Goal: Transaction & Acquisition: Purchase product/service

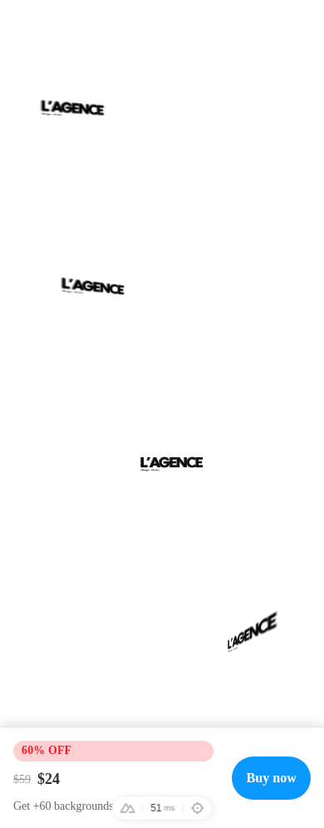
scroll to position [258, 0]
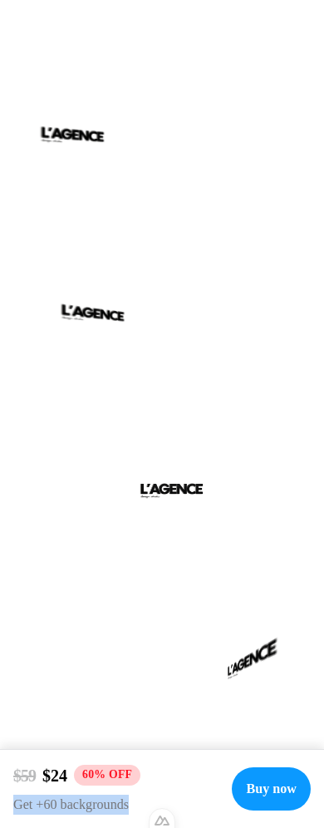
drag, startPoint x: 13, startPoint y: 804, endPoint x: 176, endPoint y: 805, distance: 163.0
click at [176, 805] on p "Get +60 backgrounds" at bounding box center [115, 805] width 205 height 20
click at [183, 801] on p "Get +60 backgrounds" at bounding box center [115, 805] width 205 height 20
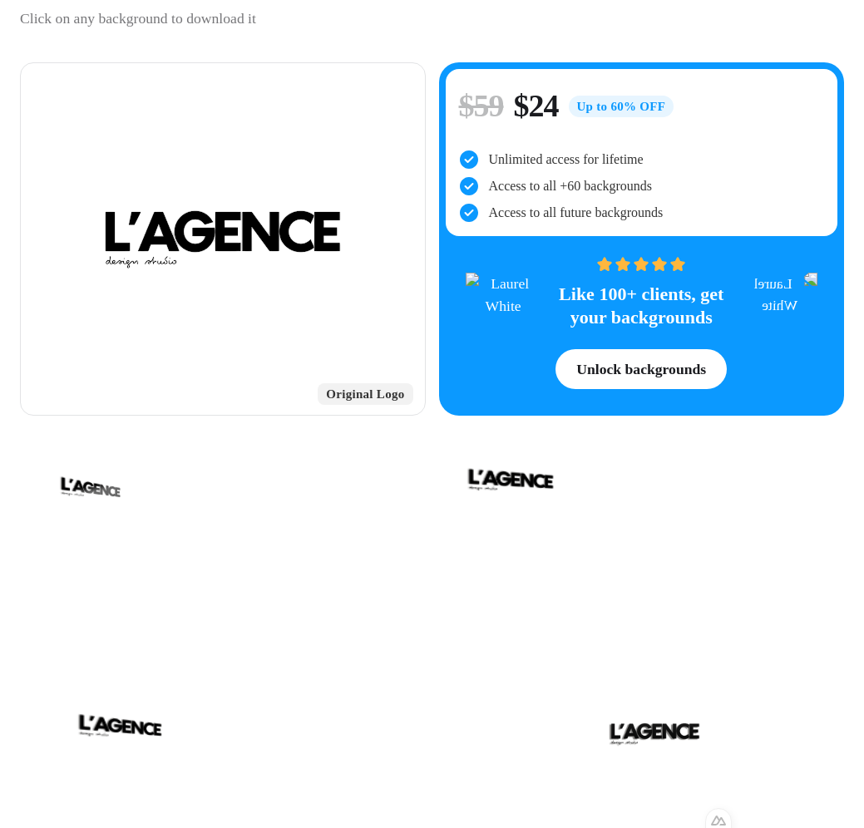
scroll to position [439, 0]
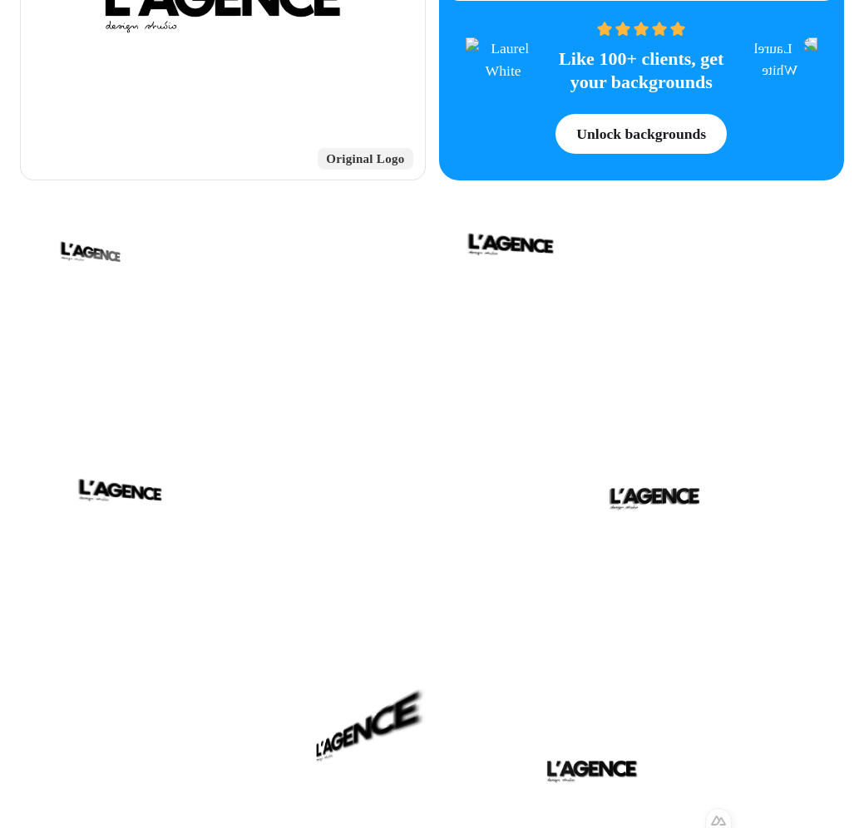
drag, startPoint x: 862, startPoint y: 145, endPoint x: 879, endPoint y: 145, distance: 17.5
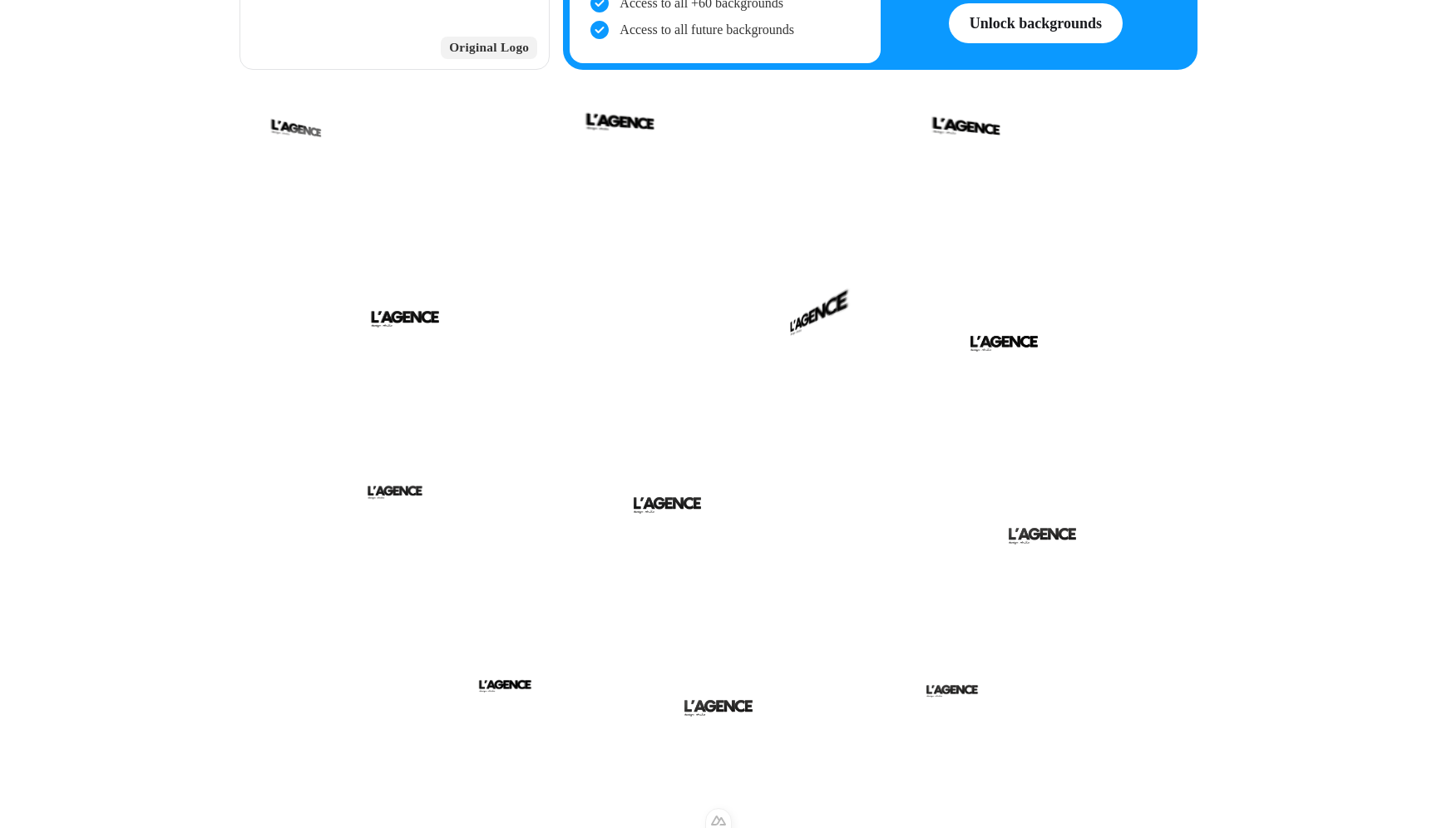
scroll to position [0, 0]
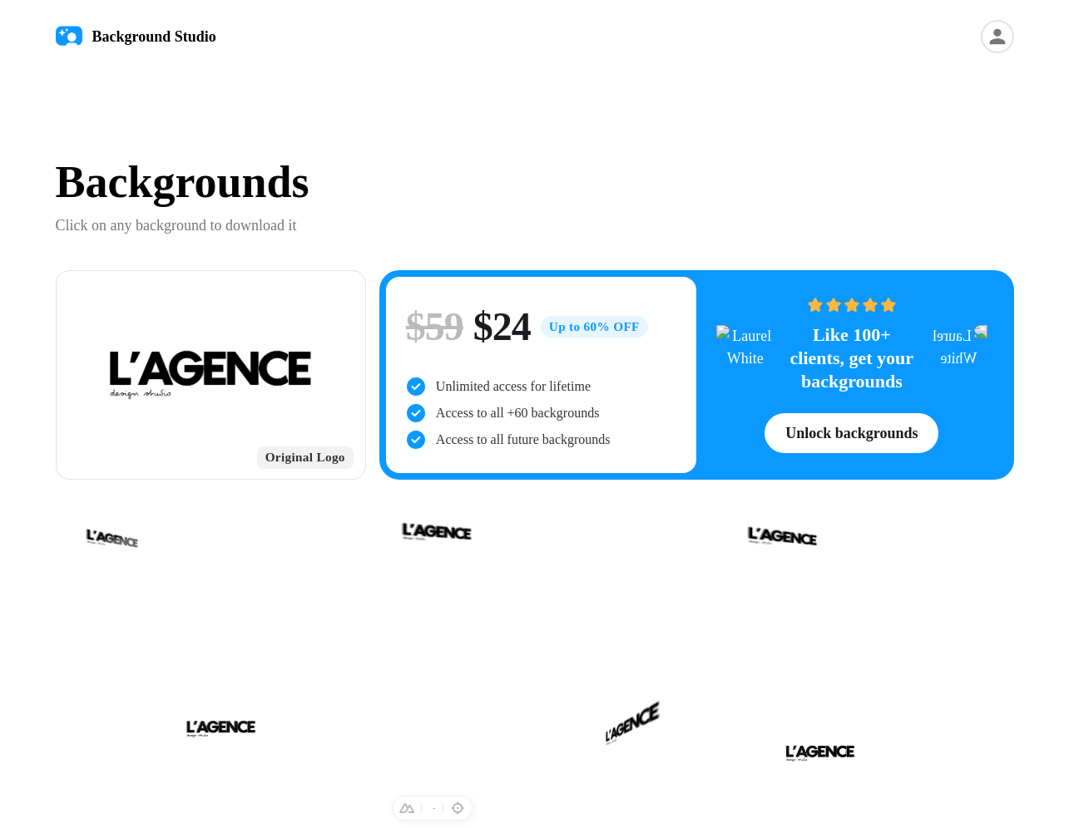
click at [691, 210] on div "Backgrounds Click on any background to download it" at bounding box center [535, 198] width 958 height 77
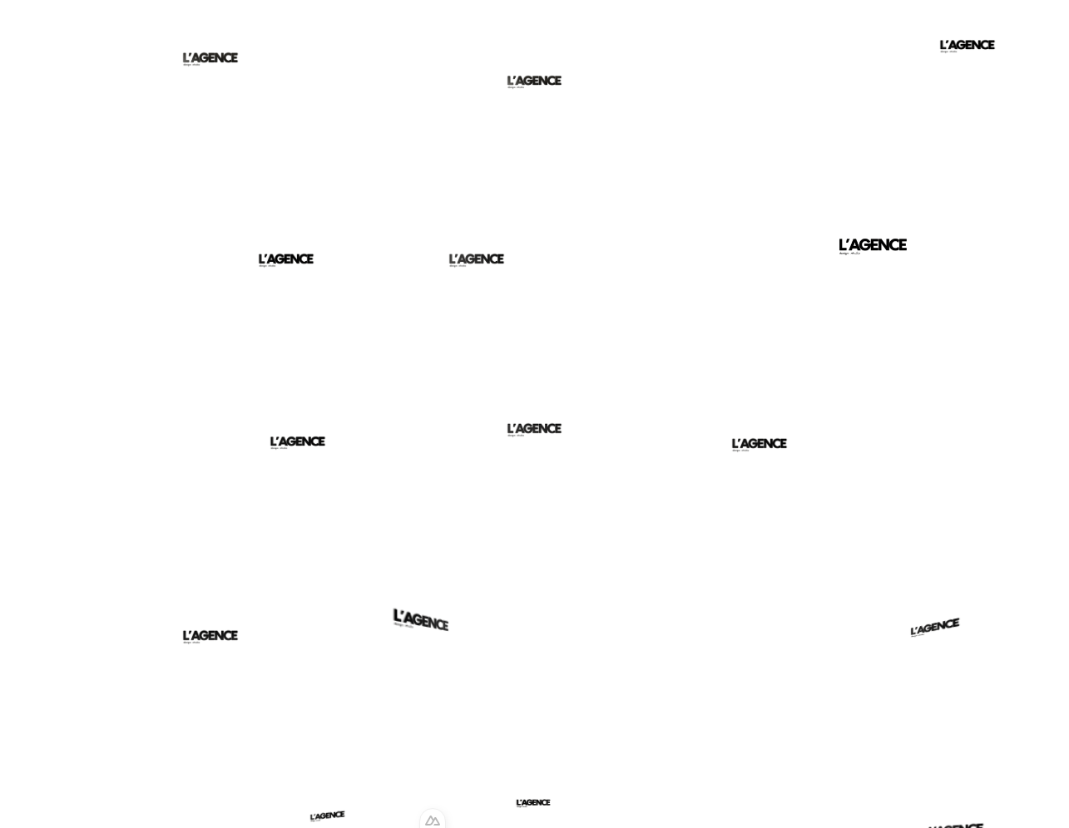
scroll to position [1467, 0]
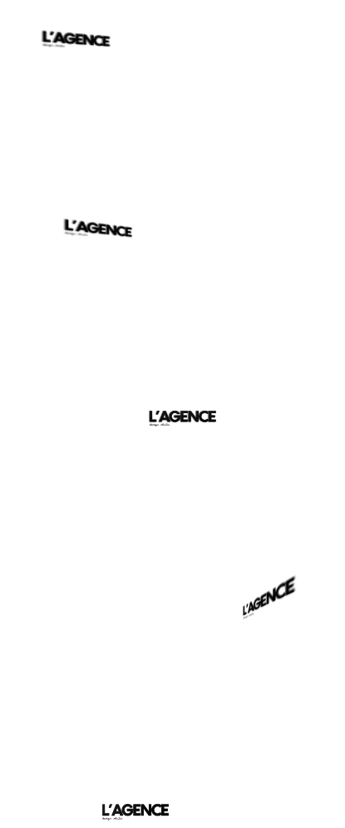
scroll to position [0, 0]
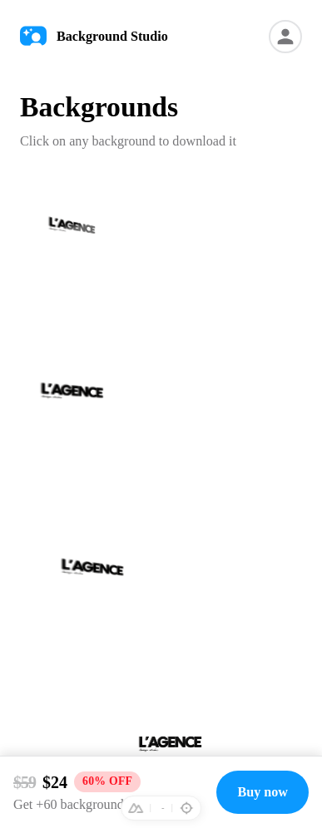
click at [255, 201] on div at bounding box center [161, 264] width 282 height 159
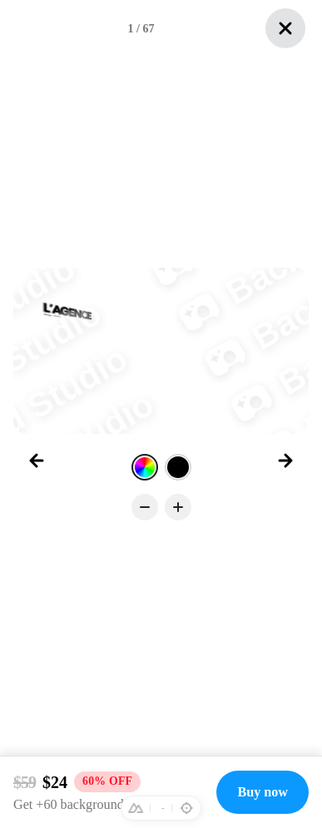
click at [293, 29] on icon "Close lightbox" at bounding box center [285, 28] width 20 height 20
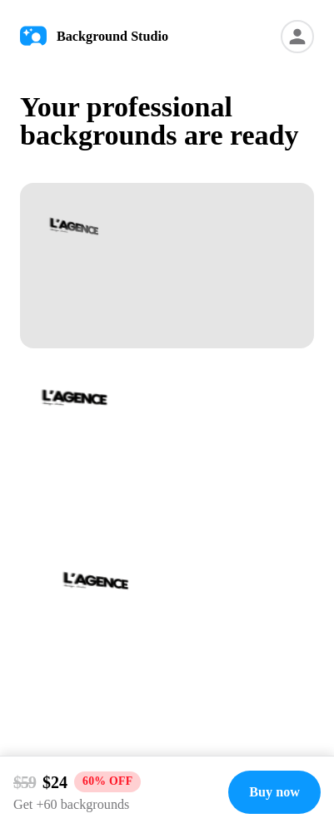
click at [155, 302] on div at bounding box center [167, 266] width 294 height 166
drag, startPoint x: 221, startPoint y: 298, endPoint x: 222, endPoint y: 274, distance: 23.3
click at [221, 298] on div at bounding box center [167, 266] width 294 height 166
click at [181, 345] on div at bounding box center [167, 266] width 294 height 166
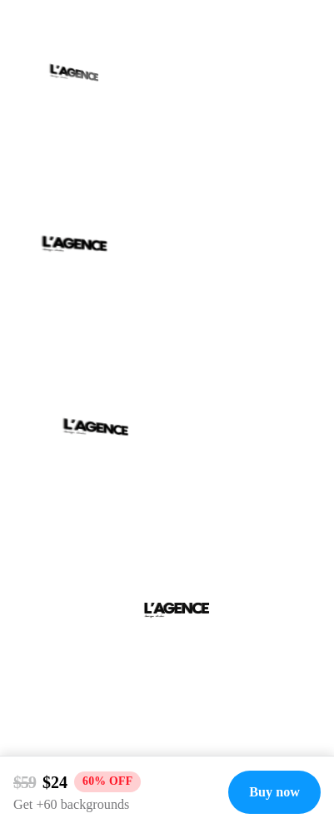
scroll to position [265, 0]
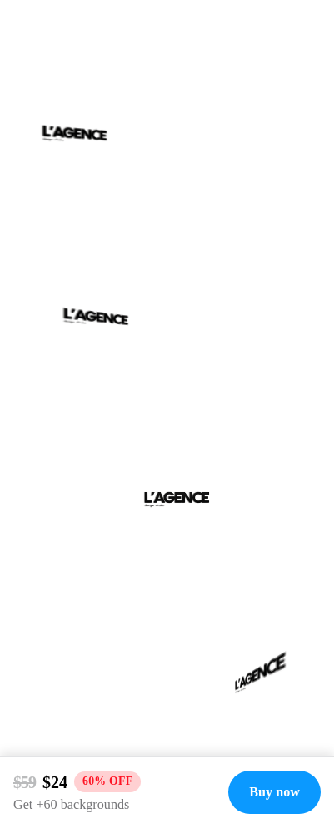
click at [193, 330] on div at bounding box center [167, 358] width 294 height 166
click at [239, 211] on div at bounding box center [167, 180] width 294 height 166
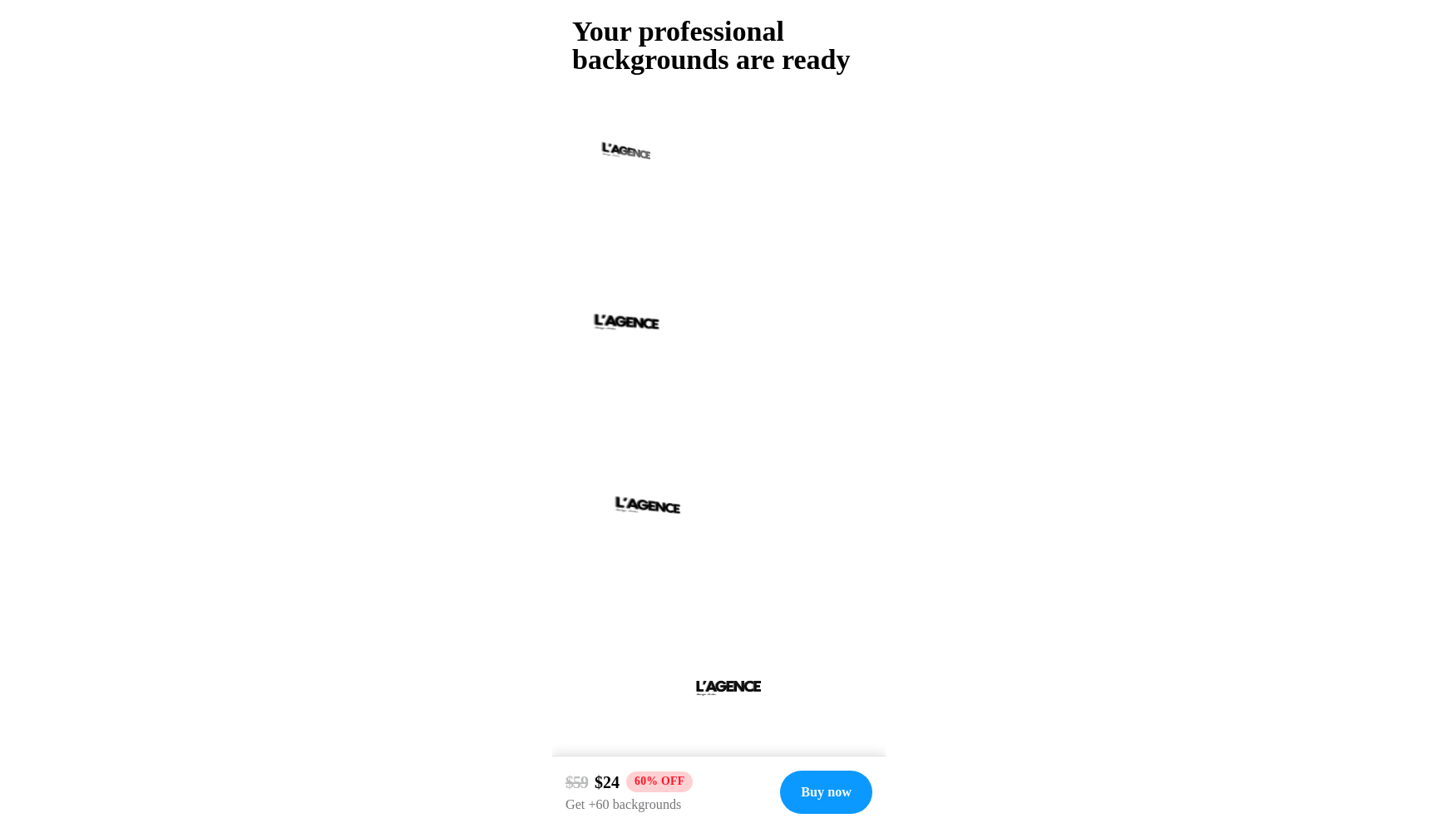
scroll to position [0, 0]
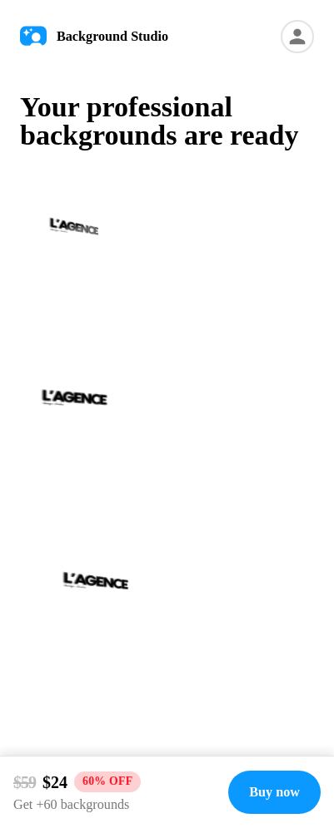
click at [209, 275] on div at bounding box center [167, 266] width 294 height 166
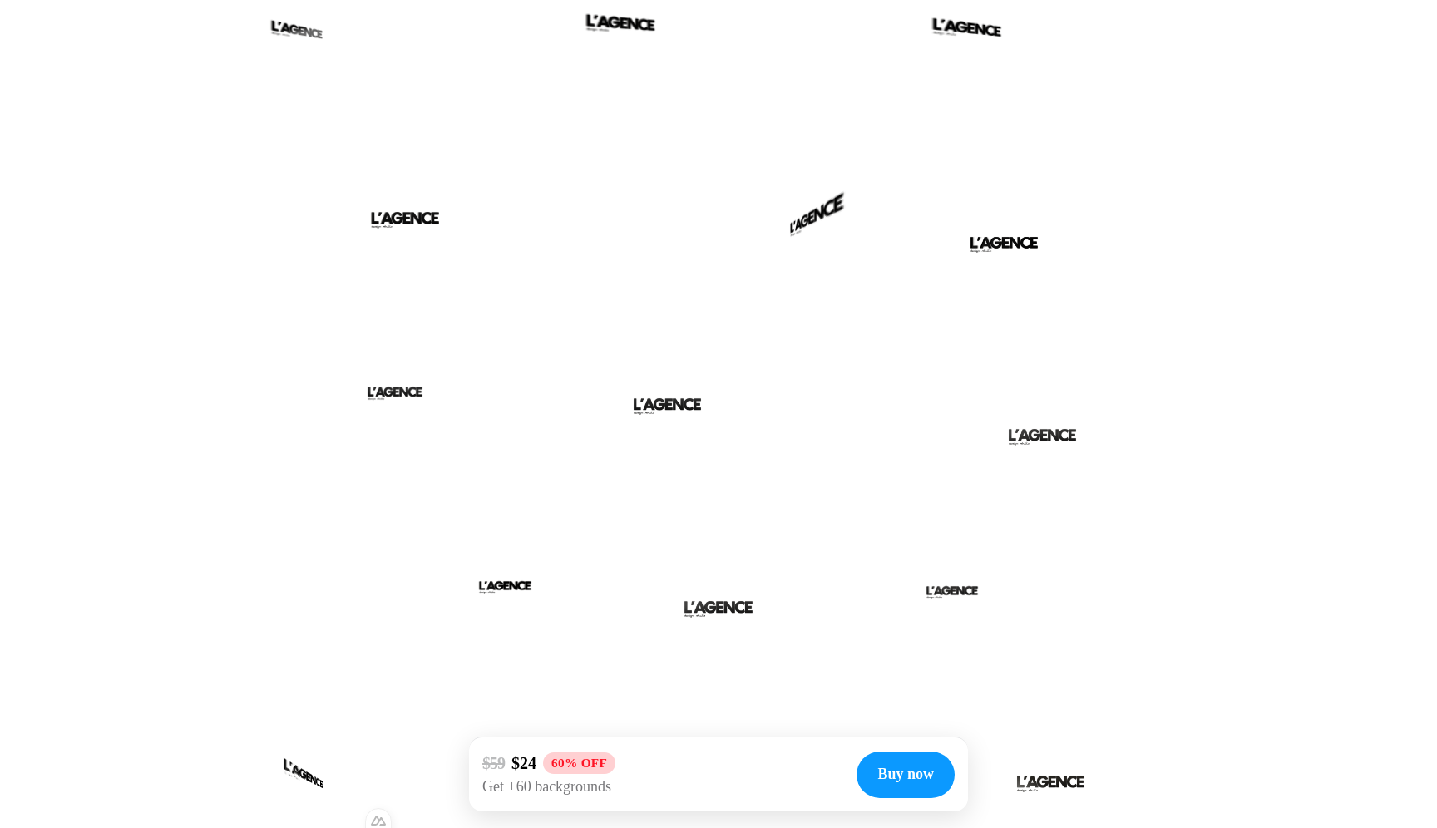
scroll to position [487, 0]
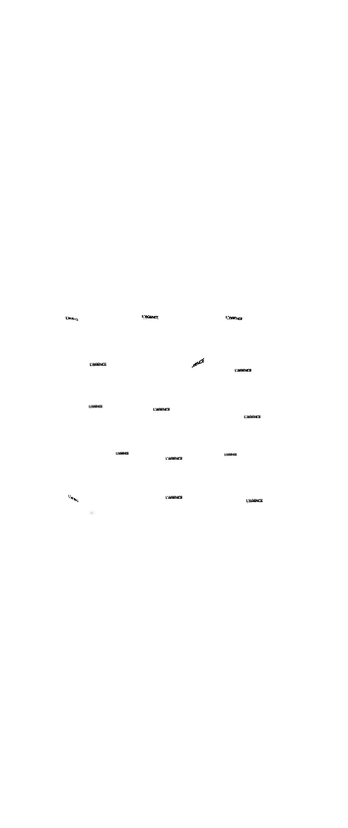
scroll to position [0, 0]
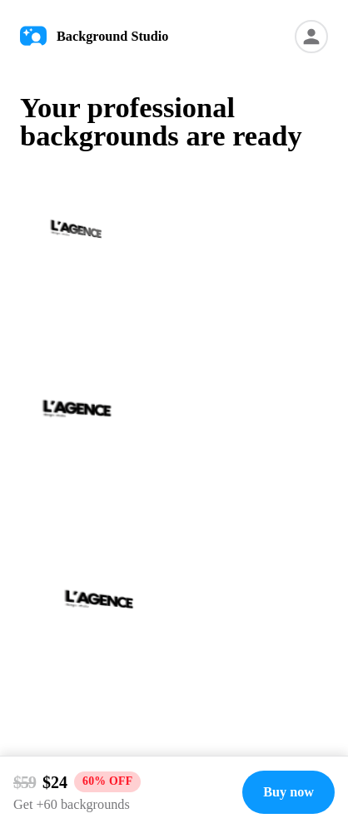
click at [242, 270] on div at bounding box center [174, 270] width 308 height 173
click at [225, 191] on div at bounding box center [174, 270] width 308 height 173
click at [230, 135] on h1 "Your professional backgrounds are ready" at bounding box center [174, 121] width 308 height 57
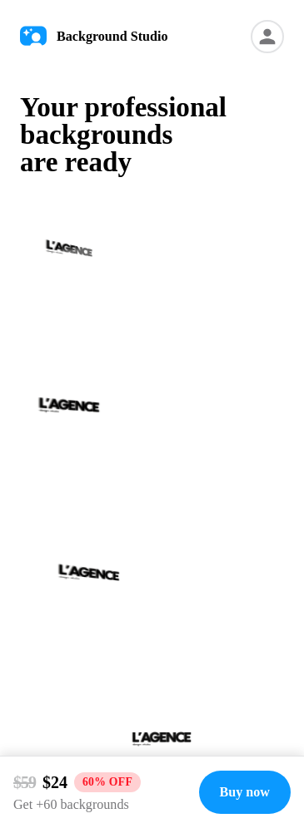
click at [205, 269] on div at bounding box center [153, 284] width 266 height 150
click at [206, 271] on div at bounding box center [153, 284] width 266 height 150
click at [207, 156] on h1 "Your professional backgrounds are ready" at bounding box center [152, 134] width 264 height 82
click at [257, 32] on icon at bounding box center [266, 36] width 33 height 33
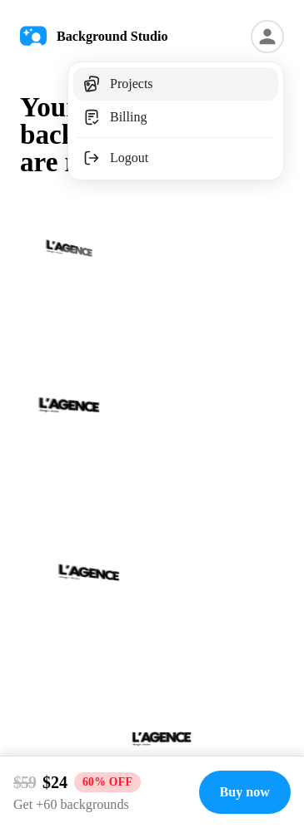
click at [215, 83] on link "Projects" at bounding box center [175, 83] width 205 height 33
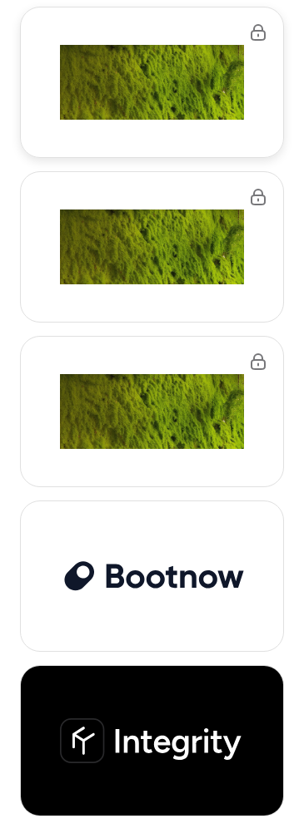
scroll to position [992, 0]
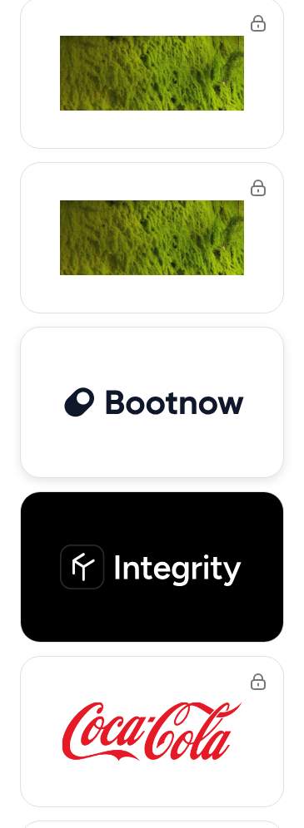
click at [187, 388] on img at bounding box center [152, 402] width 184 height 39
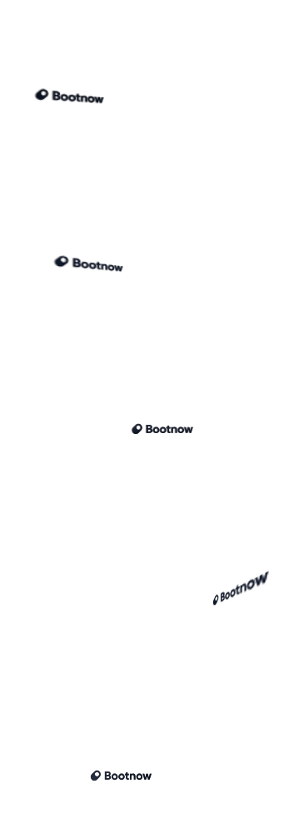
scroll to position [412, 0]
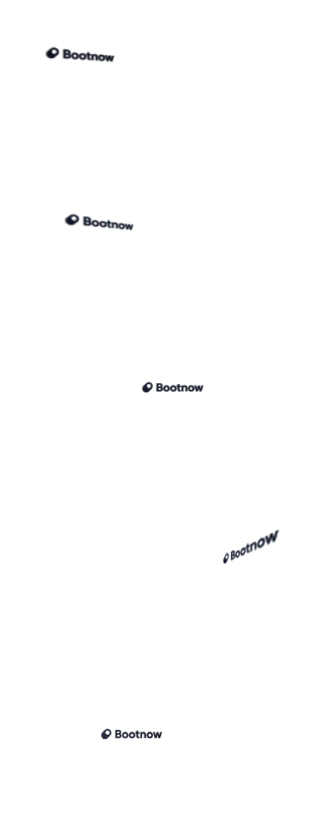
scroll to position [0, 0]
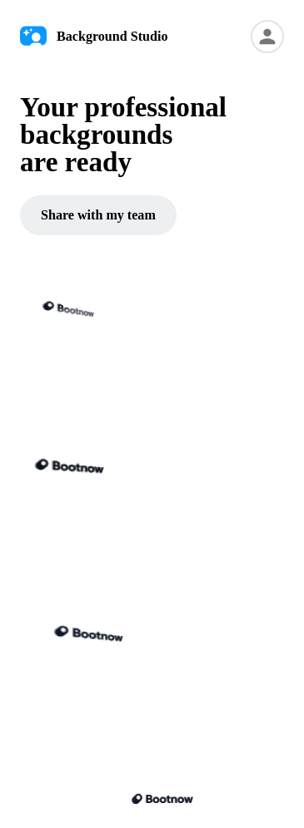
click at [144, 353] on div at bounding box center [153, 344] width 266 height 150
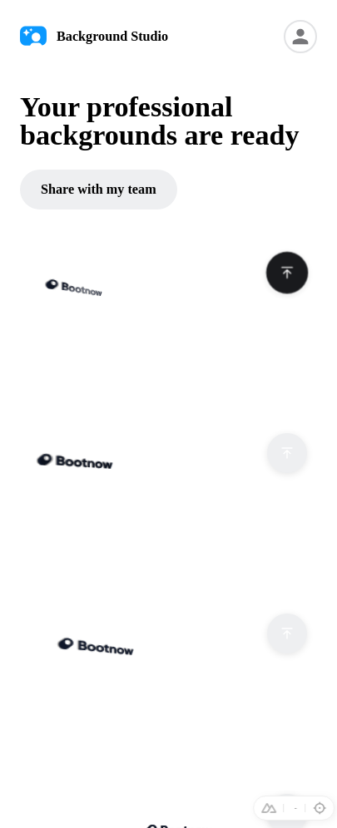
drag, startPoint x: 282, startPoint y: 212, endPoint x: 288, endPoint y: 260, distance: 48.6
click at [285, 209] on div "Your professional backgrounds are ready Share with my team" at bounding box center [168, 151] width 297 height 116
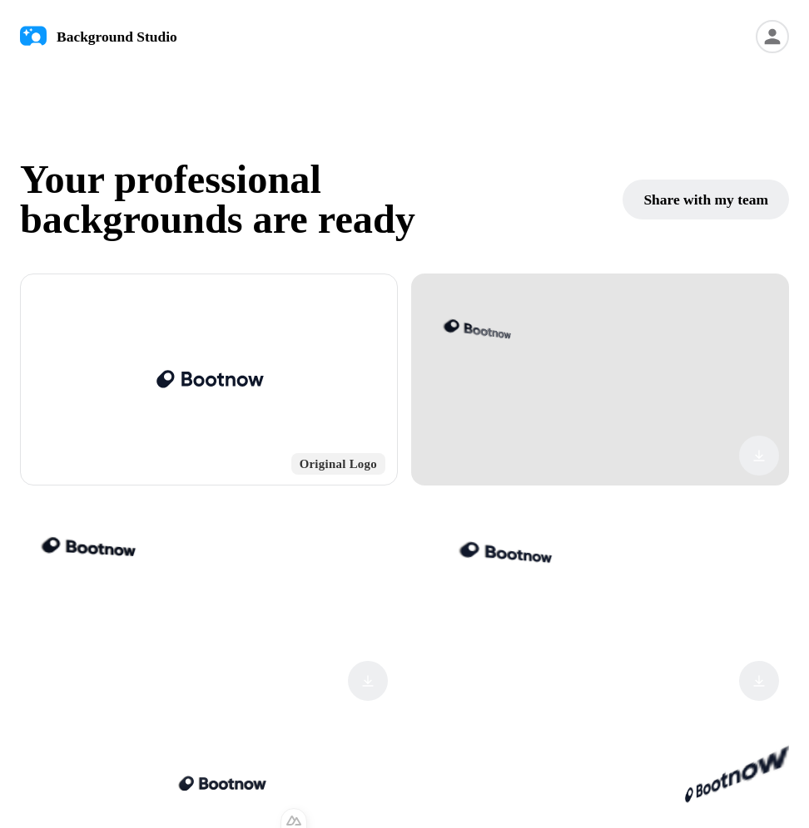
click at [324, 349] on div at bounding box center [600, 380] width 378 height 212
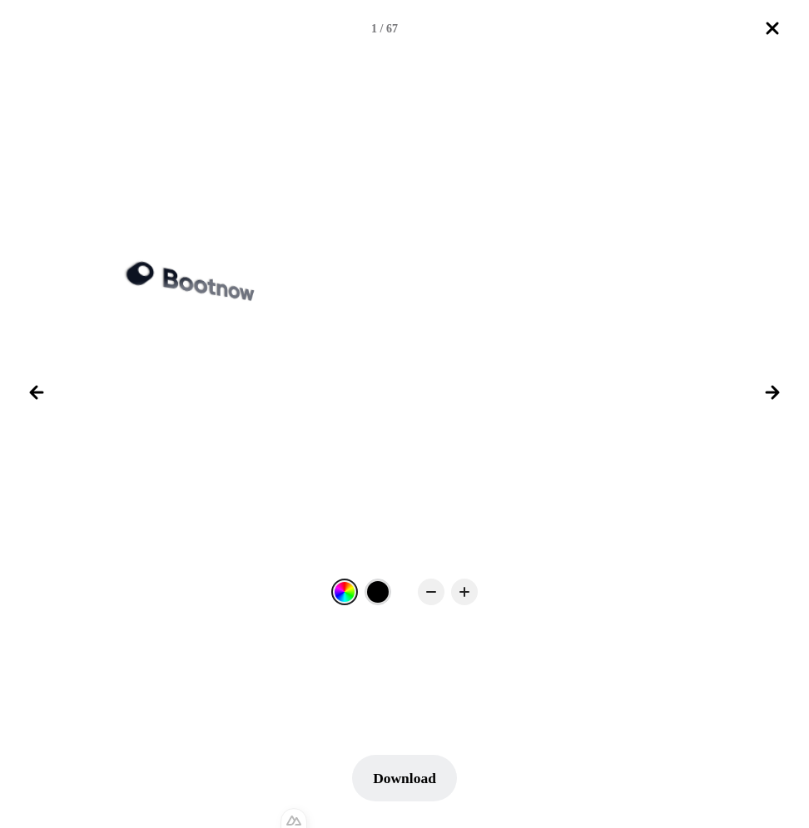
click at [324, 598] on div at bounding box center [378, 592] width 22 height 22
click at [324, 596] on div at bounding box center [345, 592] width 22 height 22
click at [324, 397] on icon "Next image" at bounding box center [772, 393] width 20 height 20
click at [324, 388] on icon "Next image" at bounding box center [772, 393] width 20 height 20
click at [324, 24] on icon "Close lightbox" at bounding box center [772, 28] width 20 height 20
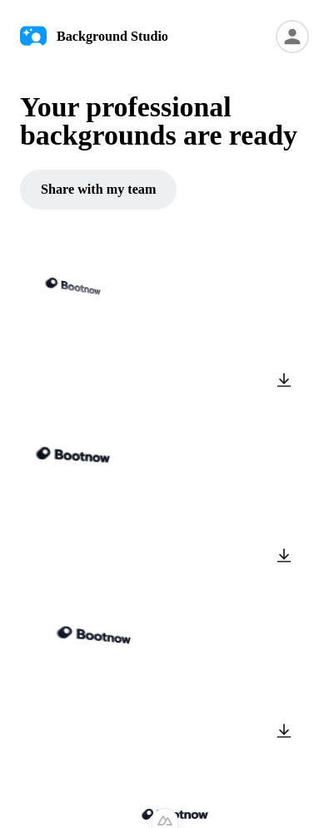
click at [292, 184] on div "Your professional backgrounds are ready Share with my team" at bounding box center [164, 151] width 289 height 116
click at [269, 395] on button at bounding box center [284, 380] width 30 height 30
click at [282, 395] on button at bounding box center [284, 380] width 30 height 30
click at [279, 395] on button at bounding box center [284, 380] width 30 height 30
click at [289, 395] on button at bounding box center [284, 380] width 30 height 30
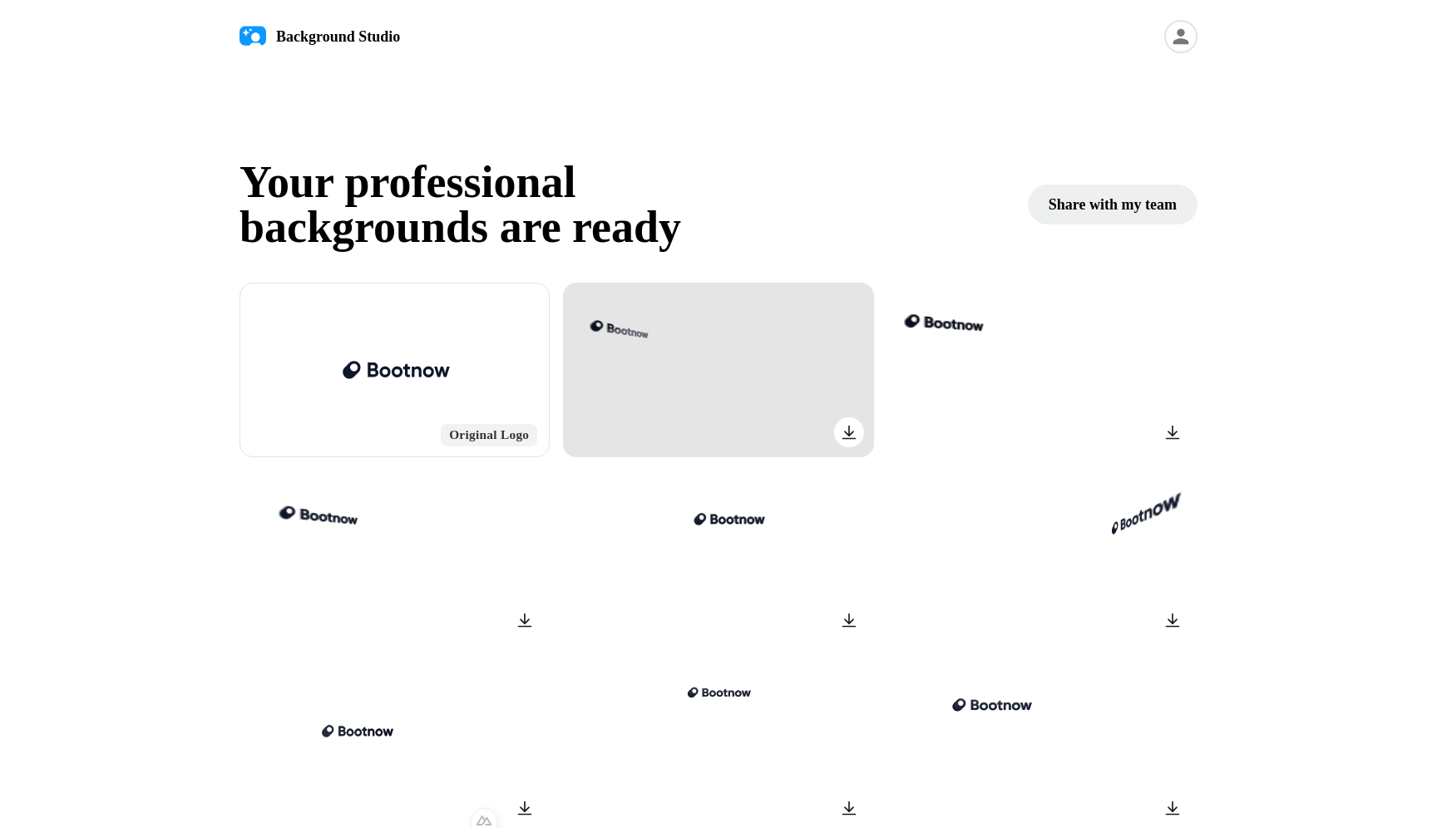
click at [328, 355] on div at bounding box center [718, 370] width 310 height 175
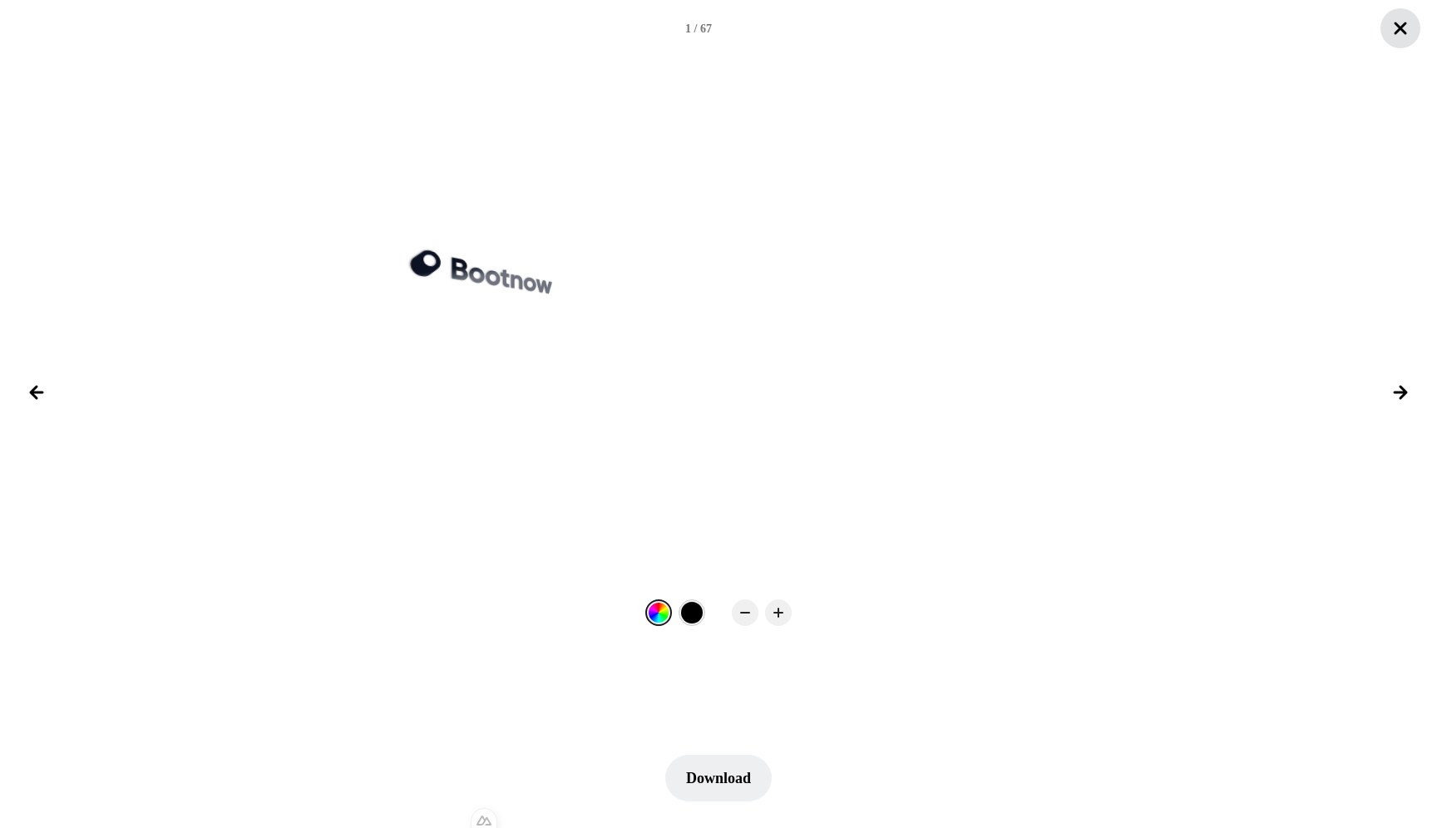
click at [328, 32] on icon "Close lightbox" at bounding box center [1401, 28] width 20 height 20
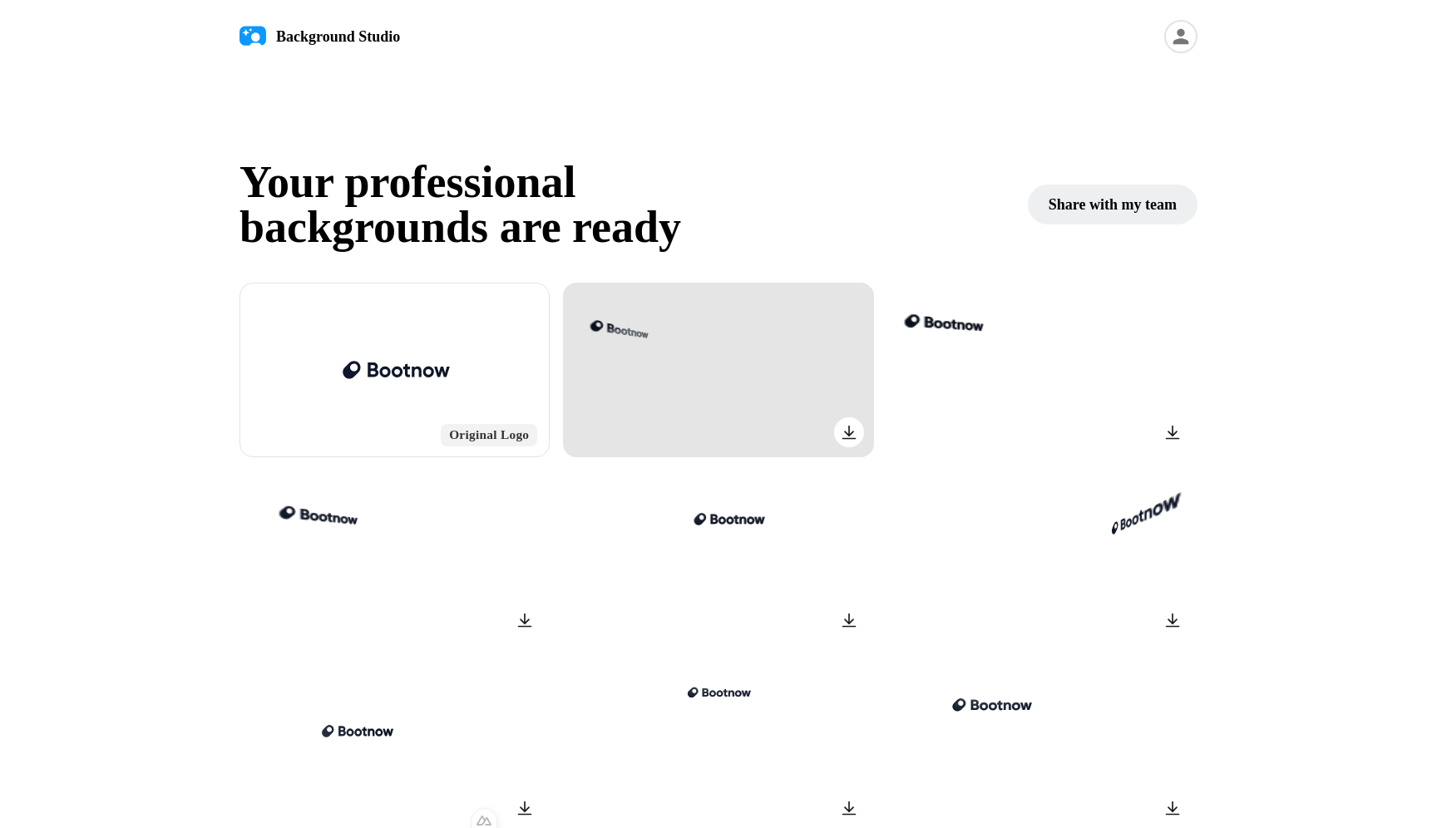
click at [328, 377] on div at bounding box center [718, 370] width 310 height 175
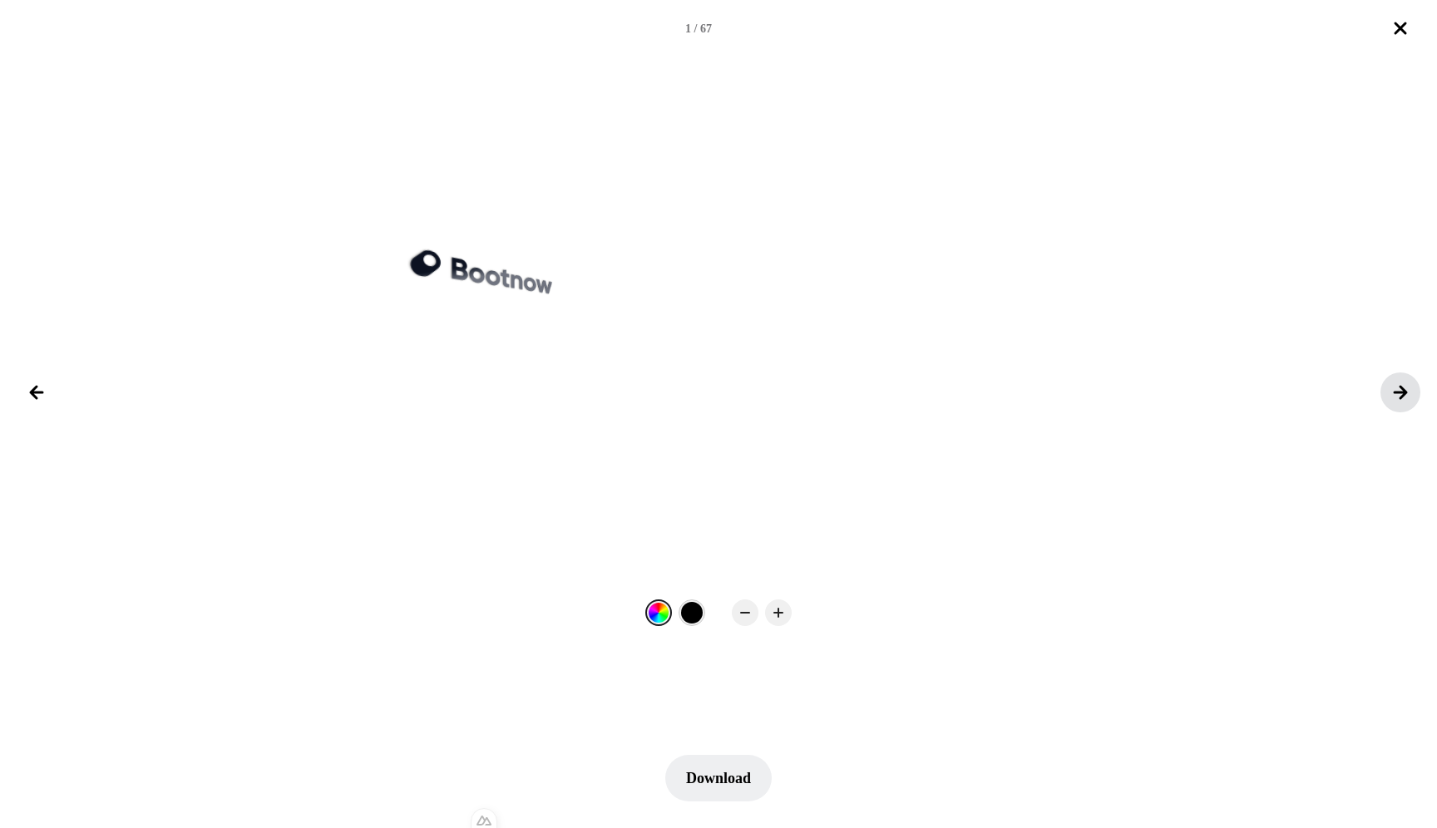
click at [328, 404] on button "Next image" at bounding box center [1401, 393] width 40 height 40
click at [328, 398] on icon "Next image" at bounding box center [1401, 393] width 20 height 20
click at [328, 27] on icon "Close lightbox" at bounding box center [1401, 28] width 20 height 20
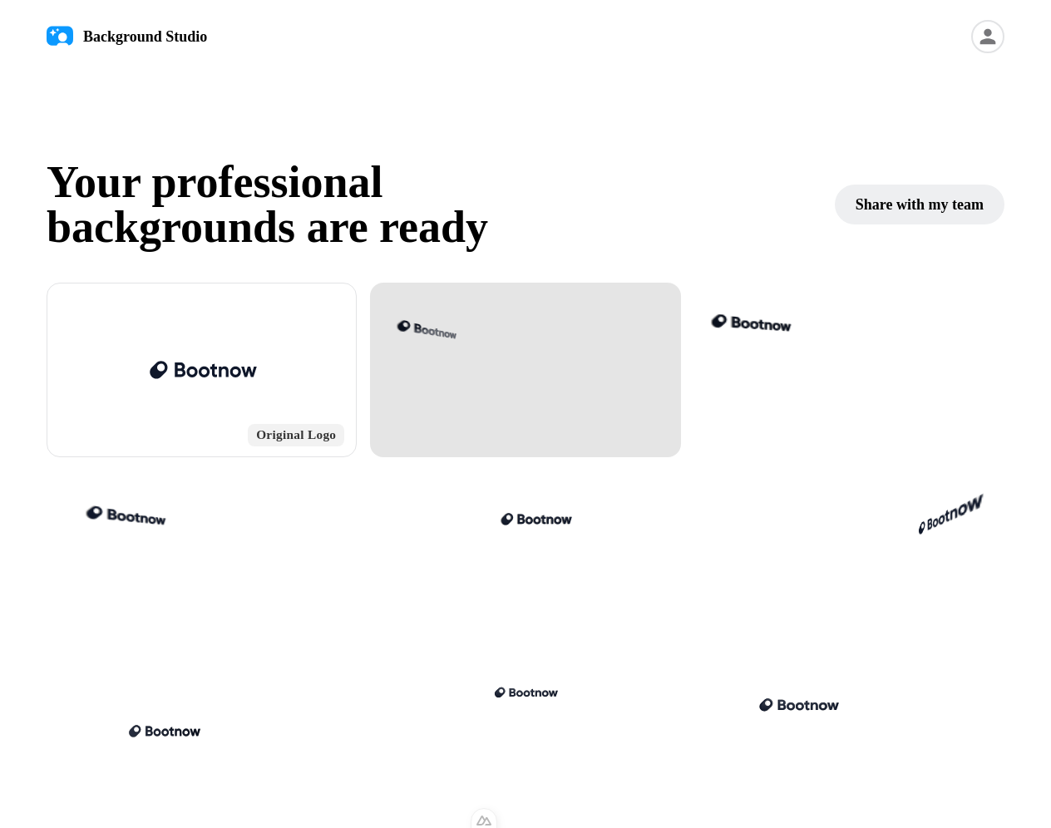
click at [328, 344] on div at bounding box center [525, 370] width 310 height 175
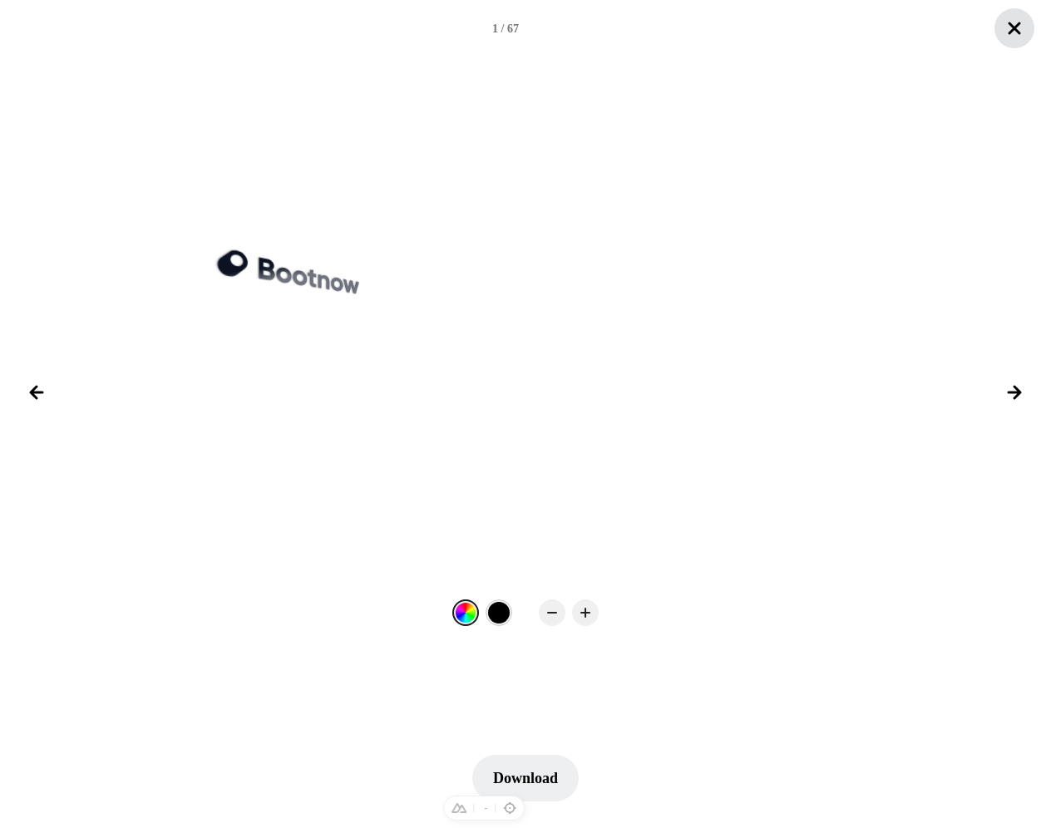
click at [328, 37] on icon "Close lightbox" at bounding box center [1015, 28] width 20 height 20
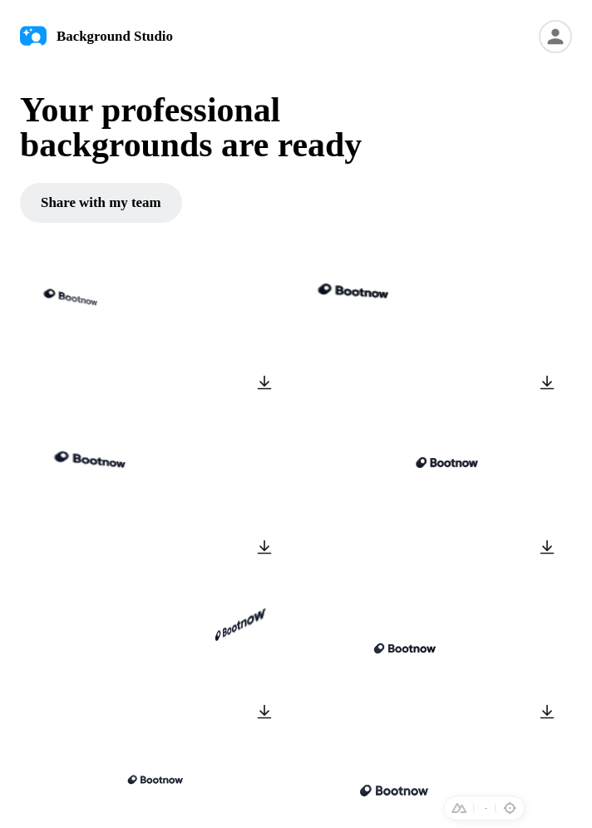
click at [328, 32] on icon at bounding box center [555, 36] width 33 height 33
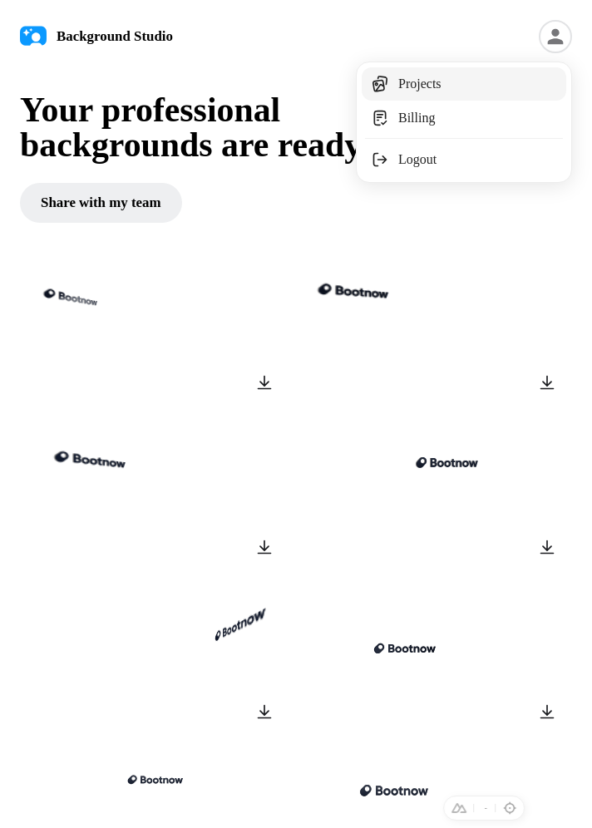
click at [328, 87] on link "Projects" at bounding box center [464, 83] width 205 height 33
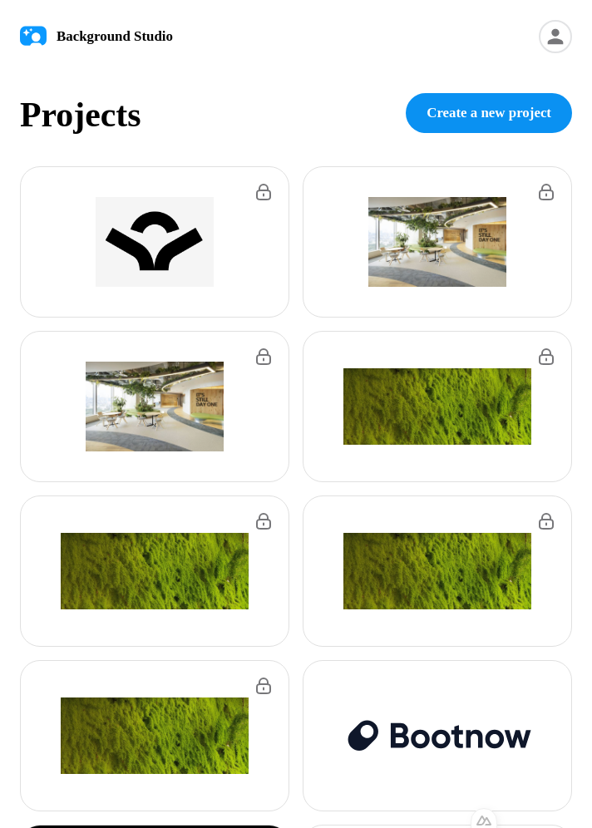
click at [328, 122] on span "Create a new project" at bounding box center [489, 112] width 125 height 21
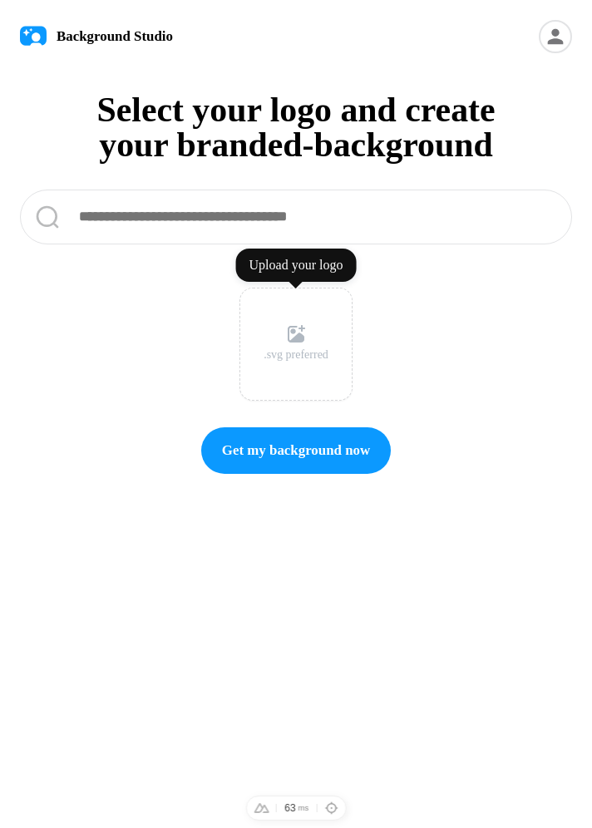
click at [293, 347] on div ".svg preferred" at bounding box center [296, 354] width 65 height 17
click at [0, 0] on input "Upload your logo .svg preferred" at bounding box center [0, 0] width 0 height 0
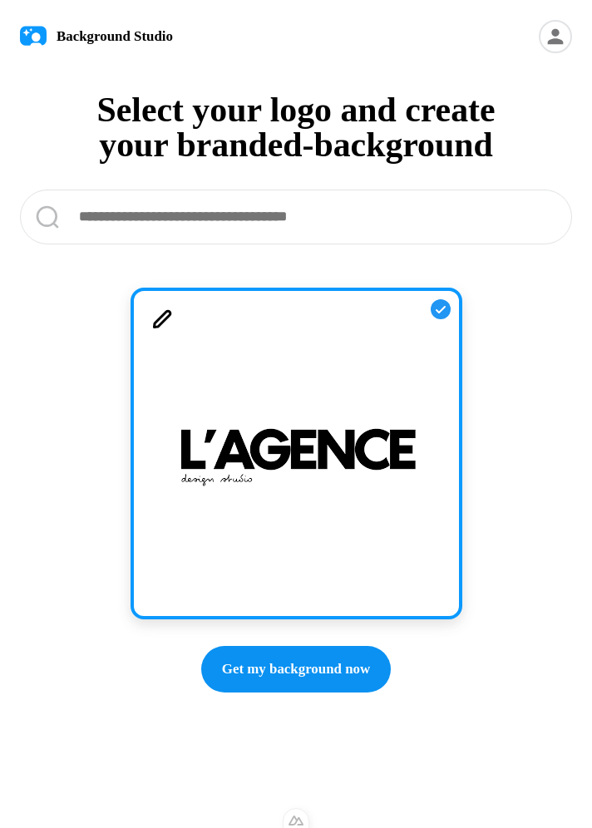
click at [297, 665] on span "Get my background now" at bounding box center [296, 669] width 148 height 21
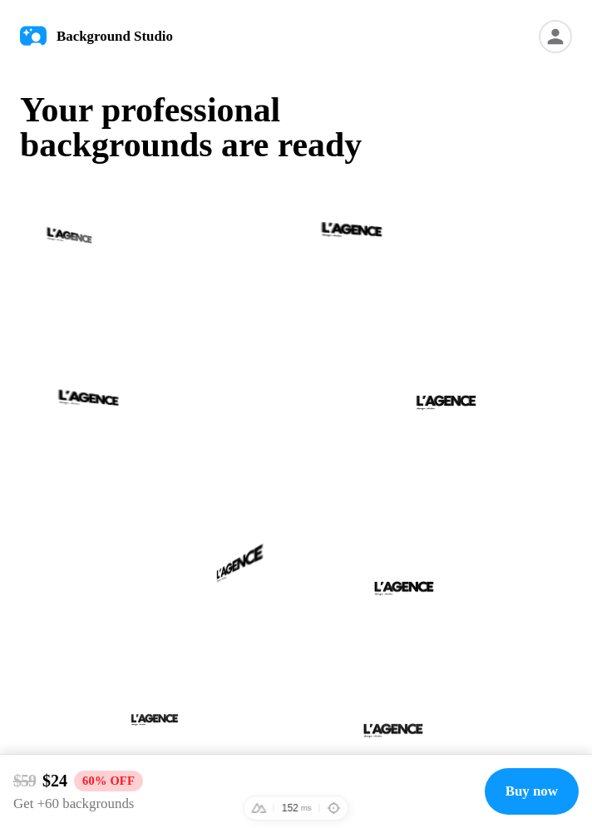
click at [558, 41] on icon at bounding box center [556, 37] width 16 height 16
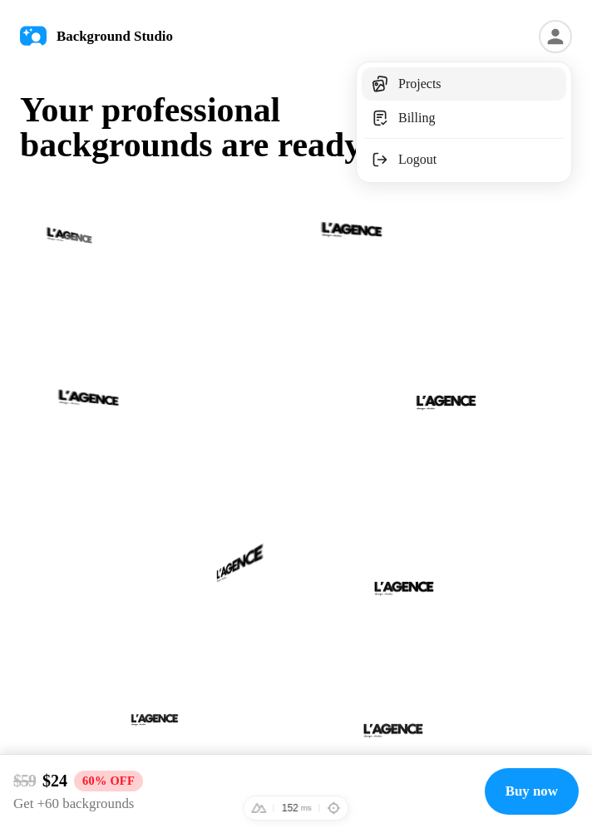
click at [485, 86] on link "Projects" at bounding box center [464, 83] width 205 height 33
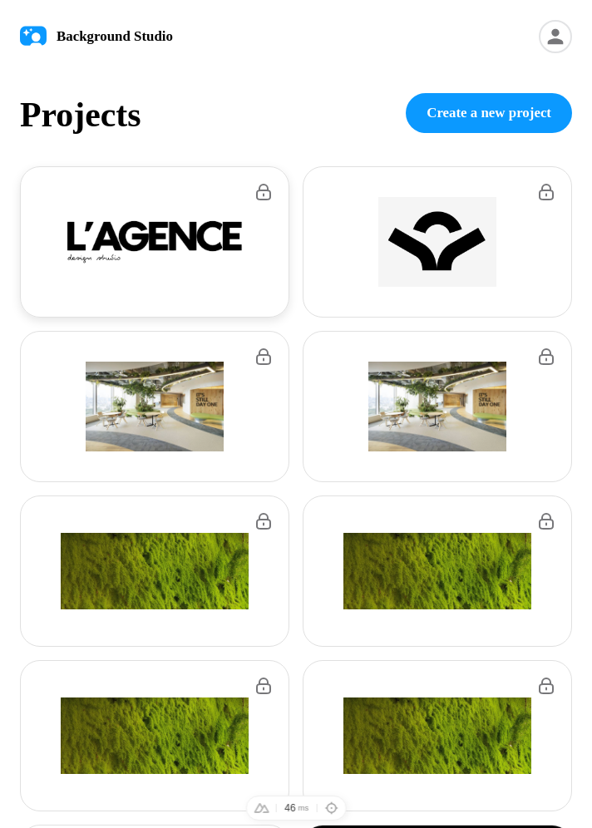
click at [195, 256] on img at bounding box center [154, 243] width 187 height 56
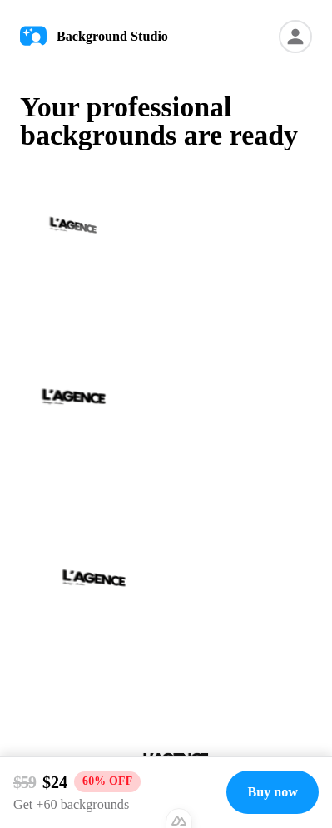
click at [248, 150] on h1 "Your professional backgrounds are ready" at bounding box center [166, 121] width 292 height 57
click at [250, 131] on h1 "Your professional backgrounds are ready" at bounding box center [166, 121] width 292 height 57
click at [284, 337] on button at bounding box center [287, 322] width 30 height 30
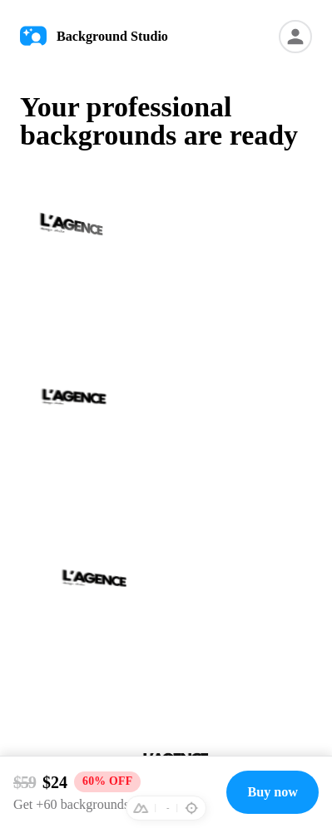
click at [263, 337] on button at bounding box center [254, 322] width 30 height 30
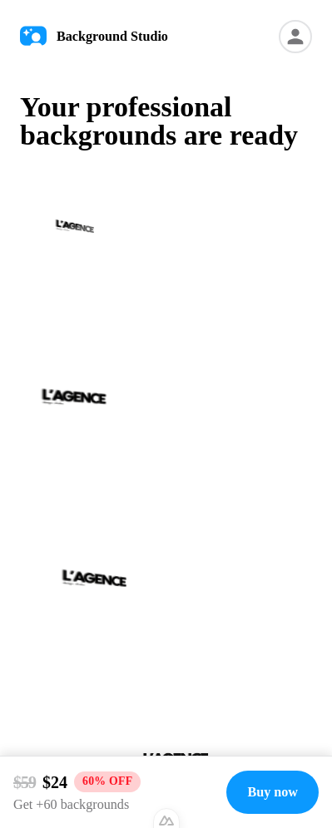
click at [263, 337] on button at bounding box center [254, 322] width 30 height 30
click at [294, 337] on button at bounding box center [287, 322] width 30 height 30
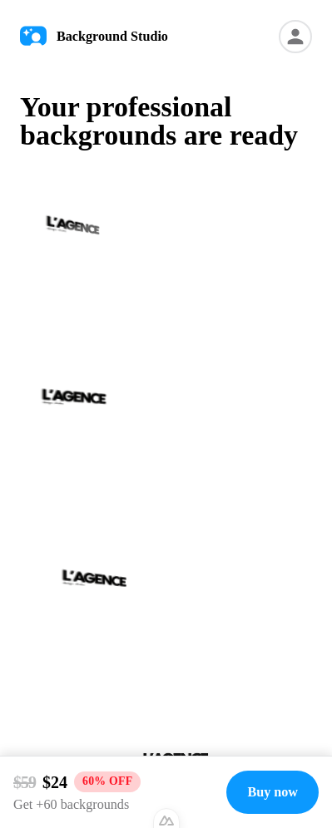
drag, startPoint x: 294, startPoint y: 353, endPoint x: 264, endPoint y: 353, distance: 30.8
click at [294, 337] on button at bounding box center [287, 322] width 30 height 30
click at [249, 337] on button at bounding box center [254, 322] width 30 height 30
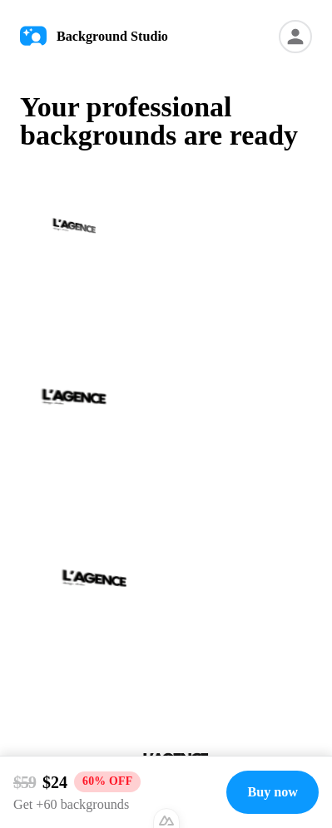
click at [291, 337] on button at bounding box center [287, 322] width 30 height 30
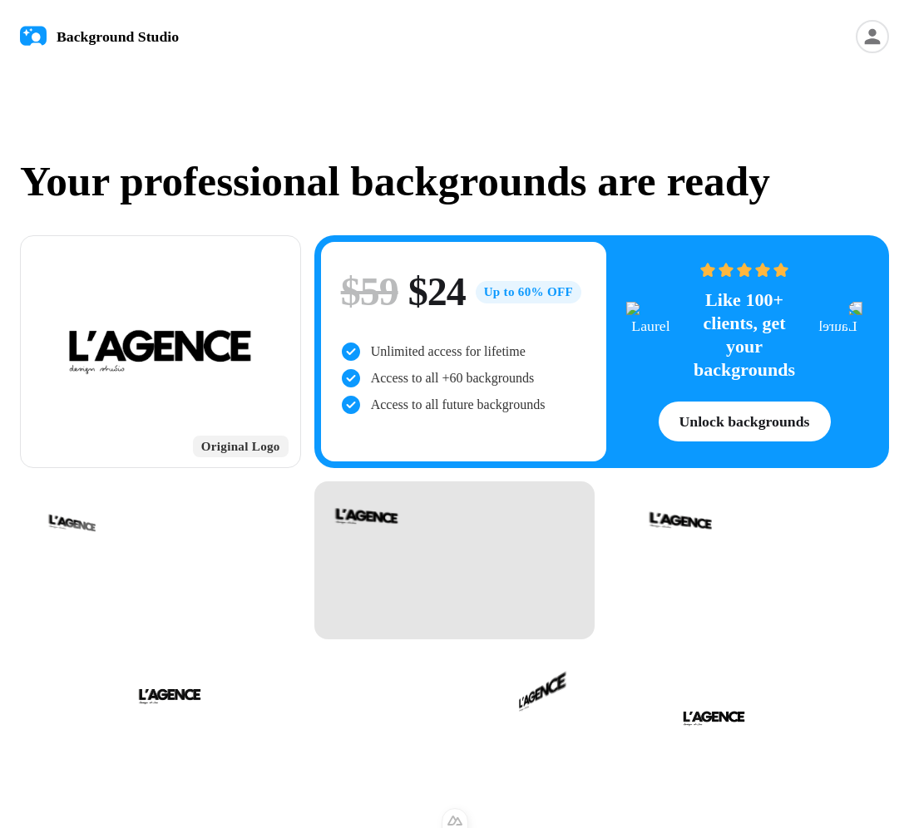
click at [331, 502] on div at bounding box center [454, 561] width 281 height 158
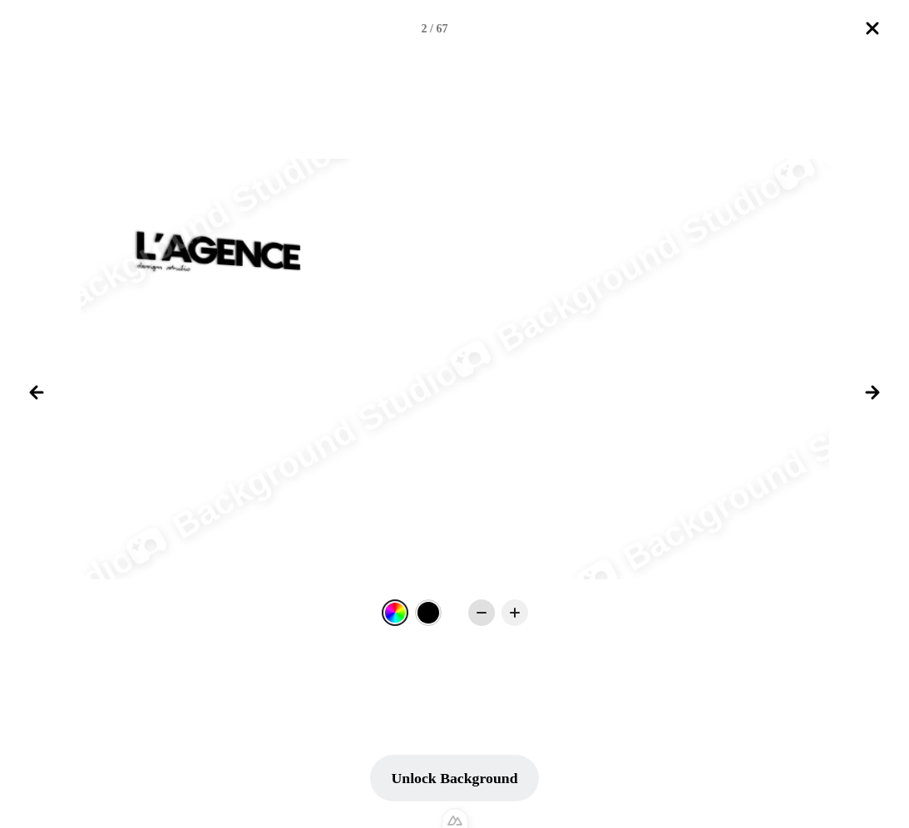
click at [331, 622] on div at bounding box center [481, 613] width 27 height 27
click at [331, 620] on icon at bounding box center [481, 613] width 17 height 17
click at [331, 619] on icon at bounding box center [481, 613] width 17 height 17
click at [331, 37] on button "Close lightbox" at bounding box center [873, 28] width 40 height 40
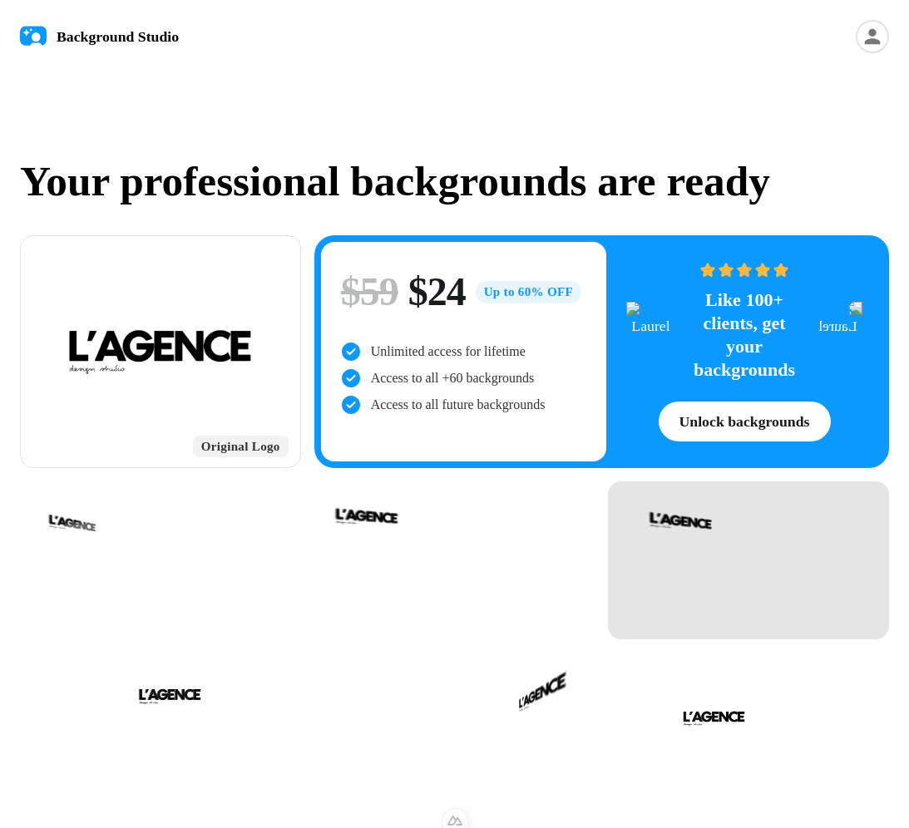
click at [331, 527] on div at bounding box center [748, 561] width 281 height 158
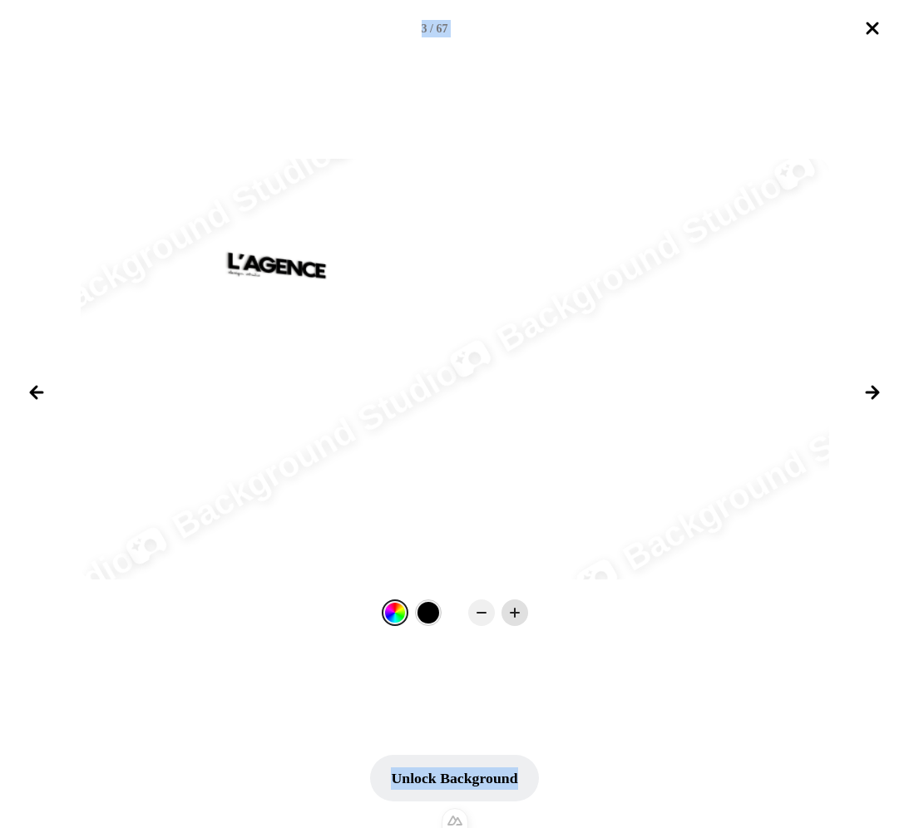
click at [331, 610] on icon at bounding box center [515, 613] width 17 height 17
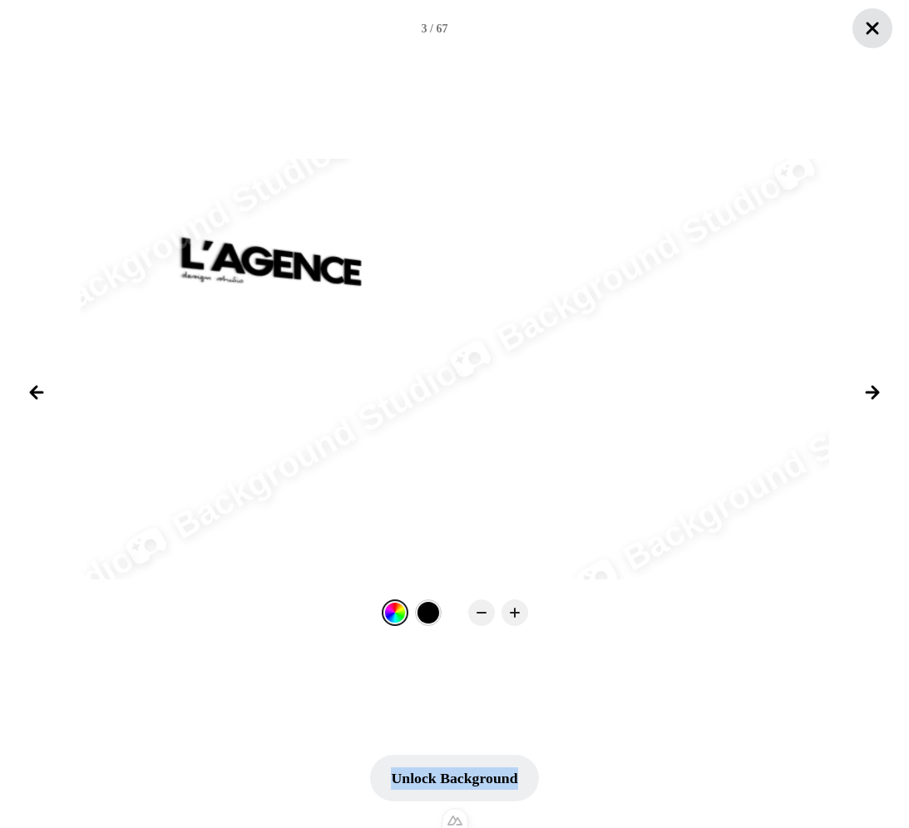
click at [331, 22] on button "Close lightbox" at bounding box center [873, 28] width 40 height 40
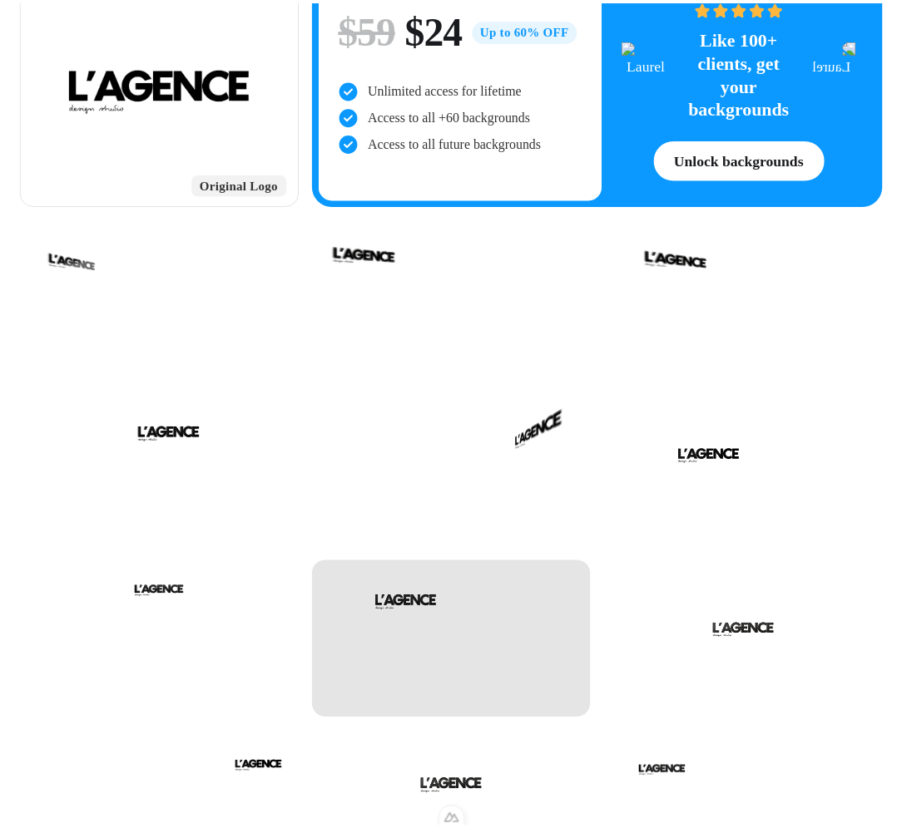
scroll to position [413, 0]
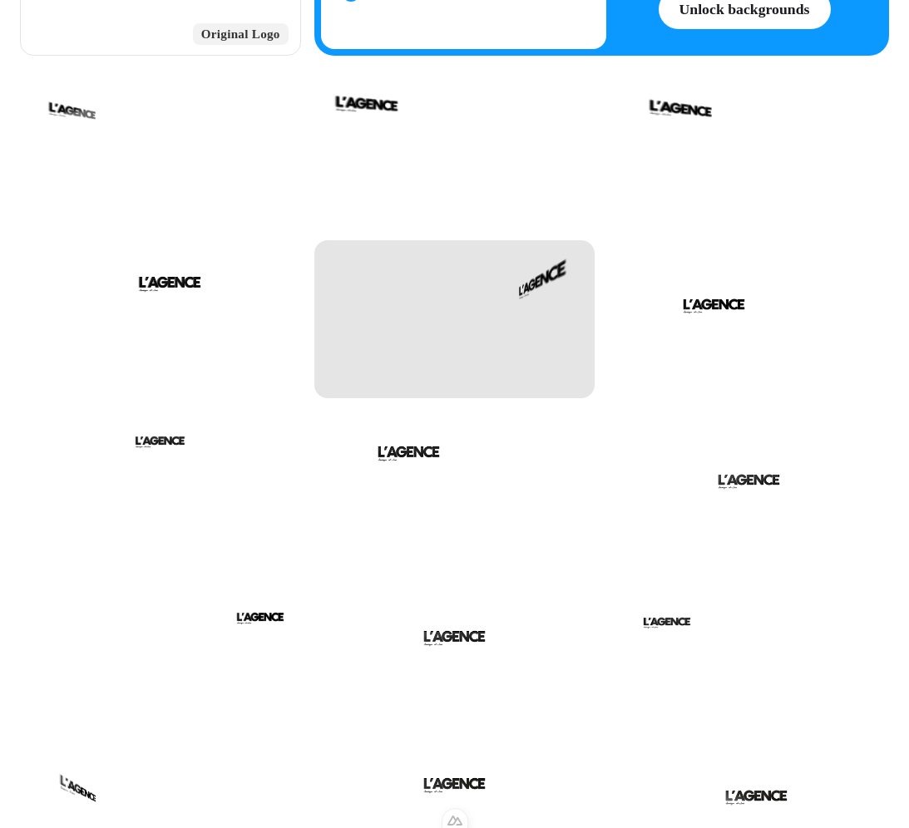
click at [331, 312] on div at bounding box center [454, 319] width 281 height 158
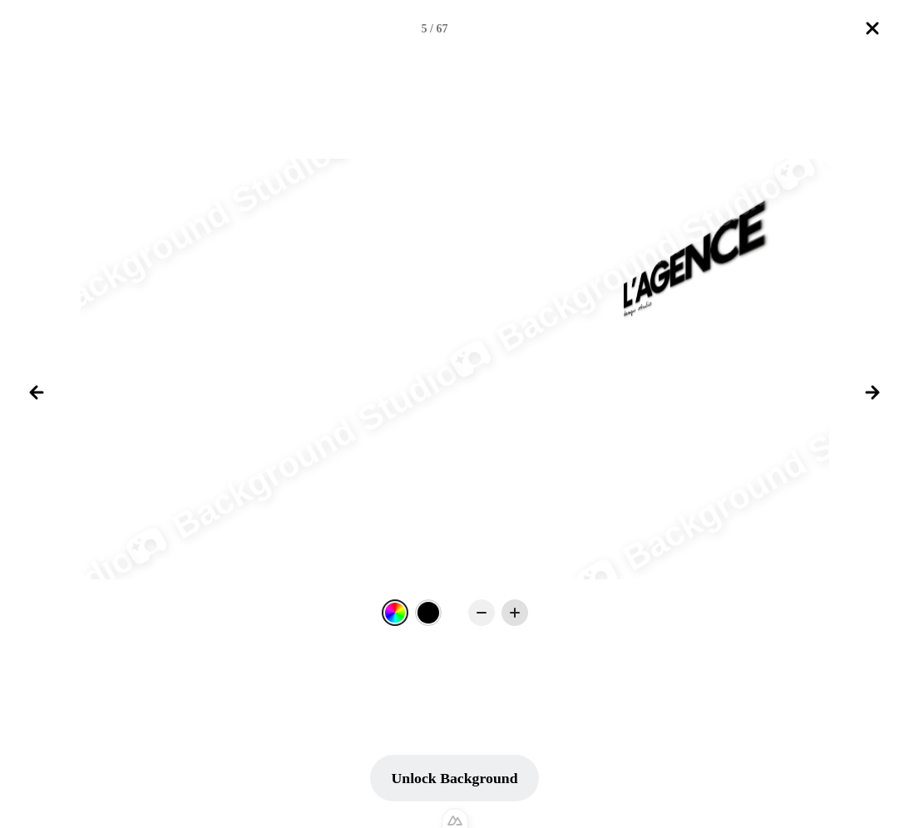
click at [331, 605] on icon at bounding box center [515, 613] width 17 height 17
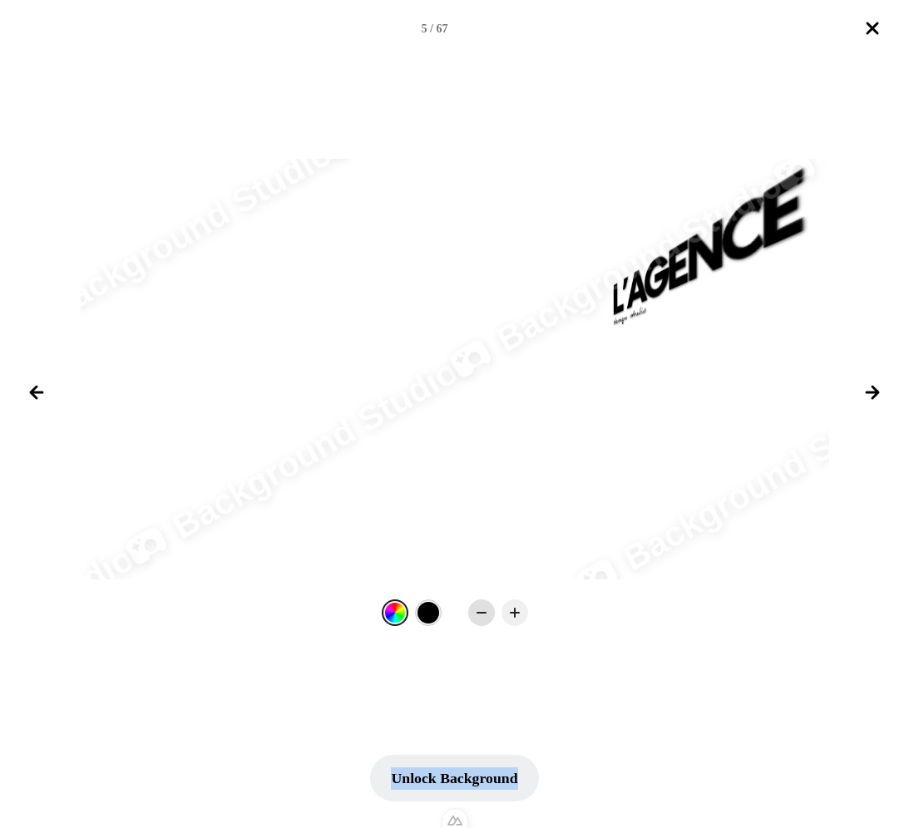
click at [331, 611] on icon at bounding box center [481, 613] width 17 height 17
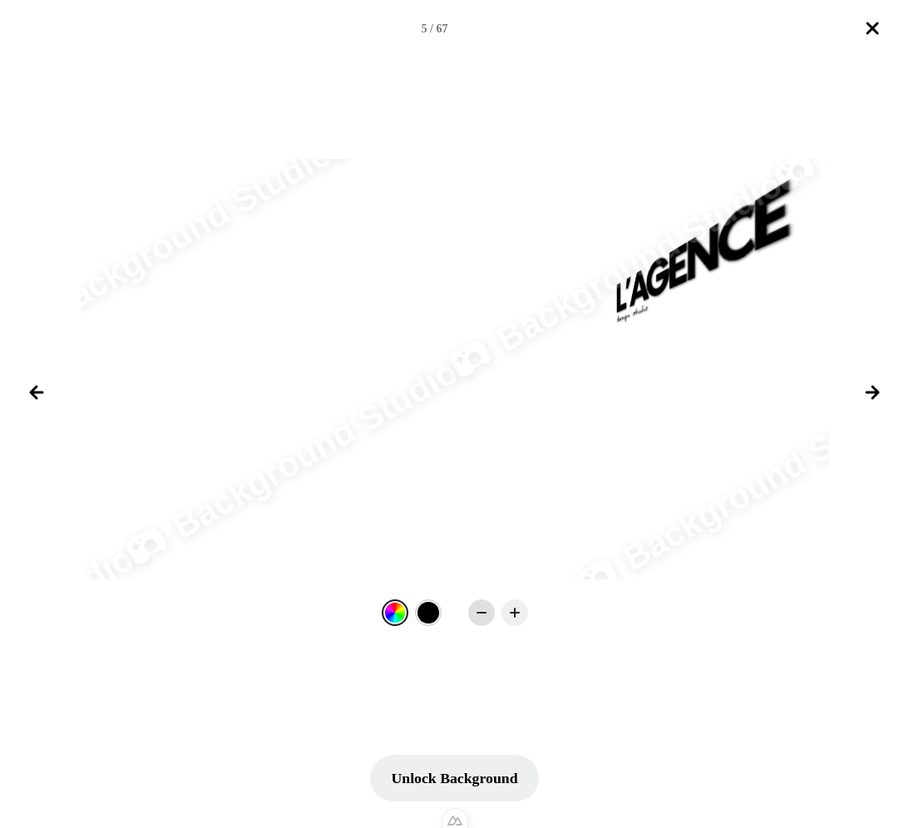
click at [331, 611] on icon at bounding box center [481, 613] width 17 height 17
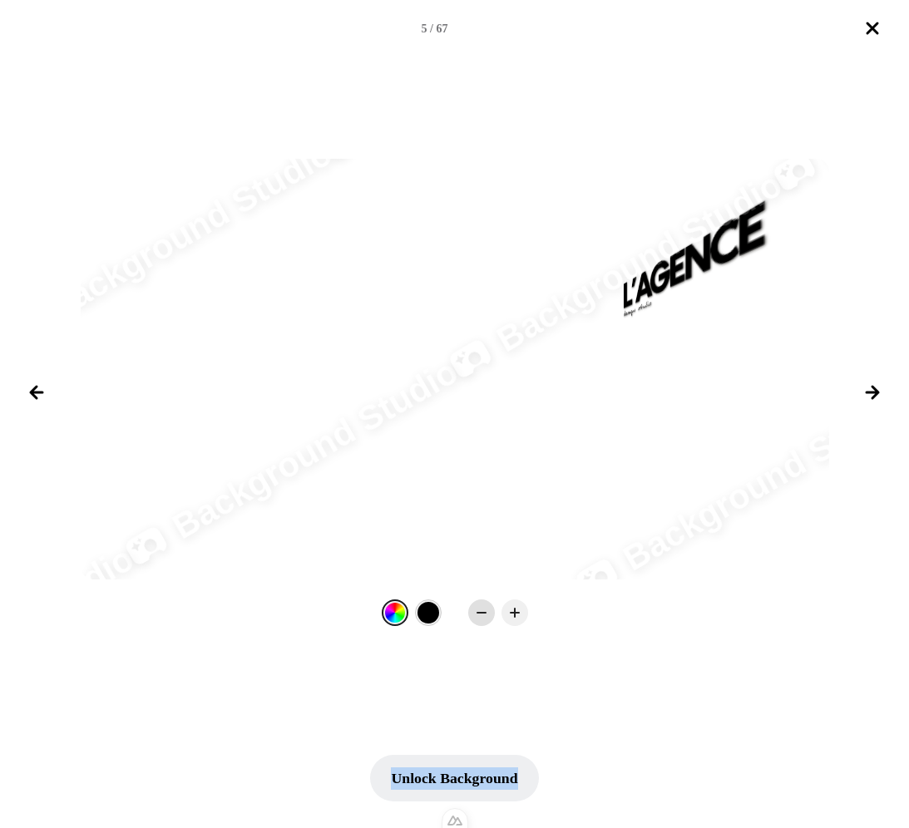
click at [331, 611] on icon at bounding box center [481, 613] width 17 height 17
click at [331, 28] on icon "Close lightbox" at bounding box center [873, 28] width 10 height 10
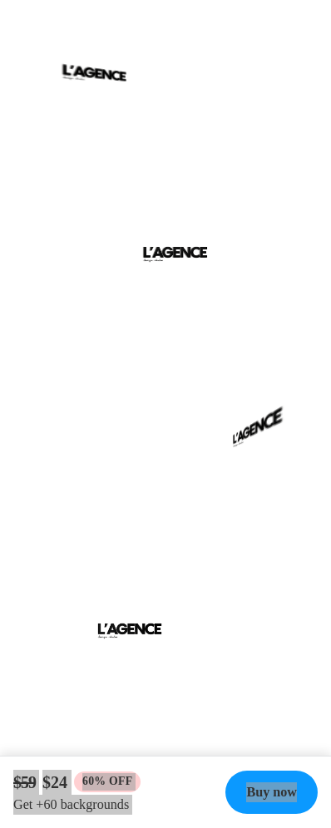
scroll to position [0, 0]
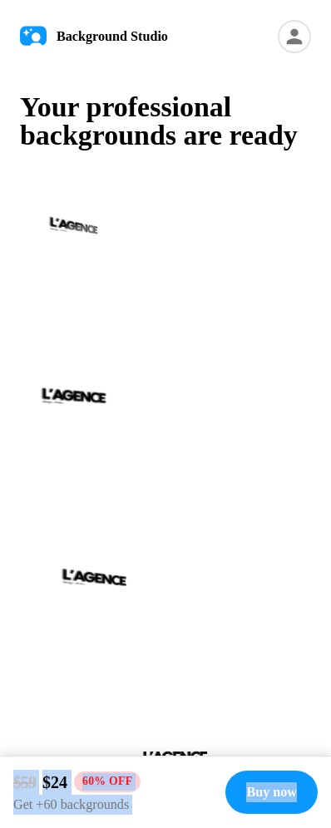
click at [291, 337] on button at bounding box center [286, 322] width 30 height 30
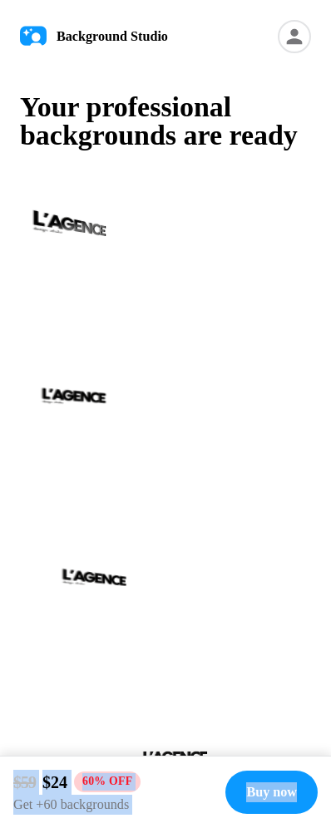
click at [291, 337] on button at bounding box center [286, 322] width 30 height 30
click at [284, 33] on icon at bounding box center [294, 36] width 33 height 33
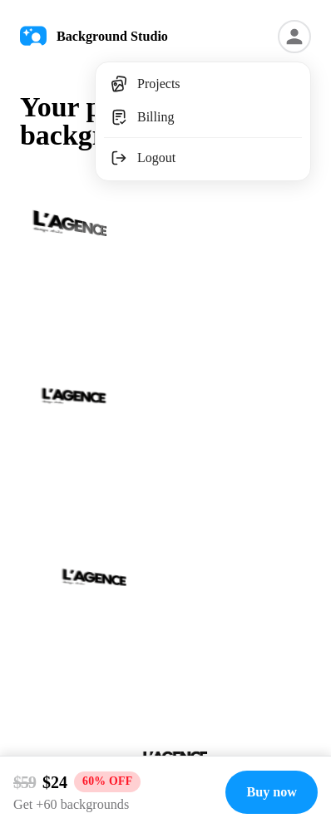
click at [214, 80] on link "Projects" at bounding box center [203, 83] width 205 height 33
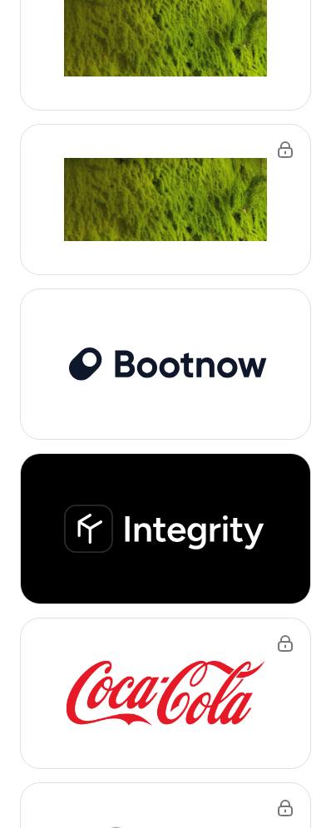
scroll to position [1362, 0]
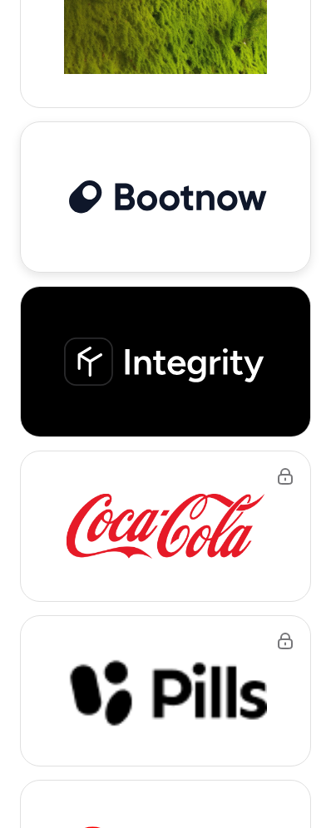
click at [179, 184] on img at bounding box center [165, 197] width 203 height 43
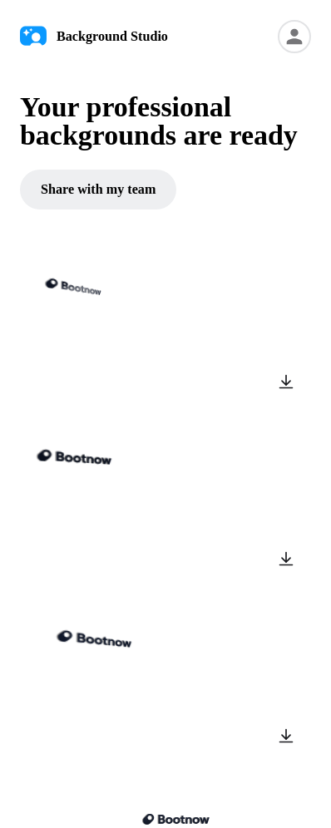
click at [293, 360] on button at bounding box center [286, 345] width 30 height 30
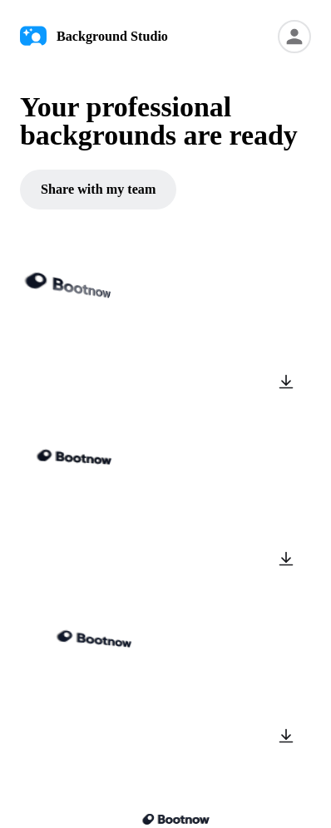
click at [291, 397] on button at bounding box center [286, 382] width 30 height 30
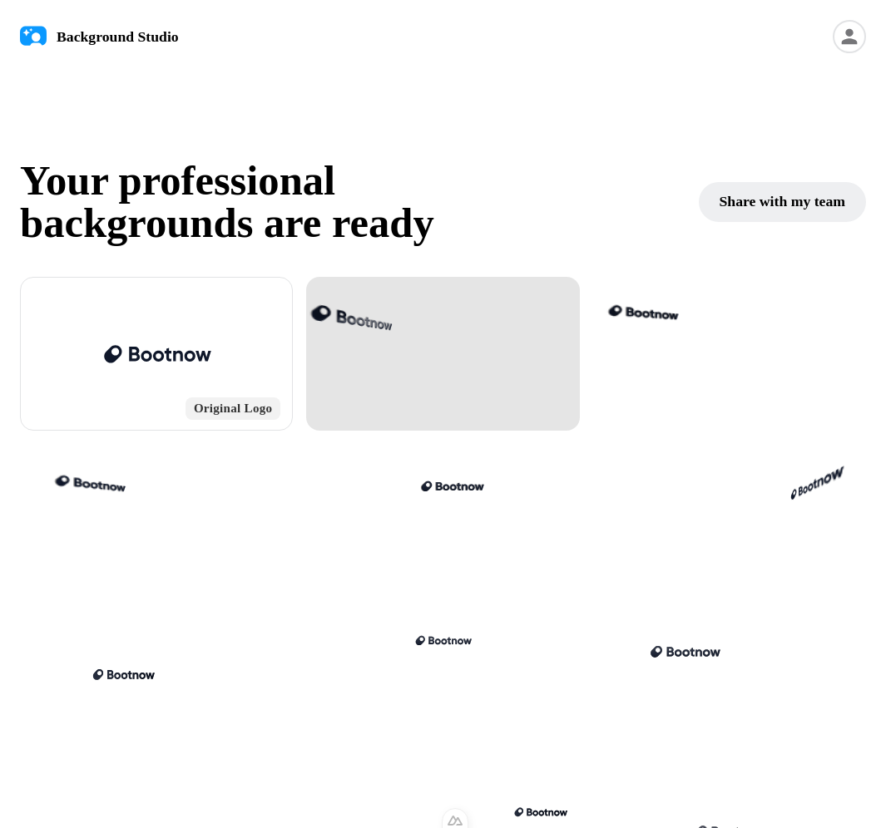
click at [331, 303] on div at bounding box center [442, 354] width 273 height 154
click at [331, 314] on div at bounding box center [442, 354] width 273 height 154
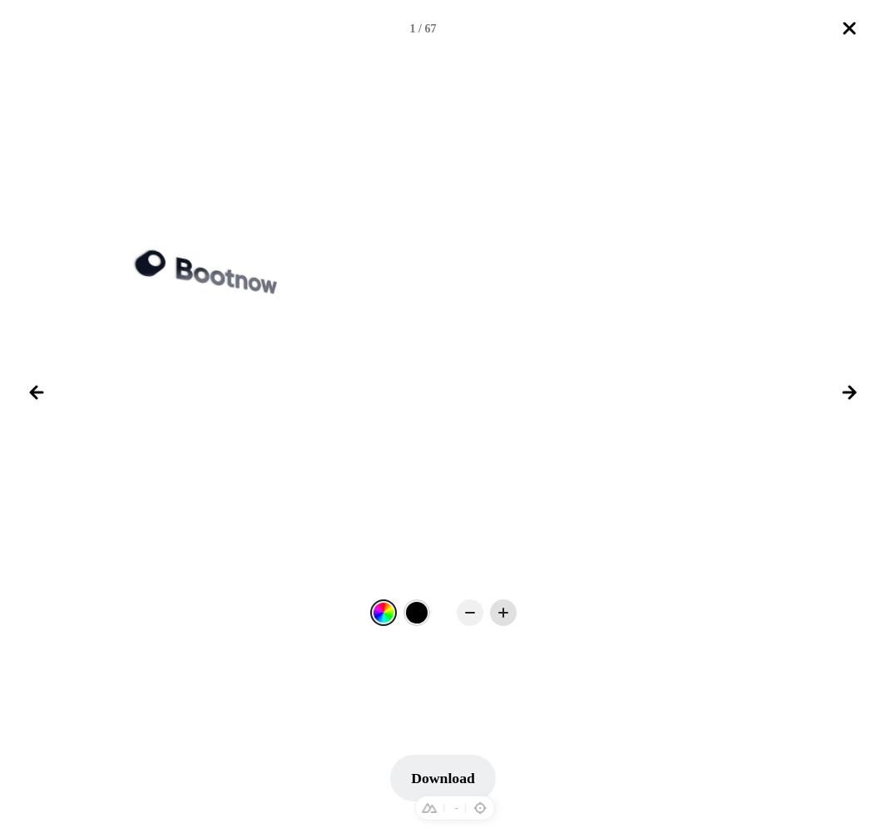
click at [331, 611] on rect at bounding box center [503, 613] width 2 height 10
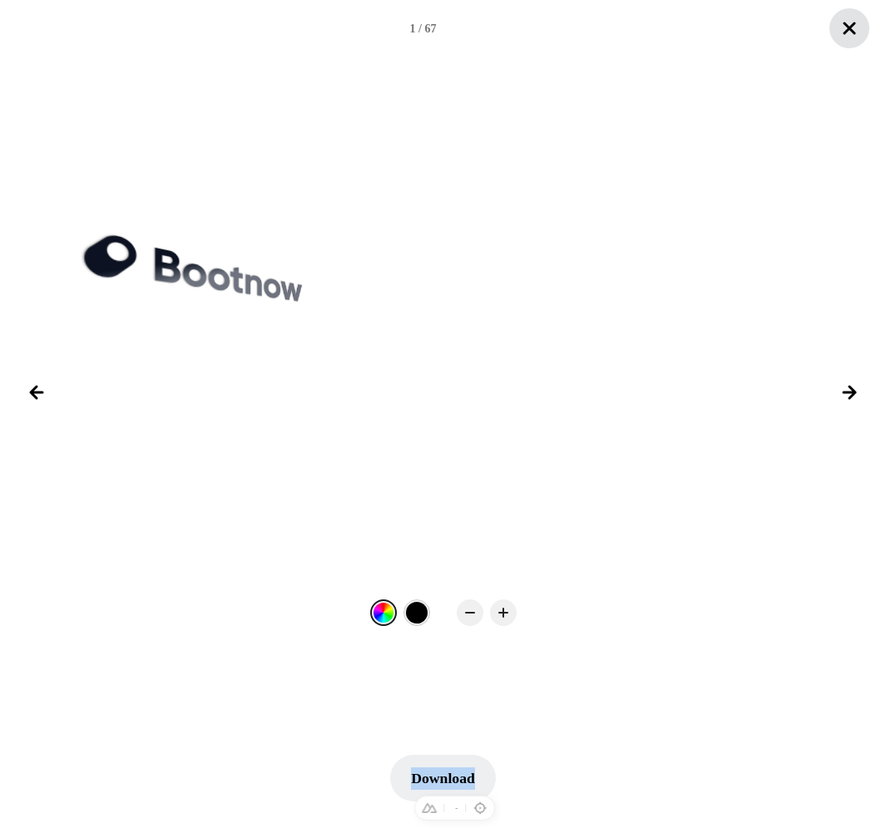
click at [331, 32] on icon "Close lightbox" at bounding box center [849, 28] width 20 height 20
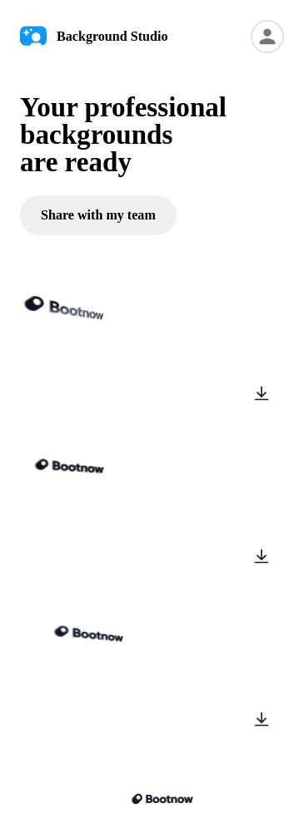
click at [225, 356] on button at bounding box center [228, 357] width 30 height 30
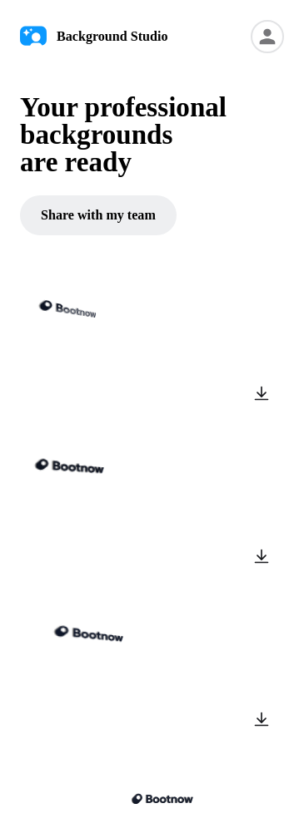
click at [225, 356] on button at bounding box center [228, 357] width 30 height 30
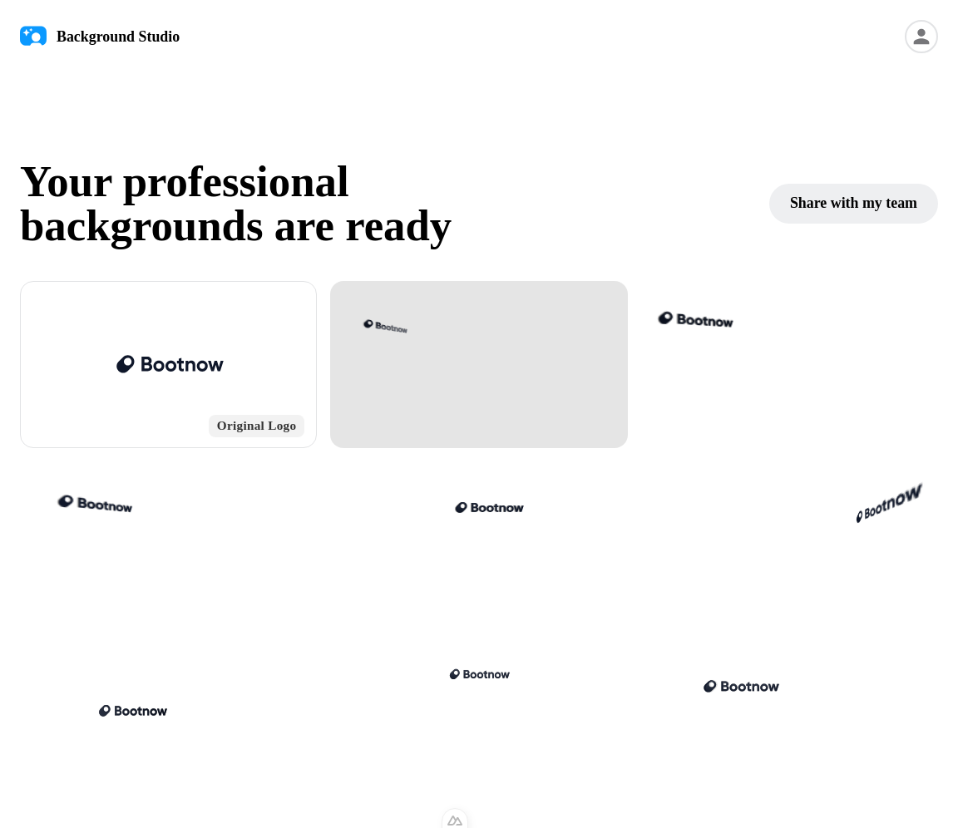
click at [331, 354] on div at bounding box center [478, 364] width 297 height 167
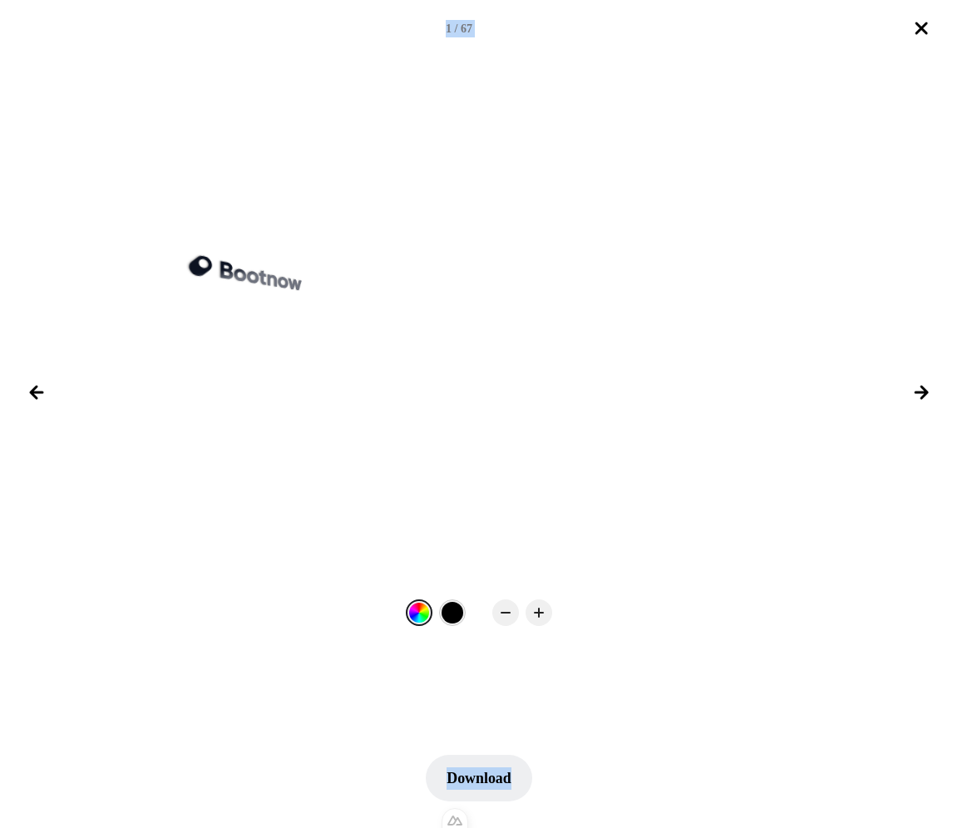
drag, startPoint x: 919, startPoint y: 35, endPoint x: 928, endPoint y: 37, distance: 9.5
click at [331, 35] on icon "Close lightbox" at bounding box center [922, 28] width 20 height 20
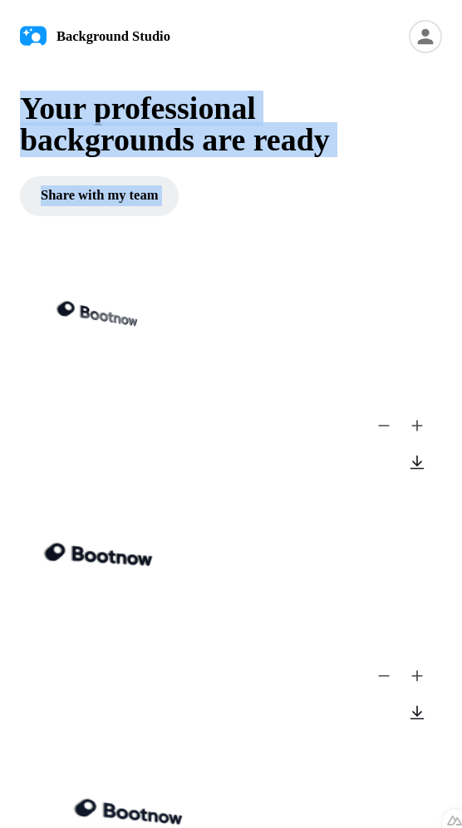
click at [331, 107] on h1 "Your professional backgrounds are ready" at bounding box center [231, 124] width 423 height 63
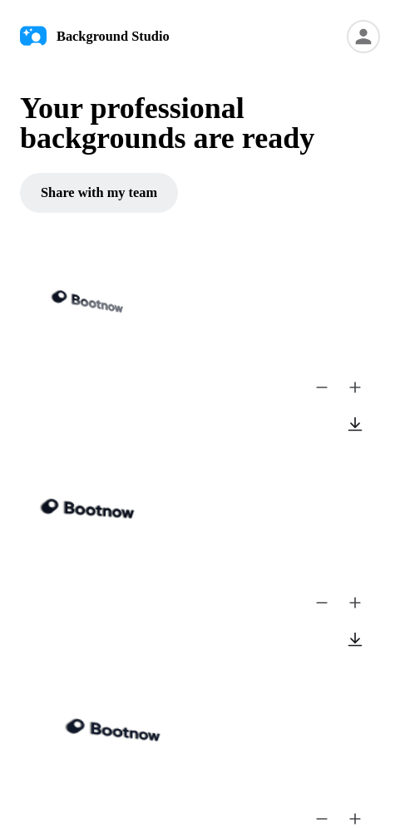
click at [331, 152] on h1 "Your professional backgrounds are ready" at bounding box center [200, 123] width 360 height 60
click at [331, 388] on button at bounding box center [355, 388] width 30 height 30
click at [325, 388] on button at bounding box center [322, 388] width 30 height 30
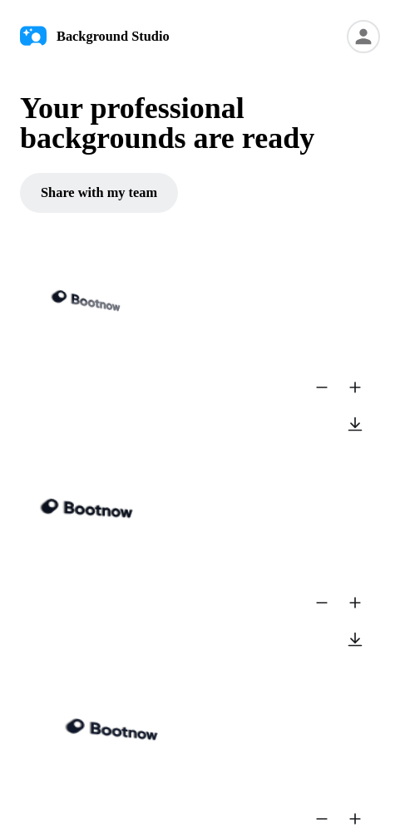
click at [325, 388] on button at bounding box center [322, 388] width 30 height 30
click at [331, 388] on button at bounding box center [355, 388] width 30 height 30
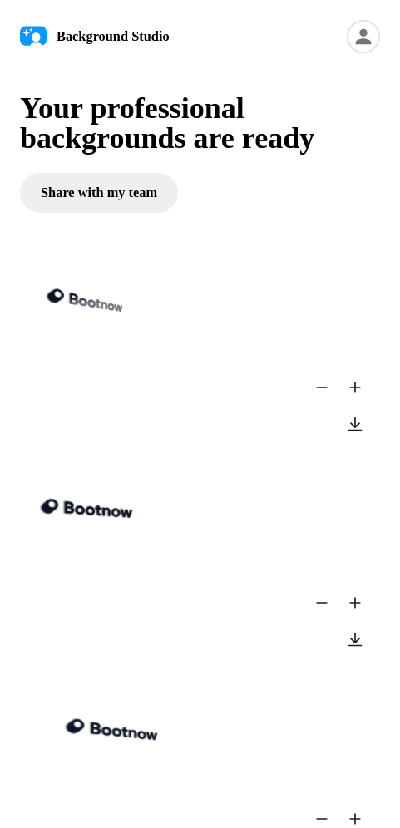
click at [331, 388] on button at bounding box center [355, 388] width 30 height 30
click at [316, 392] on button at bounding box center [322, 388] width 30 height 30
click at [326, 393] on button at bounding box center [322, 388] width 30 height 30
click at [331, 390] on button at bounding box center [355, 388] width 30 height 30
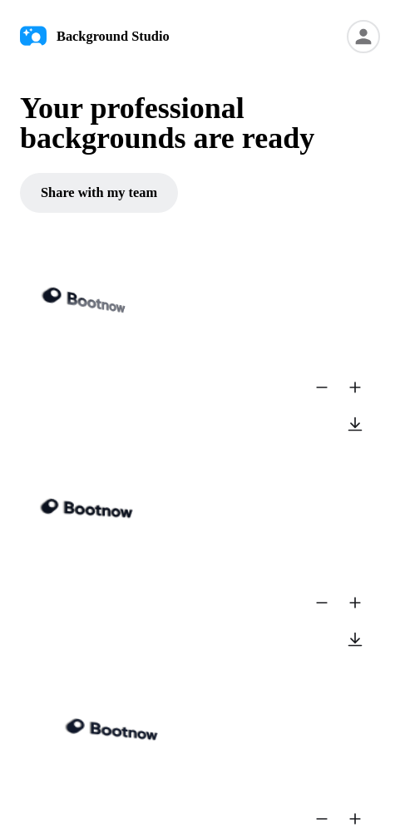
click at [331, 390] on button at bounding box center [355, 388] width 30 height 30
click at [327, 392] on button at bounding box center [322, 388] width 30 height 30
click at [331, 387] on button at bounding box center [355, 388] width 30 height 30
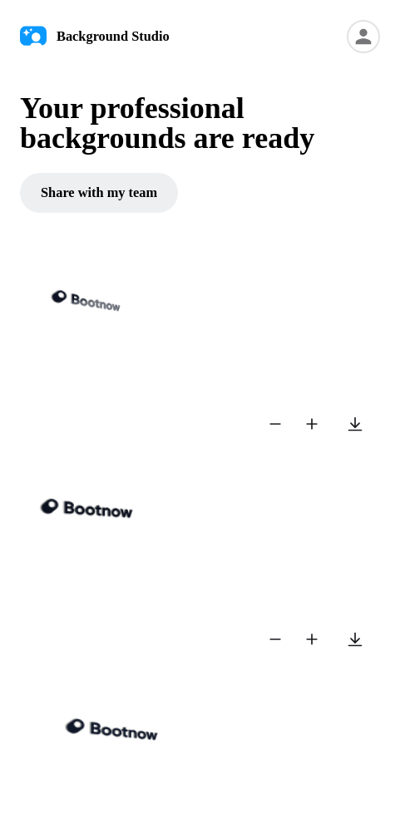
click at [297, 436] on button at bounding box center [312, 424] width 30 height 30
click at [283, 437] on button at bounding box center [275, 424] width 30 height 30
click at [308, 425] on button at bounding box center [312, 424] width 30 height 30
click at [287, 423] on button at bounding box center [275, 424] width 30 height 30
click at [304, 423] on button at bounding box center [312, 424] width 30 height 30
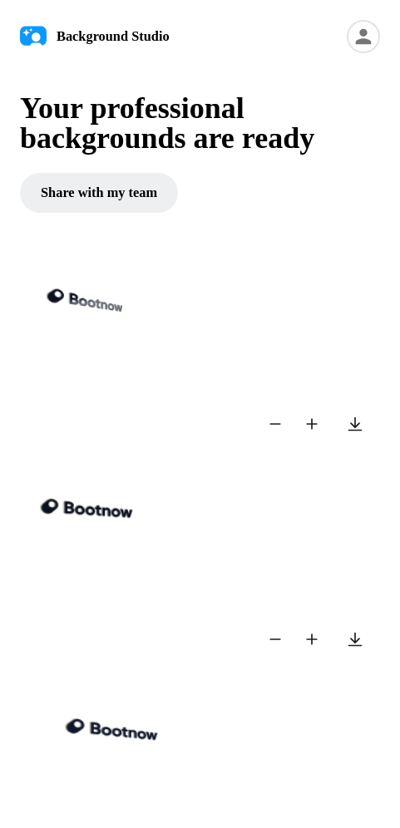
click at [289, 423] on button at bounding box center [275, 424] width 30 height 30
click at [297, 422] on button at bounding box center [312, 424] width 30 height 30
click at [297, 421] on button at bounding box center [312, 424] width 30 height 30
click at [287, 423] on button at bounding box center [275, 424] width 30 height 30
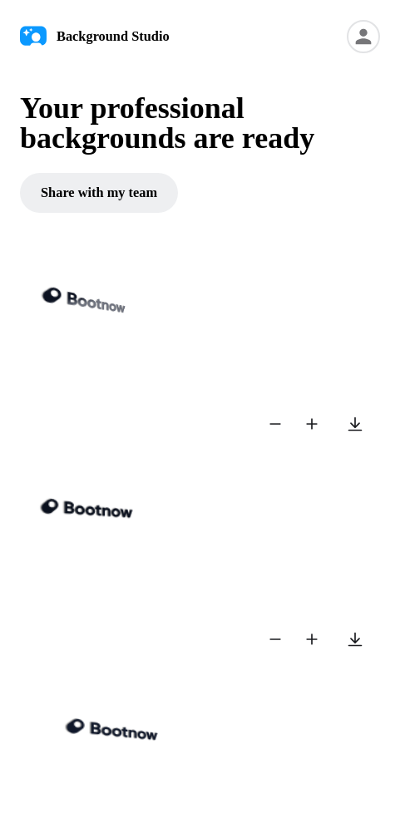
click at [287, 423] on button at bounding box center [275, 424] width 30 height 30
click at [307, 422] on button at bounding box center [312, 424] width 30 height 30
click at [272, 424] on button at bounding box center [275, 424] width 30 height 30
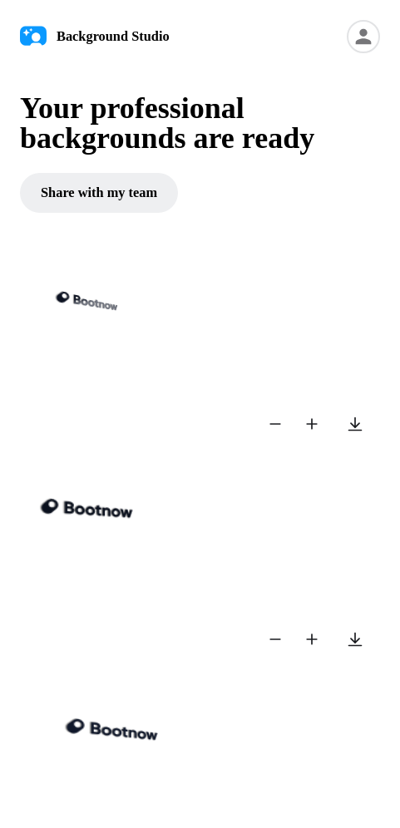
click at [309, 423] on button at bounding box center [312, 424] width 30 height 30
click at [297, 424] on button at bounding box center [312, 424] width 30 height 30
click at [284, 425] on button at bounding box center [275, 424] width 30 height 30
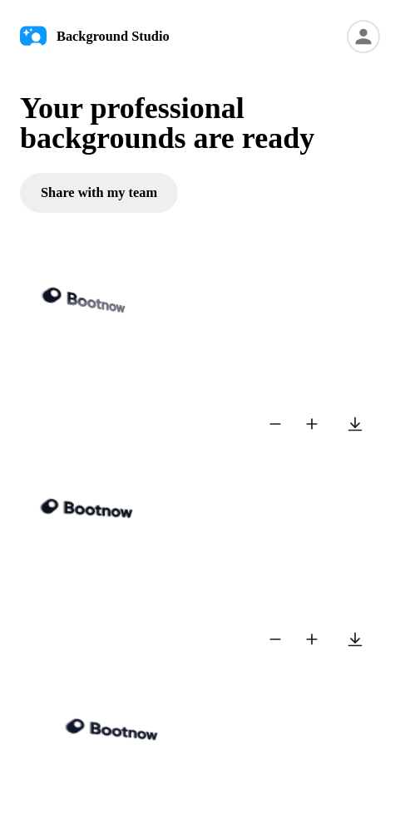
click at [275, 428] on button at bounding box center [275, 424] width 30 height 30
click at [306, 425] on button at bounding box center [312, 424] width 30 height 30
click at [260, 423] on button at bounding box center [275, 424] width 30 height 30
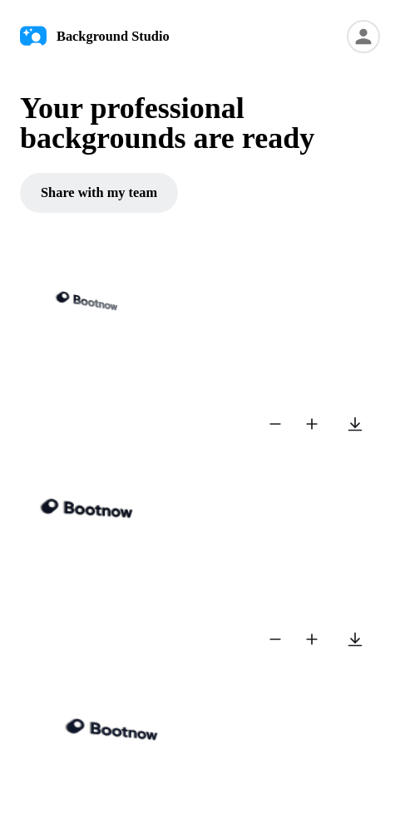
click at [260, 423] on button at bounding box center [275, 424] width 30 height 30
click at [309, 424] on button at bounding box center [312, 424] width 30 height 30
click at [304, 425] on button at bounding box center [312, 424] width 30 height 30
click at [280, 426] on button at bounding box center [275, 424] width 30 height 30
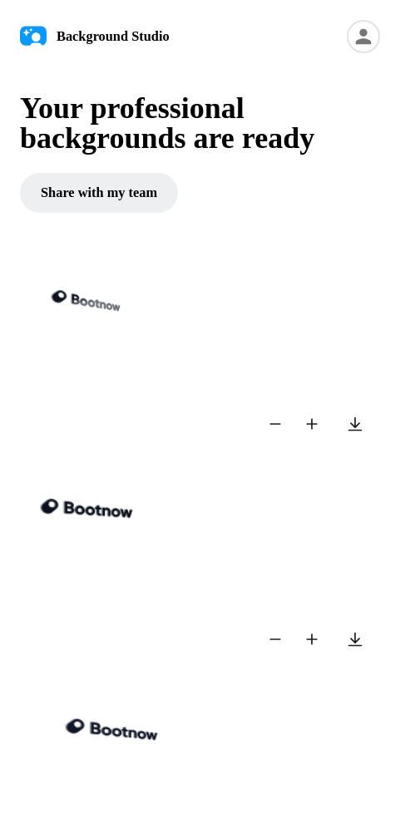
click at [299, 423] on button at bounding box center [312, 424] width 30 height 30
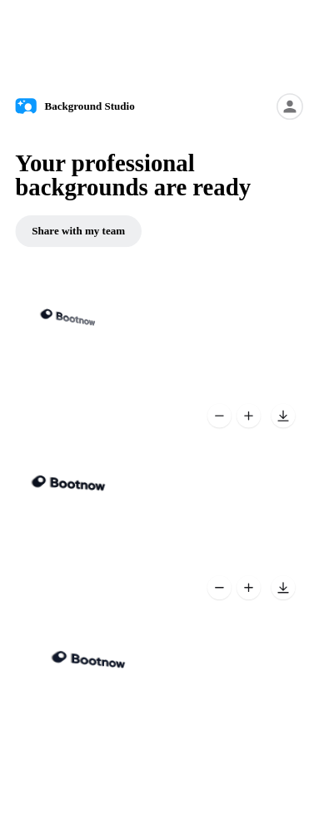
scroll to position [7, 0]
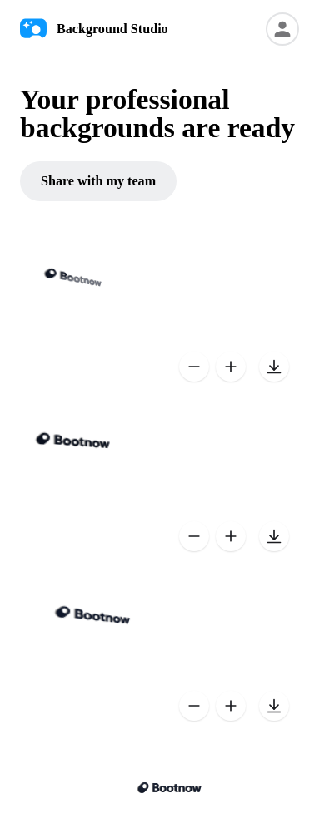
click at [288, 31] on icon at bounding box center [281, 28] width 33 height 33
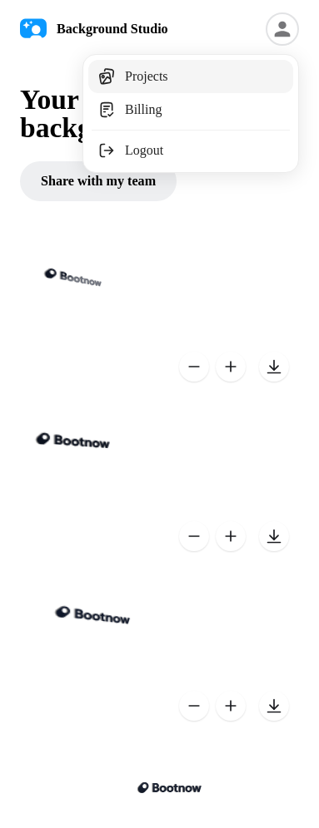
click at [257, 79] on link "Projects" at bounding box center [190, 76] width 205 height 33
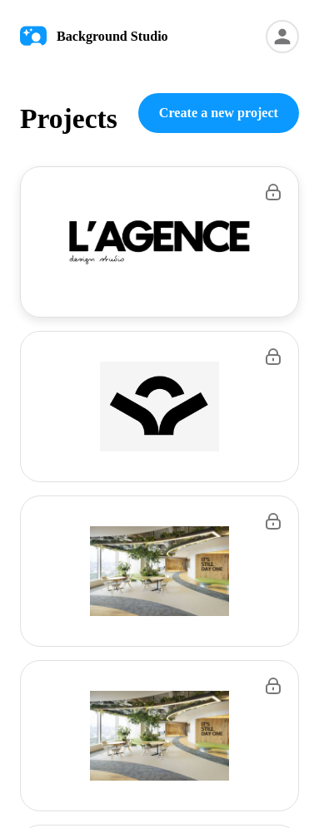
click at [172, 252] on img at bounding box center [159, 242] width 194 height 57
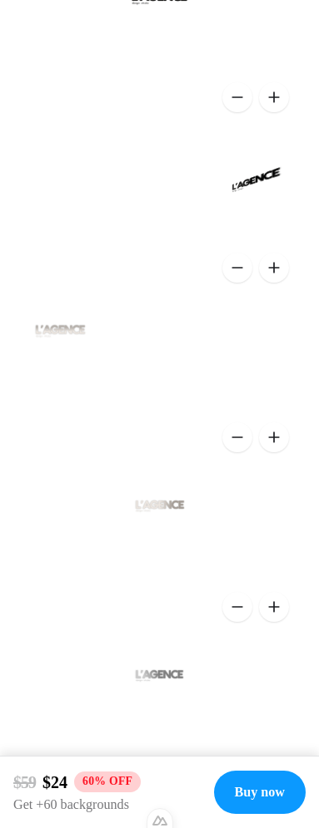
scroll to position [7103, 0]
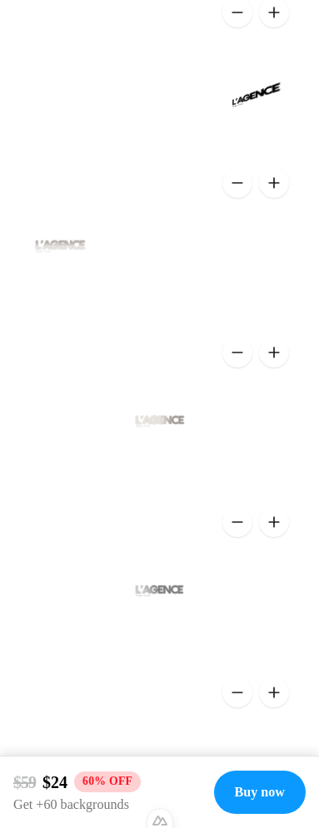
click at [184, 303] on div at bounding box center [159, 299] width 279 height 156
click at [222, 335] on div at bounding box center [159, 299] width 279 height 156
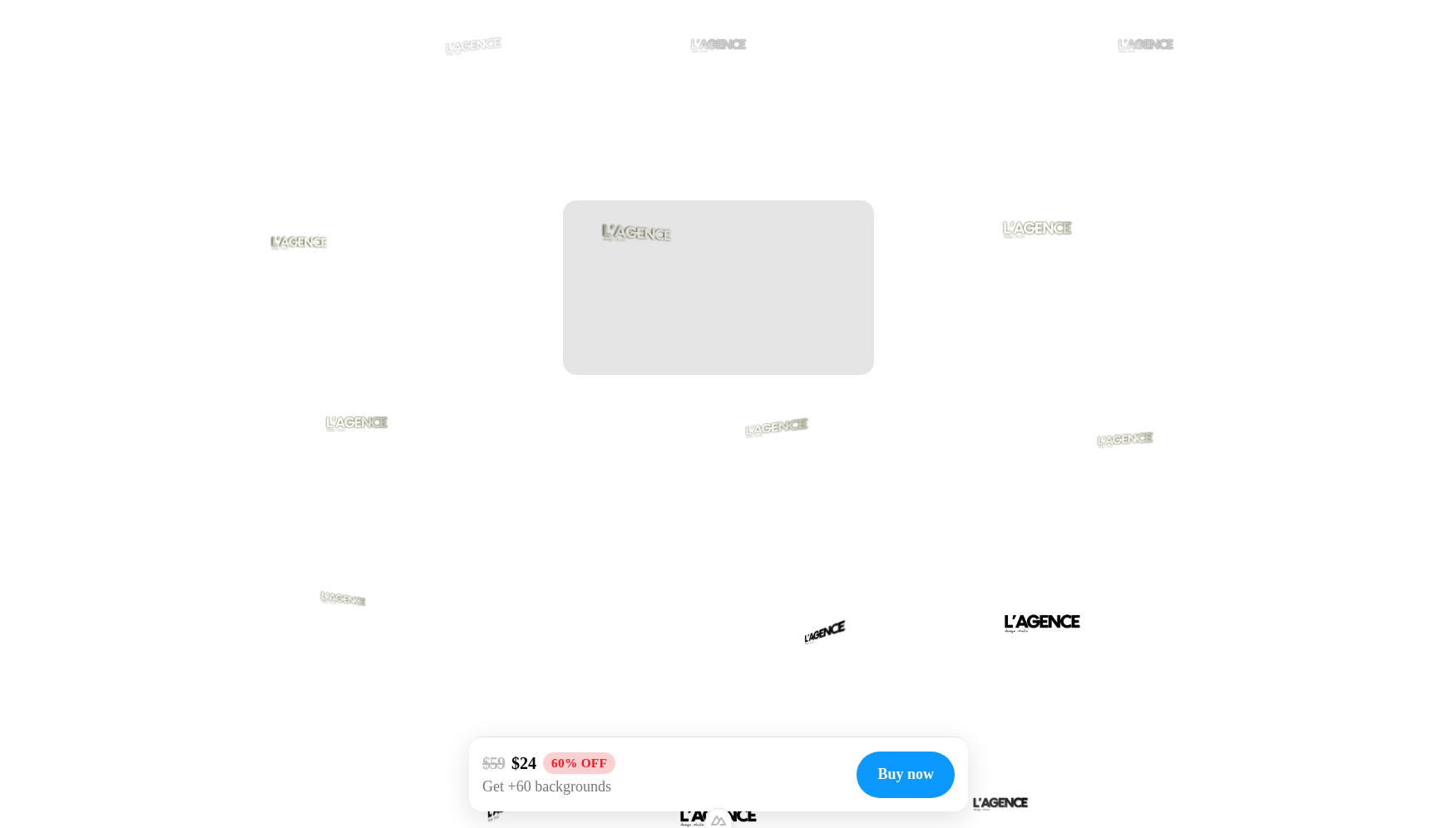
scroll to position [3593, 0]
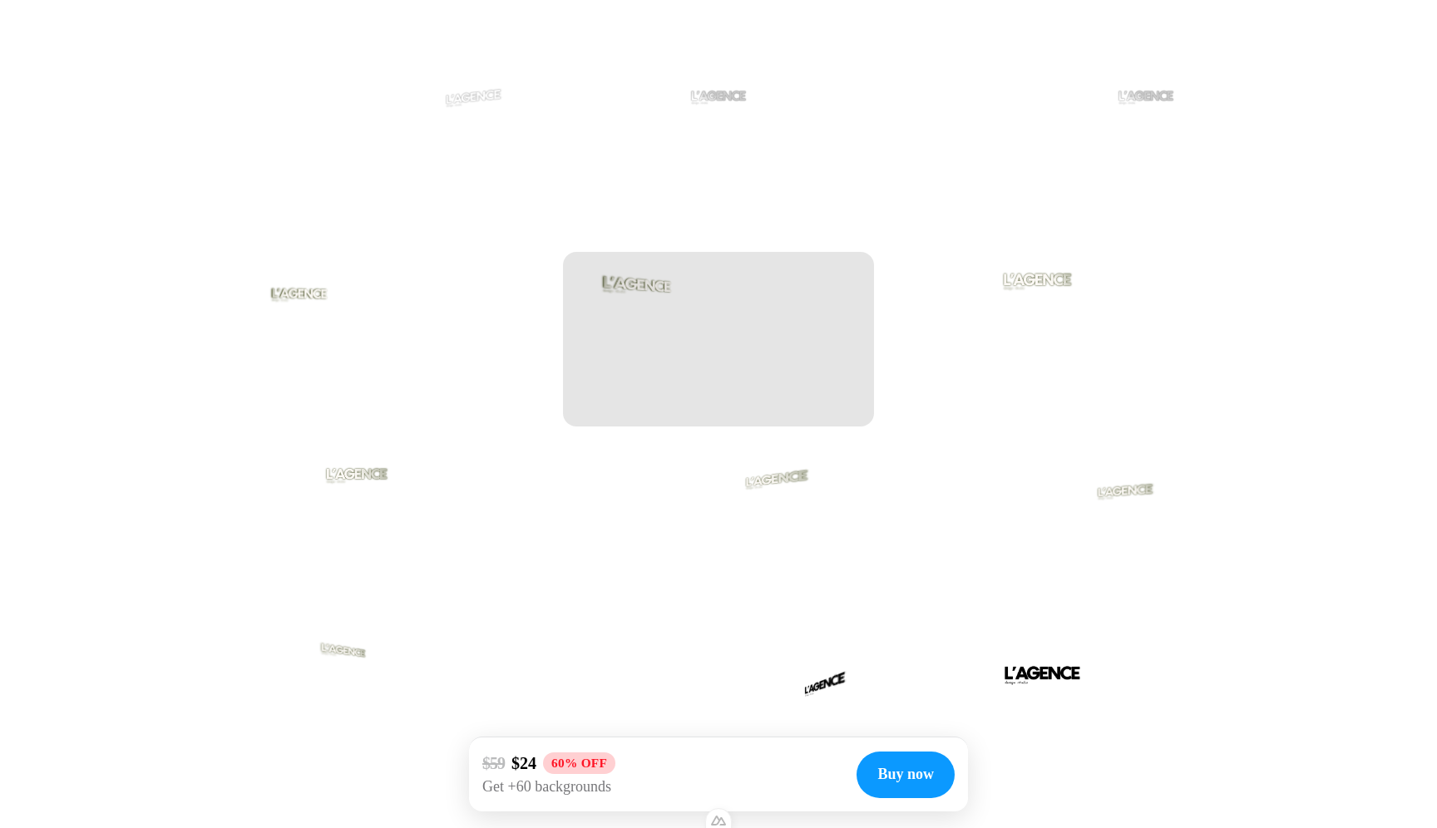
click at [318, 311] on div at bounding box center [718, 339] width 310 height 175
click at [318, 314] on div at bounding box center [718, 339] width 310 height 175
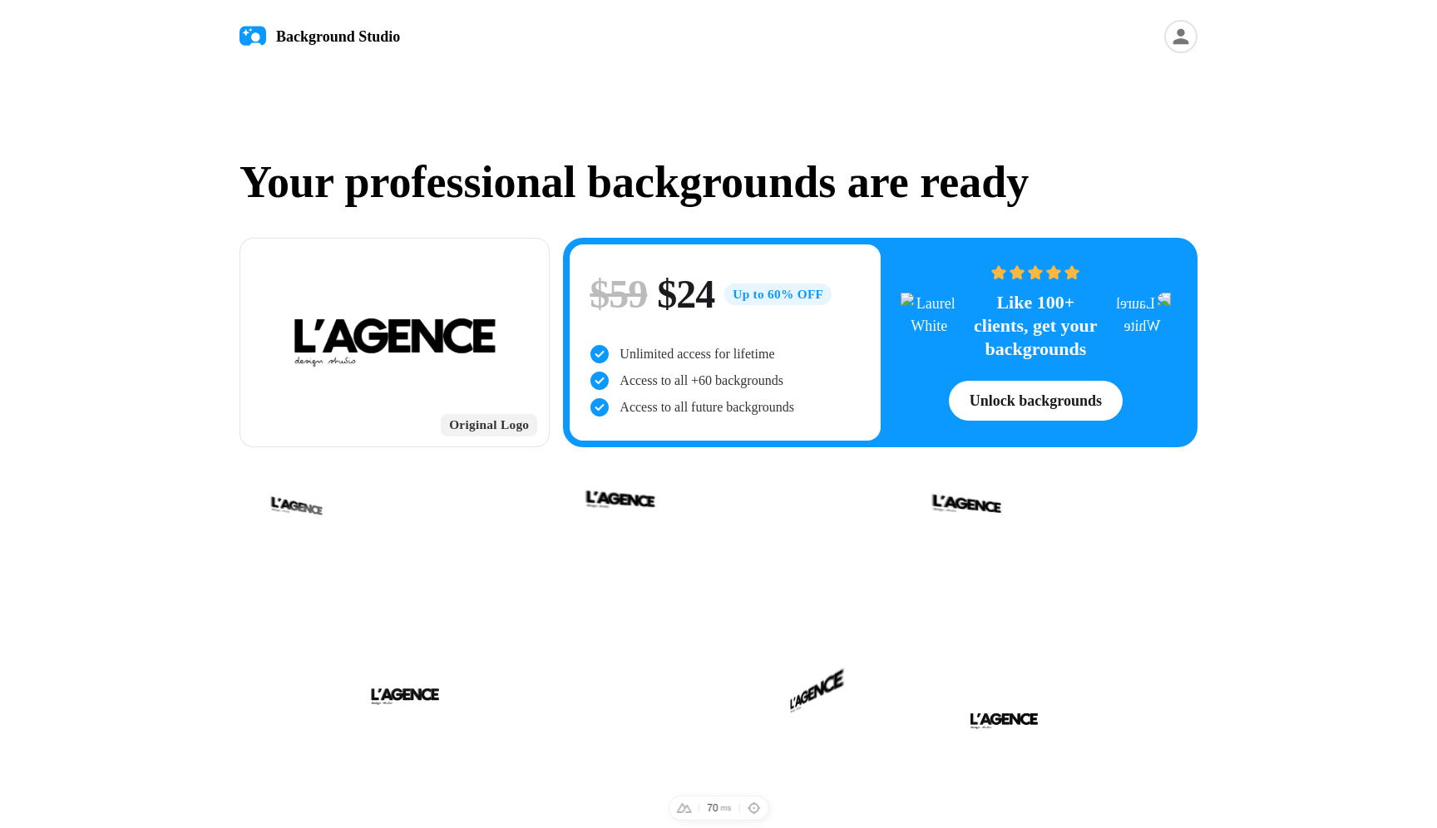
drag, startPoint x: 1185, startPoint y: 37, endPoint x: 1097, endPoint y: 52, distance: 89.4
click at [1183, 38] on icon at bounding box center [1181, 36] width 33 height 33
click at [1034, 85] on link "Projects" at bounding box center [1089, 83] width 205 height 33
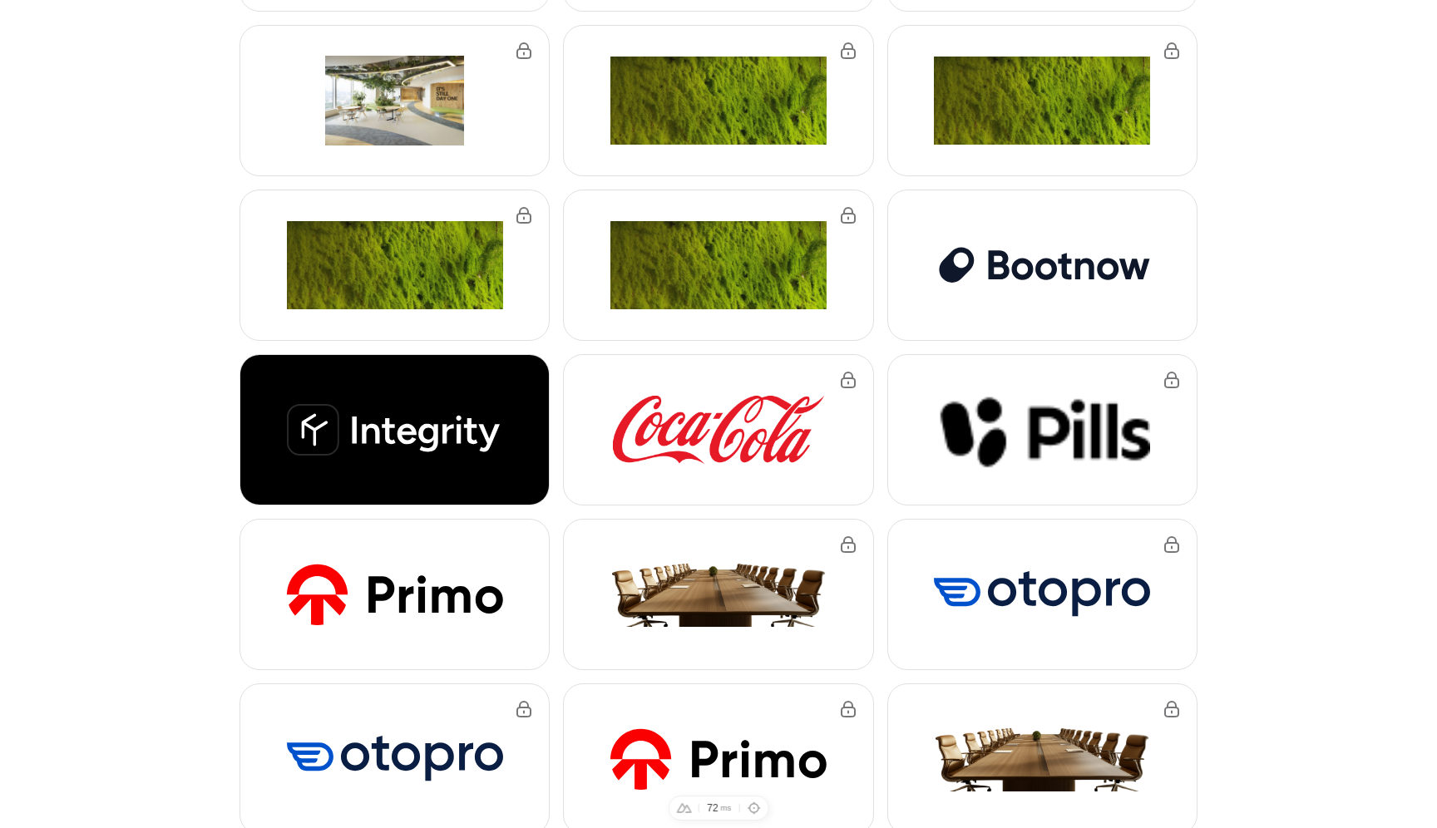
scroll to position [261, 0]
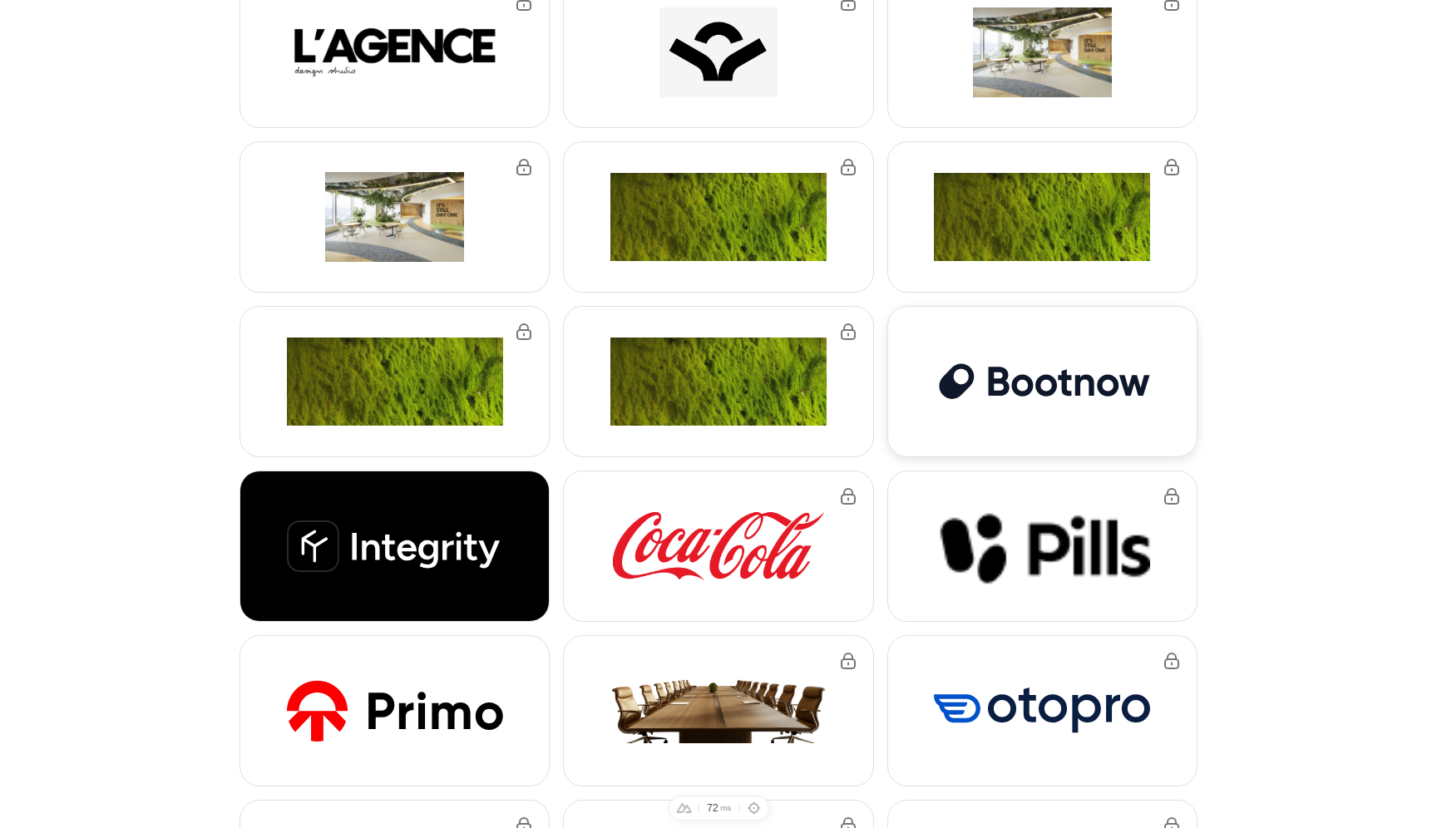
click at [1012, 419] on div at bounding box center [1042, 382] width 309 height 150
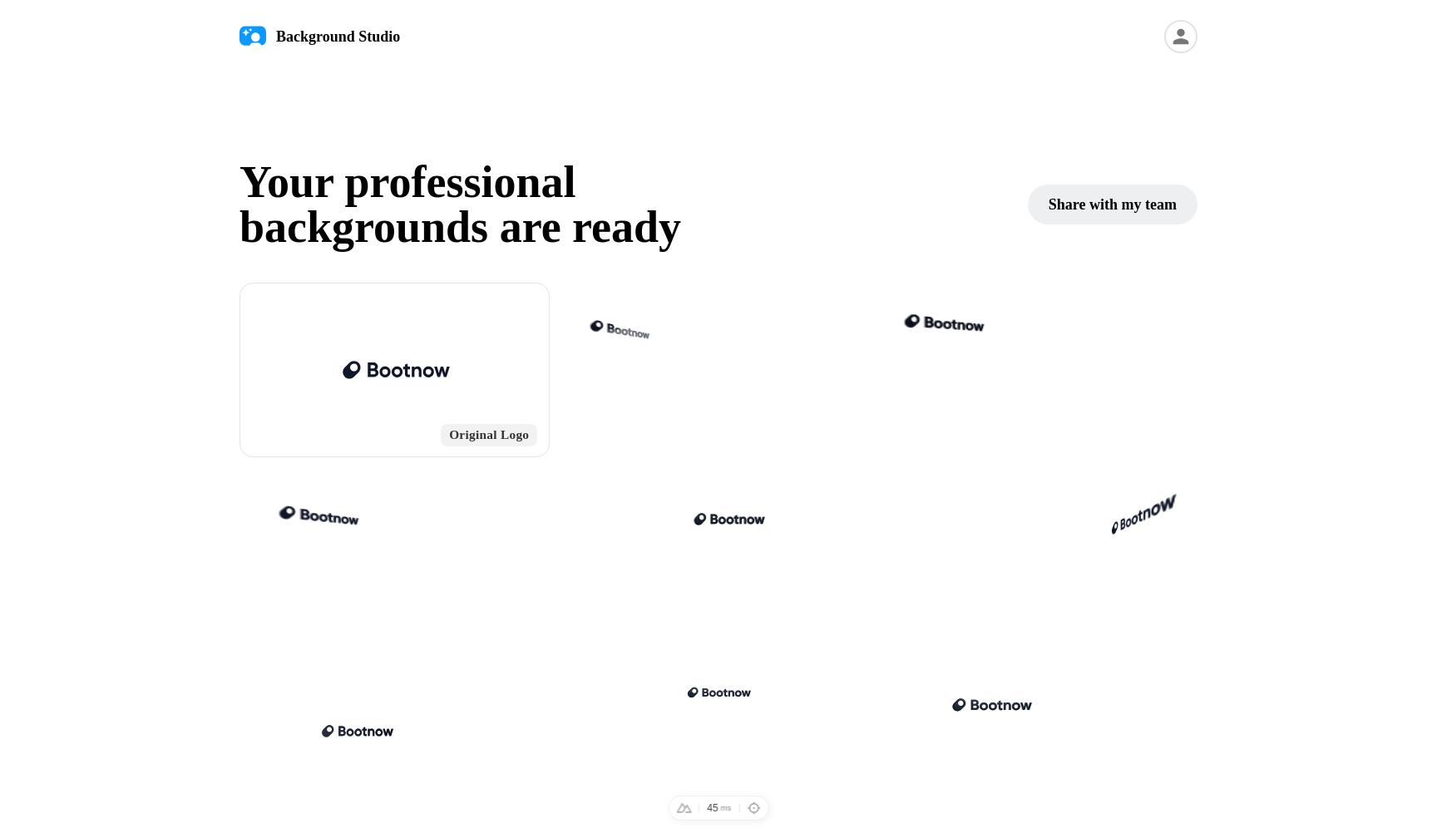
scroll to position [2, 0]
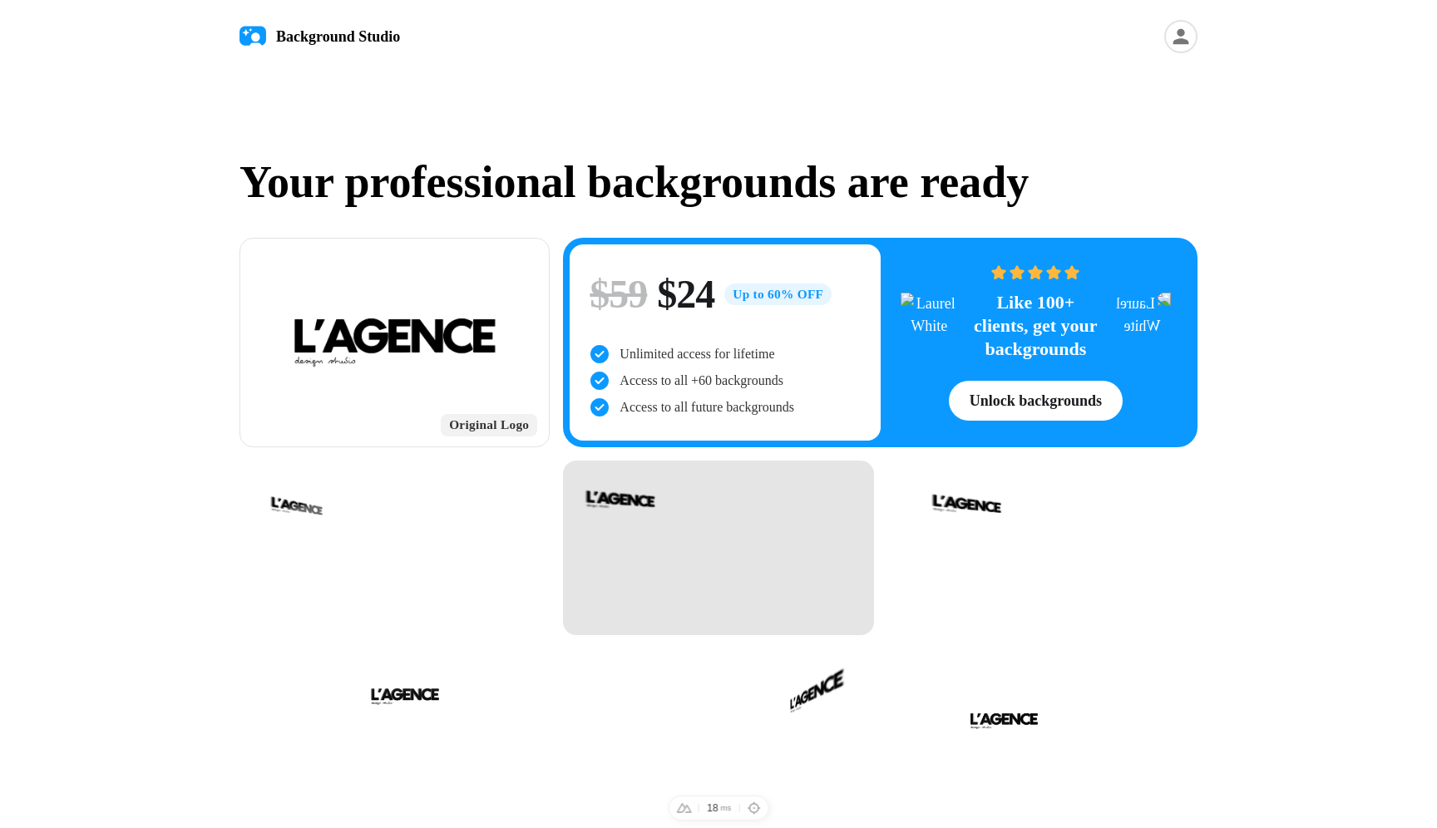
click at [760, 541] on div at bounding box center [718, 548] width 310 height 175
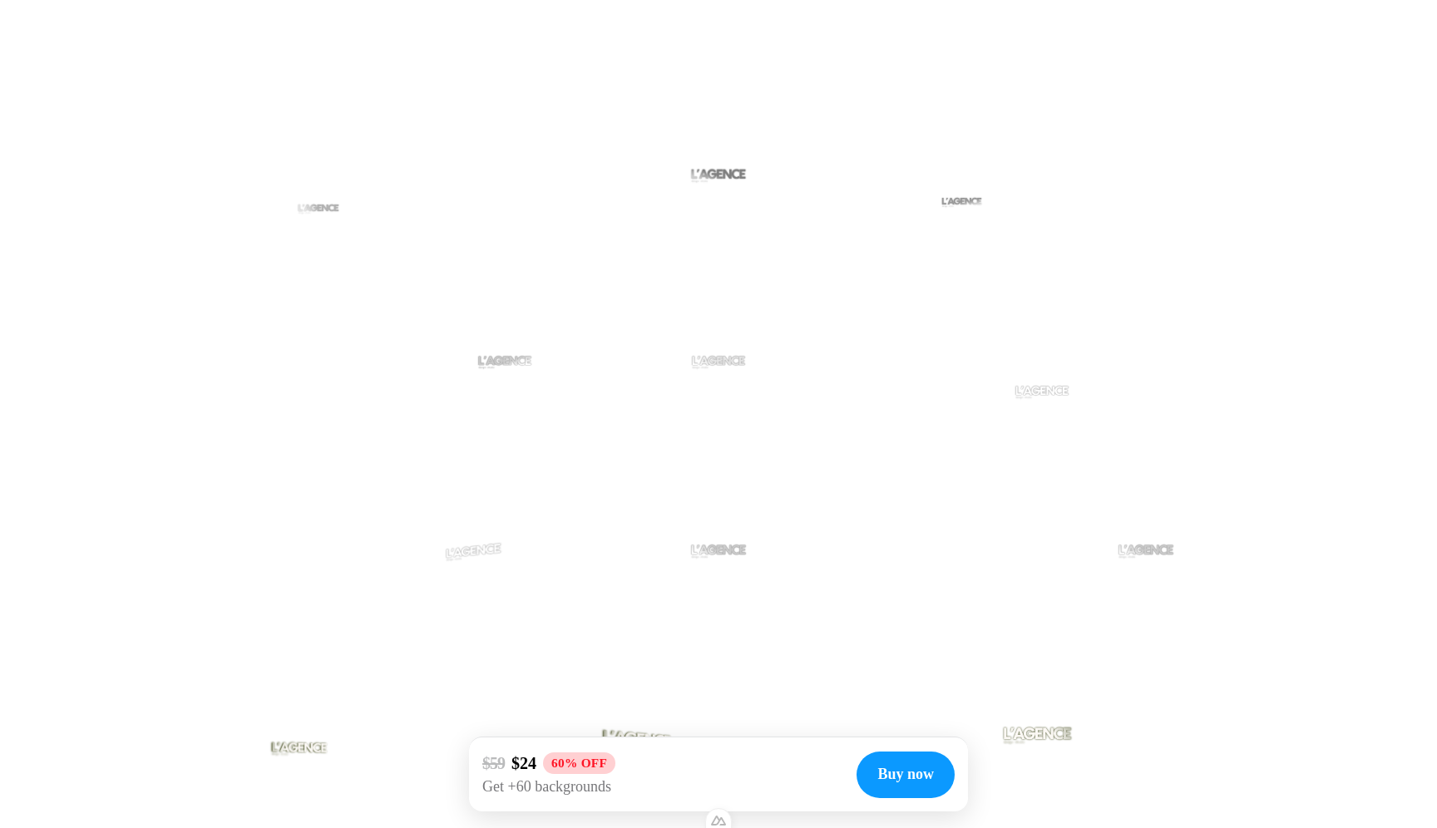
scroll to position [3160, 0]
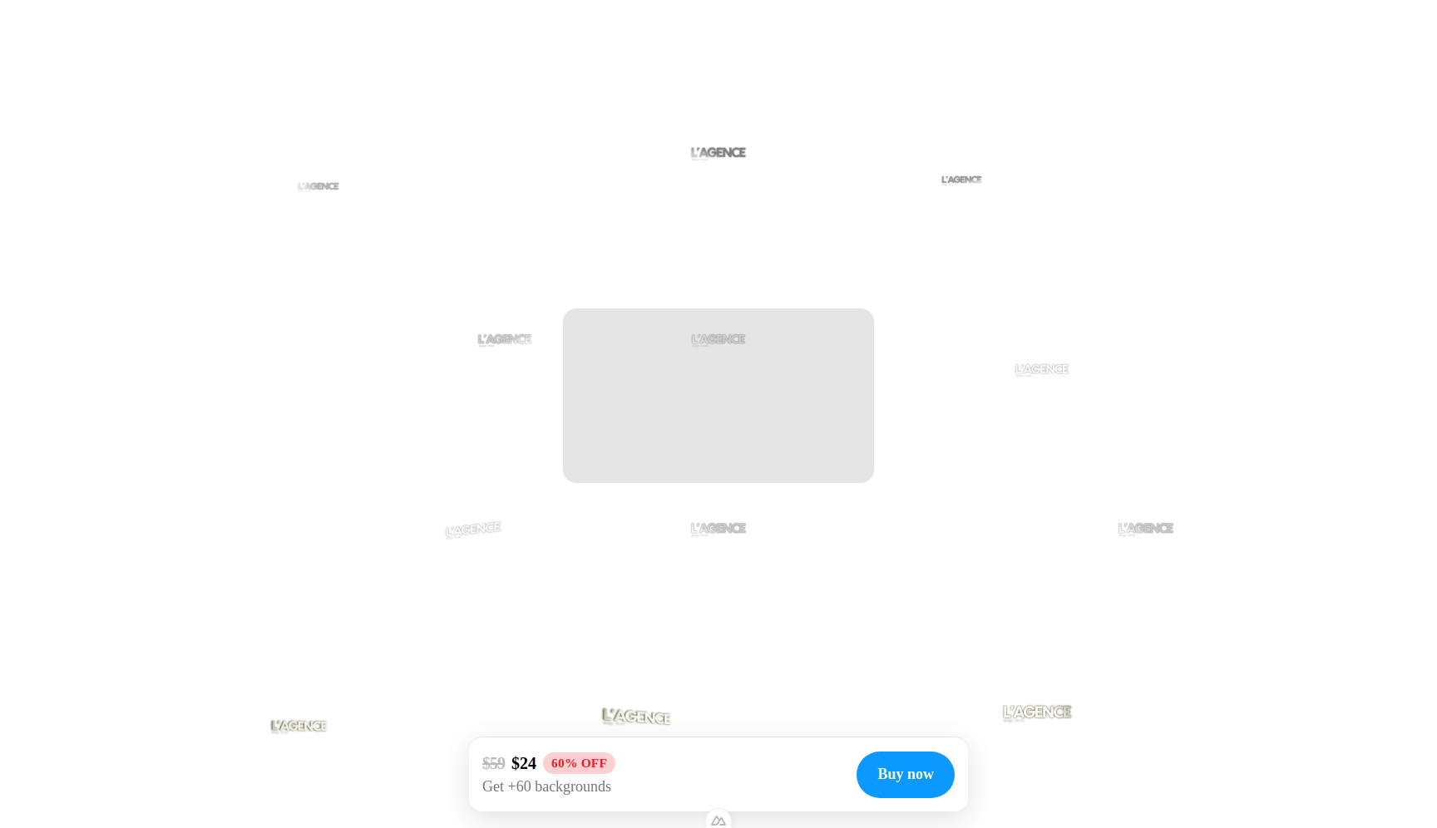
click at [718, 349] on div at bounding box center [718, 341] width 65 height 32
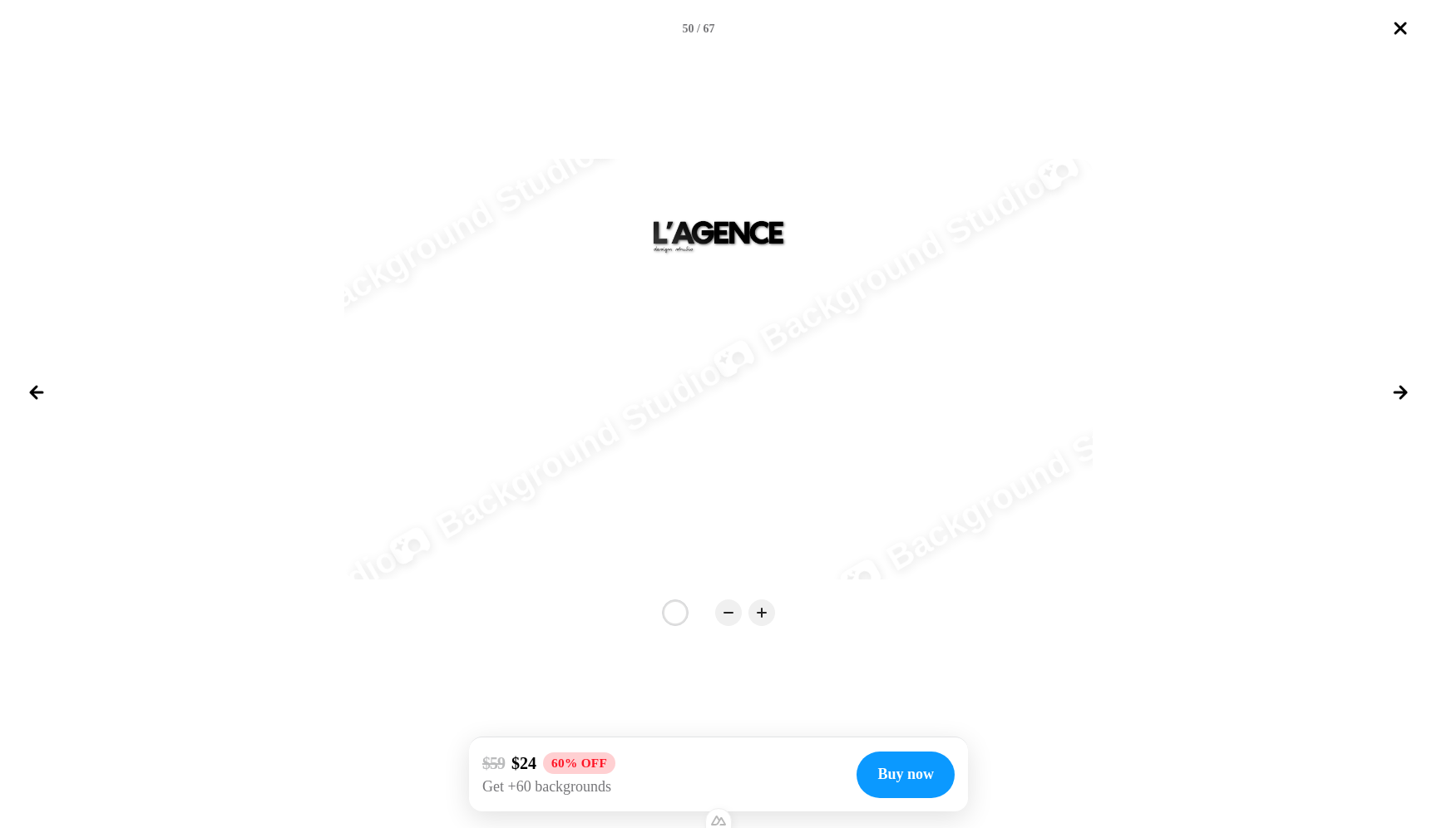
click at [677, 615] on div at bounding box center [676, 613] width 22 height 22
click at [695, 640] on div "Background Studio Background Studio Background Studio Background Studio Backgro…" at bounding box center [718, 393] width 1437 height 672
click at [671, 605] on div at bounding box center [675, 613] width 20 height 20
click at [1402, 393] on icon "Next image" at bounding box center [1401, 393] width 12 height 12
click at [1381, 22] on button "Close lightbox" at bounding box center [1401, 28] width 40 height 40
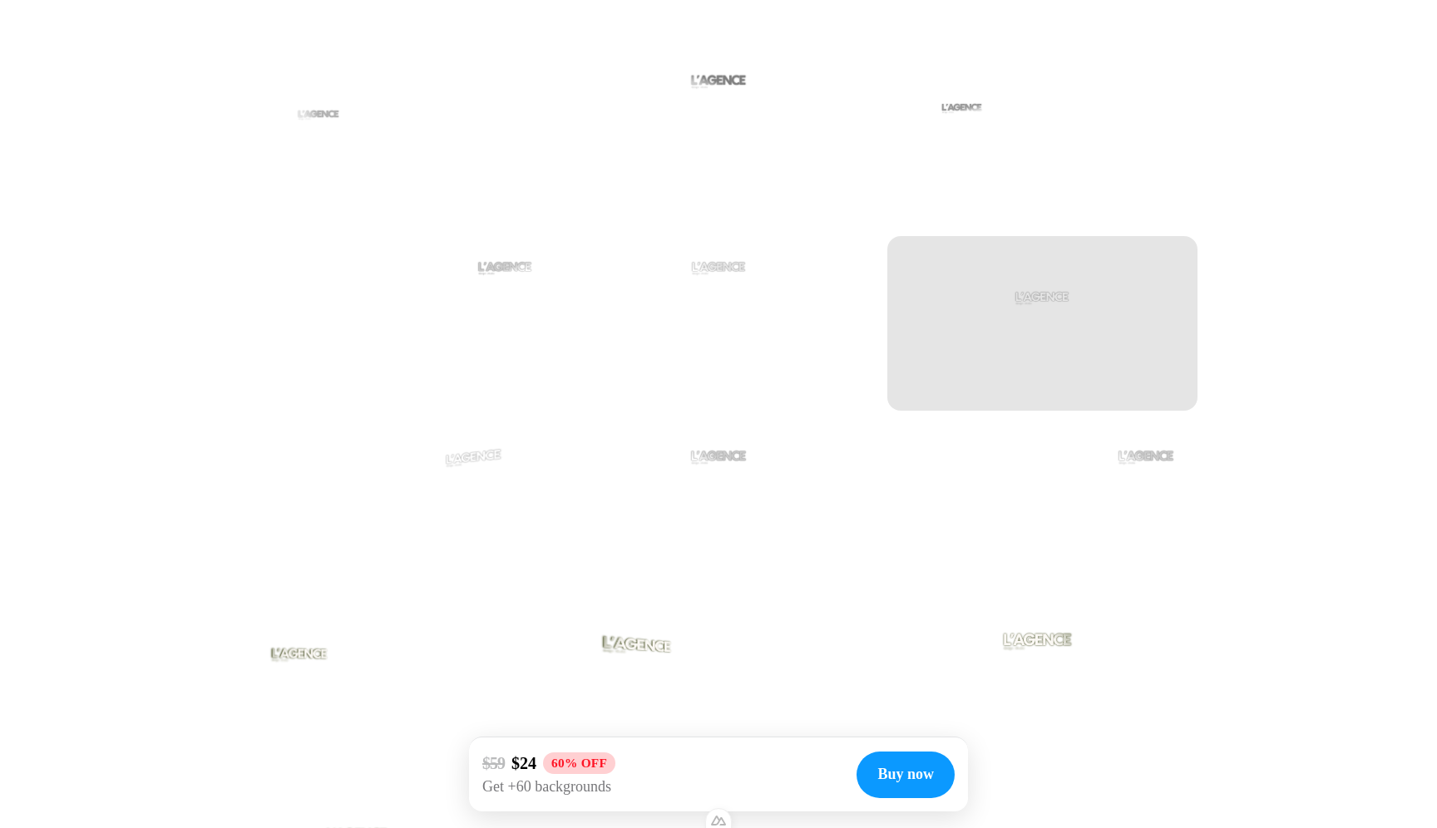
scroll to position [3380, 0]
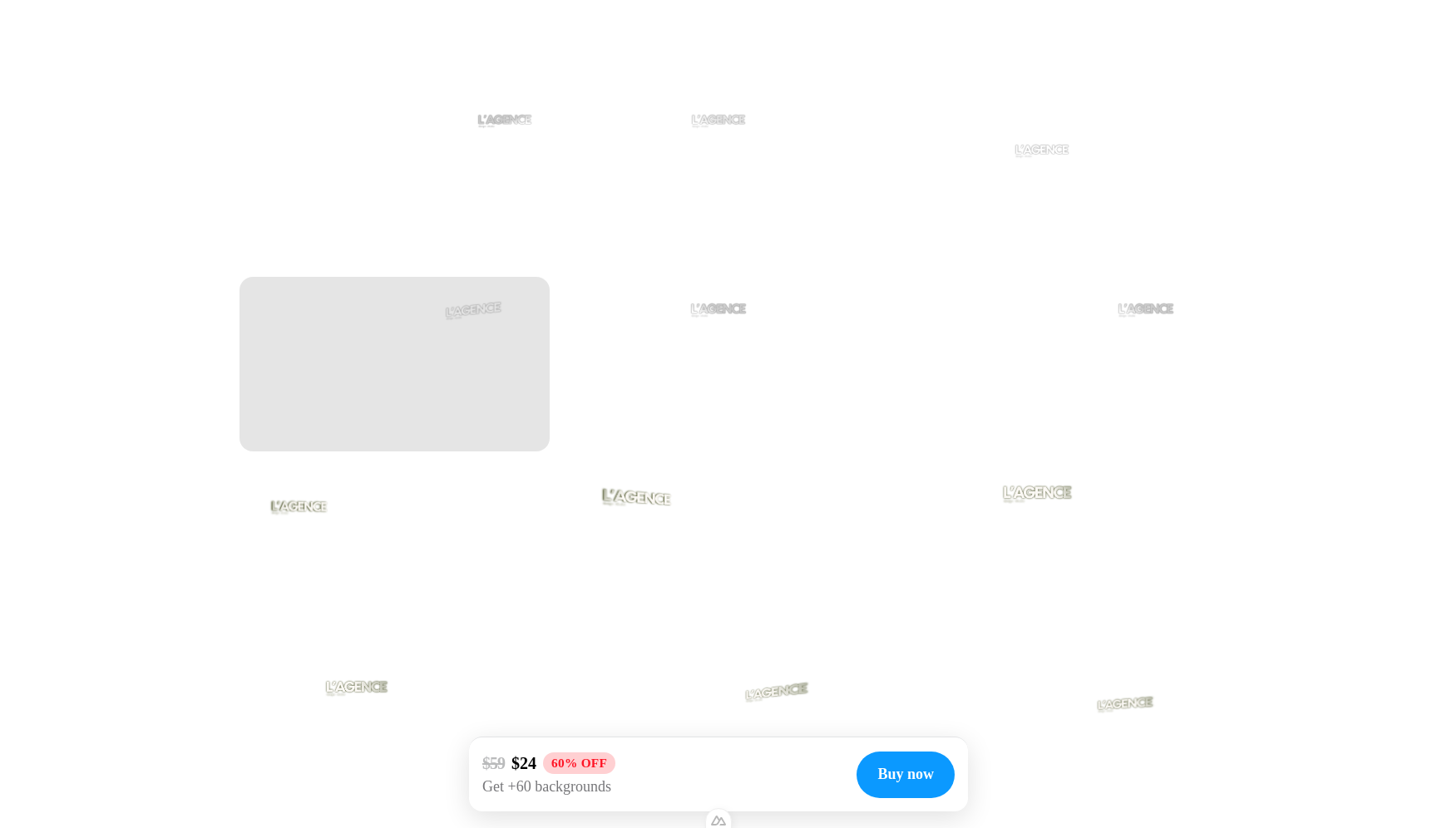
click at [446, 350] on div at bounding box center [395, 364] width 310 height 175
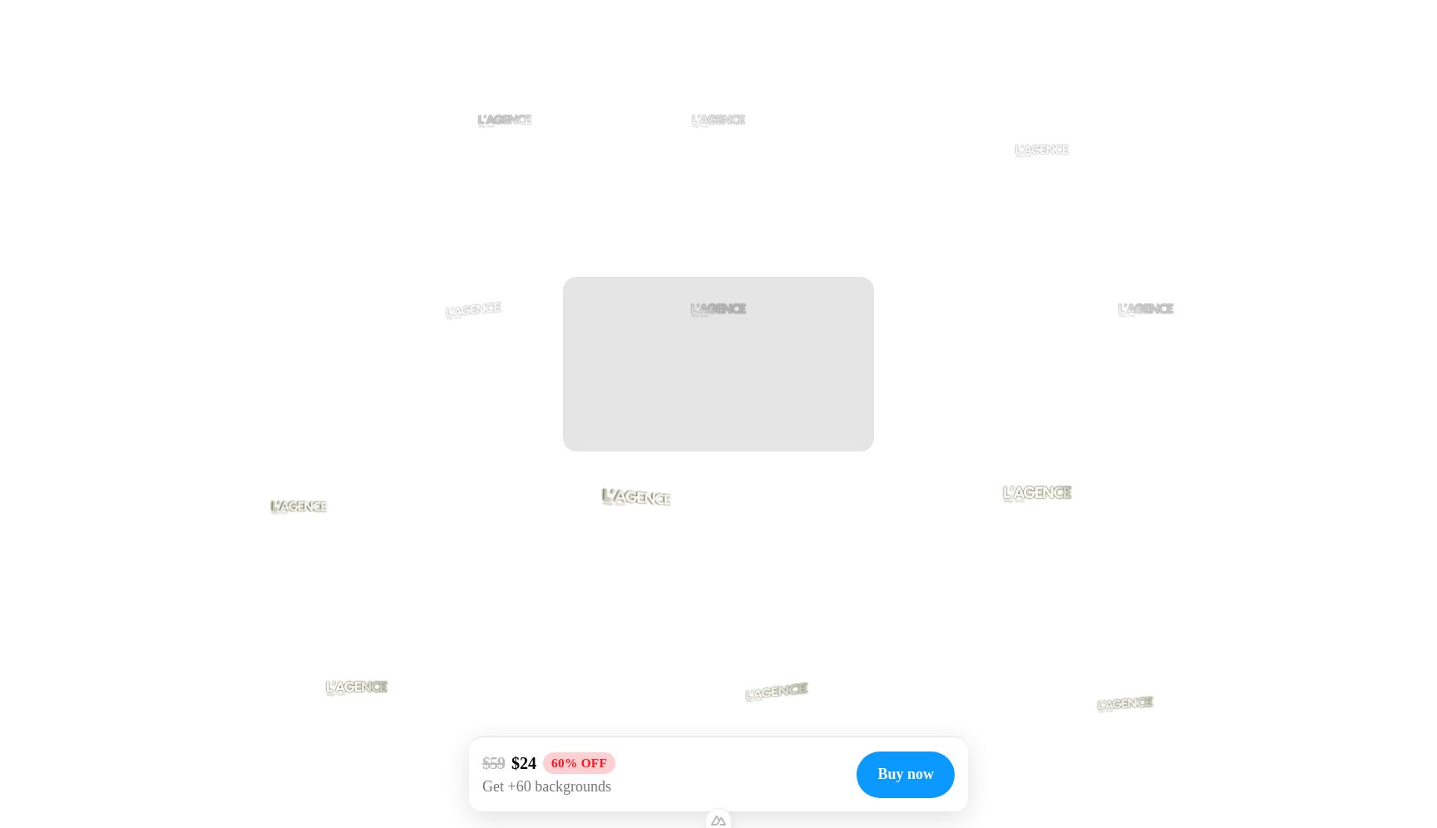
click at [744, 317] on div at bounding box center [718, 310] width 65 height 32
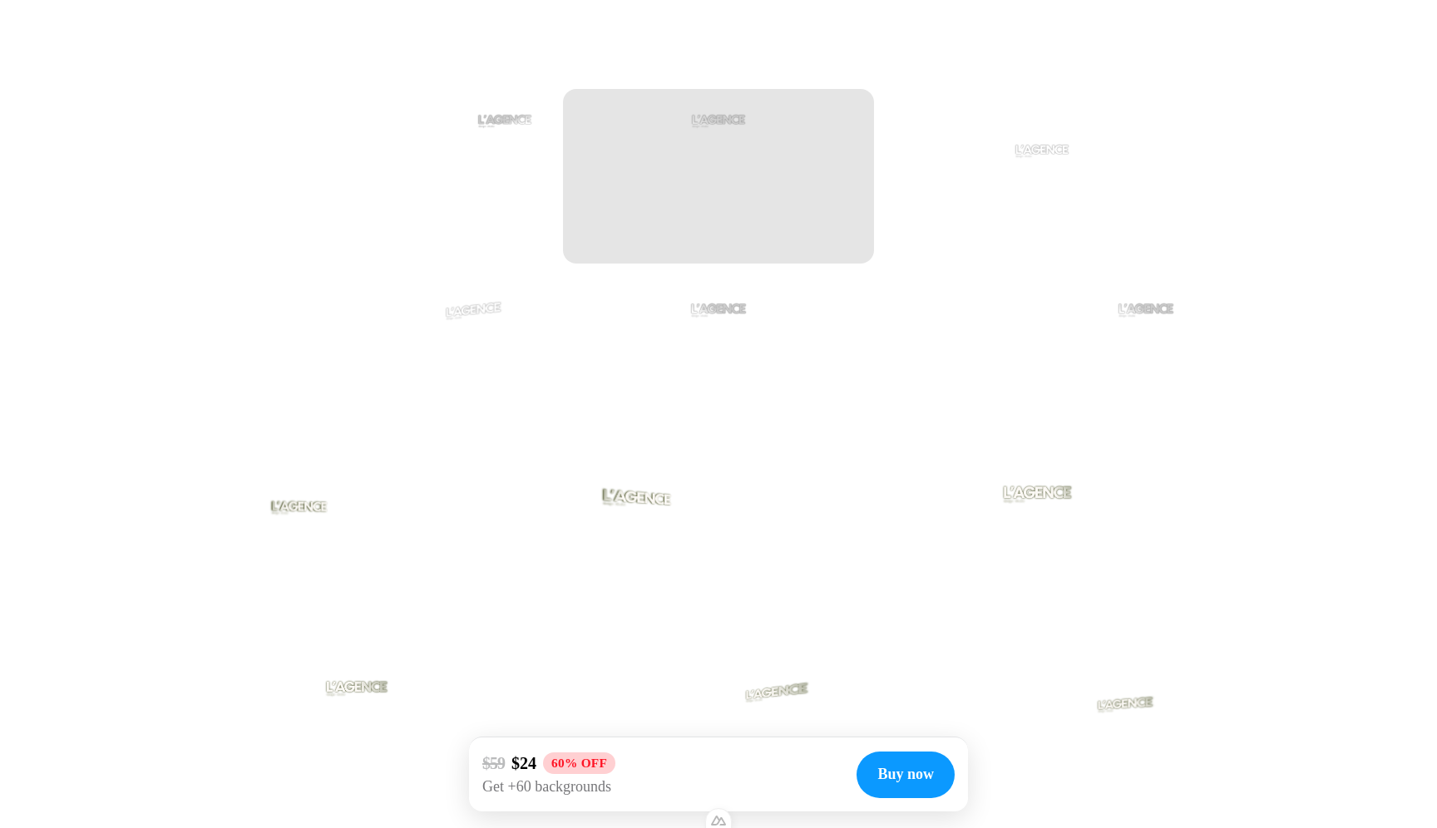
click at [675, 119] on div at bounding box center [718, 176] width 310 height 175
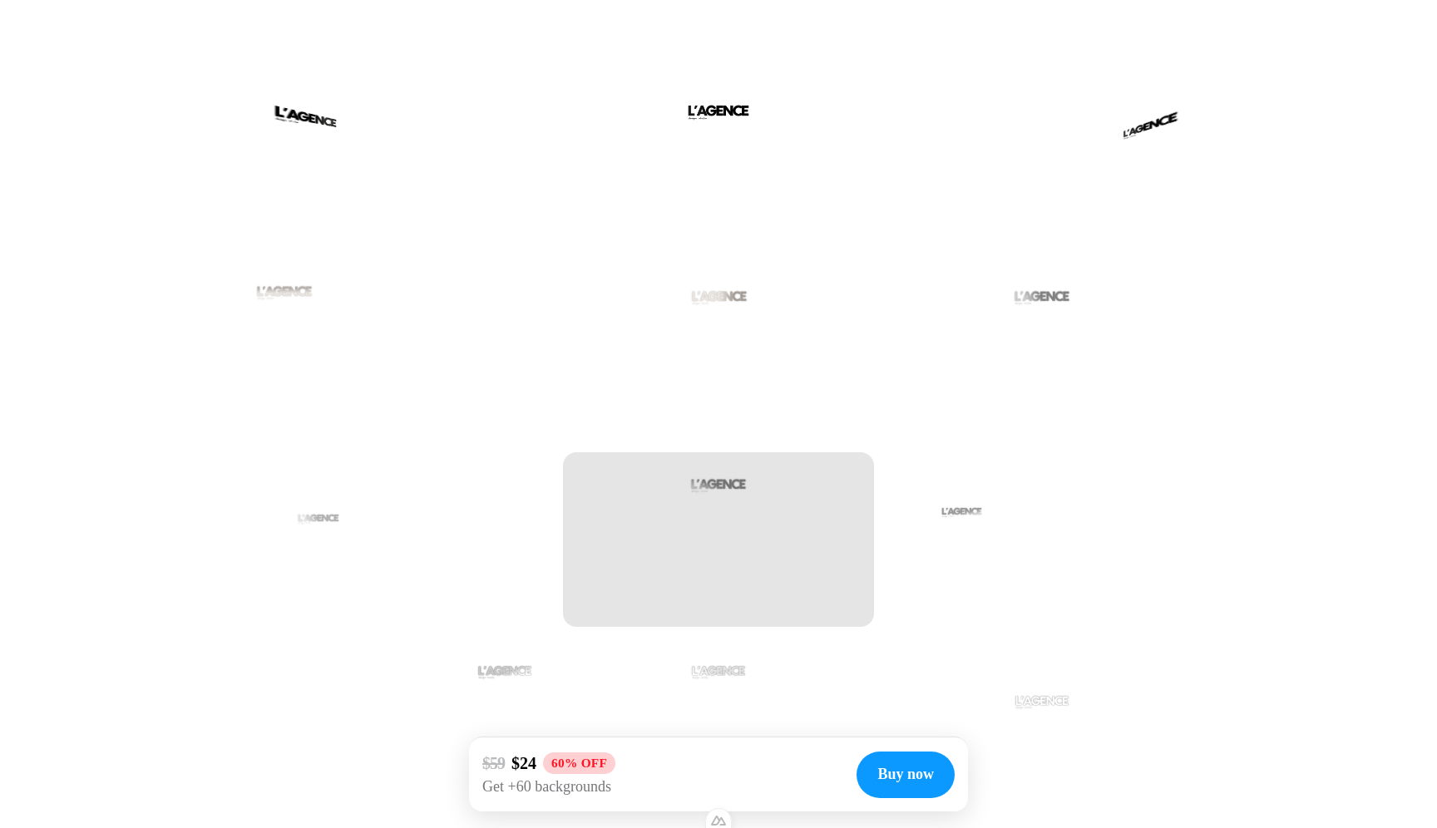
scroll to position [2935, 0]
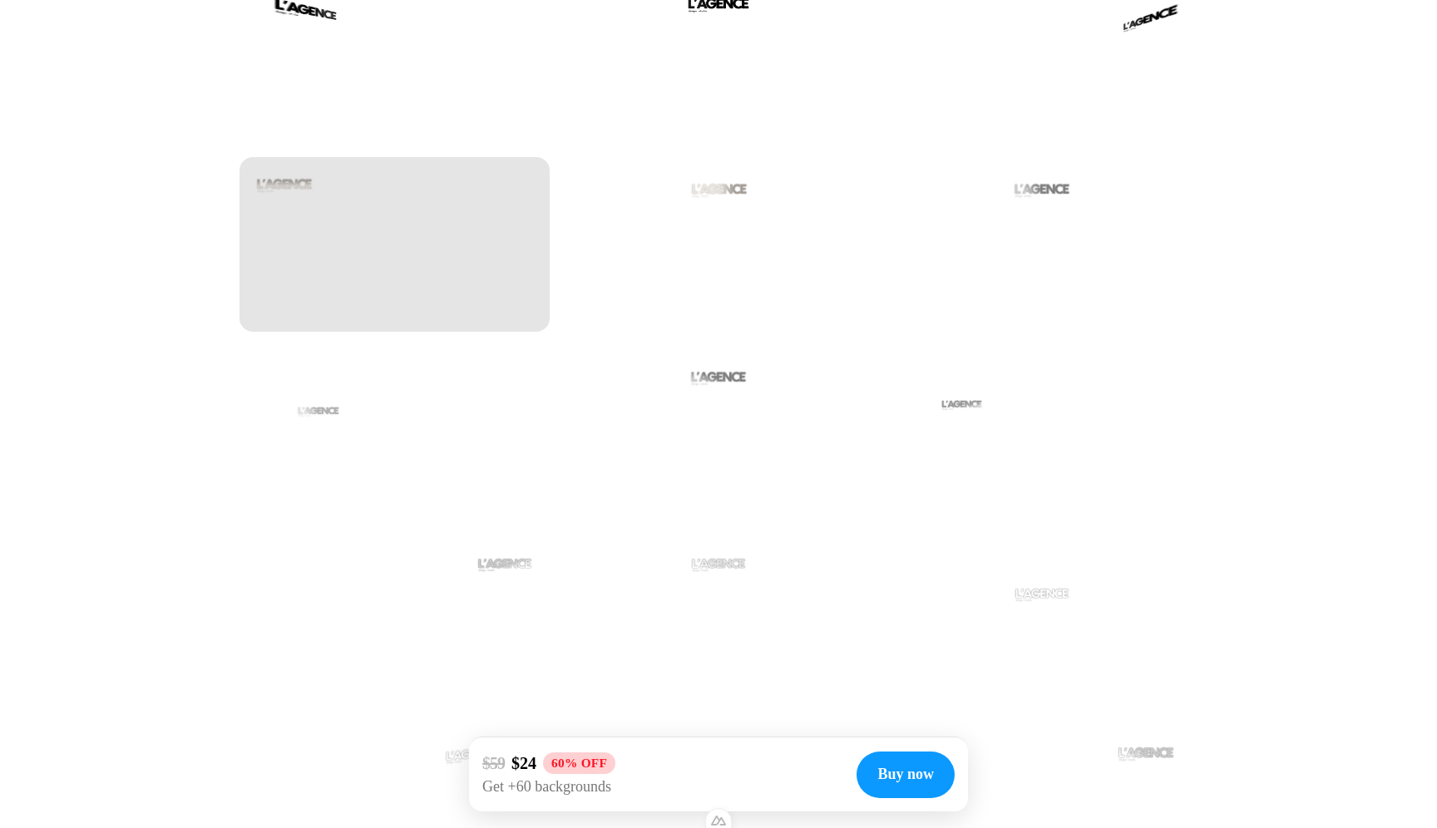
click at [408, 255] on div at bounding box center [395, 244] width 310 height 175
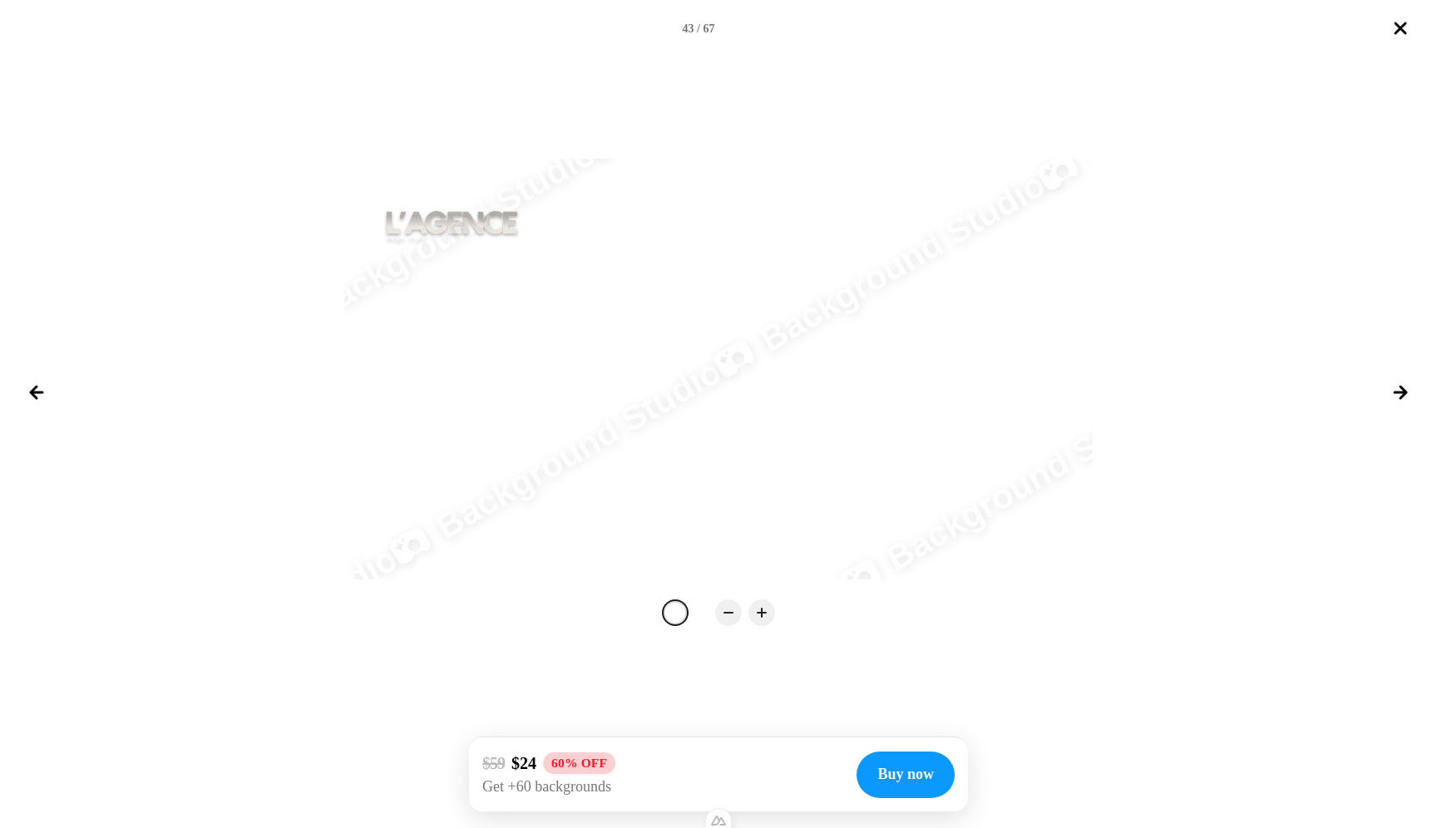
click at [685, 616] on div at bounding box center [675, 613] width 20 height 20
click at [1393, 39] on button "Close lightbox" at bounding box center [1401, 28] width 40 height 40
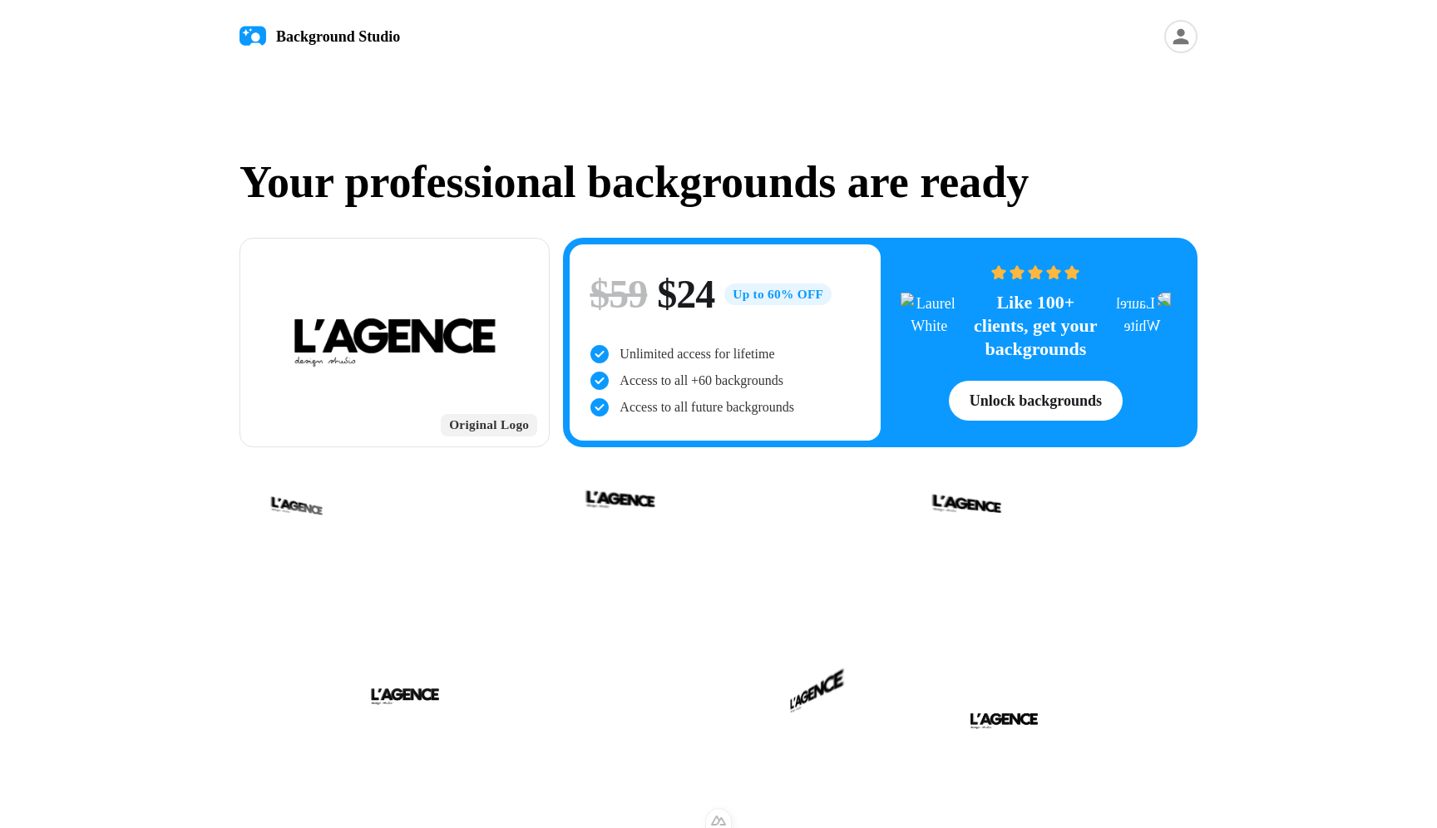
scroll to position [369, 0]
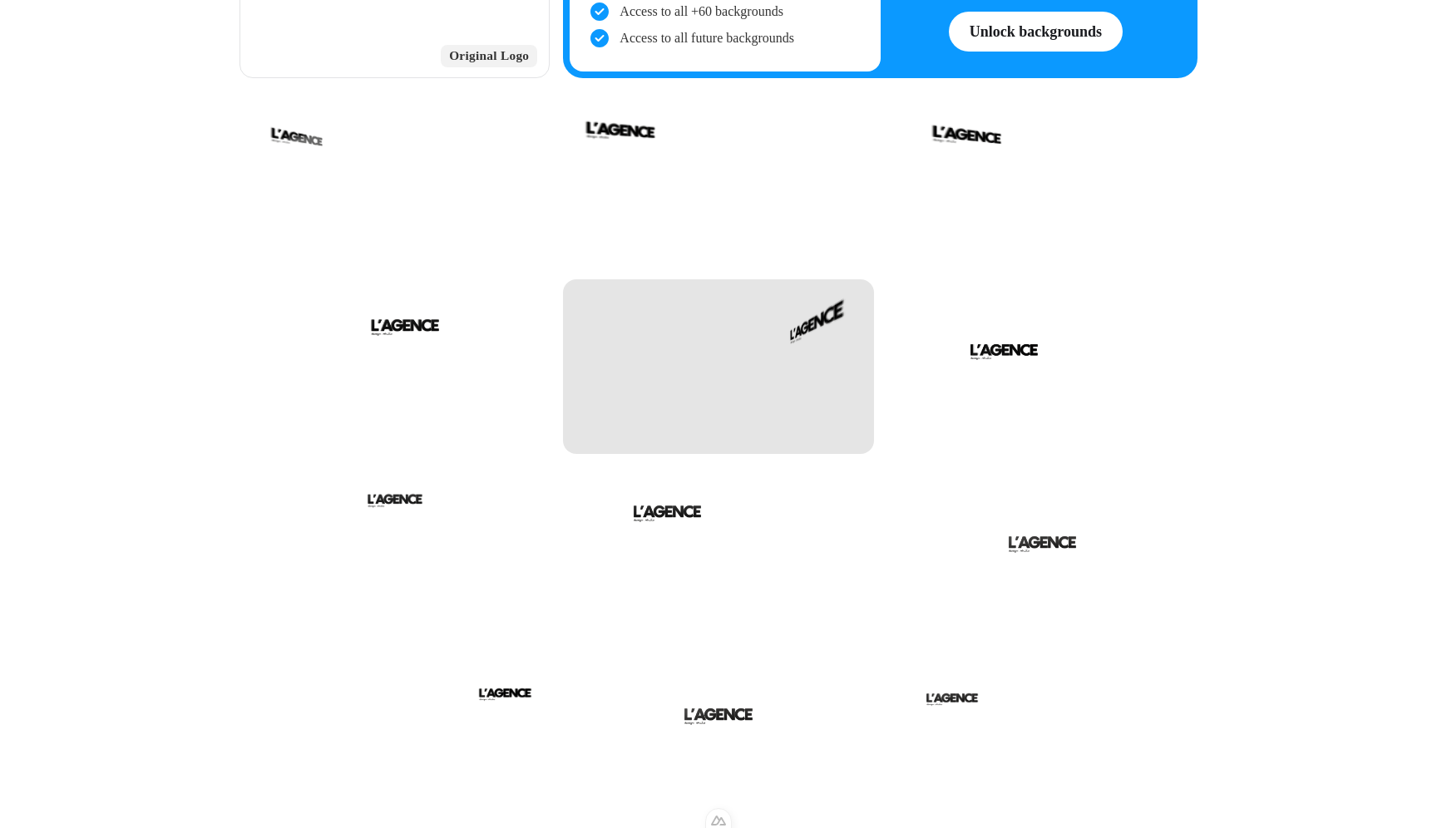
click at [764, 377] on div at bounding box center [718, 366] width 310 height 175
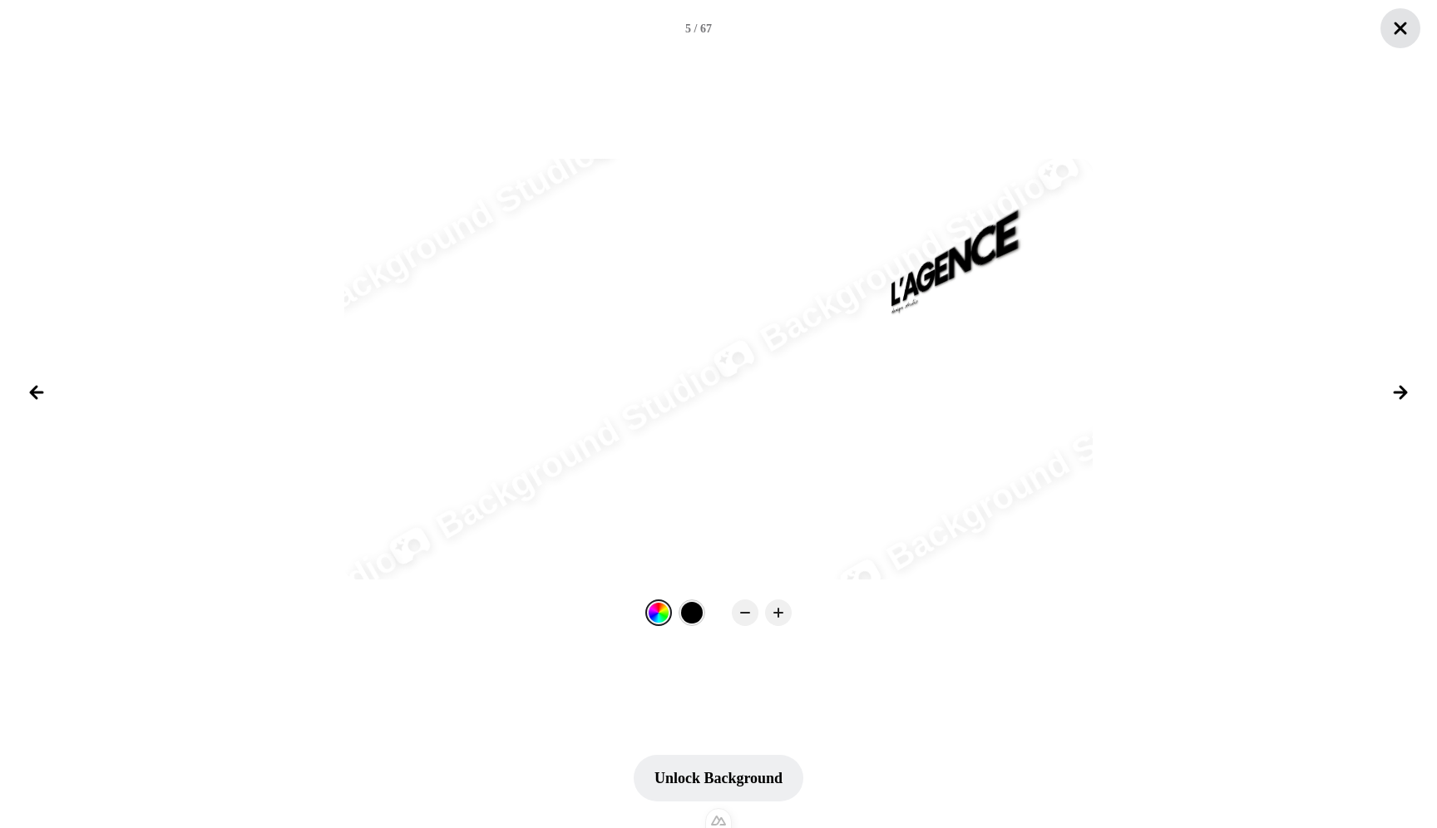
click at [1402, 34] on icon "Close lightbox" at bounding box center [1401, 28] width 20 height 20
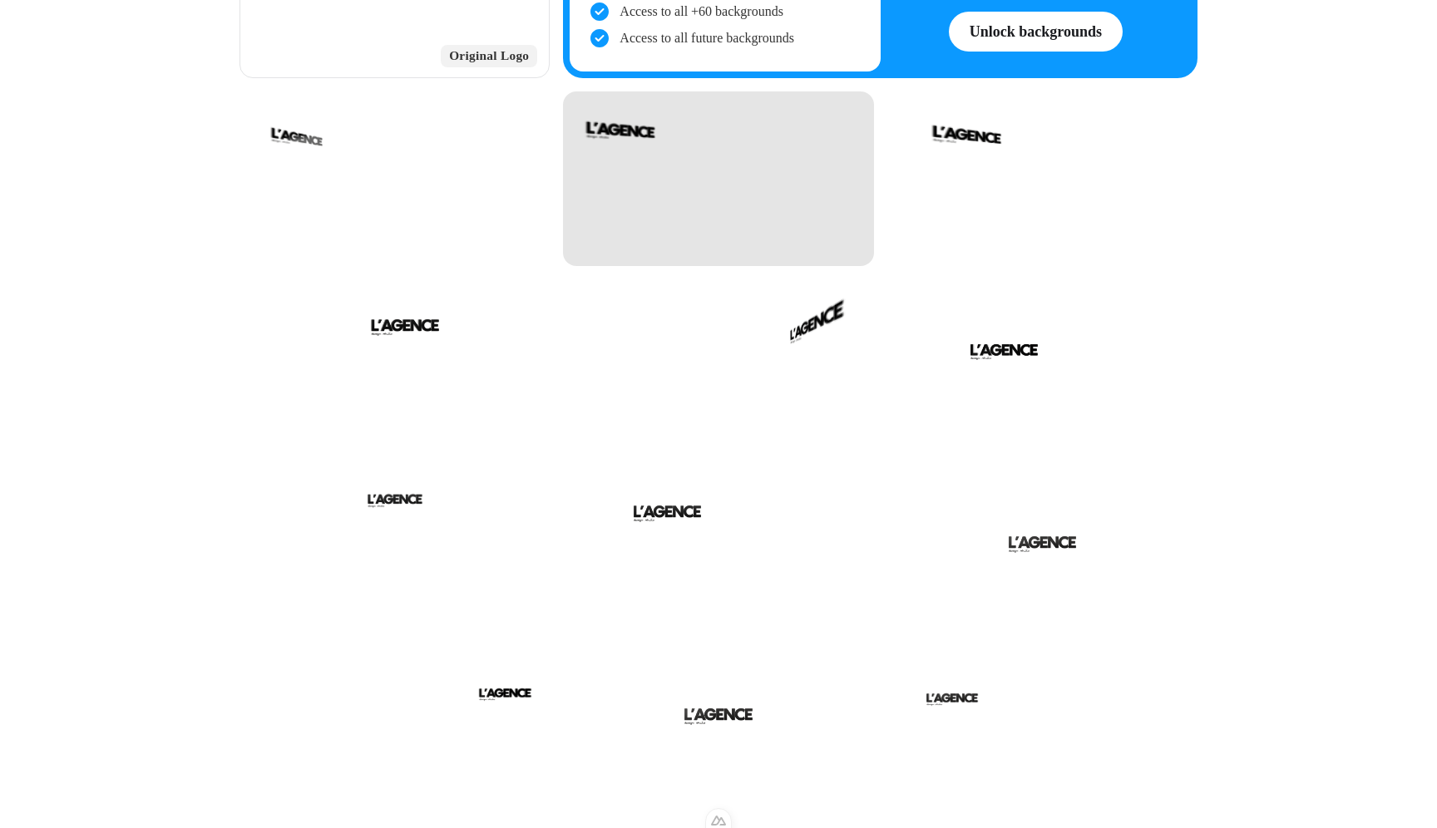
click at [768, 175] on div at bounding box center [718, 178] width 310 height 175
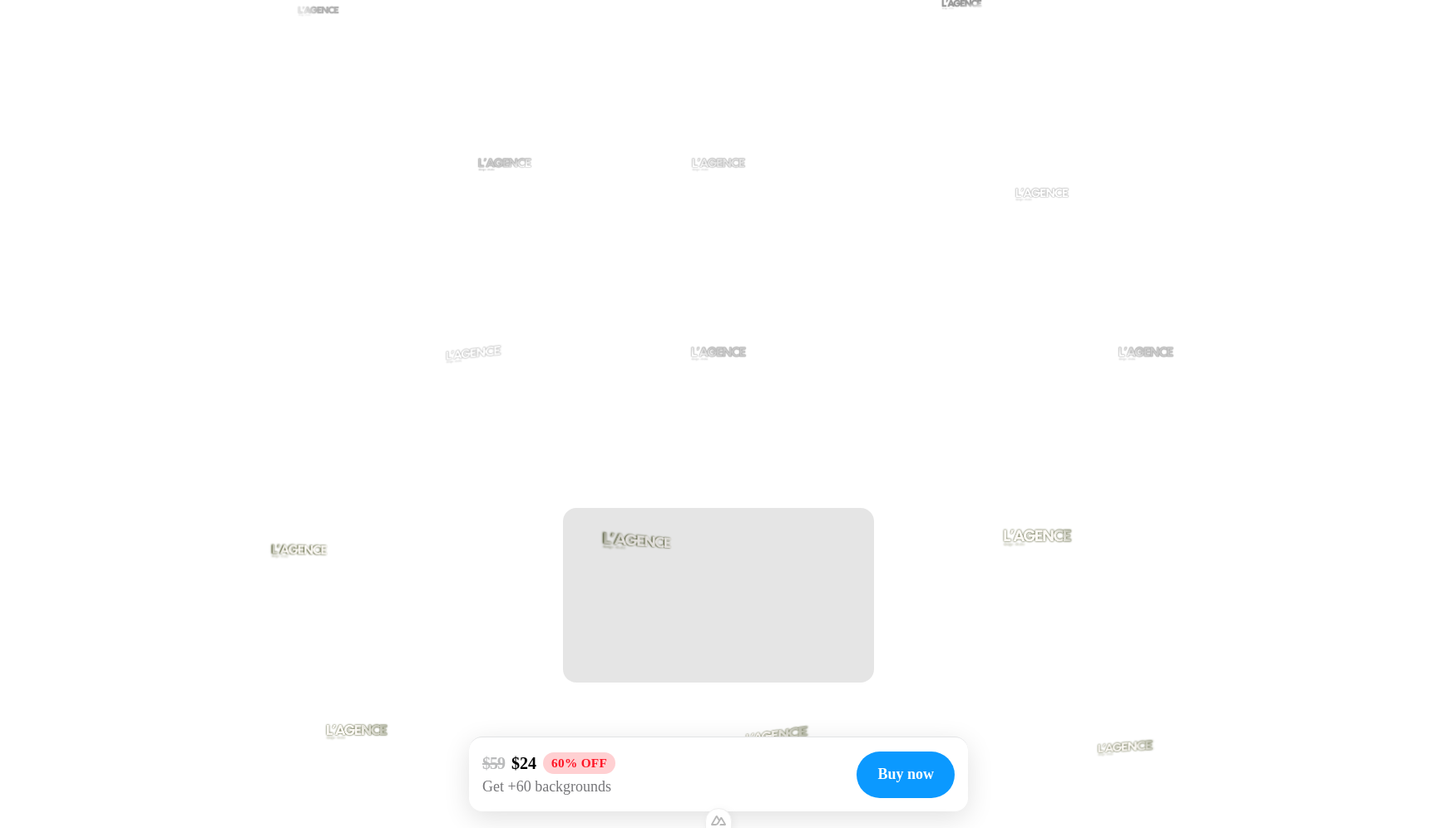
scroll to position [3510, 0]
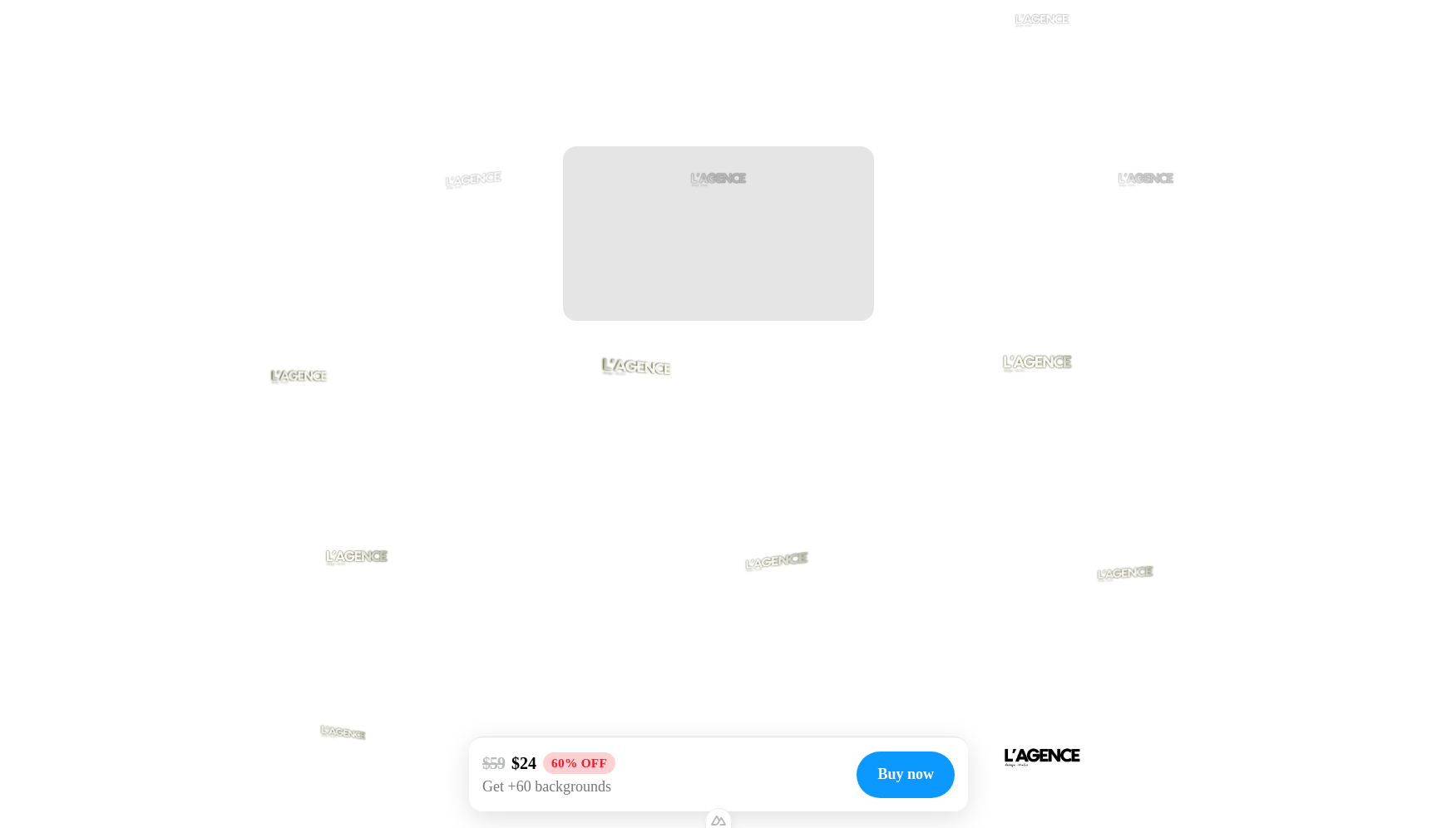
click at [764, 259] on div at bounding box center [718, 233] width 310 height 175
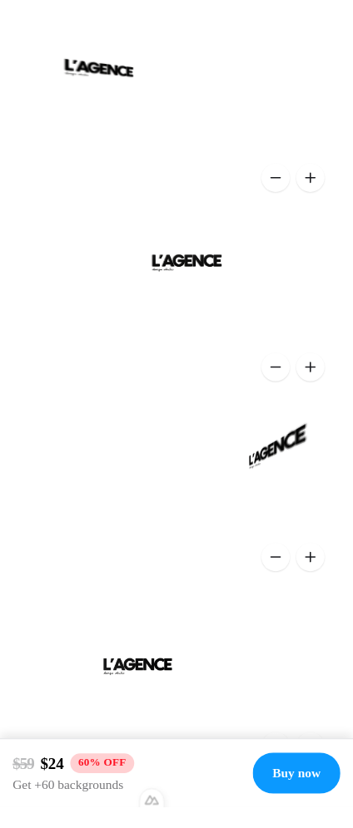
scroll to position [0, 0]
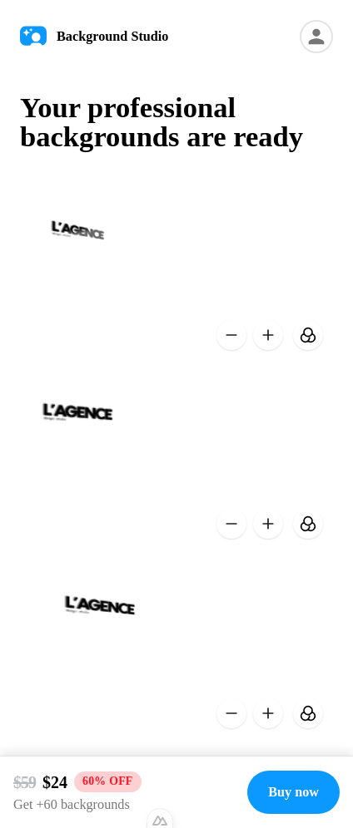
click at [315, 339] on button at bounding box center [308, 335] width 30 height 30
click at [311, 339] on button at bounding box center [308, 335] width 30 height 30
click at [309, 339] on button at bounding box center [308, 335] width 30 height 30
click at [327, 42] on icon at bounding box center [315, 36] width 33 height 33
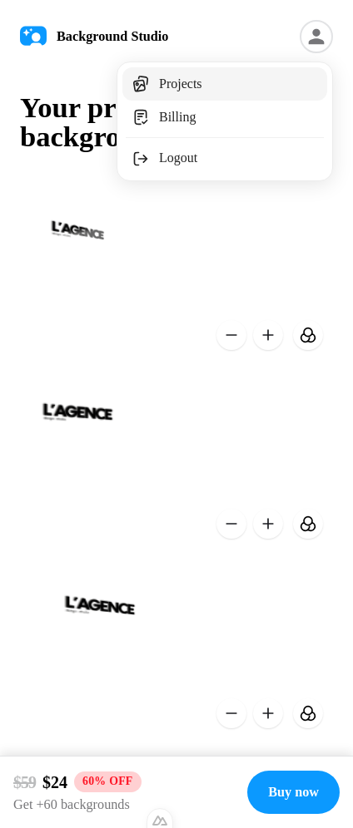
click at [278, 91] on link "Projects" at bounding box center [224, 83] width 205 height 33
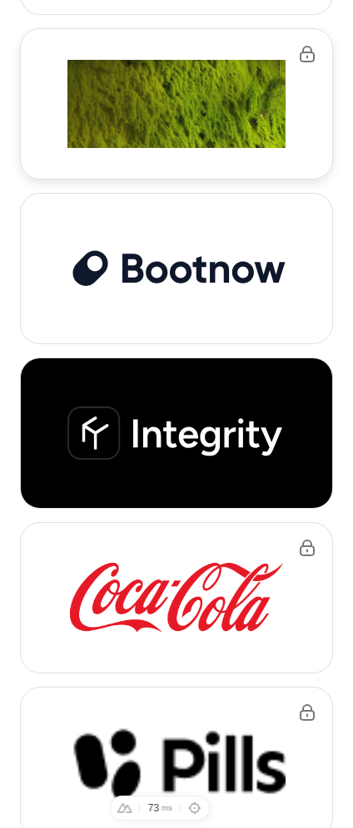
scroll to position [1584, 0]
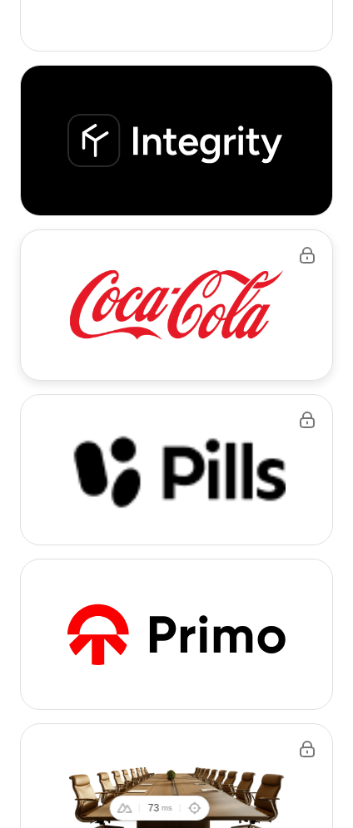
click at [186, 339] on img at bounding box center [176, 305] width 218 height 75
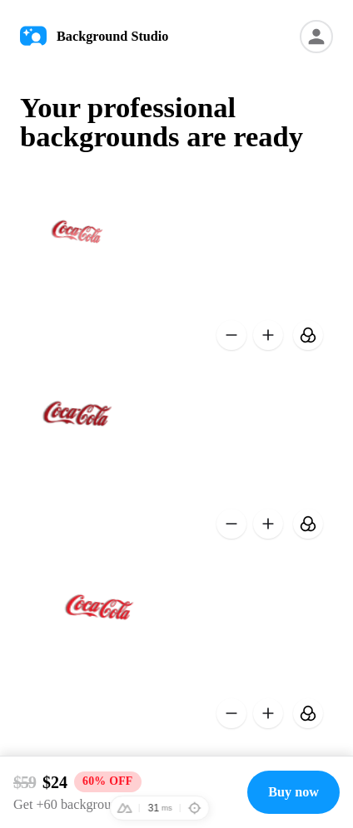
click at [313, 330] on button at bounding box center [308, 335] width 30 height 30
click at [309, 335] on button at bounding box center [308, 335] width 30 height 30
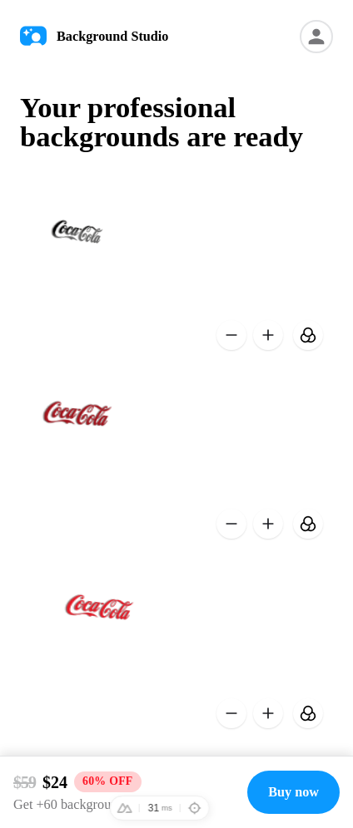
click at [311, 337] on button at bounding box center [308, 335] width 30 height 30
click at [309, 338] on button at bounding box center [308, 335] width 30 height 30
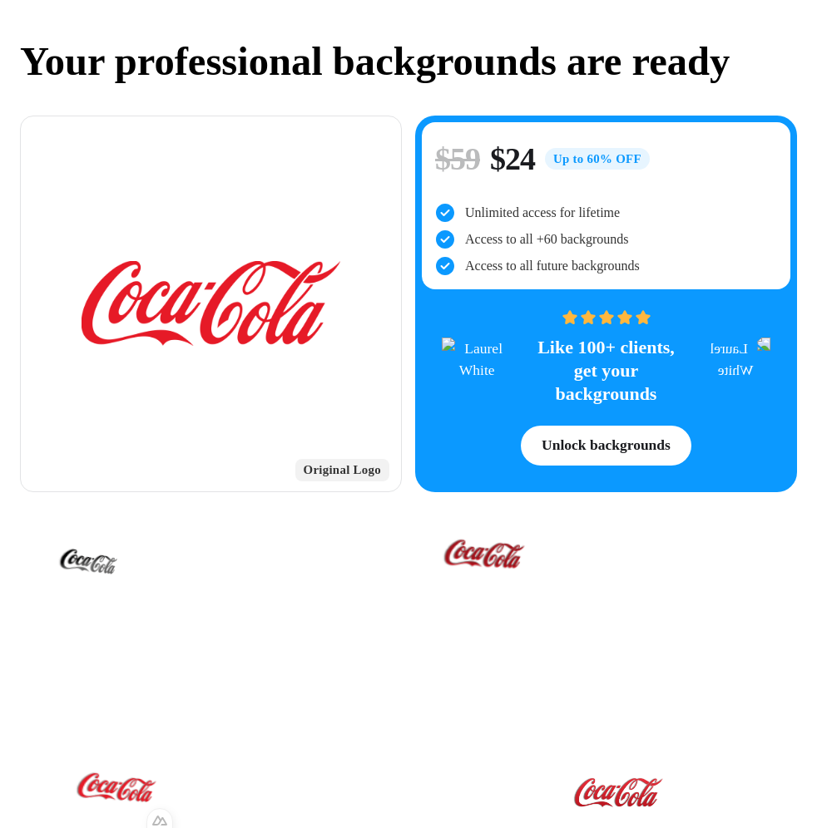
scroll to position [412, 0]
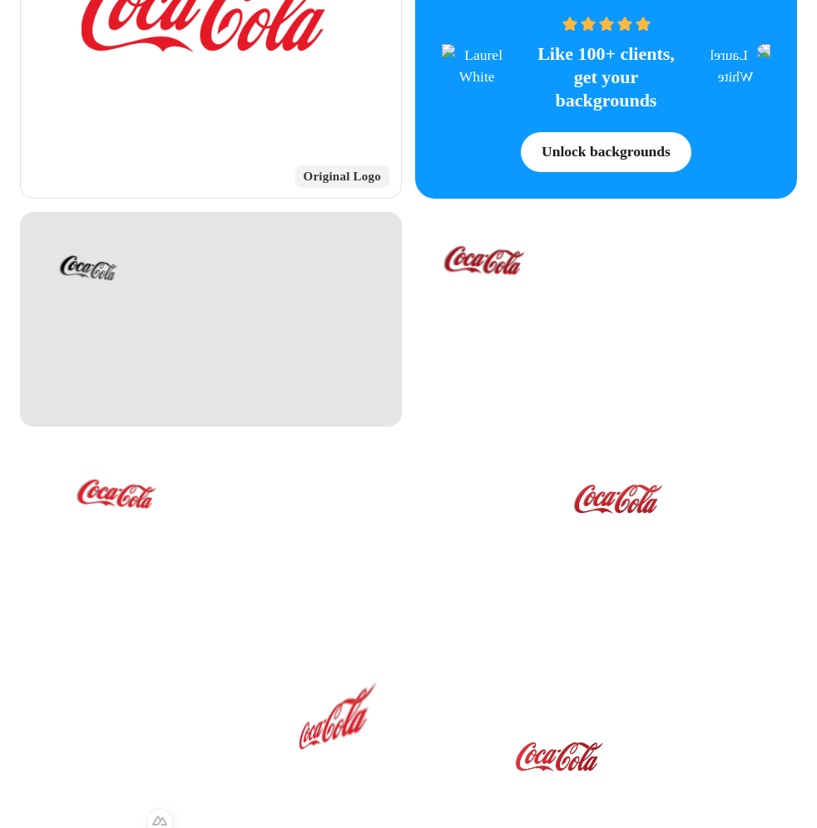
click at [304, 289] on div at bounding box center [211, 319] width 382 height 215
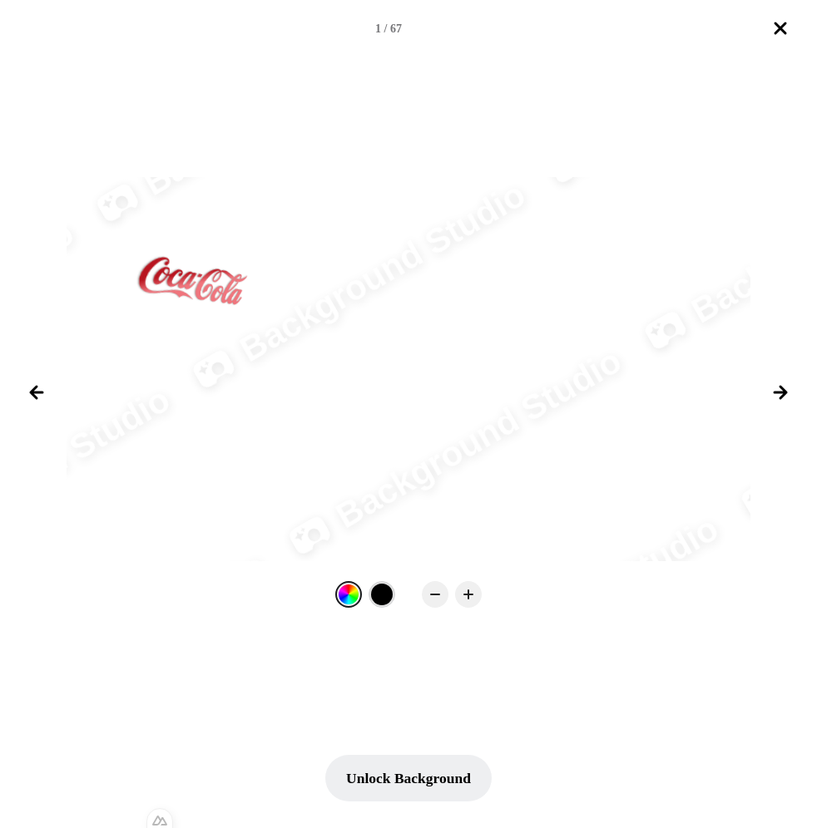
click at [378, 601] on div at bounding box center [382, 595] width 22 height 22
click at [782, 30] on icon "Close lightbox" at bounding box center [780, 28] width 10 height 10
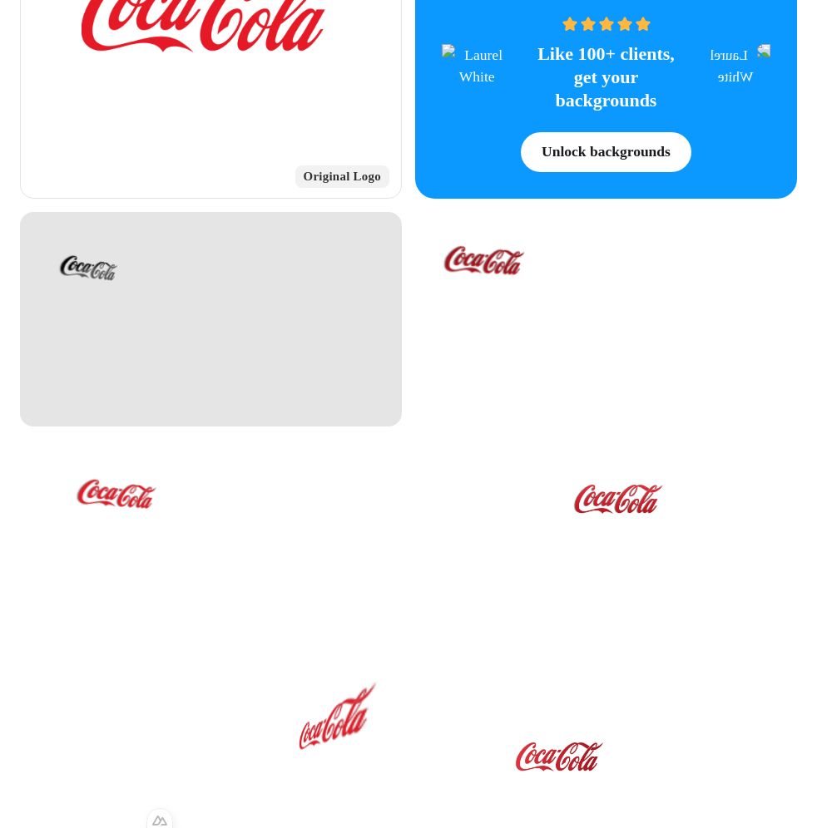
click at [187, 296] on div at bounding box center [211, 319] width 382 height 215
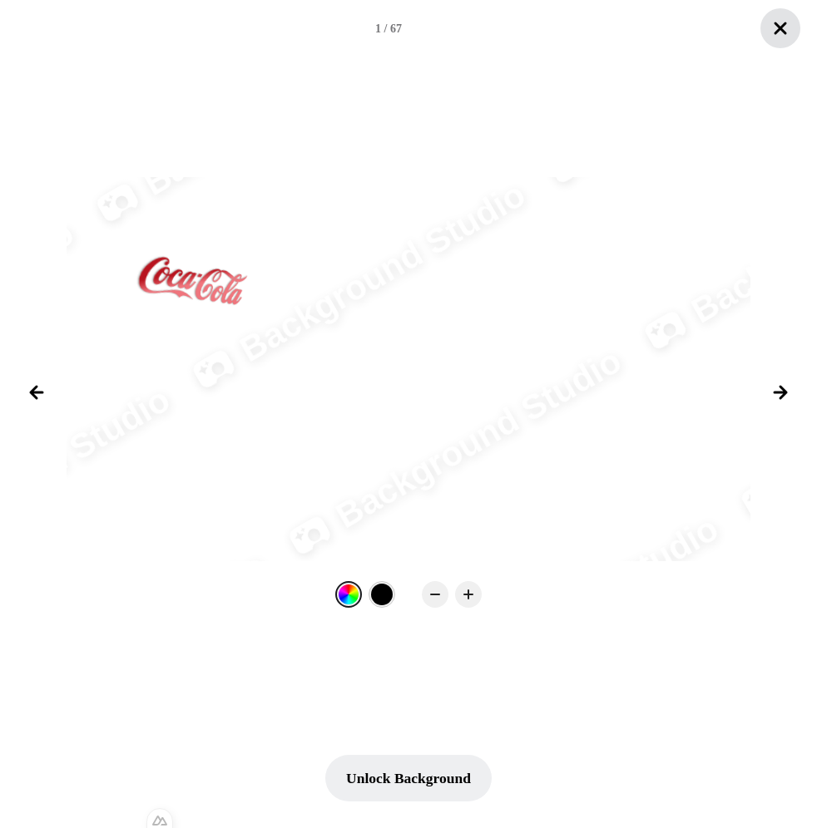
click at [779, 32] on icon "Close lightbox" at bounding box center [780, 28] width 20 height 20
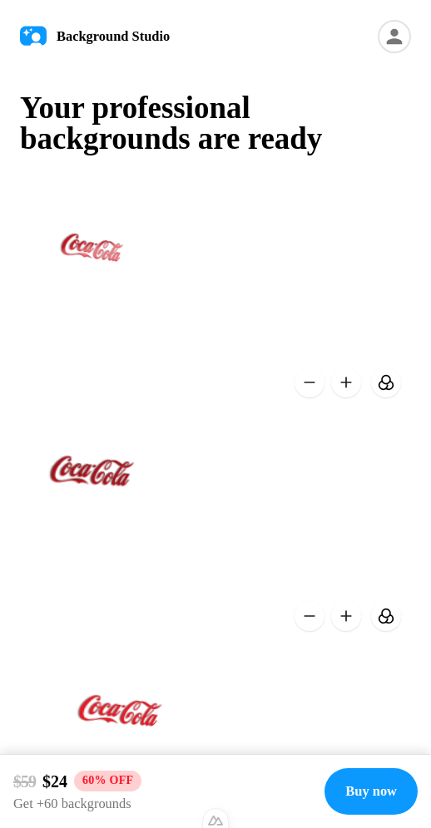
click at [349, 384] on button at bounding box center [346, 383] width 30 height 30
click at [395, 383] on button at bounding box center [386, 383] width 30 height 30
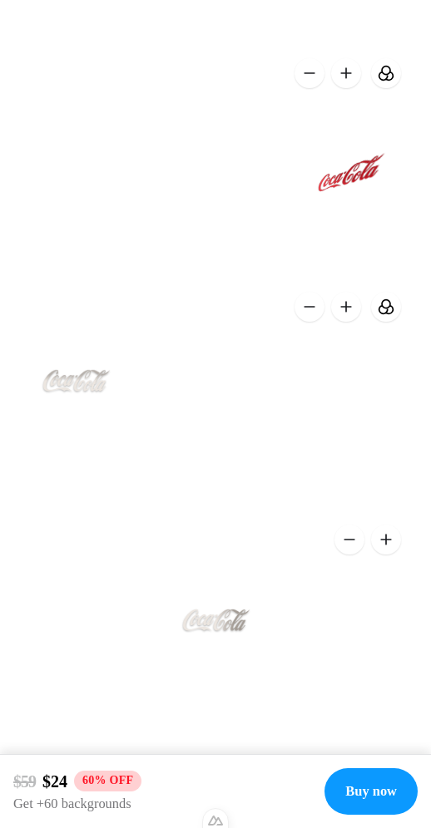
scroll to position [9598, 0]
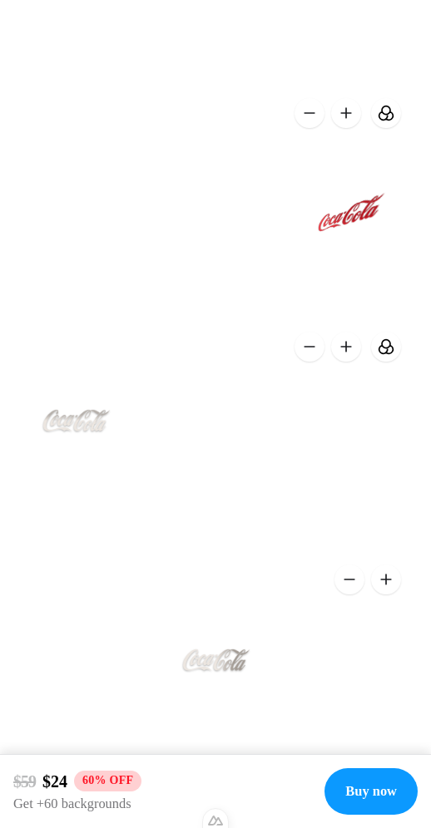
click at [385, 581] on button at bounding box center [386, 580] width 30 height 30
click at [360, 582] on button at bounding box center [349, 580] width 30 height 30
click at [344, 586] on button at bounding box center [349, 580] width 30 height 30
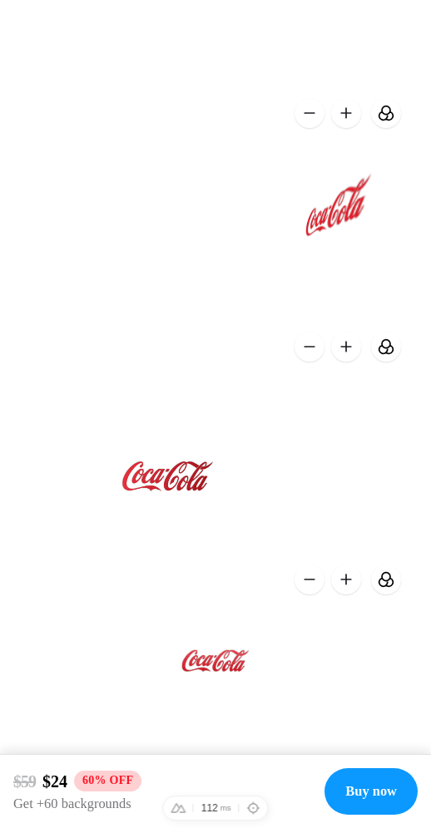
scroll to position [1099, 0]
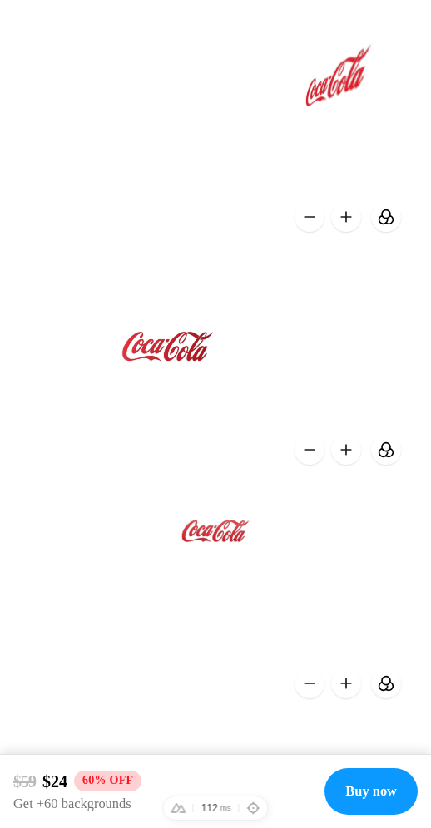
click at [346, 452] on button at bounding box center [346, 450] width 30 height 30
click at [345, 450] on button at bounding box center [346, 450] width 30 height 30
click at [345, 449] on button at bounding box center [346, 450] width 30 height 30
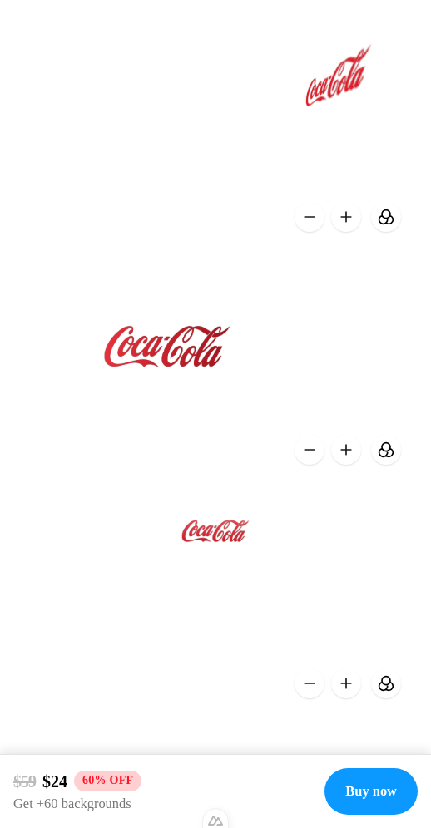
click at [312, 452] on button at bounding box center [309, 450] width 30 height 30
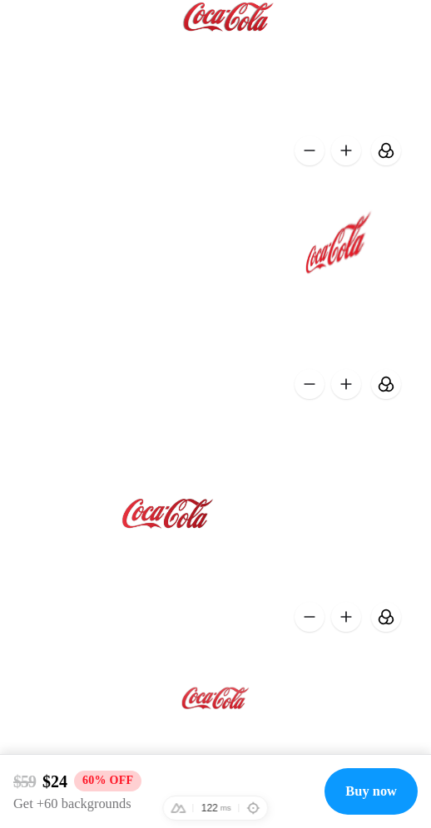
scroll to position [932, 0]
click at [349, 617] on button at bounding box center [346, 617] width 30 height 30
click at [397, 383] on button at bounding box center [386, 384] width 30 height 30
click at [390, 387] on button at bounding box center [386, 384] width 30 height 30
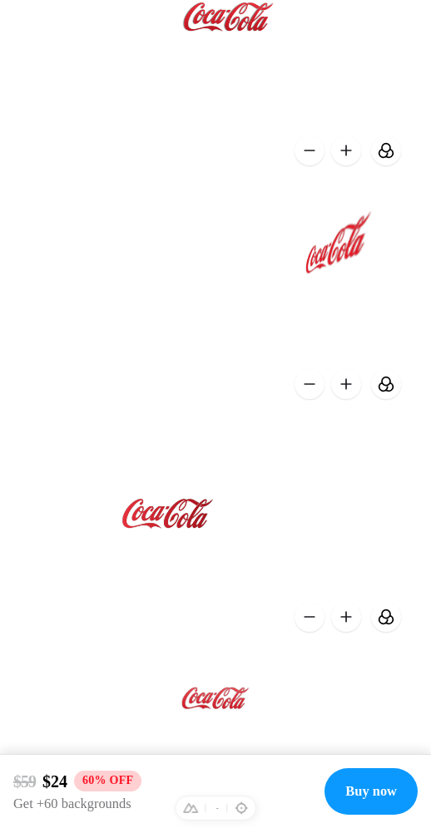
click at [390, 387] on button at bounding box center [386, 384] width 30 height 30
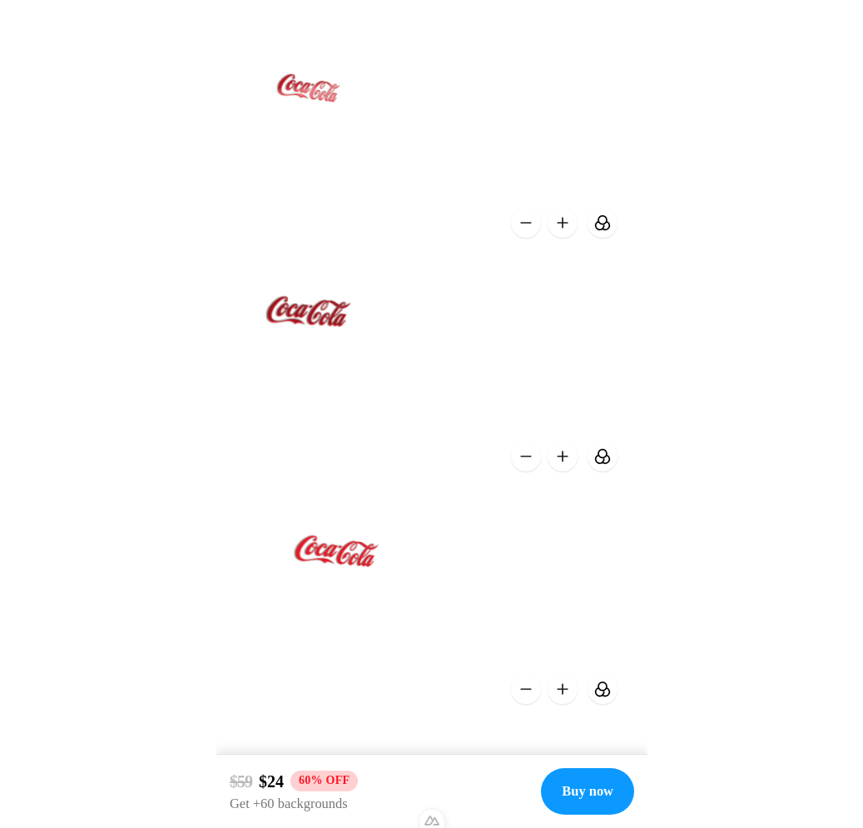
scroll to position [0, 0]
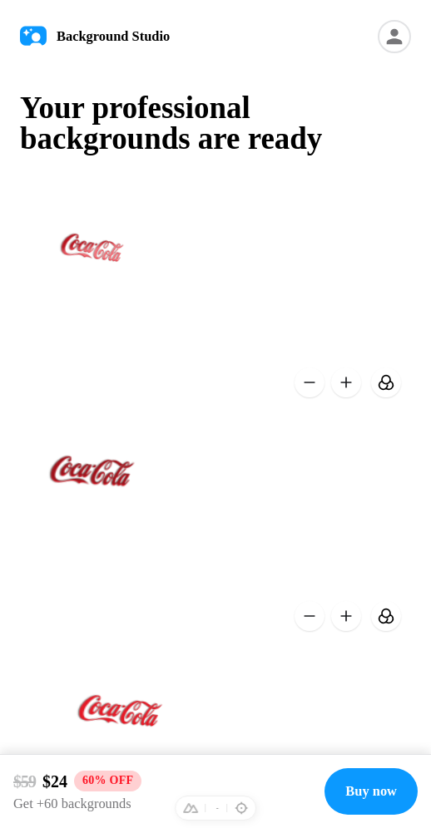
click at [389, 384] on button at bounding box center [386, 383] width 30 height 30
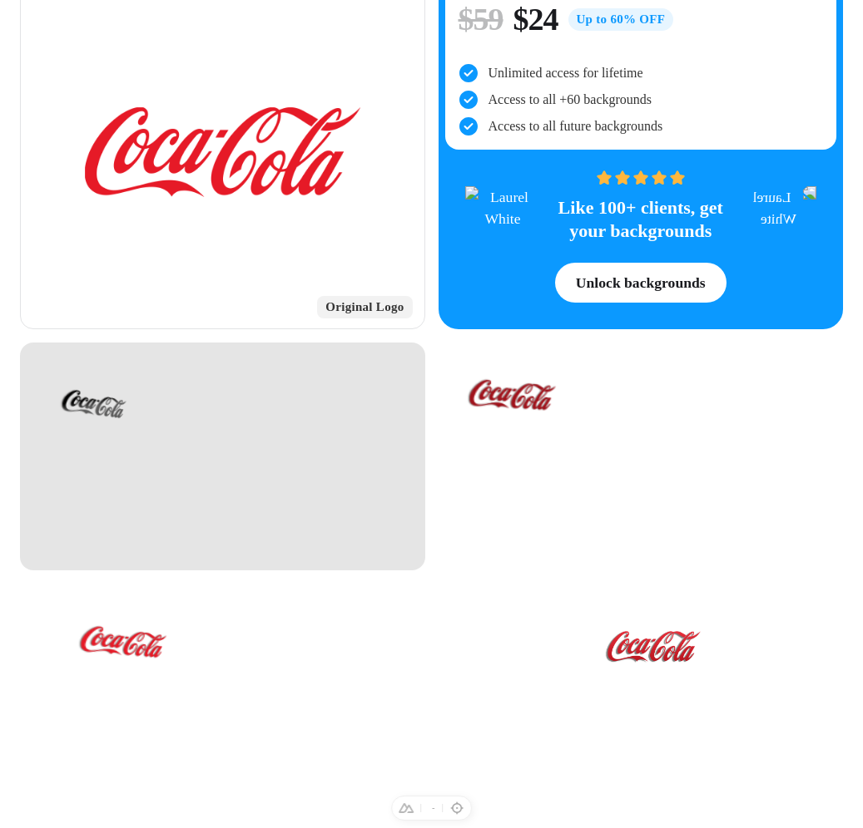
scroll to position [303, 0]
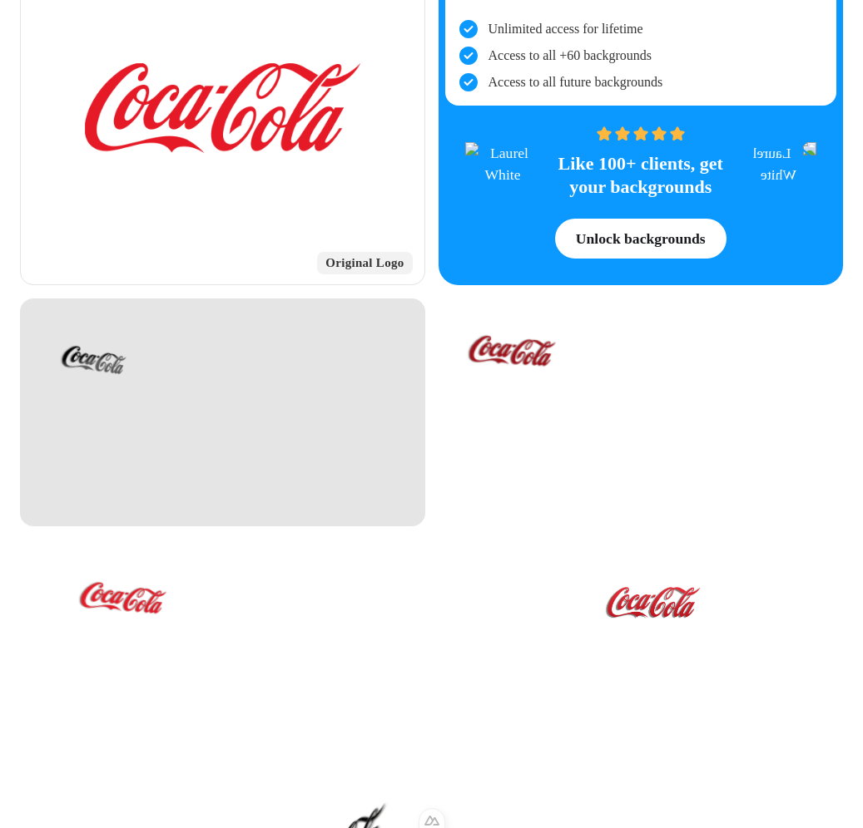
click at [323, 430] on div at bounding box center [222, 413] width 405 height 228
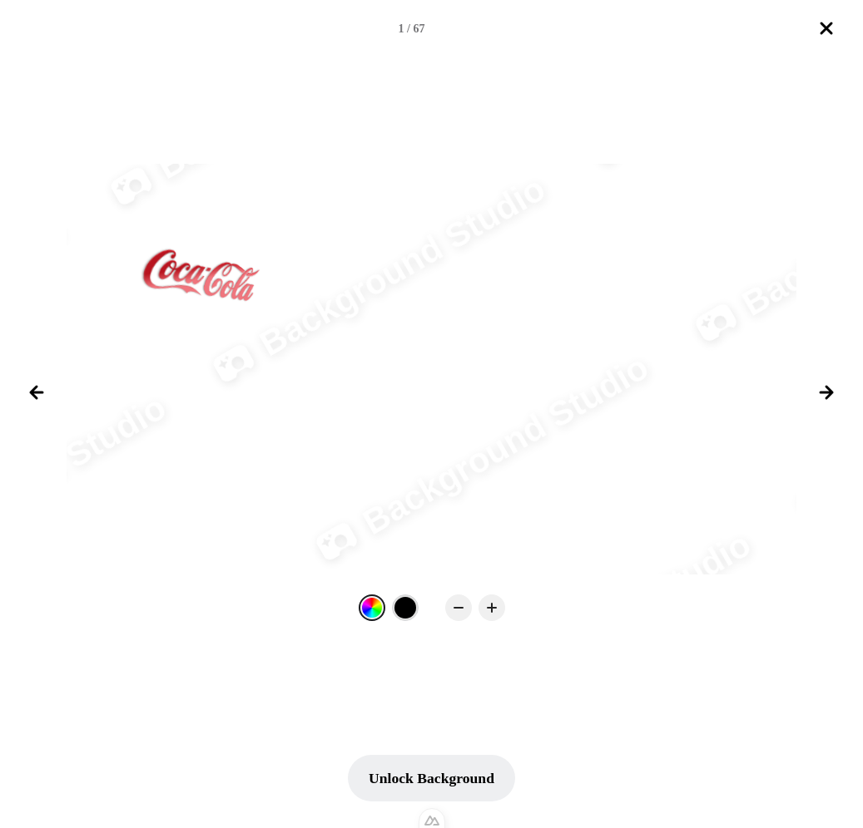
click at [412, 606] on div at bounding box center [405, 608] width 22 height 22
click at [430, 26] on icon "Close lightbox" at bounding box center [826, 28] width 10 height 10
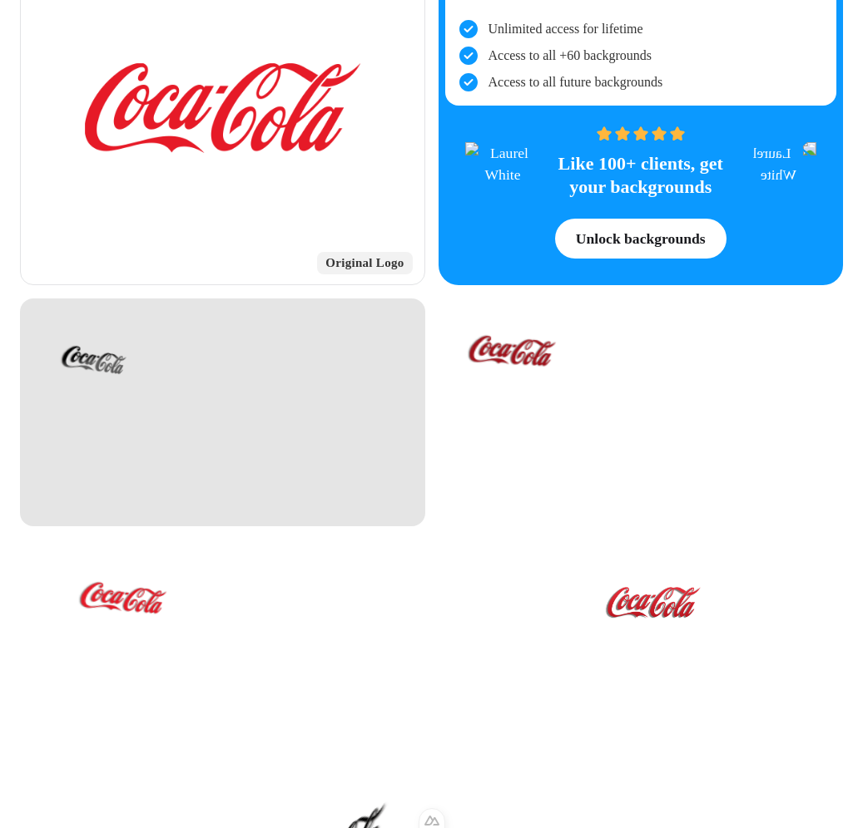
click at [210, 379] on div at bounding box center [222, 413] width 405 height 228
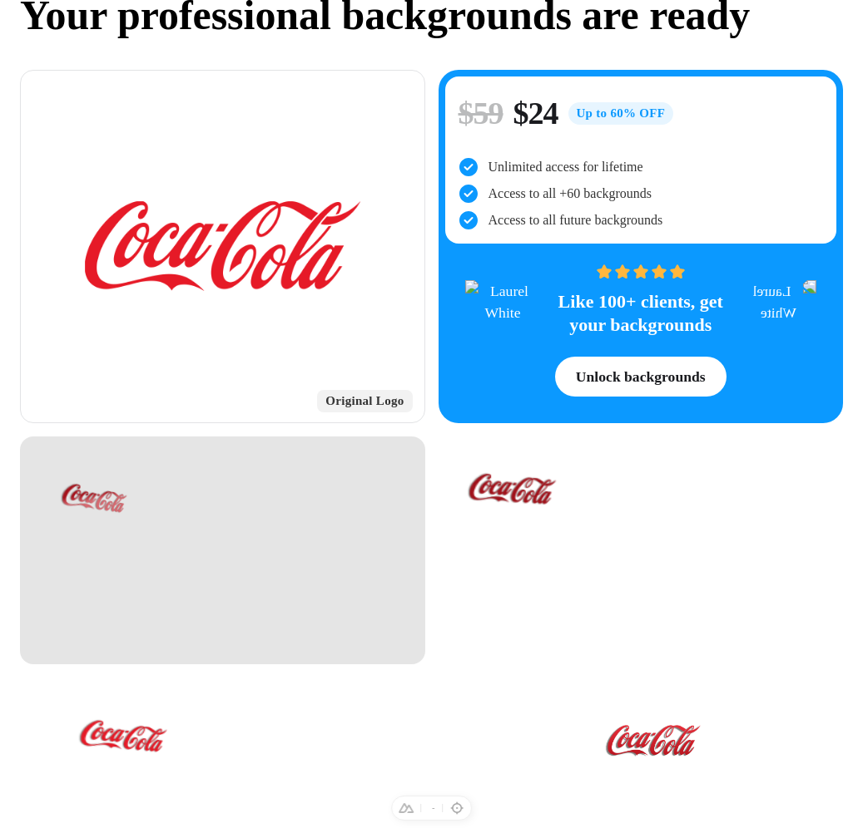
scroll to position [0, 0]
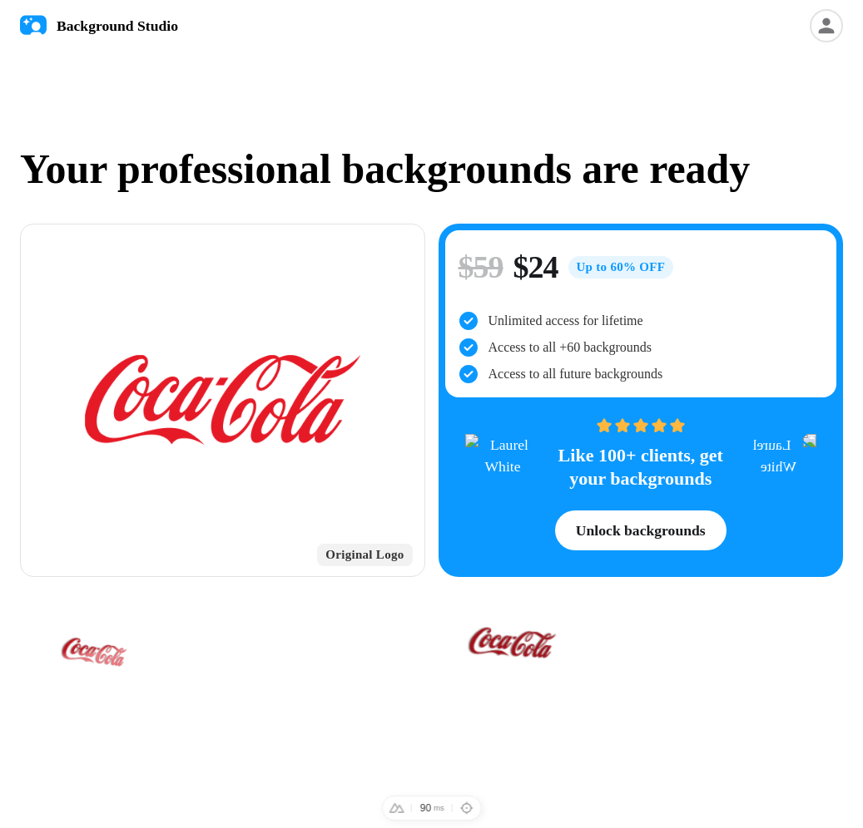
scroll to position [410, 0]
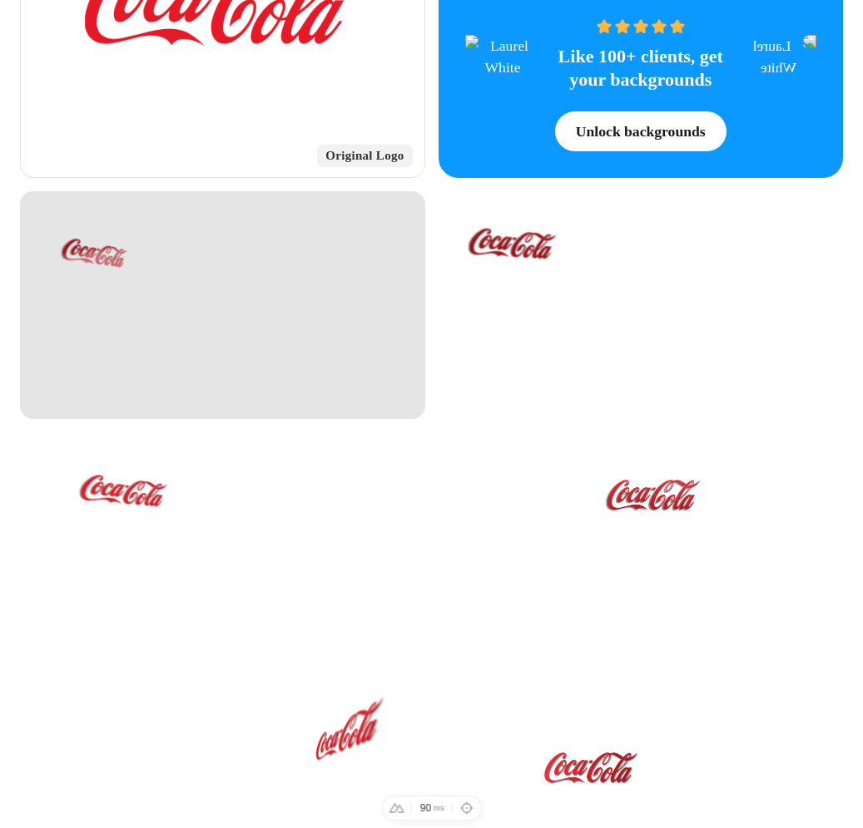
click at [263, 263] on div at bounding box center [222, 305] width 405 height 228
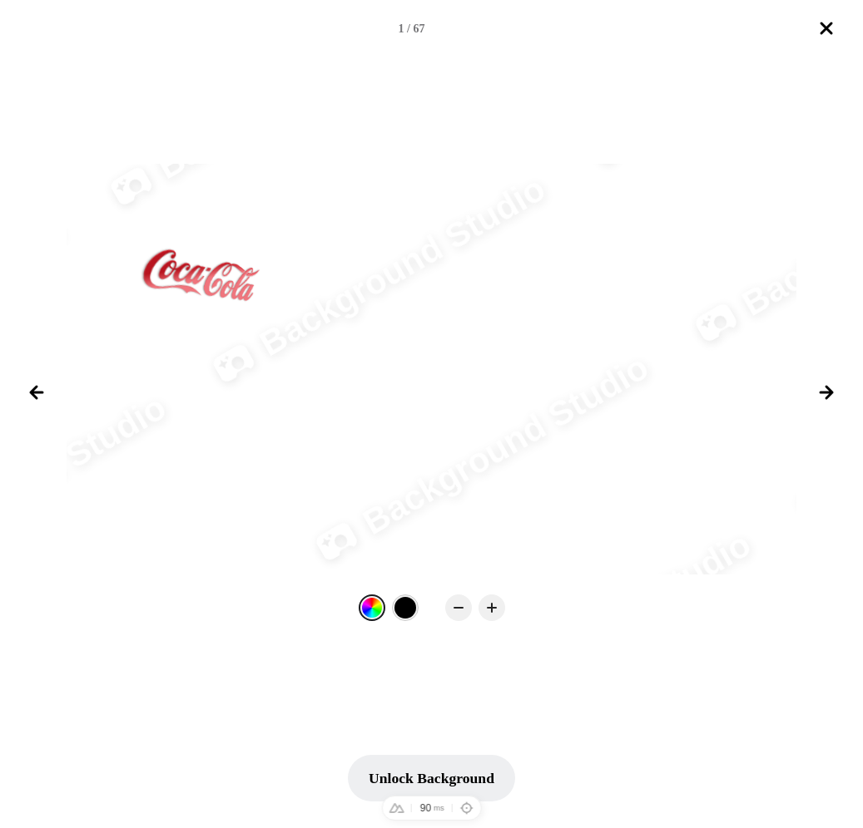
drag, startPoint x: 399, startPoint y: 607, endPoint x: 585, endPoint y: 493, distance: 217.7
click at [400, 607] on div at bounding box center [405, 608] width 22 height 22
drag, startPoint x: 828, startPoint y: 26, endPoint x: 737, endPoint y: 91, distance: 112.2
click at [828, 26] on icon "Close lightbox" at bounding box center [826, 28] width 10 height 10
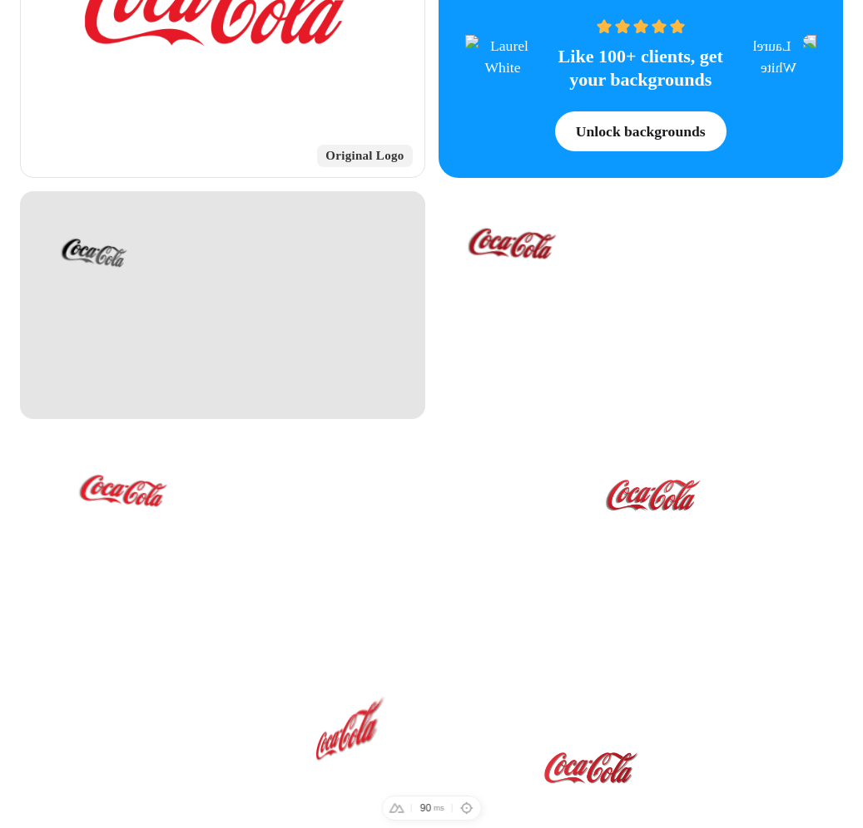
click at [195, 303] on div at bounding box center [222, 305] width 405 height 228
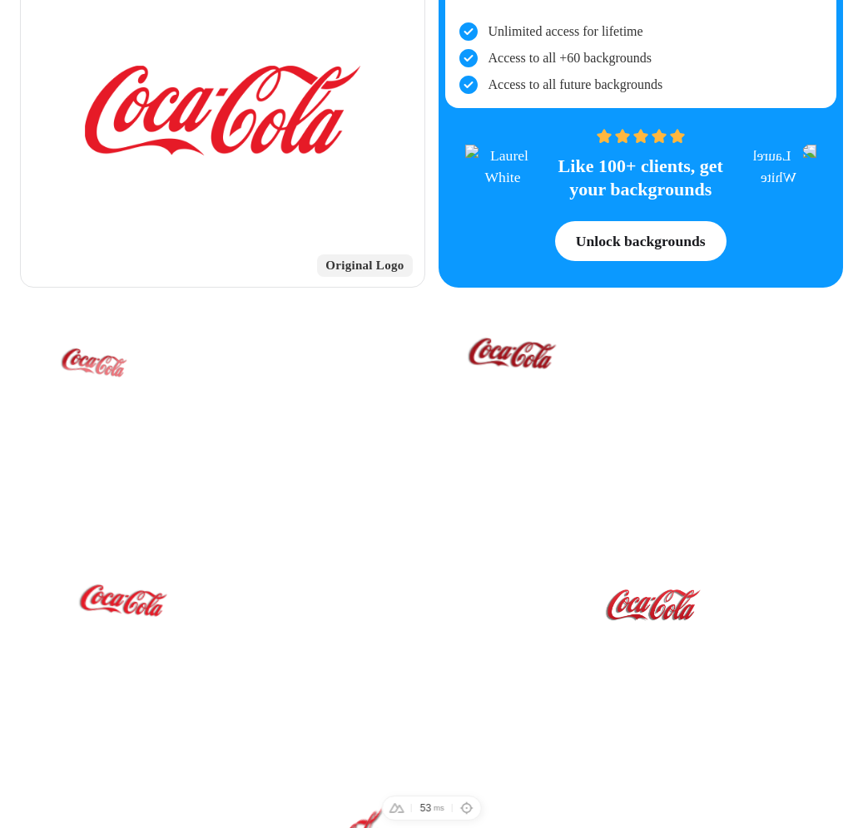
scroll to position [300, 0]
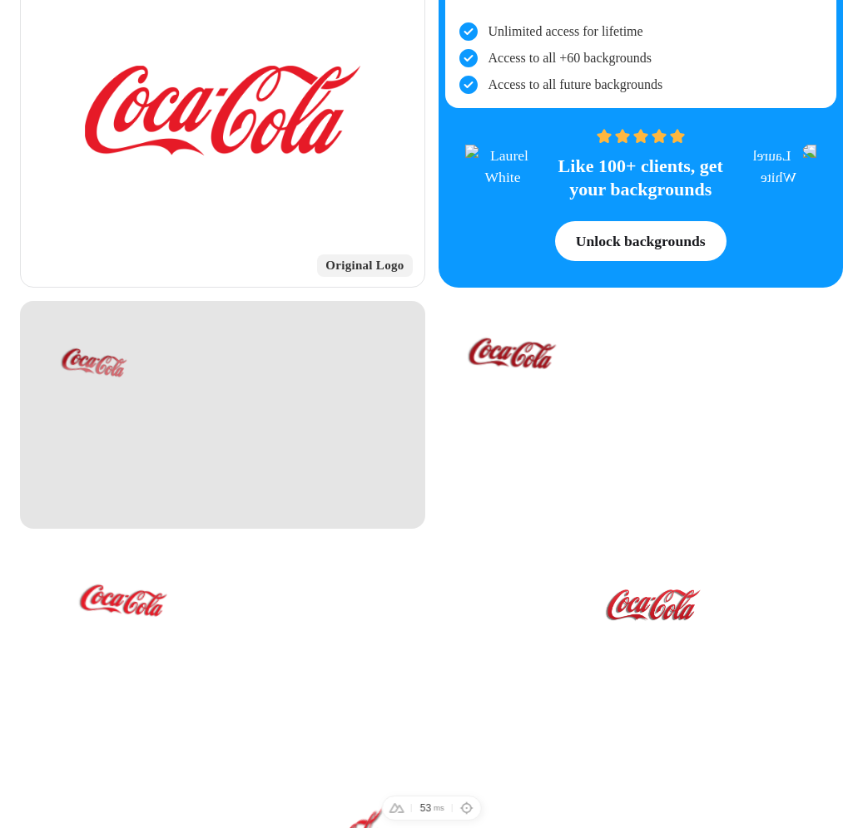
click at [146, 392] on div at bounding box center [222, 415] width 405 height 228
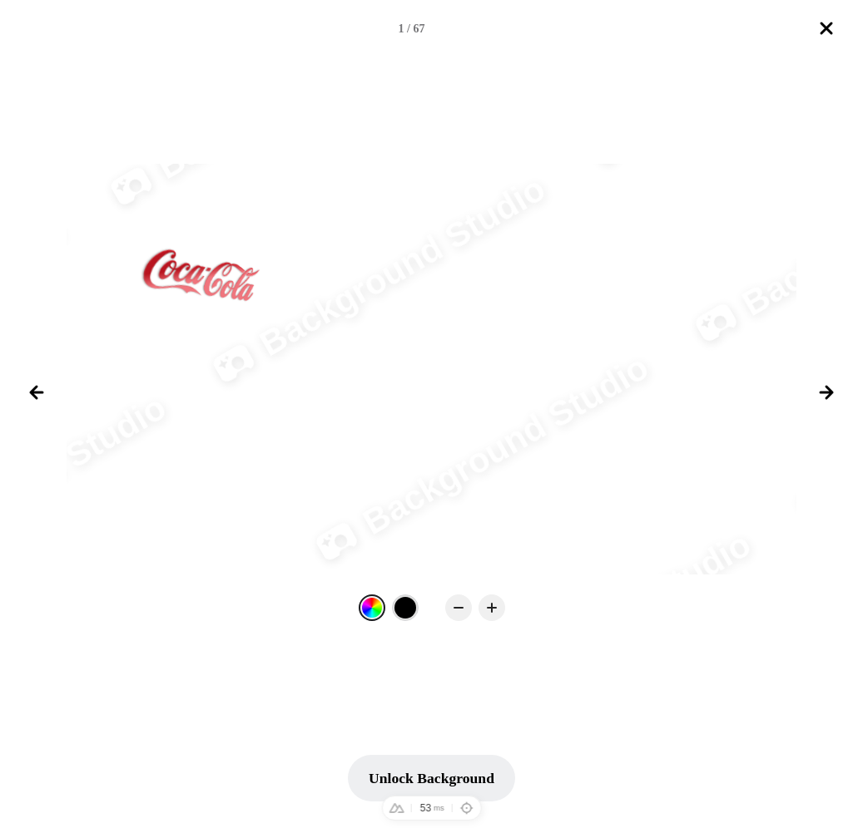
click at [396, 606] on div at bounding box center [405, 608] width 22 height 22
click at [827, 32] on icon "Close lightbox" at bounding box center [826, 28] width 20 height 20
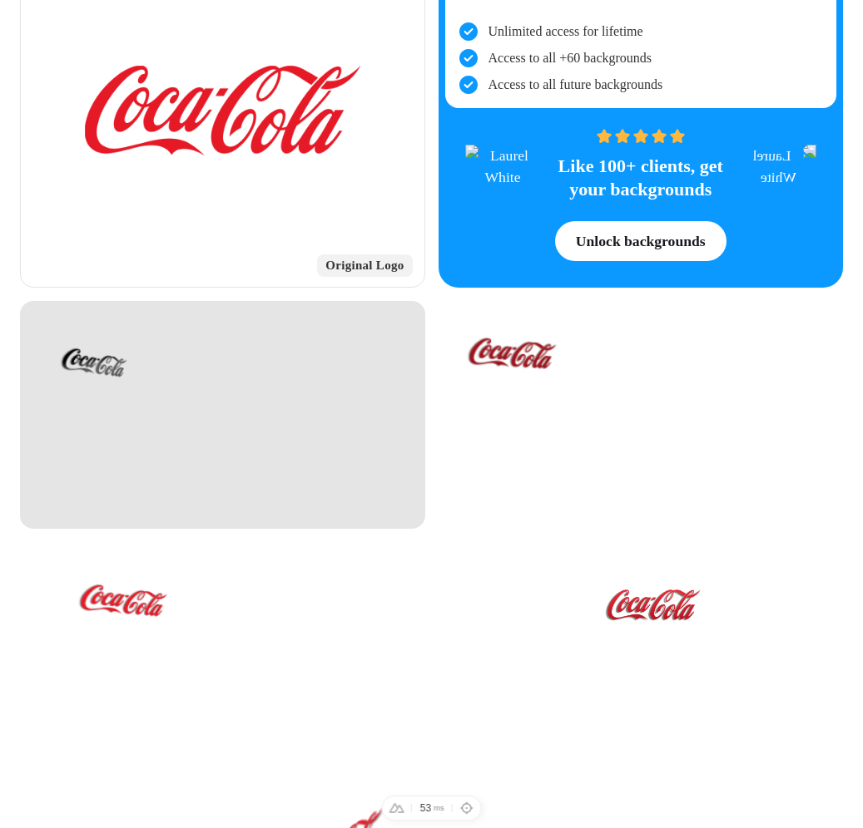
click at [226, 419] on div at bounding box center [222, 415] width 405 height 228
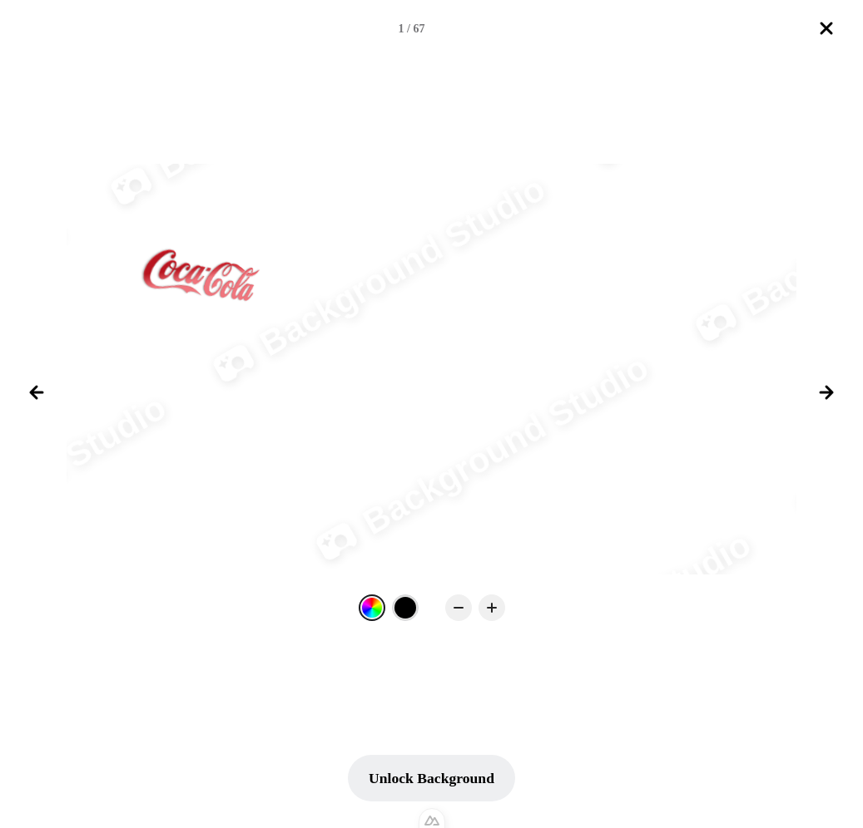
click at [408, 611] on div at bounding box center [405, 608] width 22 height 22
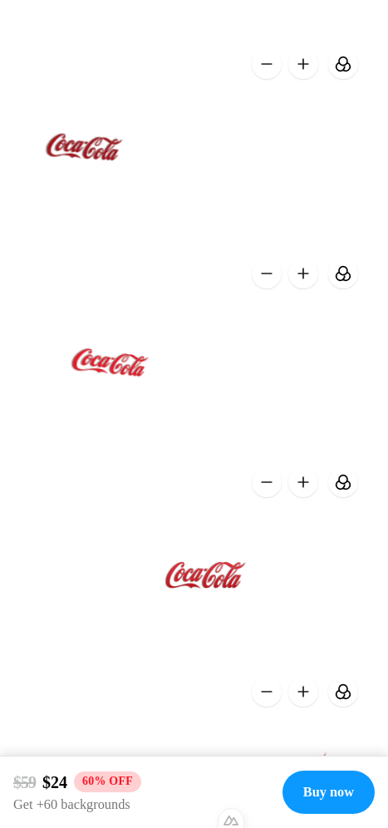
scroll to position [0, 0]
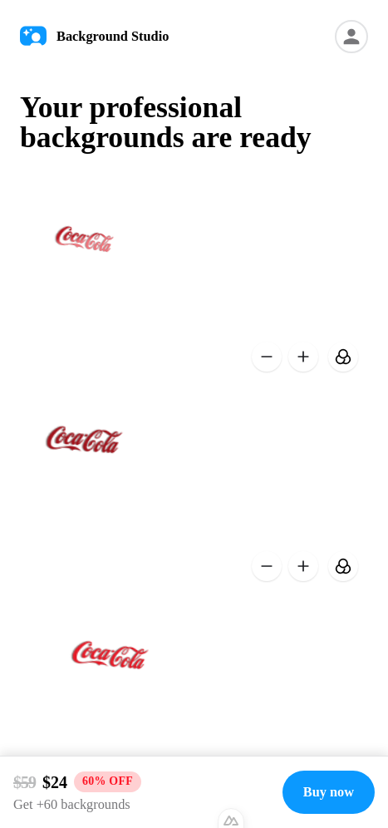
click at [348, 364] on button at bounding box center [344, 357] width 30 height 30
click at [347, 363] on button at bounding box center [344, 357] width 30 height 30
click at [302, 358] on button at bounding box center [304, 357] width 30 height 30
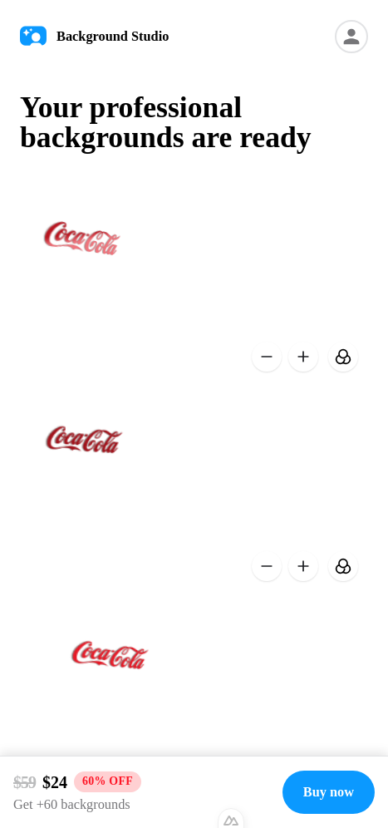
click at [337, 359] on button at bounding box center [344, 357] width 30 height 30
click at [344, 358] on button at bounding box center [344, 357] width 30 height 30
click at [263, 362] on button at bounding box center [267, 357] width 30 height 30
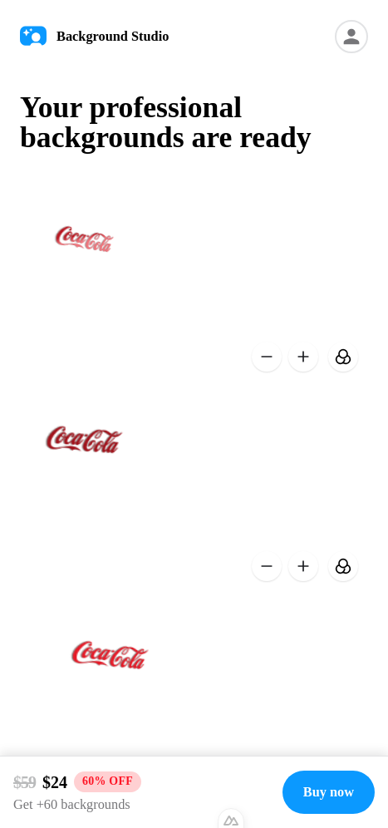
click at [306, 359] on button at bounding box center [304, 357] width 30 height 30
click at [346, 359] on button at bounding box center [344, 357] width 30 height 30
click at [313, 360] on button at bounding box center [304, 357] width 30 height 30
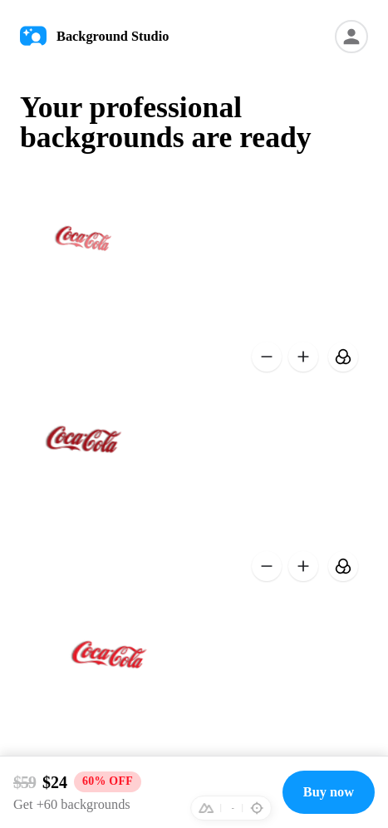
click at [313, 360] on button at bounding box center [304, 357] width 30 height 30
click at [347, 357] on button at bounding box center [344, 357] width 30 height 30
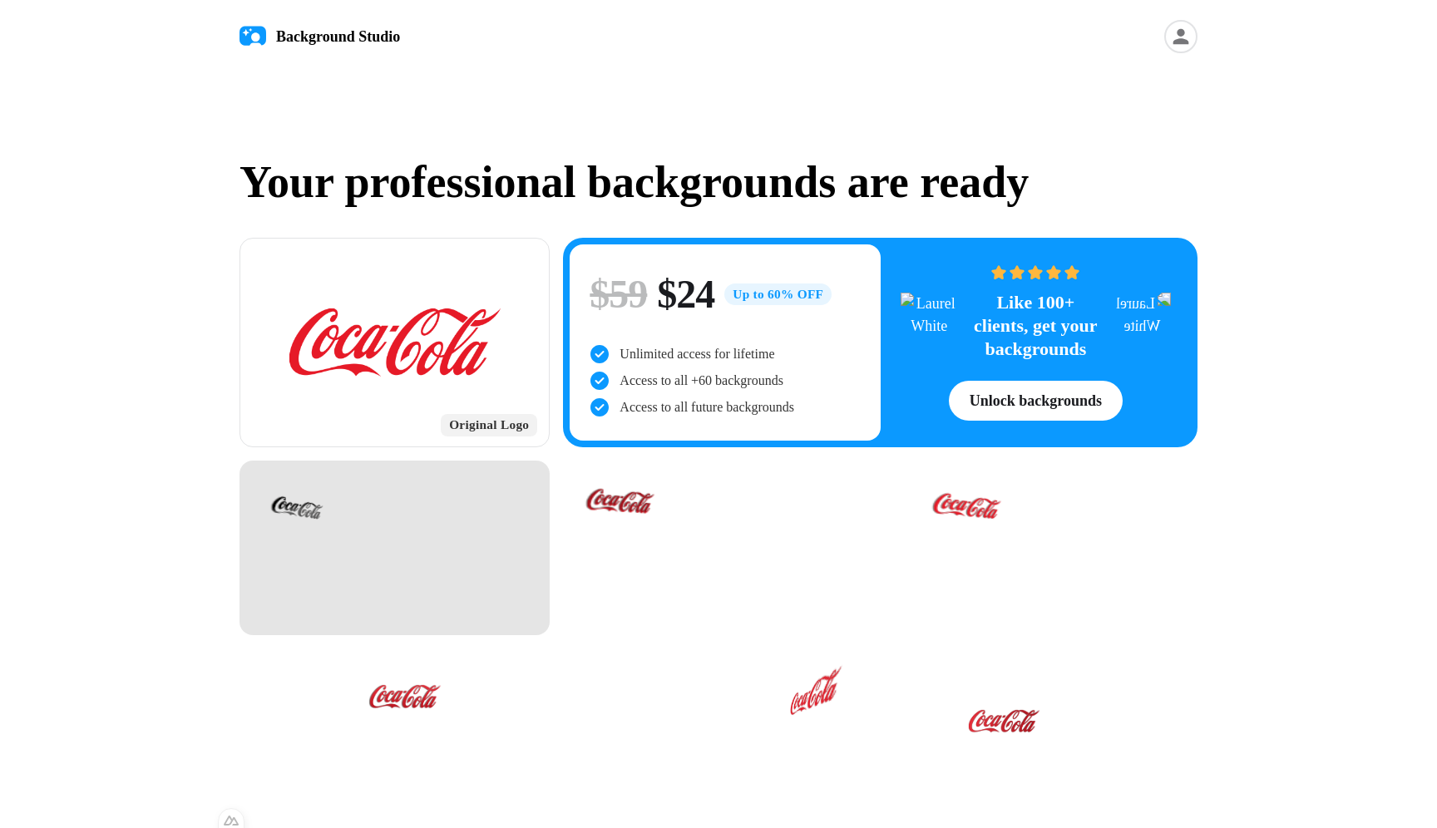
click at [425, 547] on div at bounding box center [395, 548] width 310 height 175
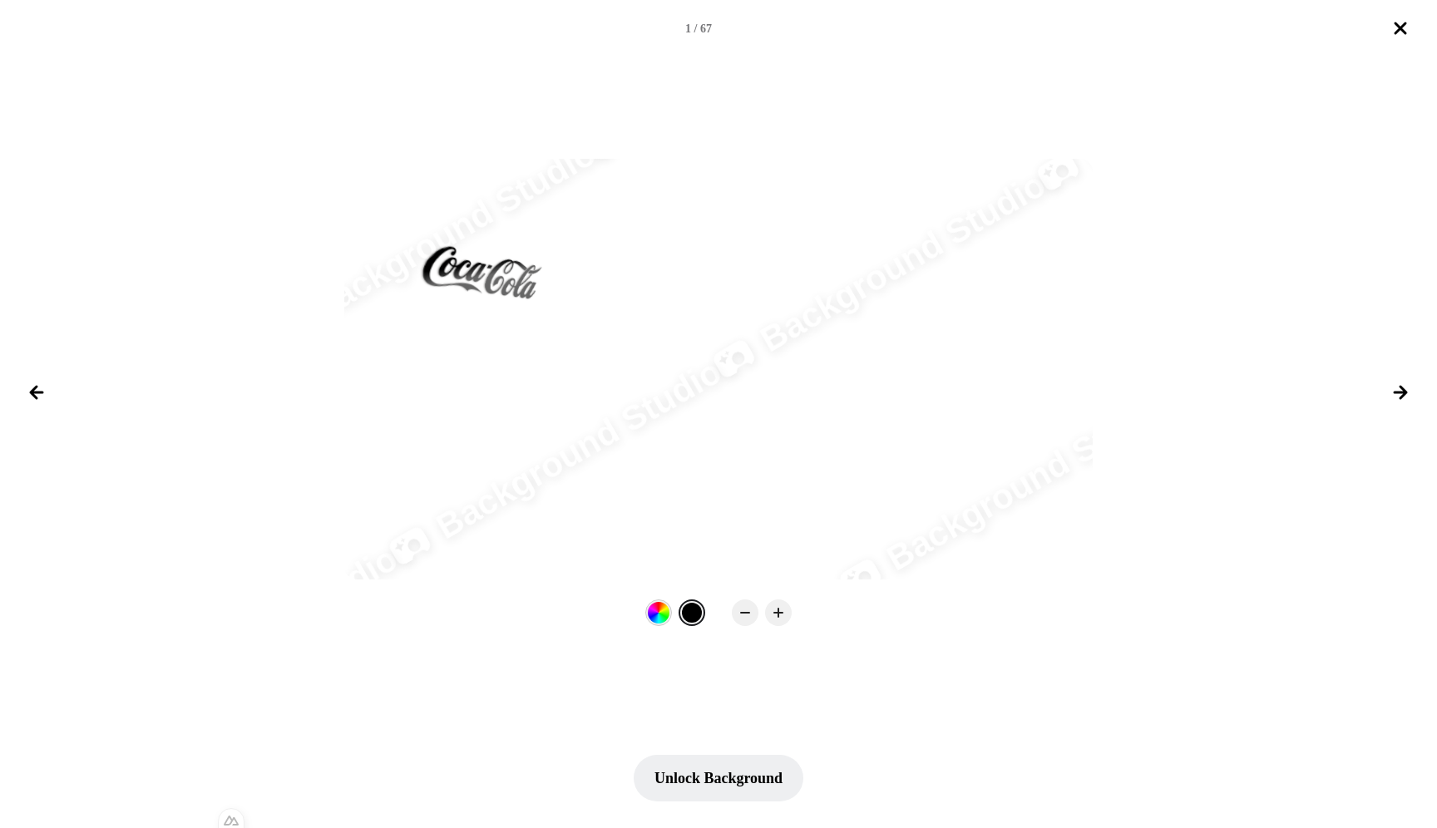
drag, startPoint x: 656, startPoint y: 617, endPoint x: 870, endPoint y: 485, distance: 251.4
click at [659, 616] on div at bounding box center [659, 613] width 22 height 22
drag, startPoint x: 1392, startPoint y: 32, endPoint x: 530, endPoint y: 233, distance: 885.7
click at [862, 32] on icon "Close lightbox" at bounding box center [1401, 28] width 20 height 20
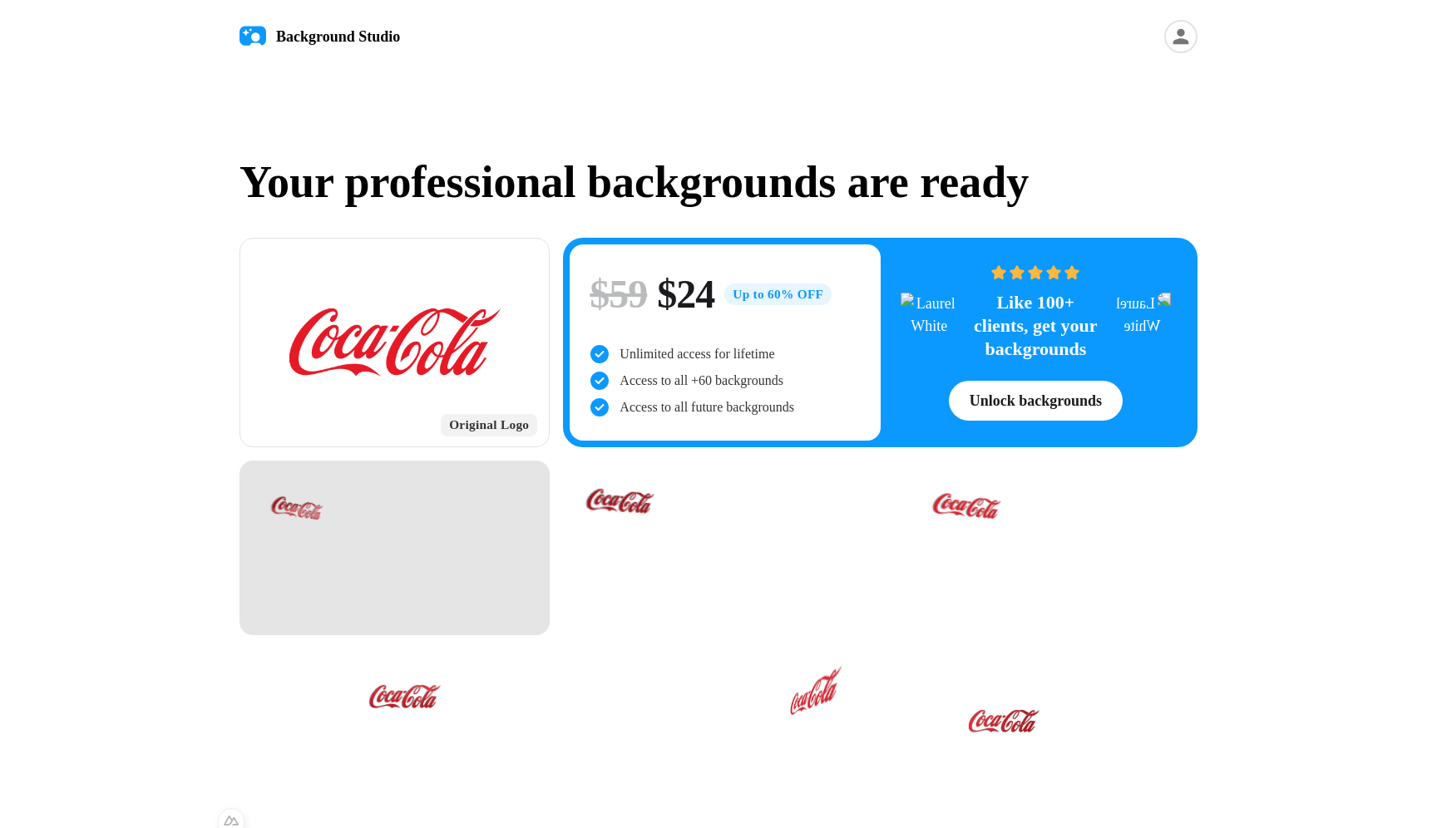
click at [374, 555] on div at bounding box center [395, 548] width 310 height 175
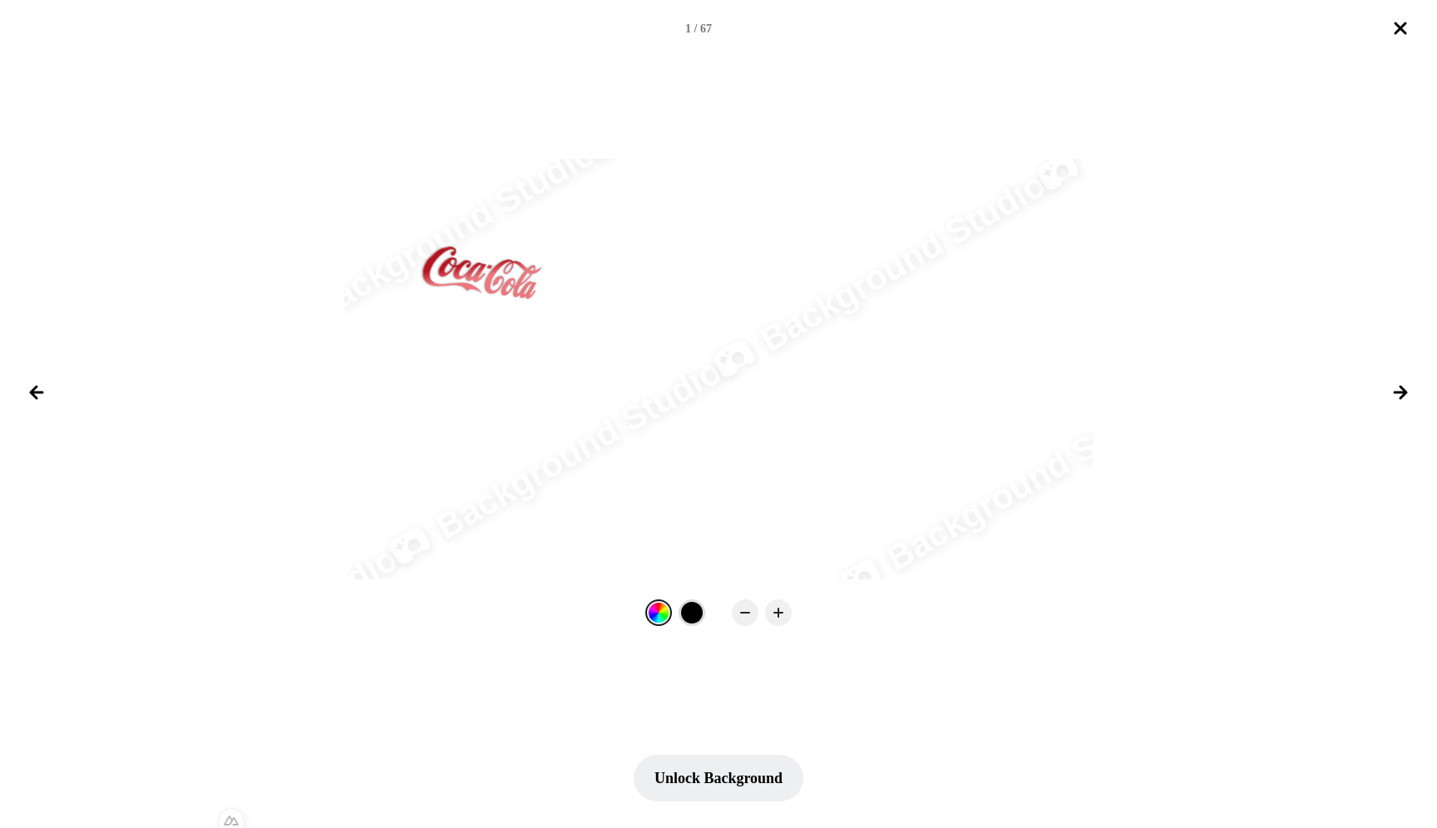
click at [681, 611] on div at bounding box center [692, 613] width 22 height 22
drag, startPoint x: 1406, startPoint y: 27, endPoint x: 954, endPoint y: 99, distance: 457.4
click at [862, 27] on icon "Close lightbox" at bounding box center [1401, 28] width 20 height 20
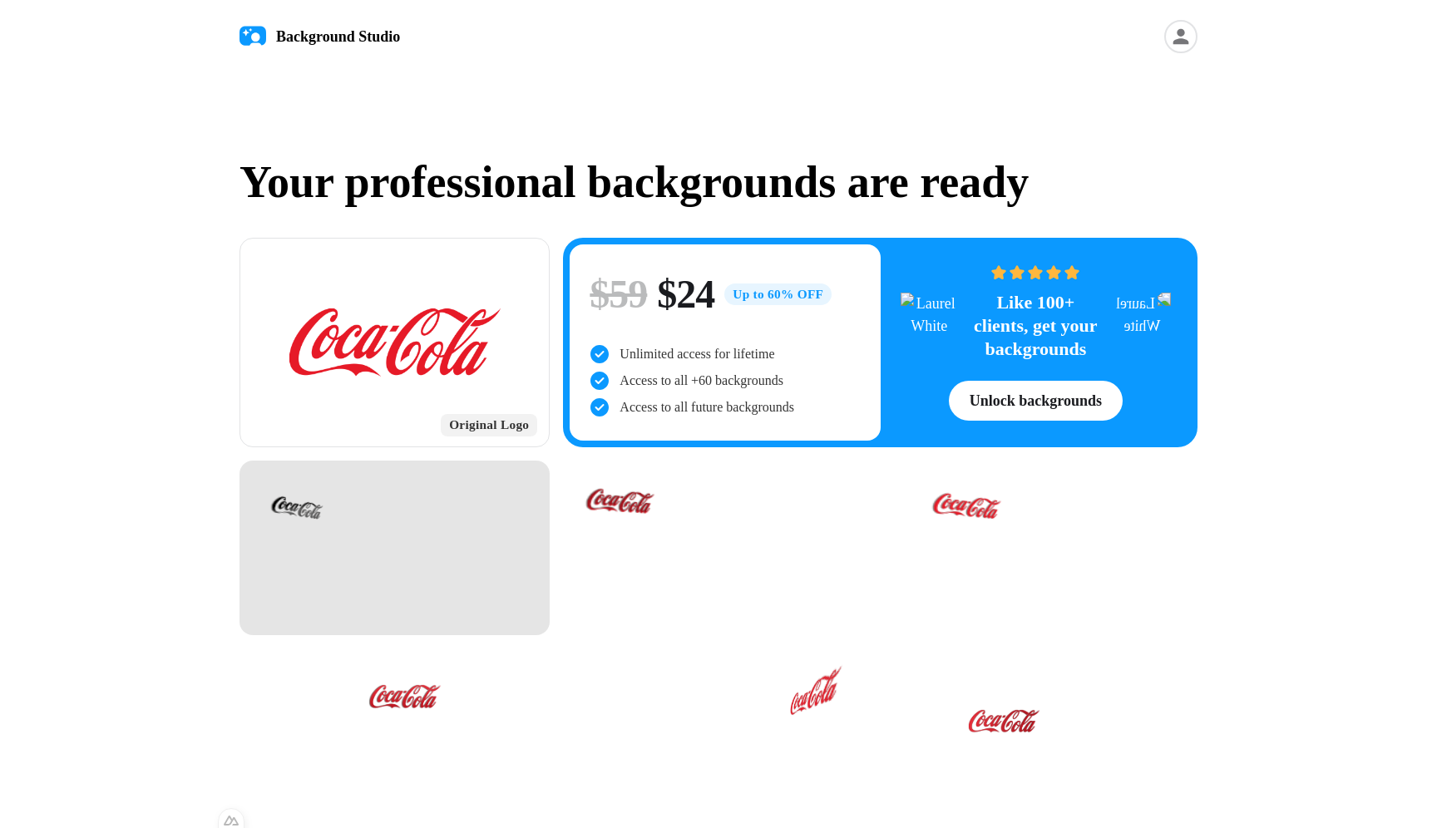
click at [442, 539] on div at bounding box center [395, 548] width 310 height 175
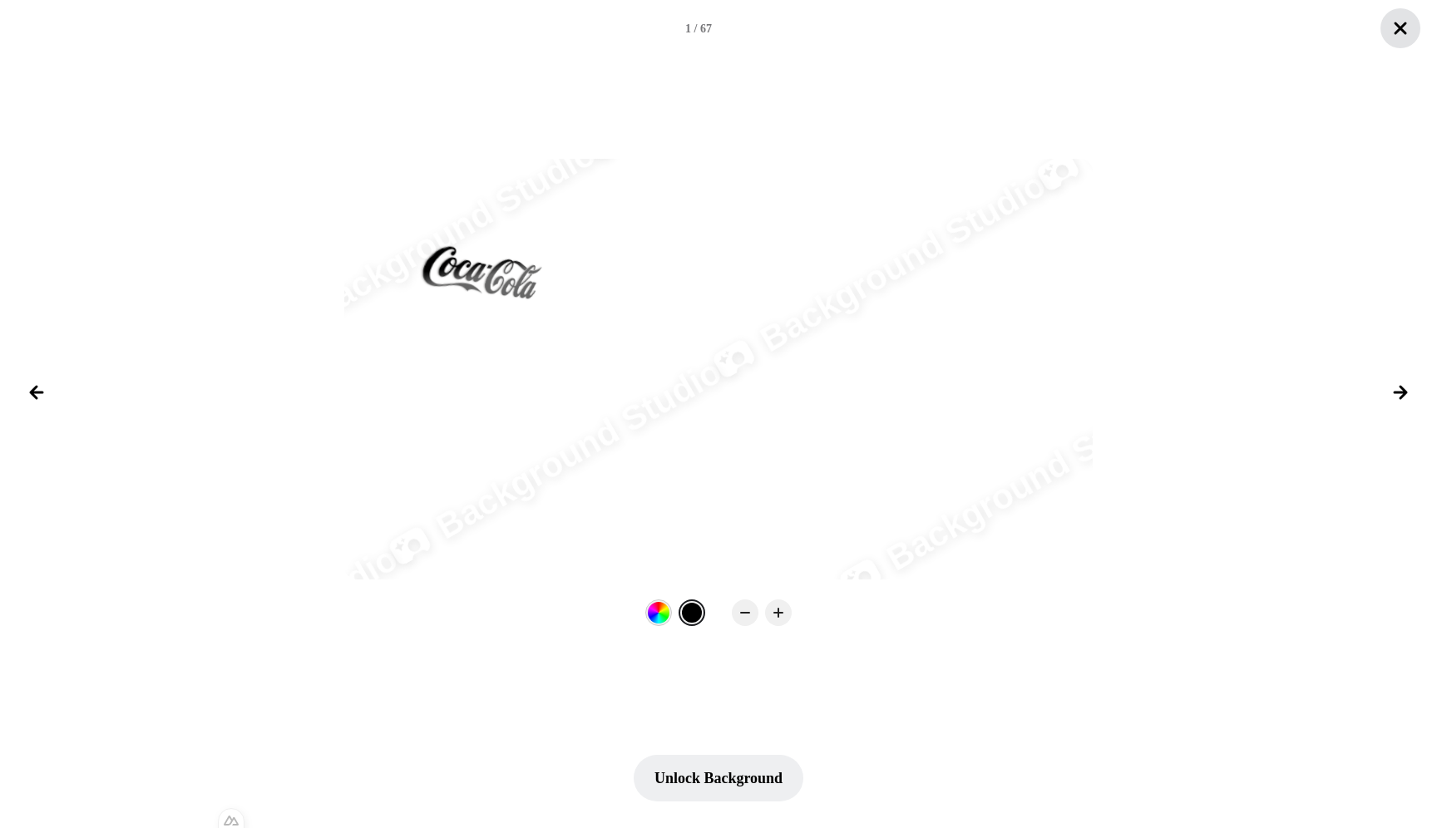
click at [862, 33] on icon "Close lightbox" at bounding box center [1401, 28] width 20 height 20
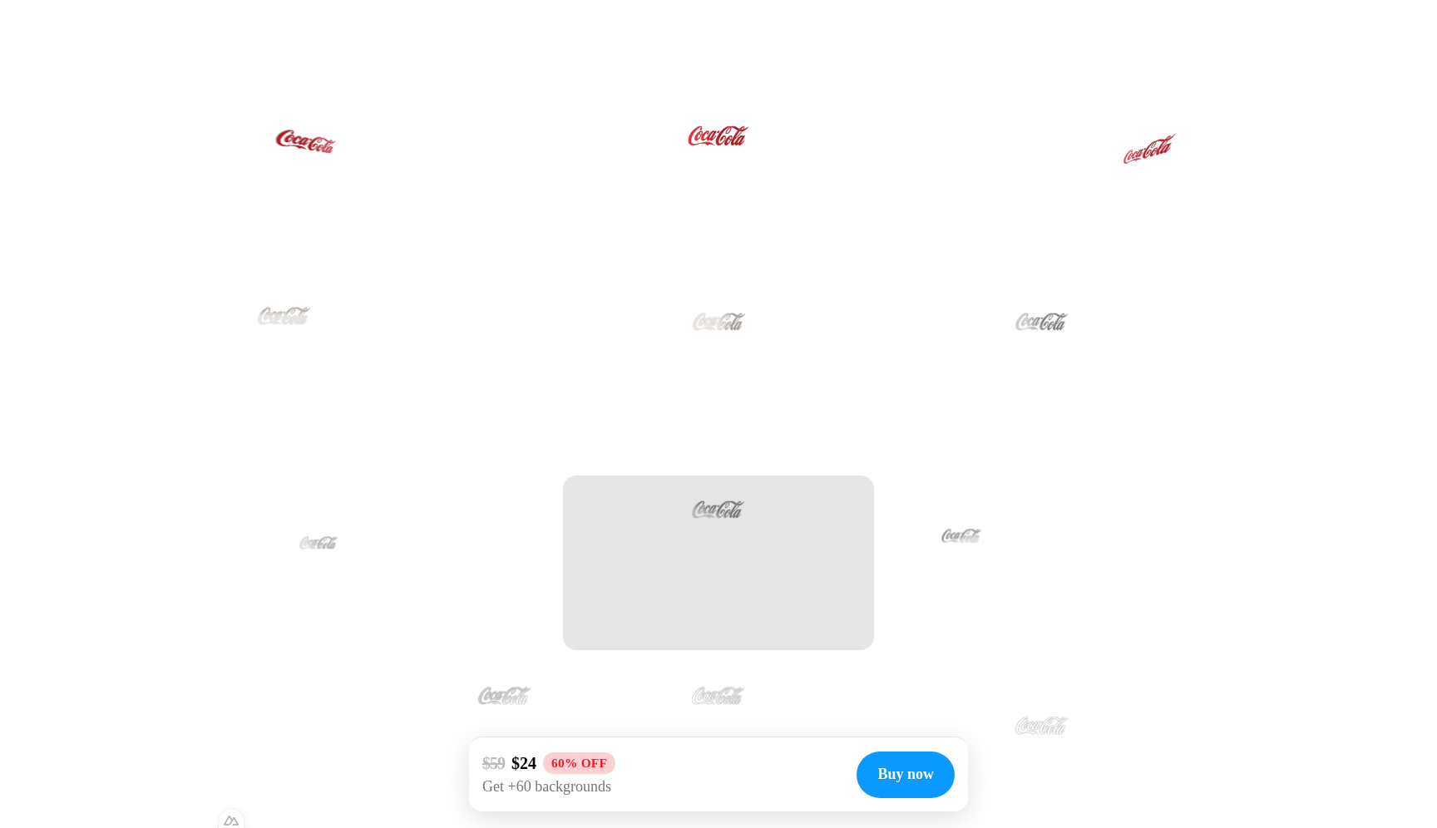
scroll to position [2860, 0]
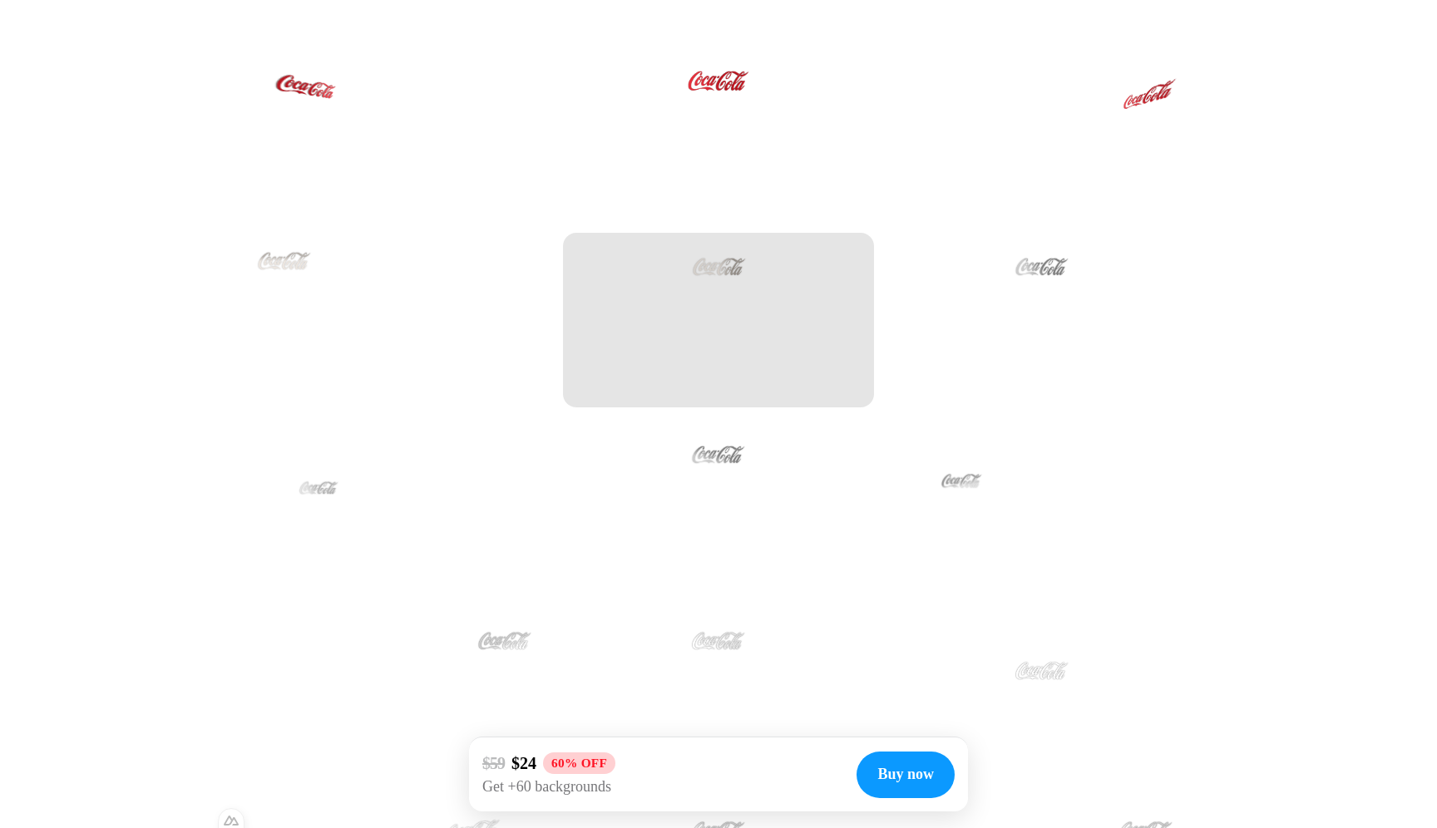
click at [750, 301] on div at bounding box center [718, 320] width 310 height 175
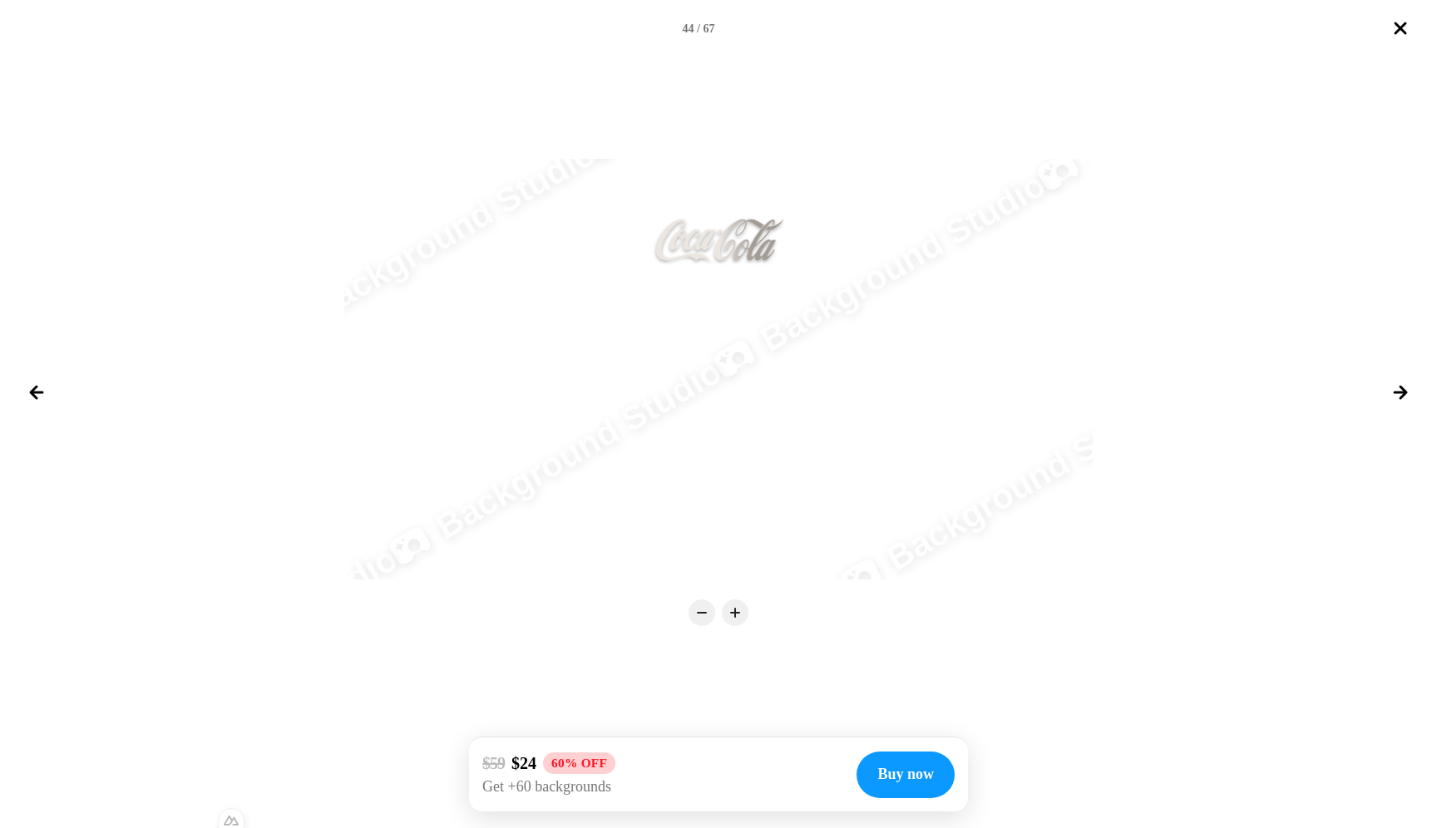
click at [862, 27] on button "Close lightbox" at bounding box center [1401, 28] width 40 height 40
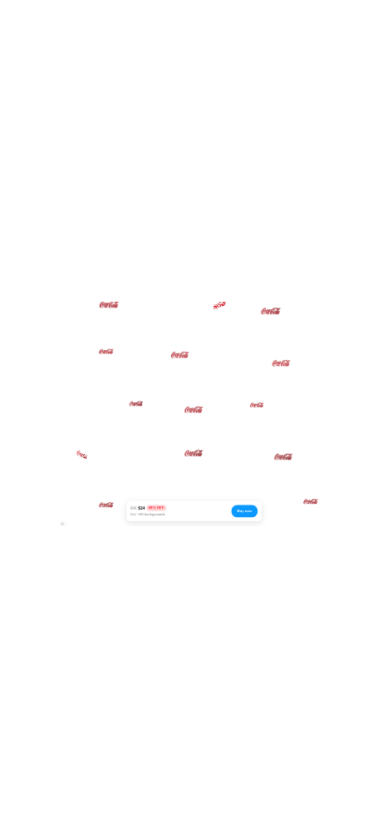
scroll to position [0, 0]
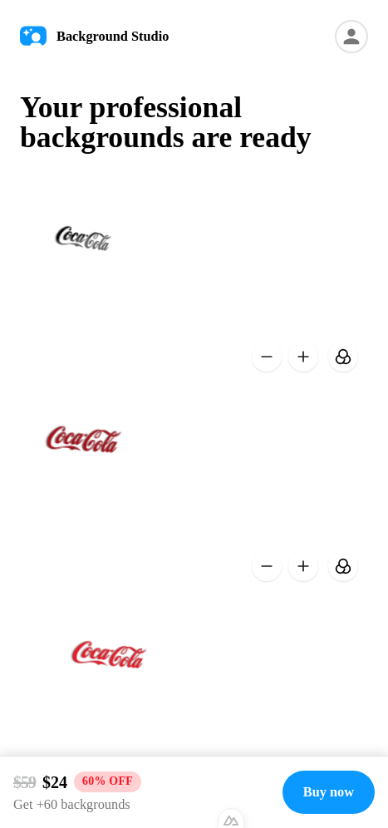
click at [325, 146] on h1 "Your professional backgrounds are ready" at bounding box center [194, 122] width 349 height 59
click at [340, 362] on button at bounding box center [344, 357] width 30 height 30
click at [348, 362] on button at bounding box center [344, 357] width 30 height 30
drag, startPoint x: 348, startPoint y: 362, endPoint x: 338, endPoint y: 340, distance: 23.8
click at [348, 362] on button at bounding box center [344, 357] width 30 height 30
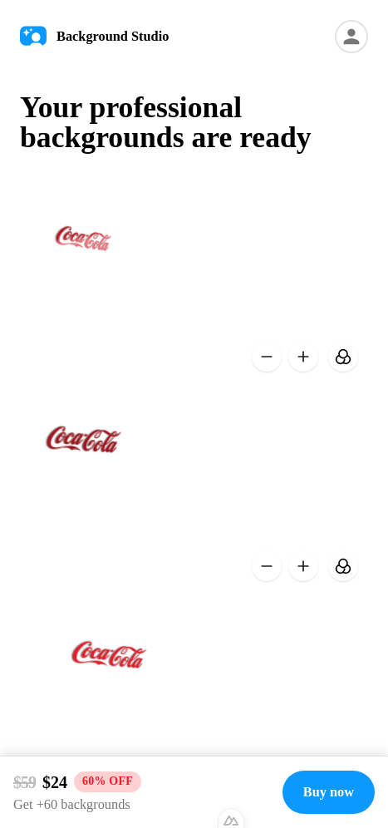
click at [341, 356] on button at bounding box center [344, 357] width 30 height 30
click at [352, 360] on button at bounding box center [344, 357] width 30 height 30
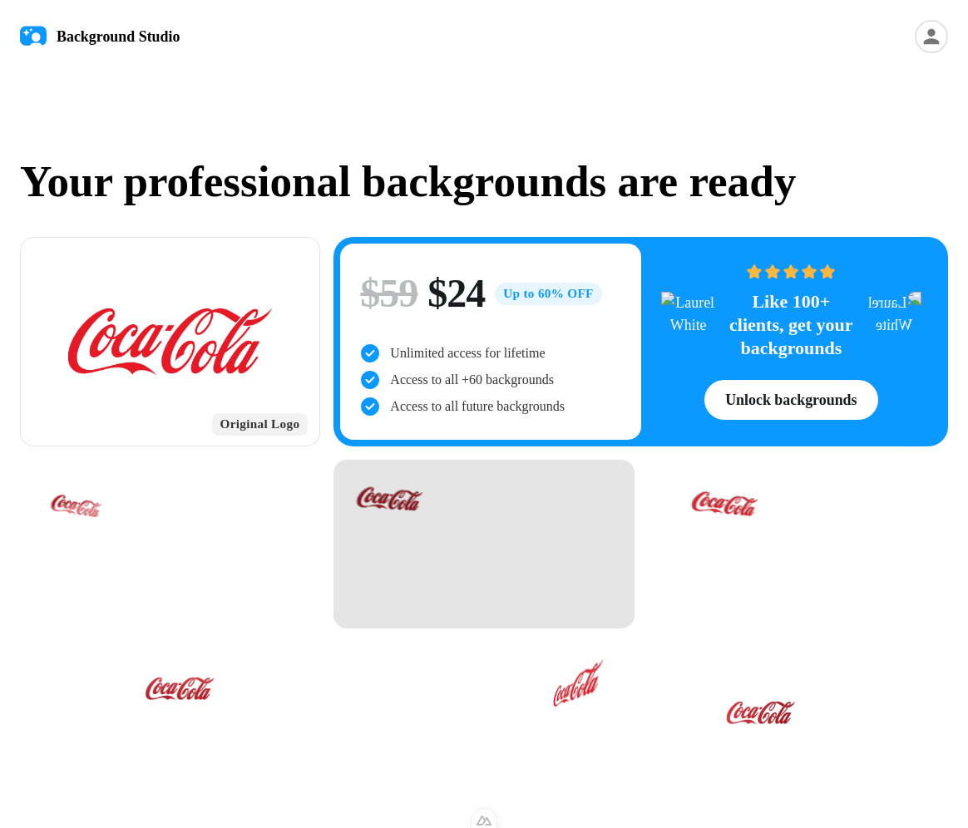
click at [388, 531] on div at bounding box center [484, 544] width 300 height 169
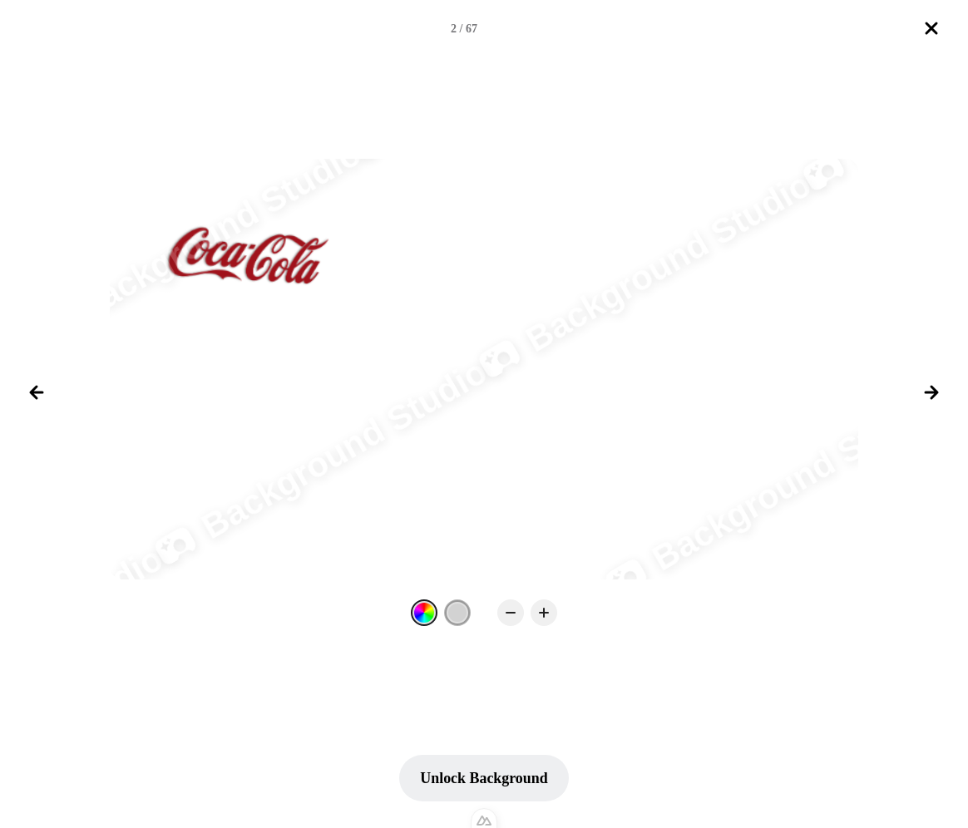
click at [388, 610] on div at bounding box center [424, 613] width 27 height 27
drag, startPoint x: 457, startPoint y: 614, endPoint x: 445, endPoint y: 615, distance: 12.5
click at [388, 614] on div at bounding box center [458, 613] width 22 height 22
drag, startPoint x: 937, startPoint y: 33, endPoint x: 966, endPoint y: 32, distance: 29.2
click at [388, 33] on icon "Close lightbox" at bounding box center [932, 28] width 20 height 20
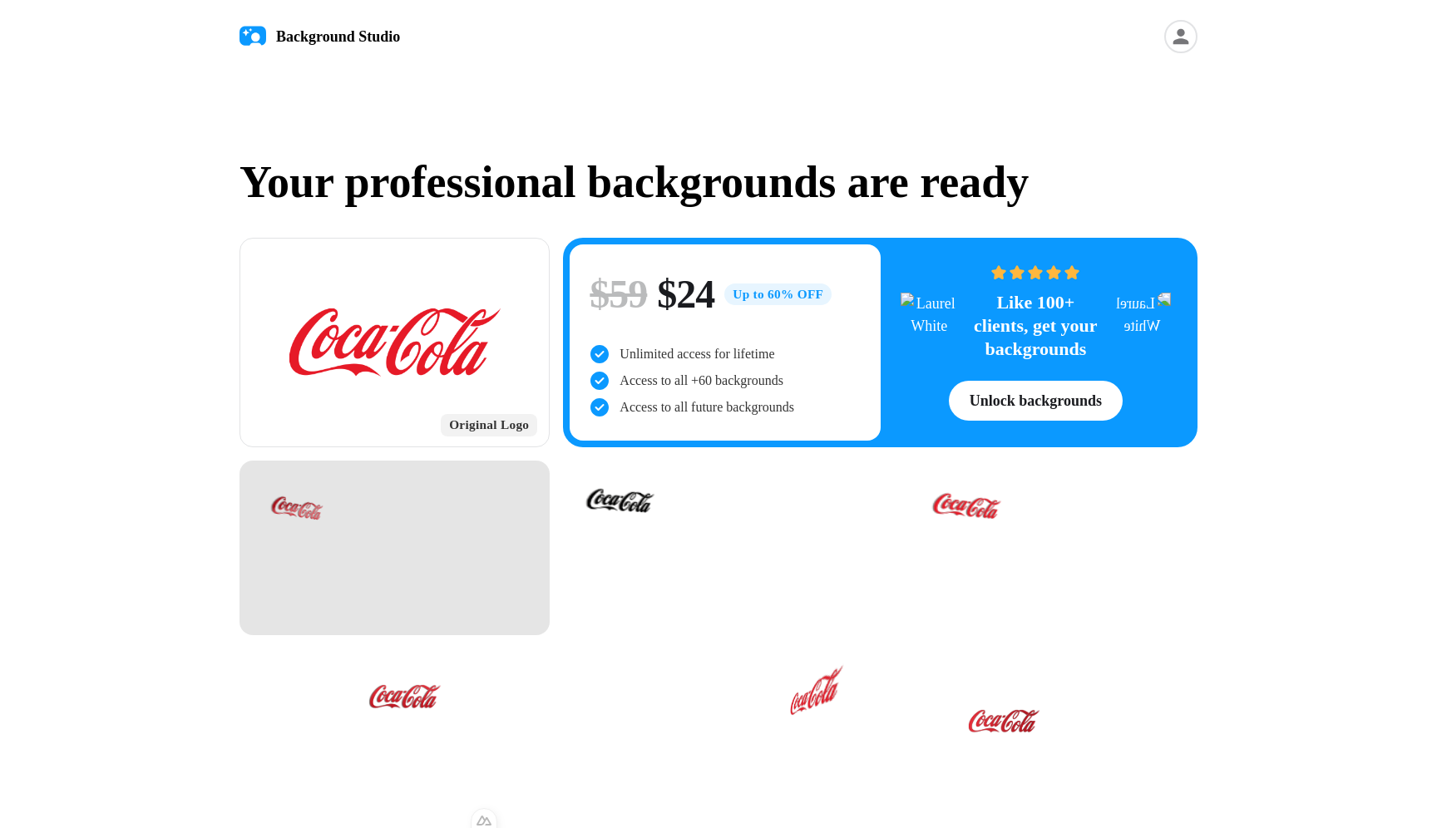
click at [388, 540] on div at bounding box center [395, 548] width 310 height 175
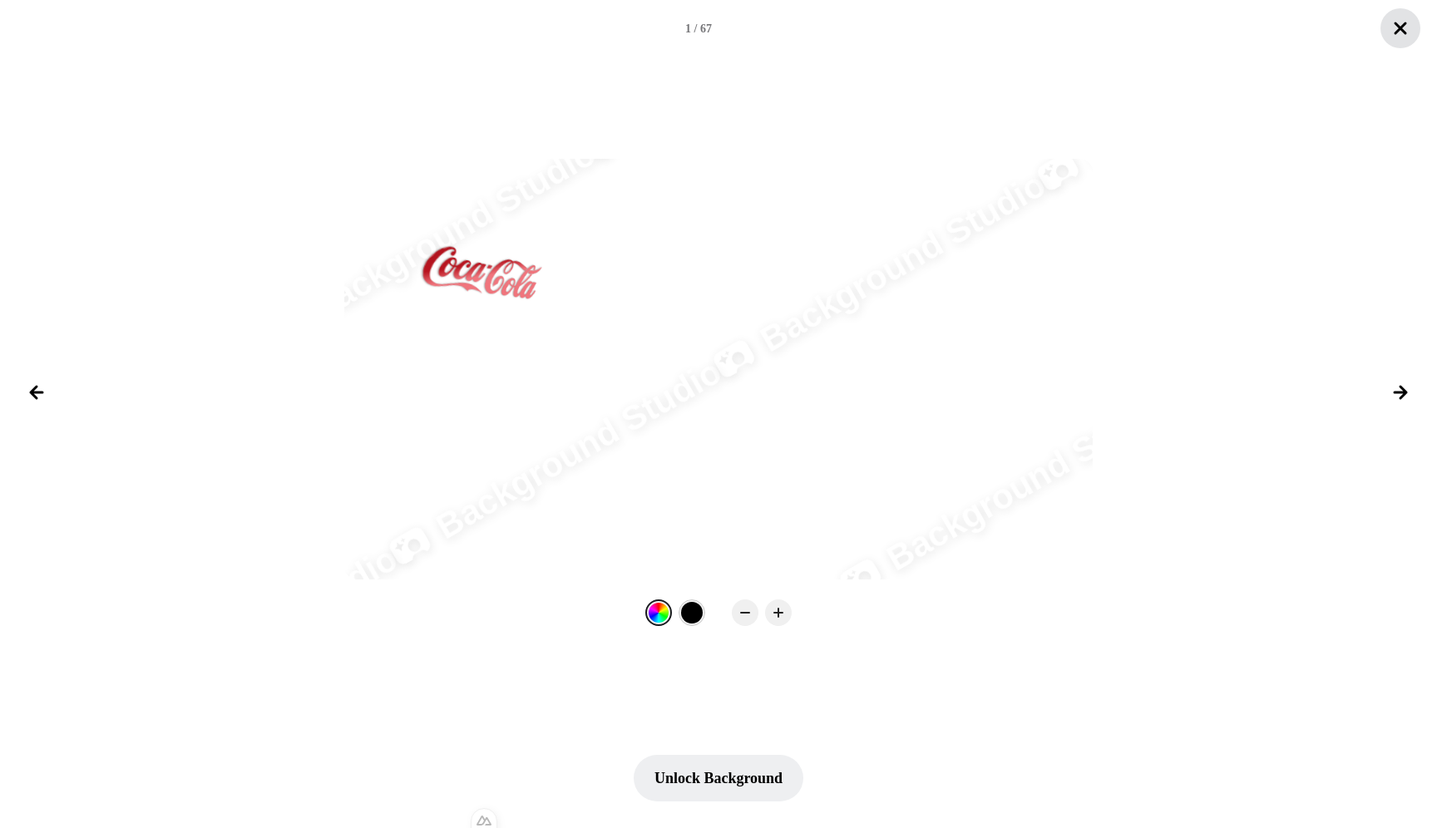
click at [388, 33] on icon "Close lightbox" at bounding box center [1401, 28] width 20 height 20
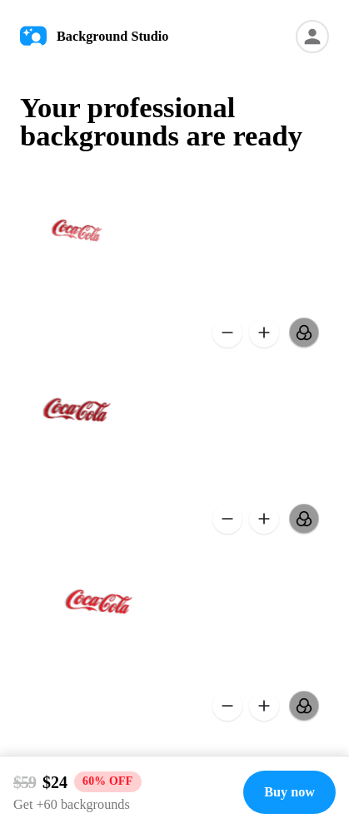
click at [277, 109] on h1 "Your professional backgrounds are ready" at bounding box center [174, 121] width 309 height 57
click at [309, 339] on button at bounding box center [304, 333] width 30 height 30
click at [308, 335] on button at bounding box center [304, 333] width 30 height 30
click at [309, 337] on button at bounding box center [304, 333] width 30 height 30
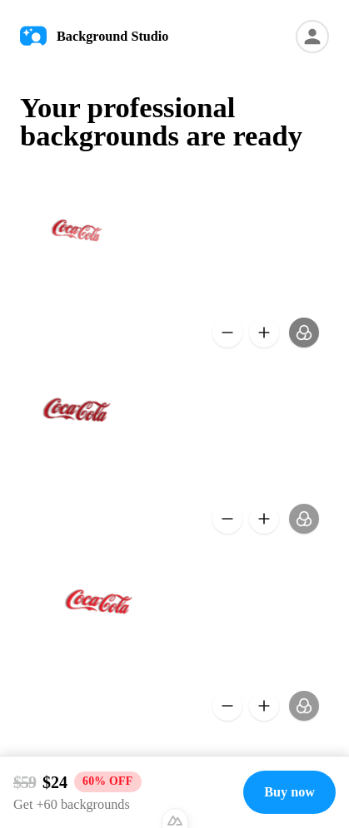
click at [304, 331] on button at bounding box center [304, 333] width 30 height 30
drag, startPoint x: 310, startPoint y: 339, endPoint x: 345, endPoint y: 349, distance: 36.6
click at [310, 339] on button at bounding box center [304, 333] width 30 height 30
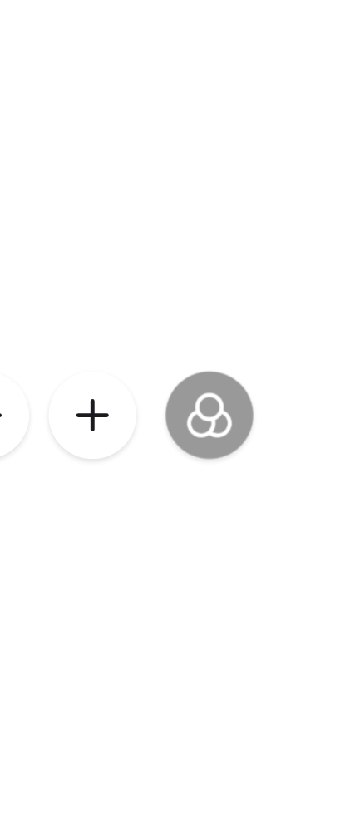
scroll to position [13, 0]
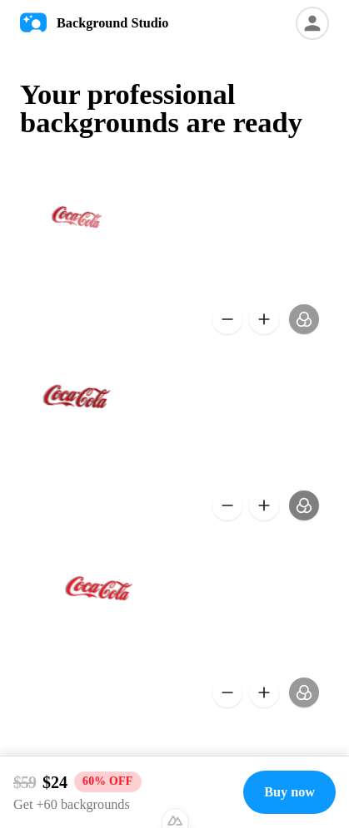
click at [314, 507] on button at bounding box center [304, 506] width 30 height 30
click at [304, 501] on button at bounding box center [304, 506] width 30 height 30
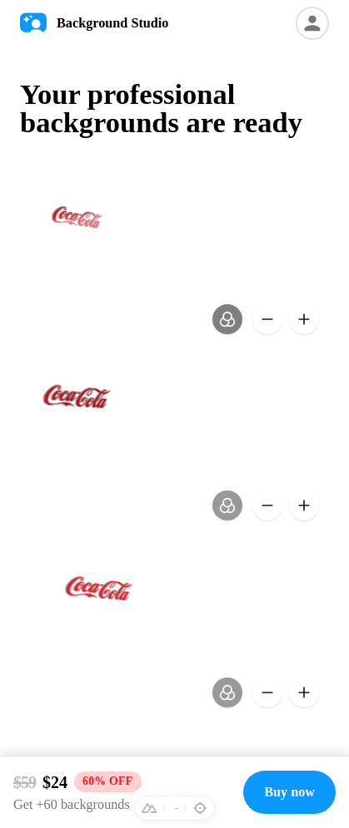
click at [234, 329] on button at bounding box center [227, 319] width 30 height 30
click at [231, 320] on button at bounding box center [227, 319] width 30 height 30
click at [229, 324] on button at bounding box center [227, 319] width 30 height 30
click at [232, 322] on button at bounding box center [227, 319] width 30 height 30
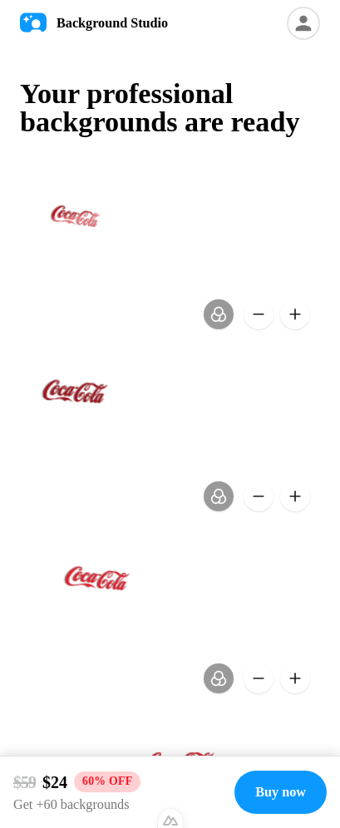
click at [217, 100] on h1 "Your professional backgrounds are ready" at bounding box center [170, 108] width 300 height 57
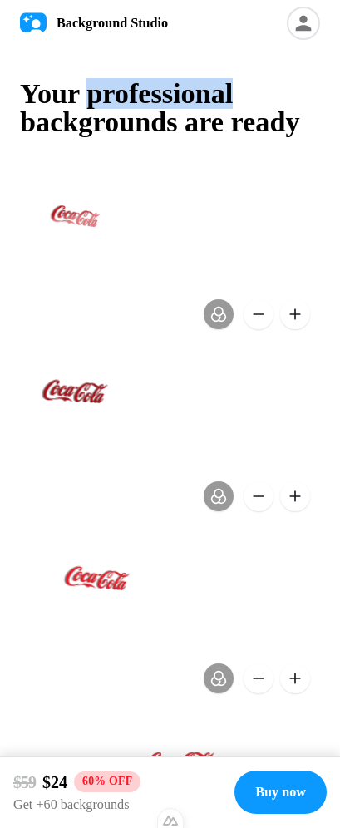
click at [217, 100] on h1 "Your professional backgrounds are ready" at bounding box center [170, 108] width 300 height 57
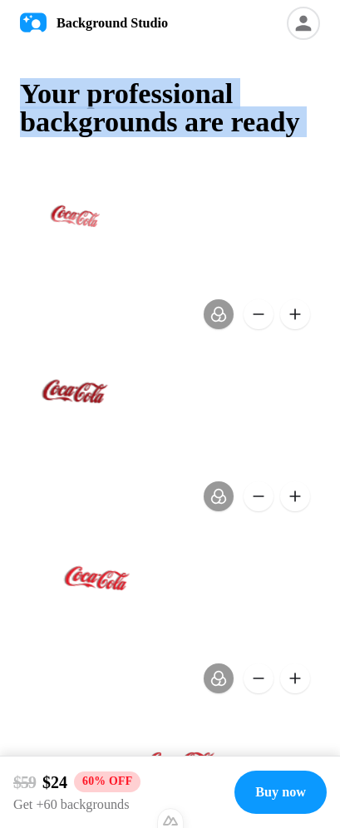
click at [217, 100] on h1 "Your professional backgrounds are ready" at bounding box center [170, 108] width 300 height 57
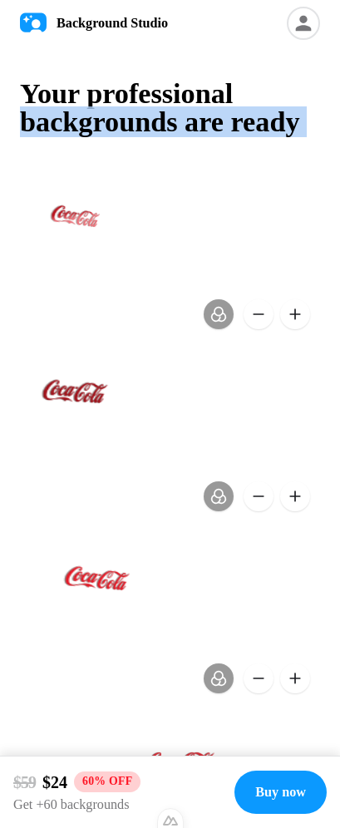
click at [275, 96] on h1 "Your professional backgrounds are ready" at bounding box center [170, 108] width 300 height 57
click at [276, 96] on h1 "Your professional backgrounds are ready" at bounding box center [170, 108] width 300 height 57
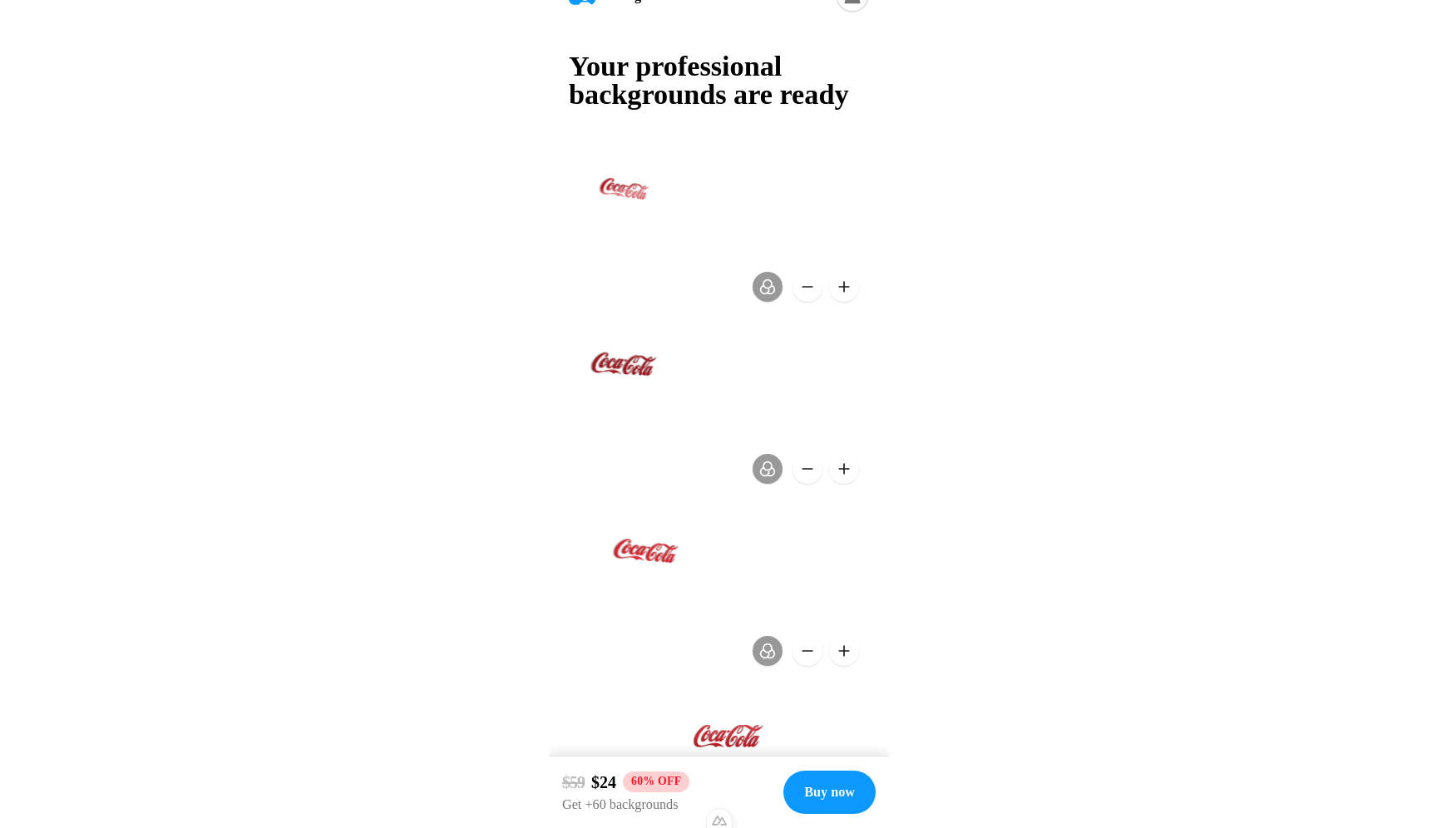
scroll to position [0, 0]
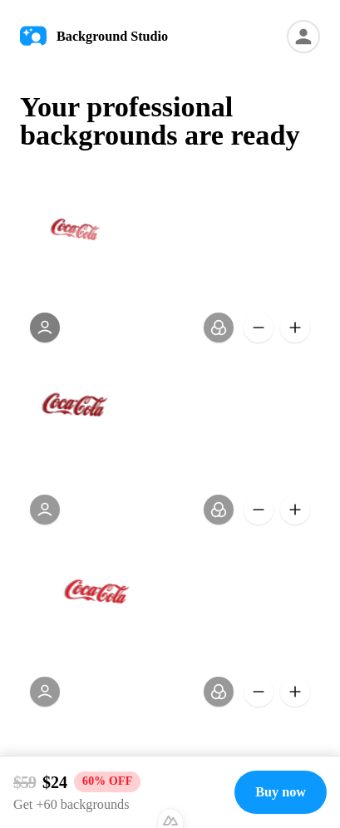
click at [37, 335] on button at bounding box center [45, 328] width 30 height 30
drag, startPoint x: 47, startPoint y: 334, endPoint x: 0, endPoint y: 311, distance: 52.5
click at [47, 334] on button at bounding box center [45, 328] width 30 height 30
click at [37, 333] on button at bounding box center [45, 328] width 30 height 30
click at [47, 334] on button at bounding box center [45, 328] width 30 height 30
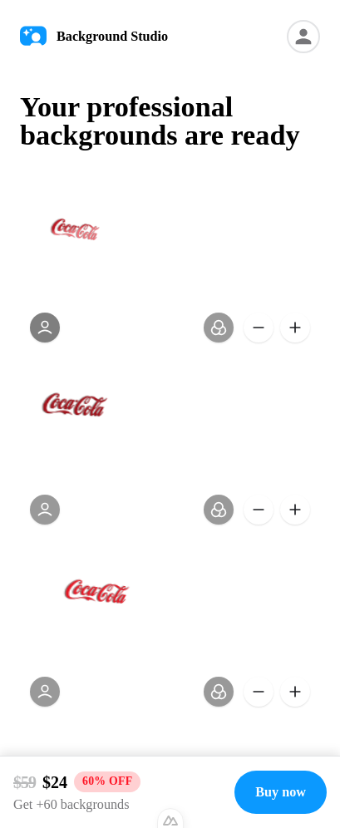
click at [45, 331] on button at bounding box center [45, 328] width 30 height 30
click at [40, 334] on button at bounding box center [45, 328] width 30 height 30
click at [42, 333] on button at bounding box center [45, 328] width 30 height 30
click at [229, 250] on div at bounding box center [170, 267] width 300 height 169
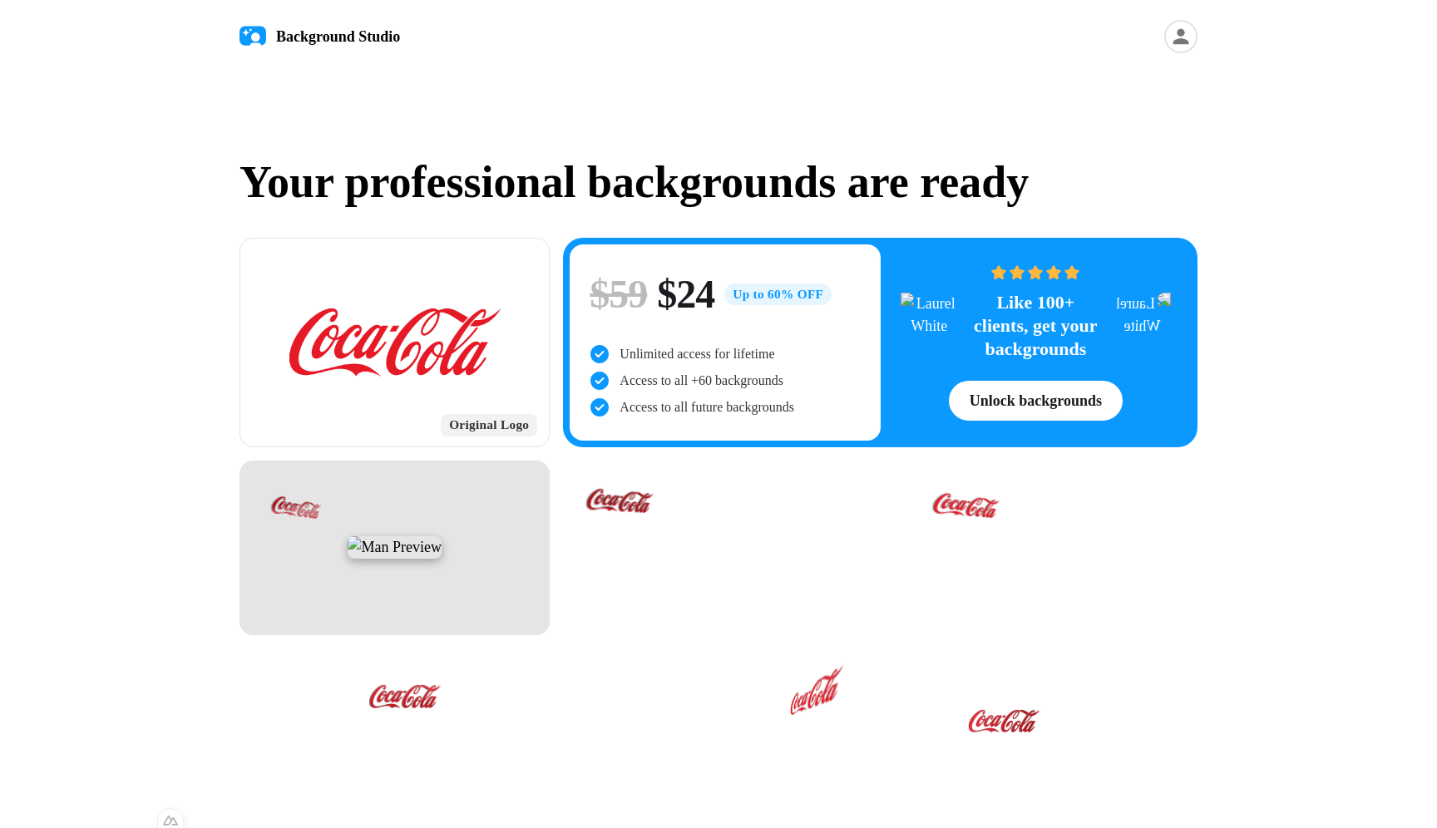
click at [348, 497] on div at bounding box center [395, 548] width 310 height 175
click at [348, 585] on div at bounding box center [395, 548] width 310 height 175
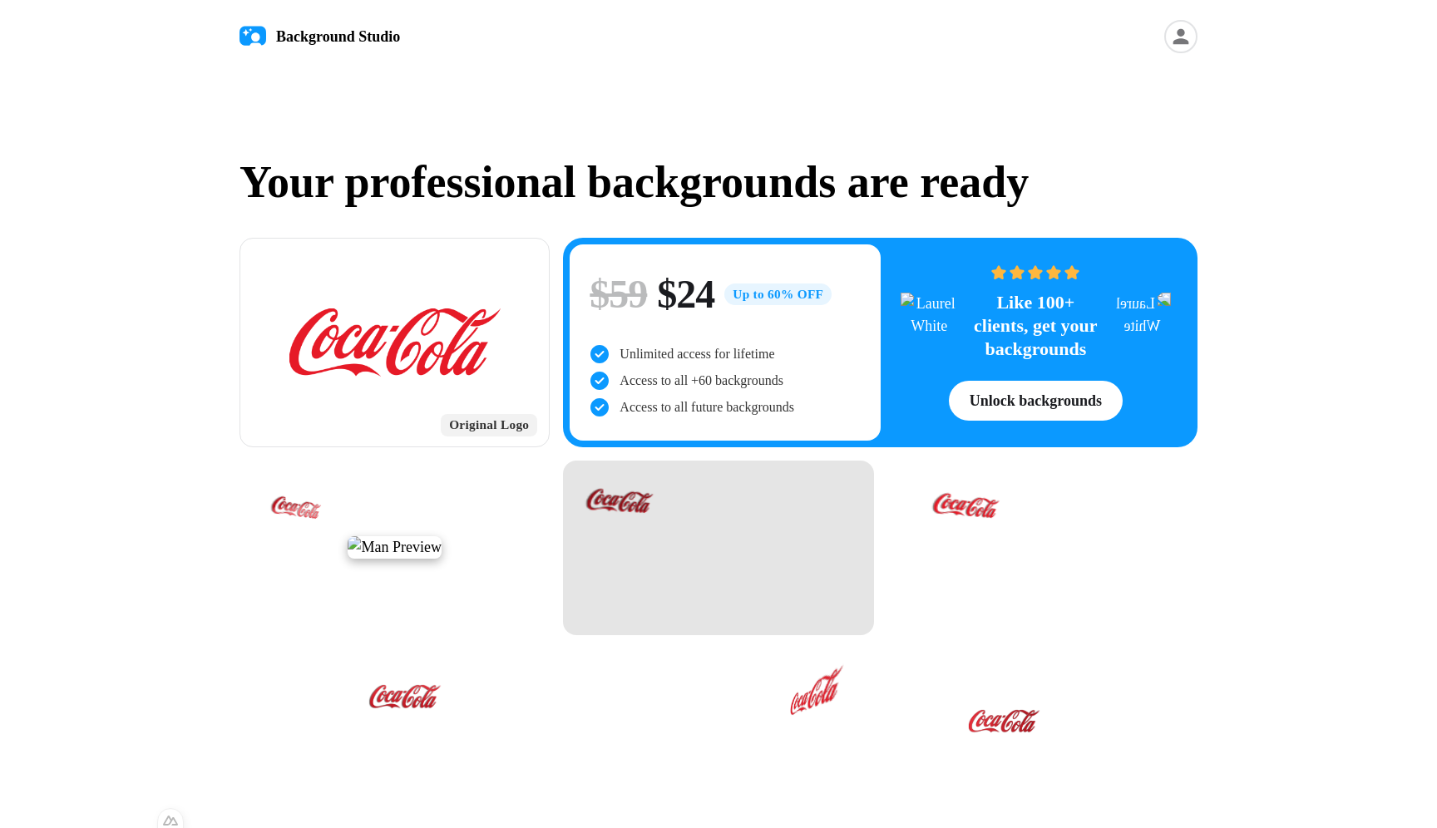
click at [348, 579] on div at bounding box center [718, 548] width 310 height 175
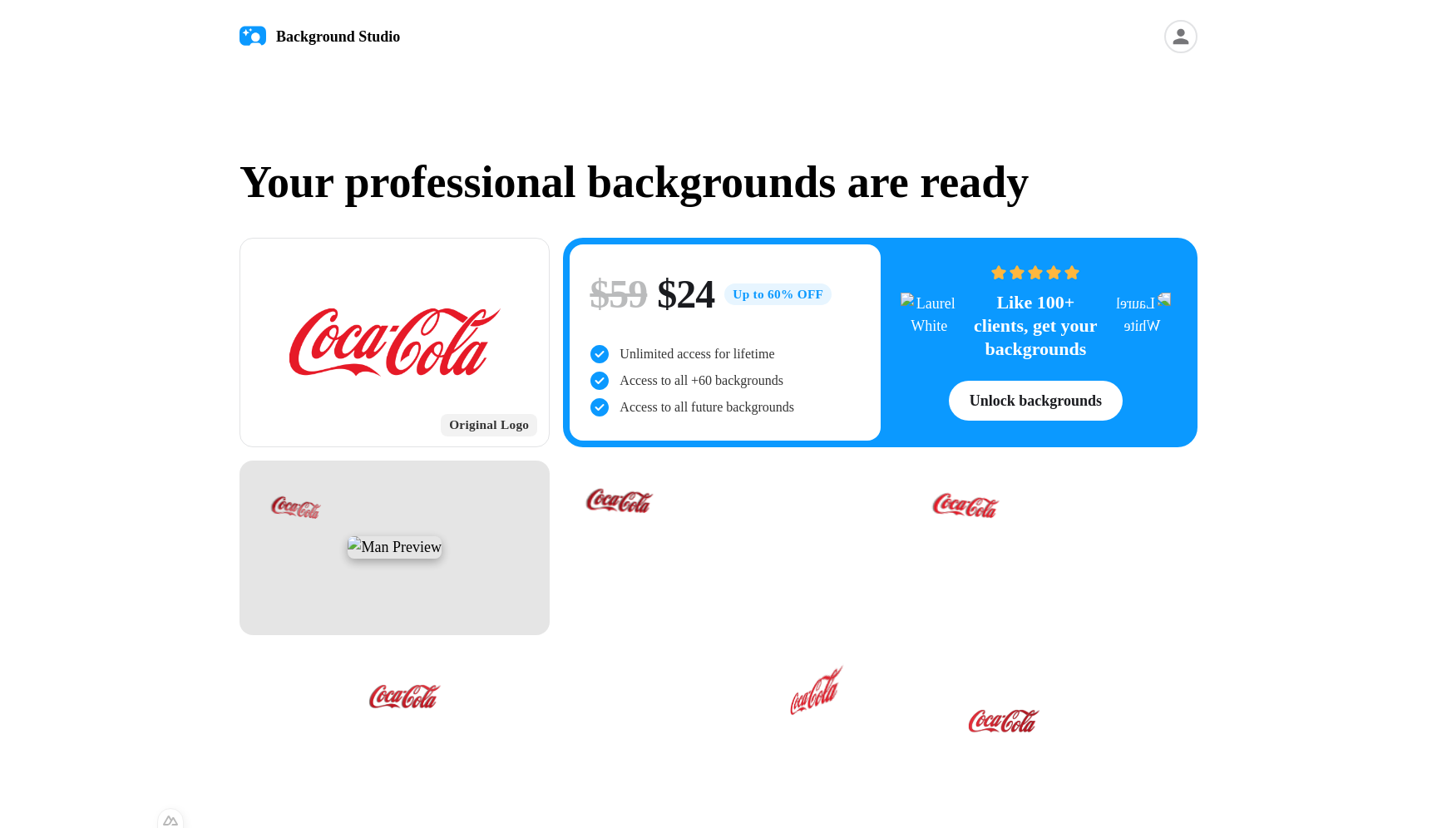
drag, startPoint x: 419, startPoint y: 560, endPoint x: 489, endPoint y: 559, distance: 69.9
click at [348, 560] on div at bounding box center [395, 548] width 310 height 175
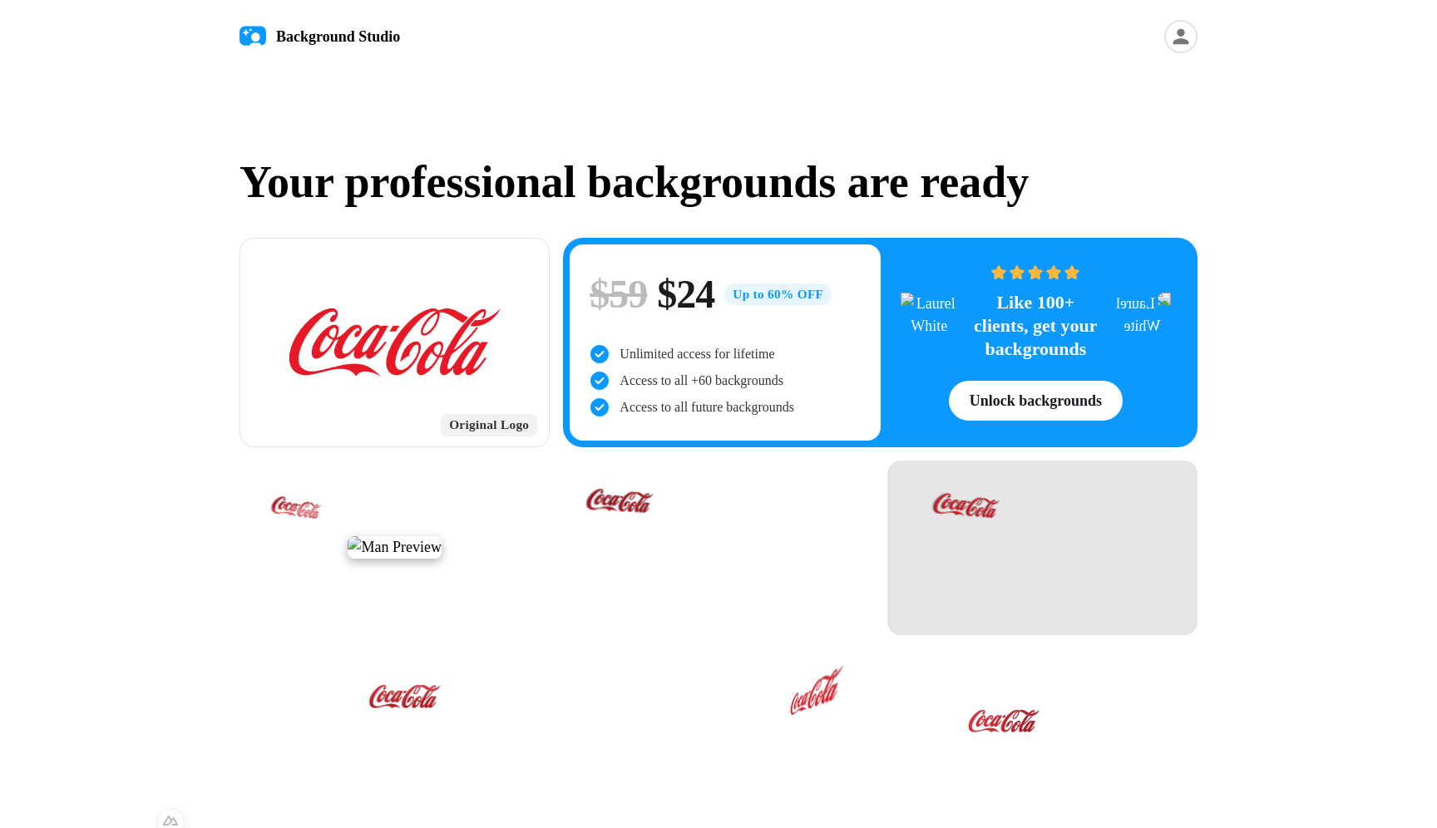
click at [348, 548] on div at bounding box center [1043, 548] width 310 height 175
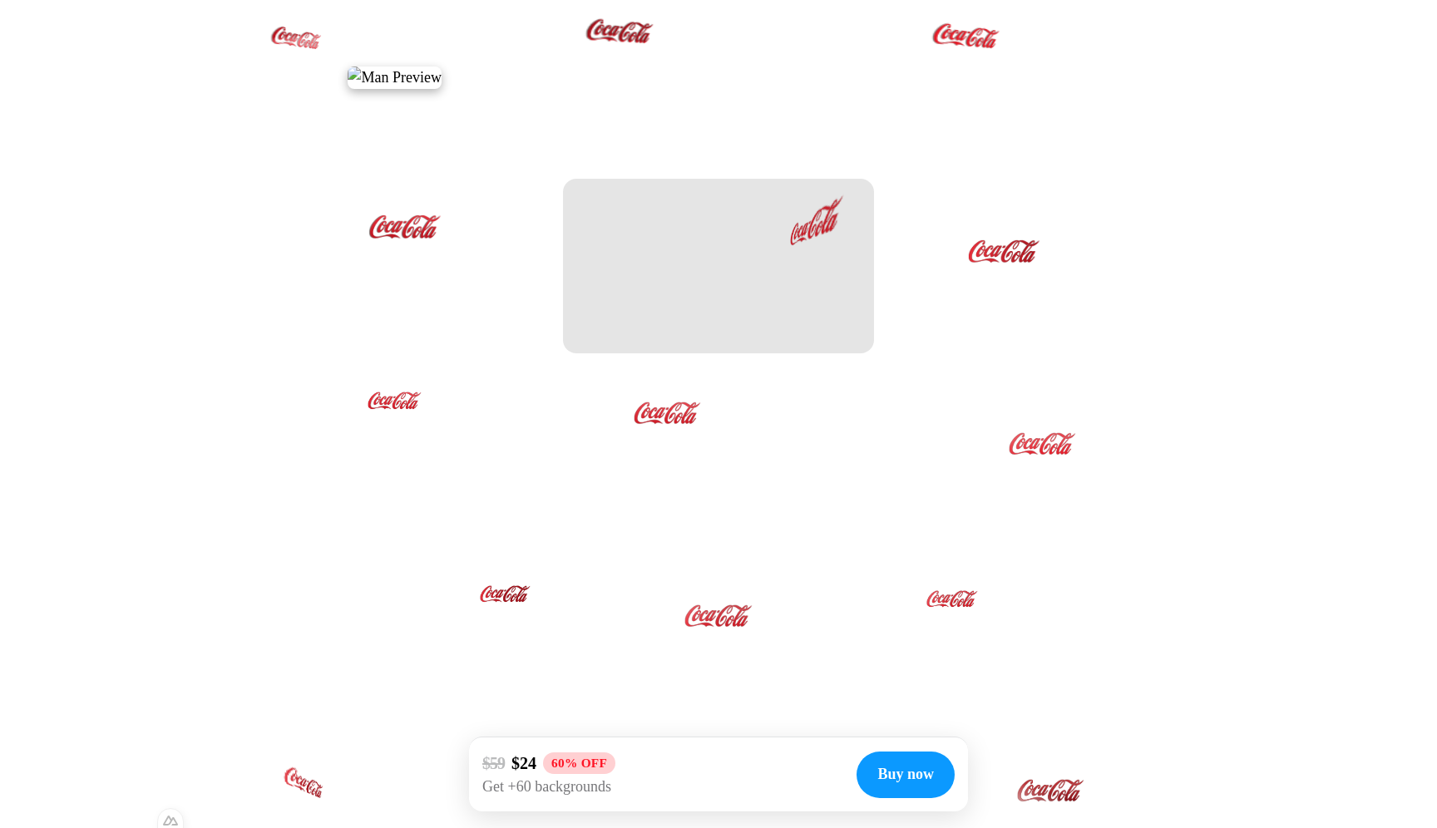
click at [348, 284] on div at bounding box center [718, 266] width 310 height 175
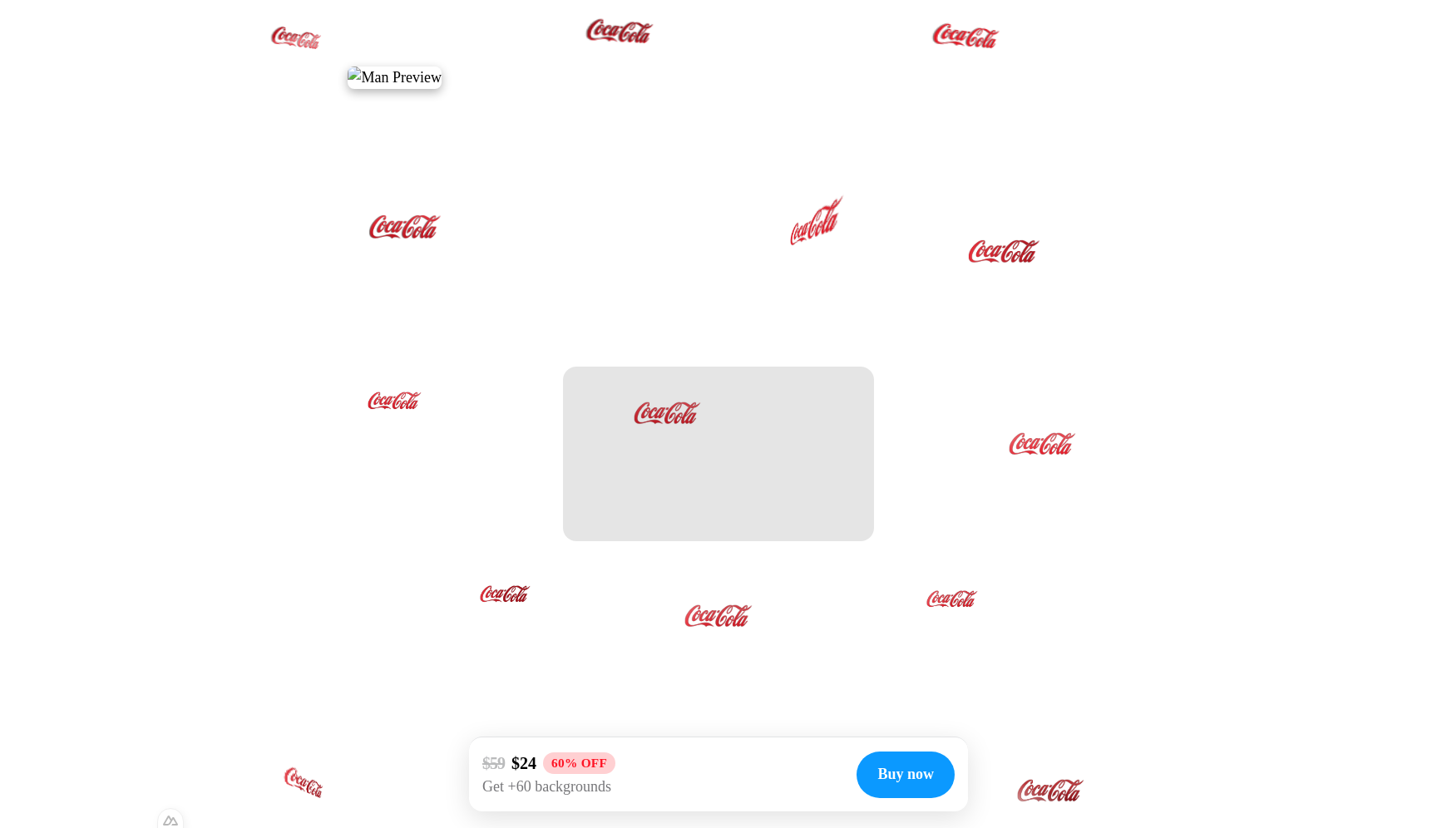
click at [348, 468] on div at bounding box center [718, 454] width 310 height 175
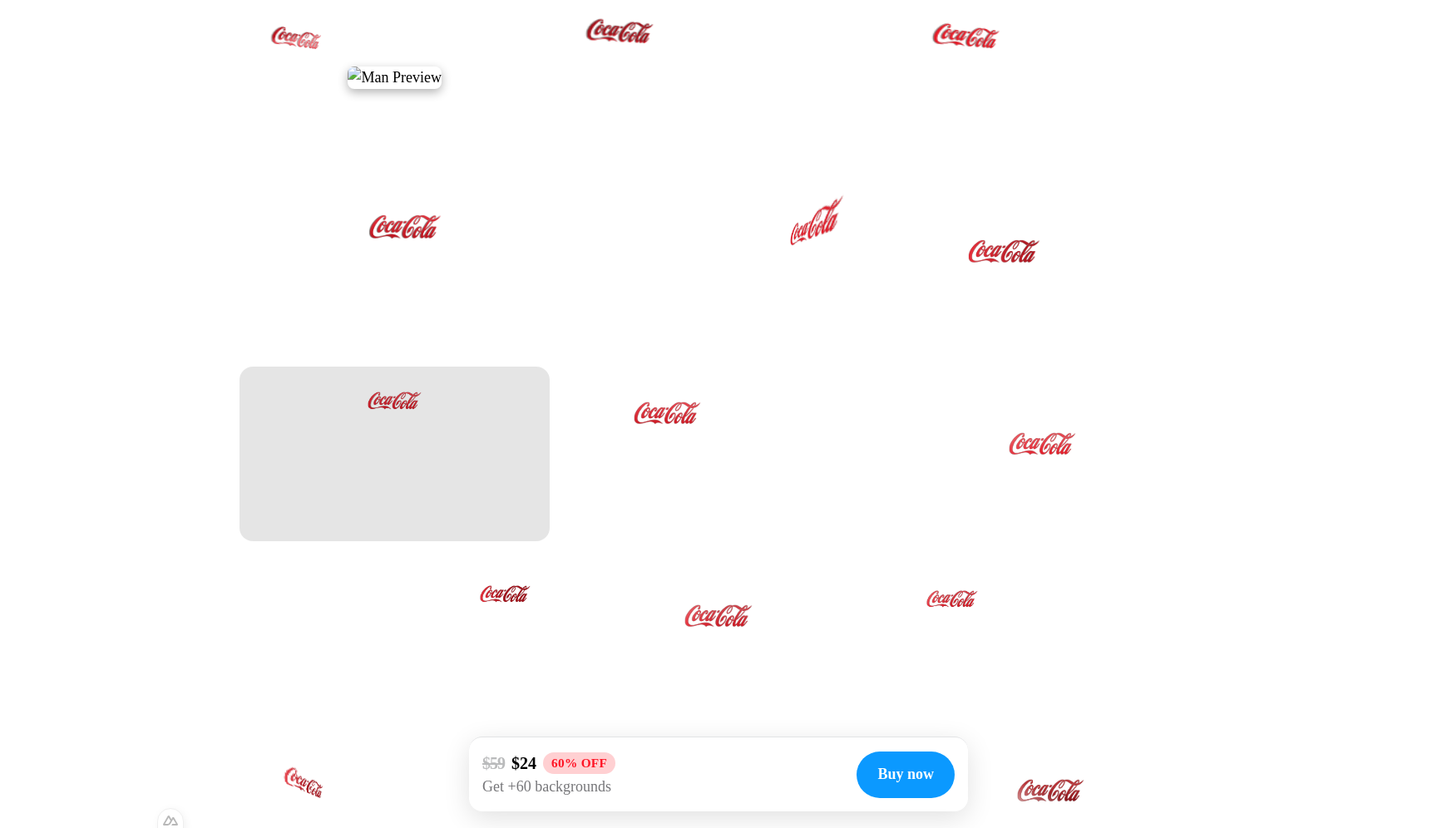
drag, startPoint x: 477, startPoint y: 458, endPoint x: 517, endPoint y: 443, distance: 42.2
click at [348, 457] on div at bounding box center [395, 454] width 310 height 175
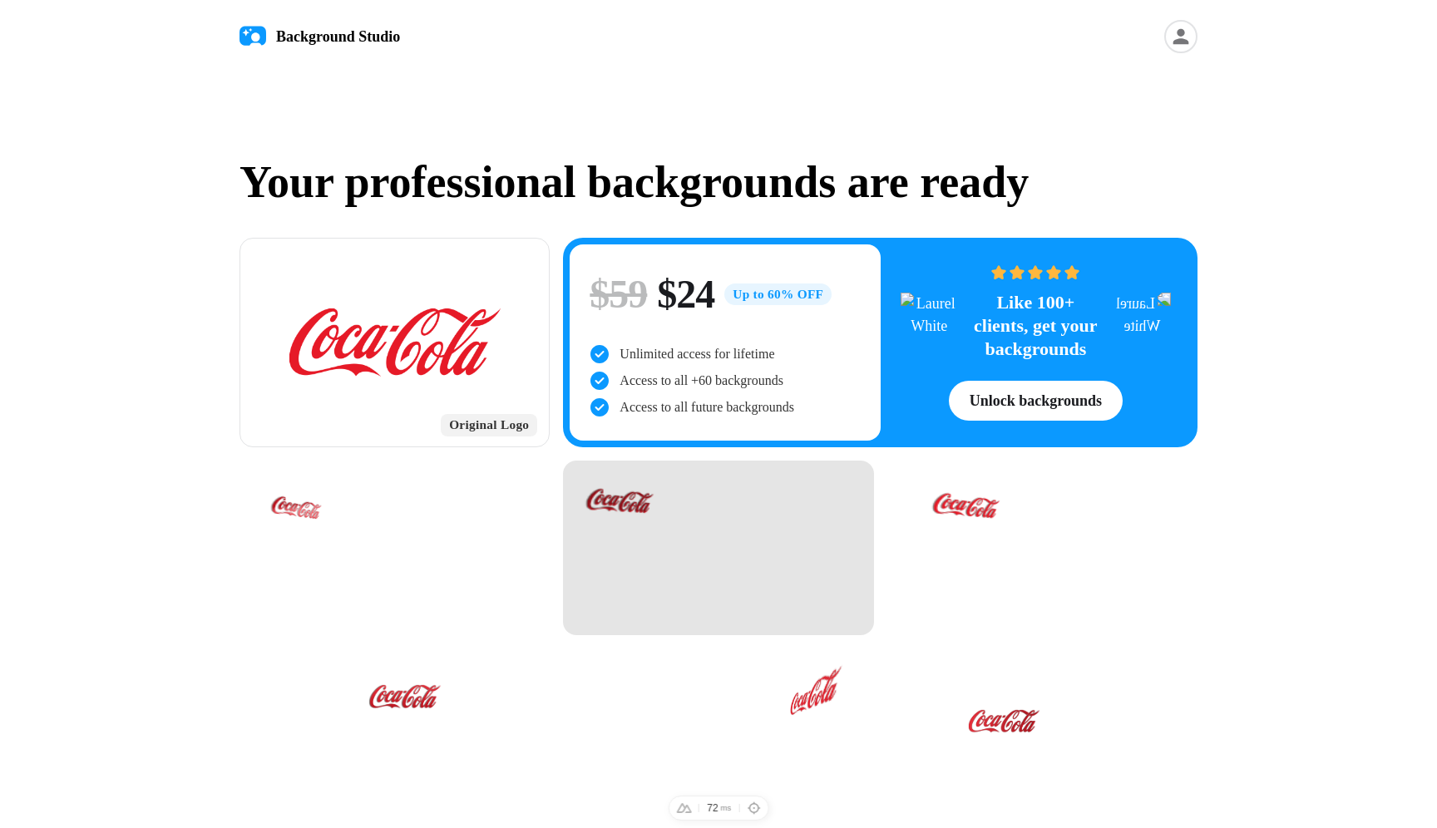
click at [752, 555] on div at bounding box center [718, 548] width 310 height 175
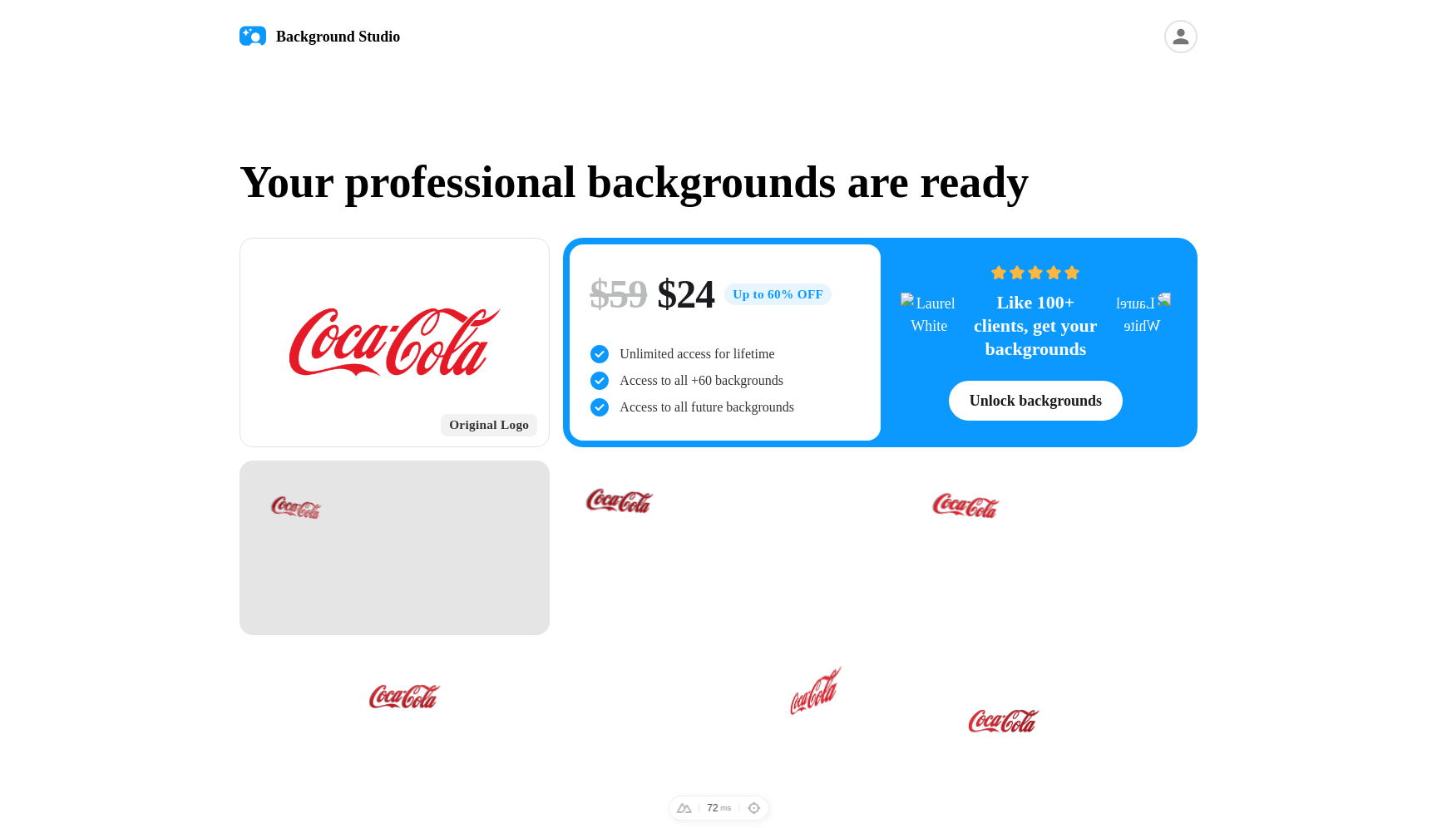
click at [484, 541] on div at bounding box center [395, 548] width 310 height 175
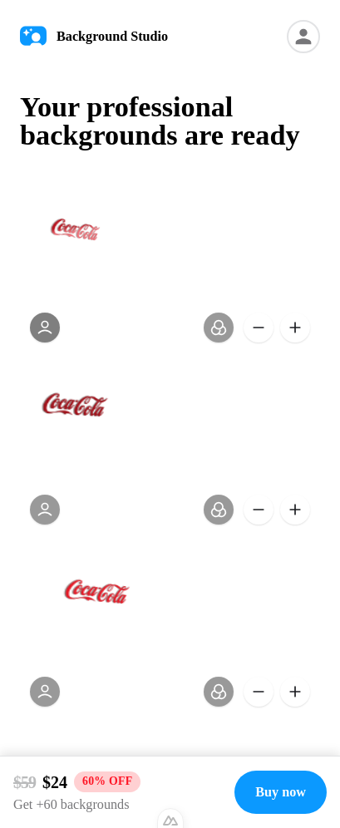
click at [34, 332] on button at bounding box center [45, 328] width 30 height 30
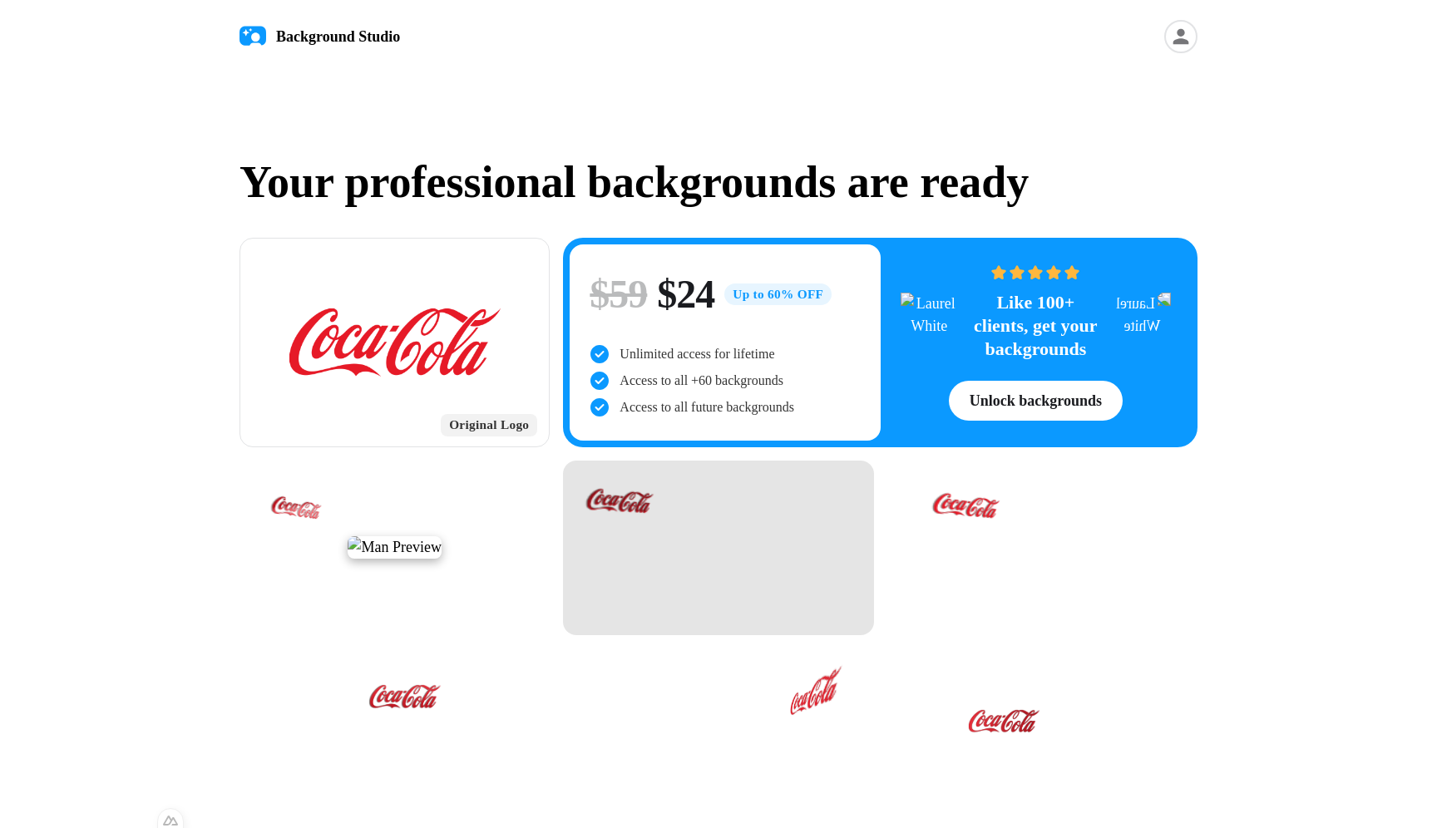
click at [774, 602] on div at bounding box center [718, 548] width 310 height 175
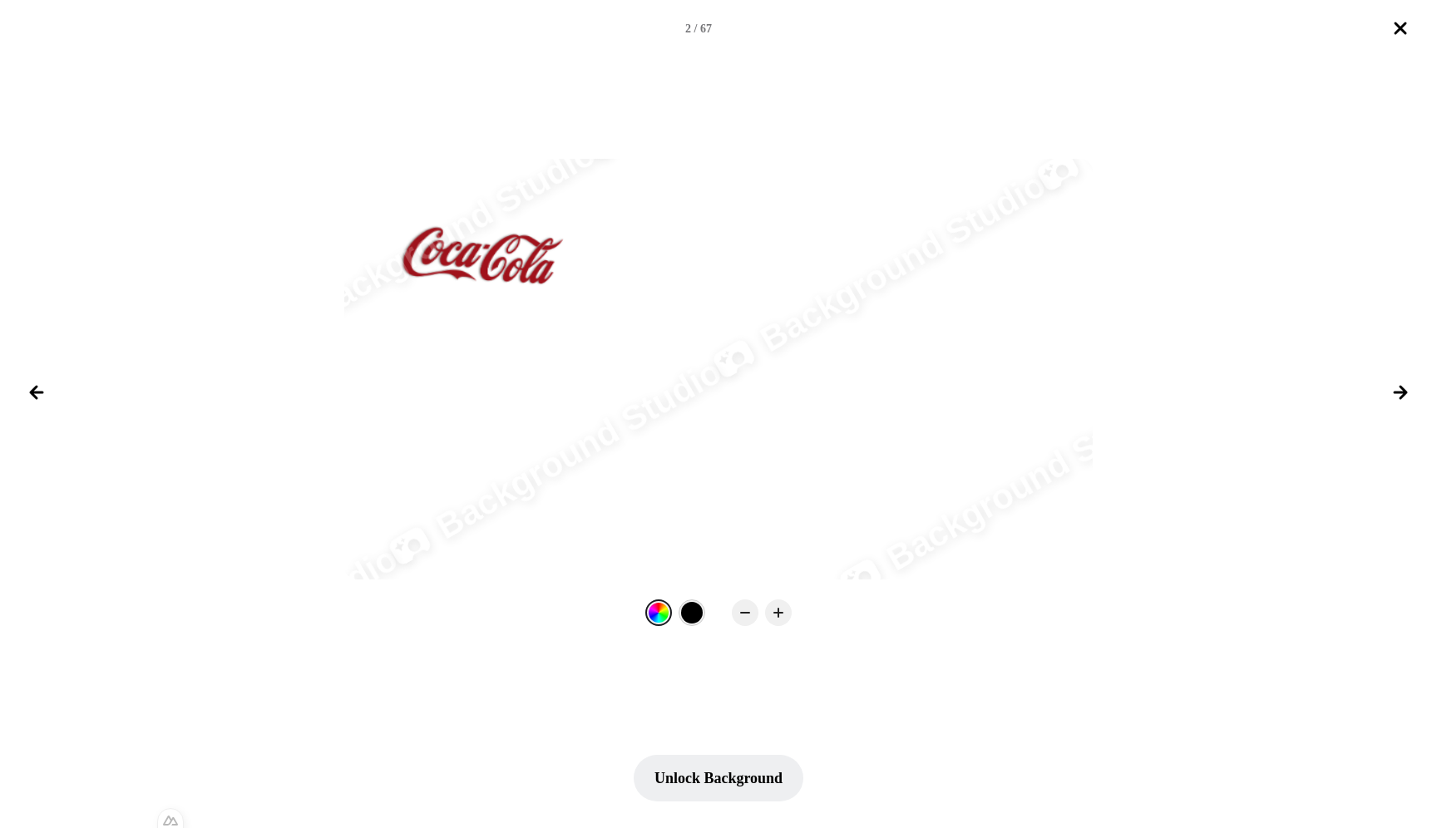
click at [1397, 26] on icon "Close lightbox" at bounding box center [1401, 28] width 10 height 10
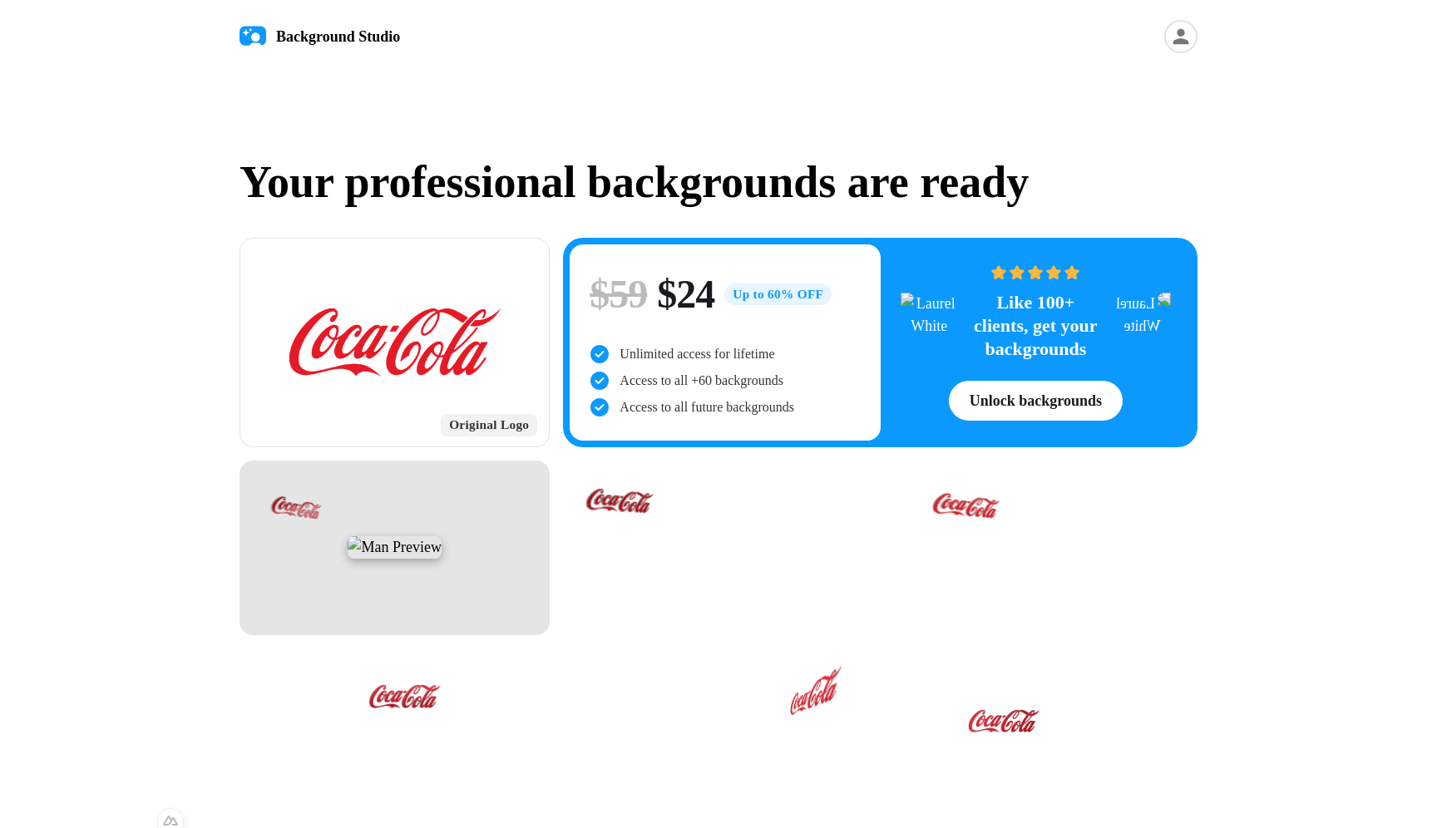
click at [442, 550] on div at bounding box center [395, 548] width 310 height 175
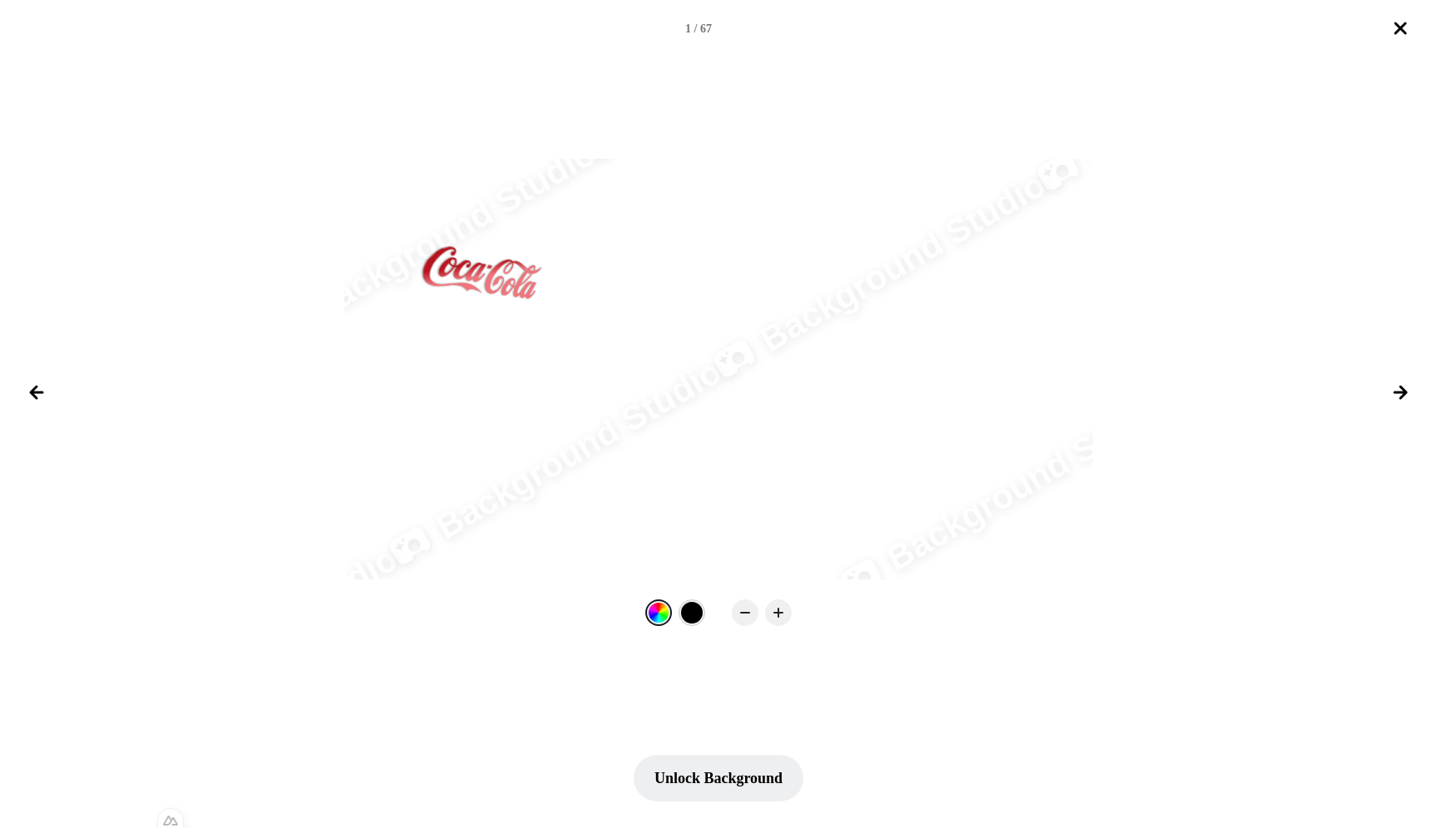
click at [1405, 31] on icon "Close lightbox" at bounding box center [1401, 28] width 20 height 20
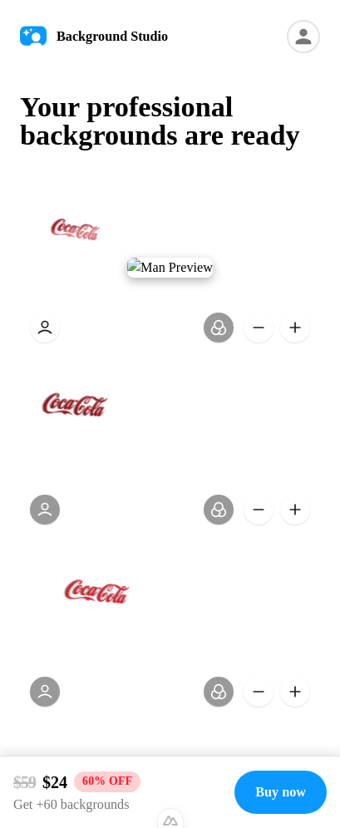
click at [225, 274] on div at bounding box center [170, 267] width 300 height 169
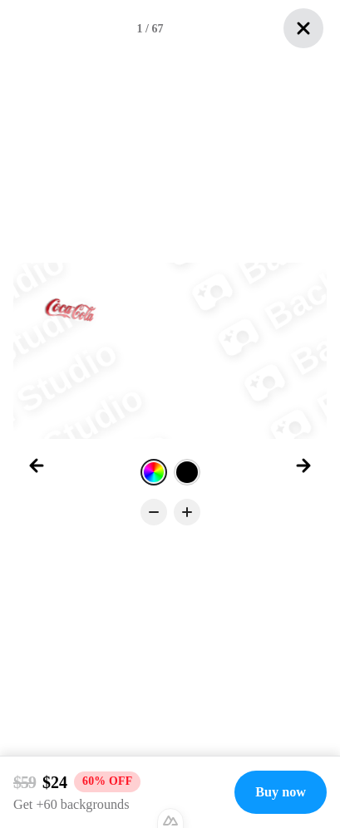
click at [305, 20] on icon "Close lightbox" at bounding box center [304, 28] width 20 height 20
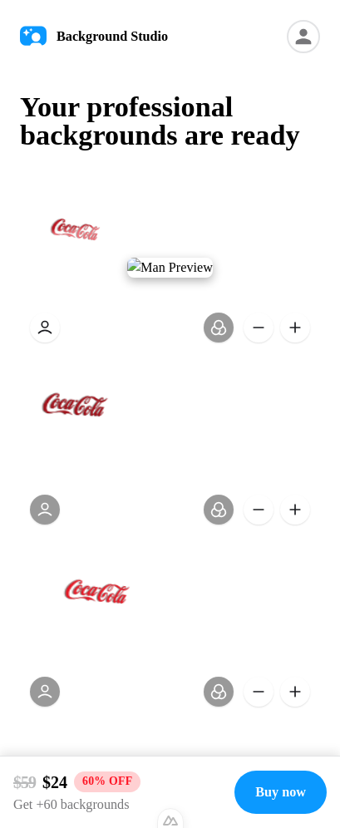
click at [178, 423] on div at bounding box center [170, 450] width 300 height 169
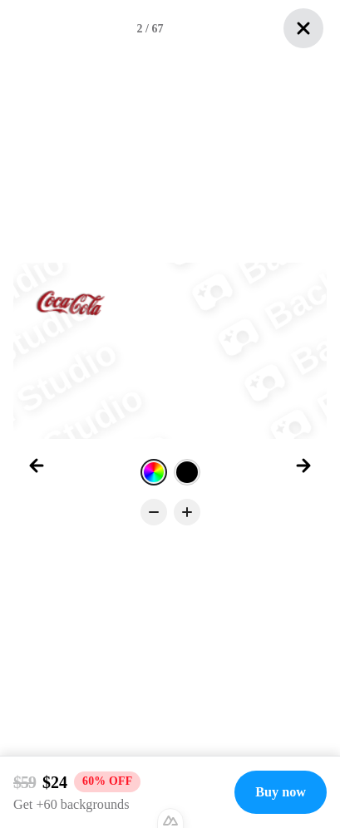
click at [308, 27] on icon "Close lightbox" at bounding box center [304, 28] width 20 height 20
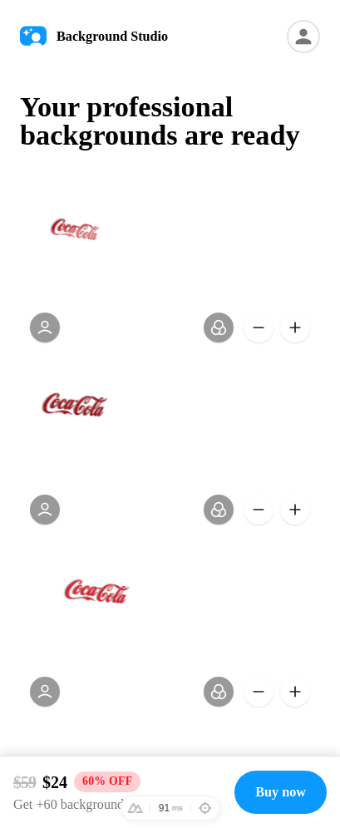
click at [169, 443] on div at bounding box center [170, 450] width 300 height 169
click at [170, 441] on div at bounding box center [170, 450] width 300 height 169
click at [165, 266] on div at bounding box center [170, 267] width 300 height 169
click at [47, 329] on button at bounding box center [45, 328] width 30 height 30
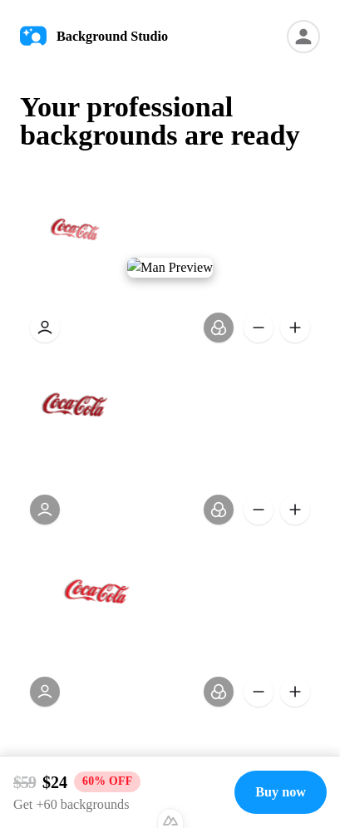
click at [226, 279] on div at bounding box center [170, 267] width 300 height 169
click at [292, 270] on div at bounding box center [170, 267] width 300 height 169
drag, startPoint x: 134, startPoint y: 265, endPoint x: 114, endPoint y: 258, distance: 21.3
click at [134, 265] on div at bounding box center [170, 267] width 300 height 169
click at [33, 226] on div at bounding box center [170, 267] width 300 height 169
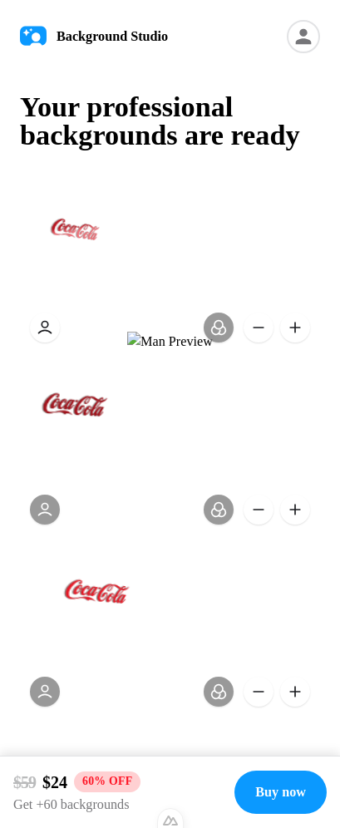
click at [176, 243] on div at bounding box center [170, 267] width 300 height 169
click at [51, 329] on button at bounding box center [45, 328] width 30 height 30
click at [46, 330] on button at bounding box center [45, 328] width 30 height 30
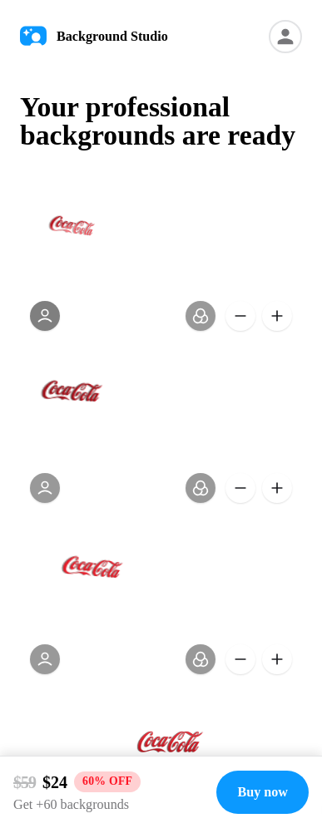
click at [31, 331] on button at bounding box center [45, 316] width 30 height 30
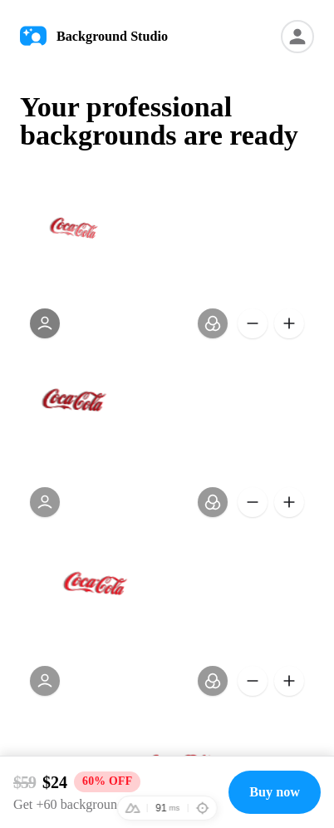
click at [55, 324] on button at bounding box center [45, 324] width 30 height 30
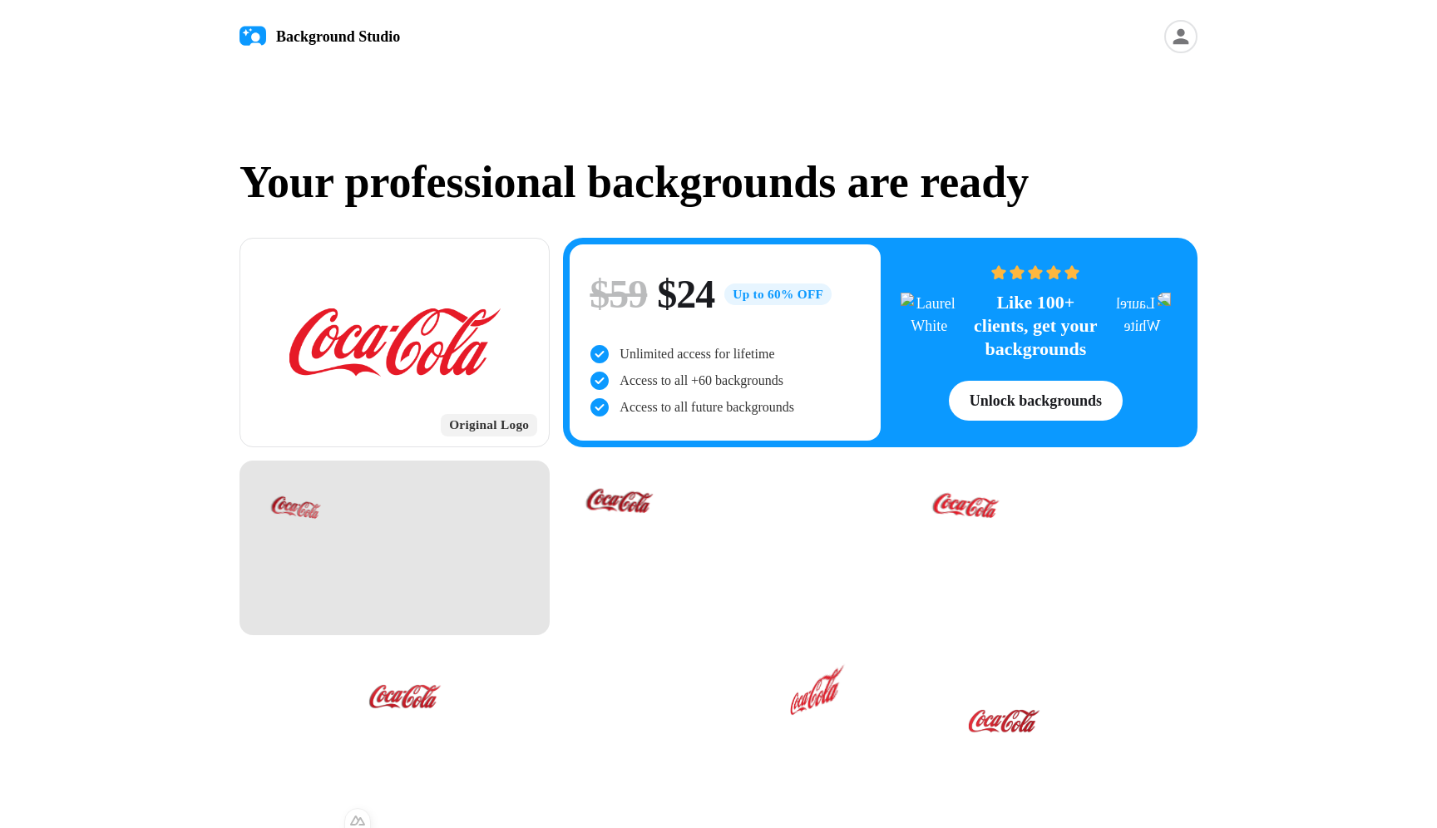
click at [334, 534] on div at bounding box center [395, 548] width 310 height 175
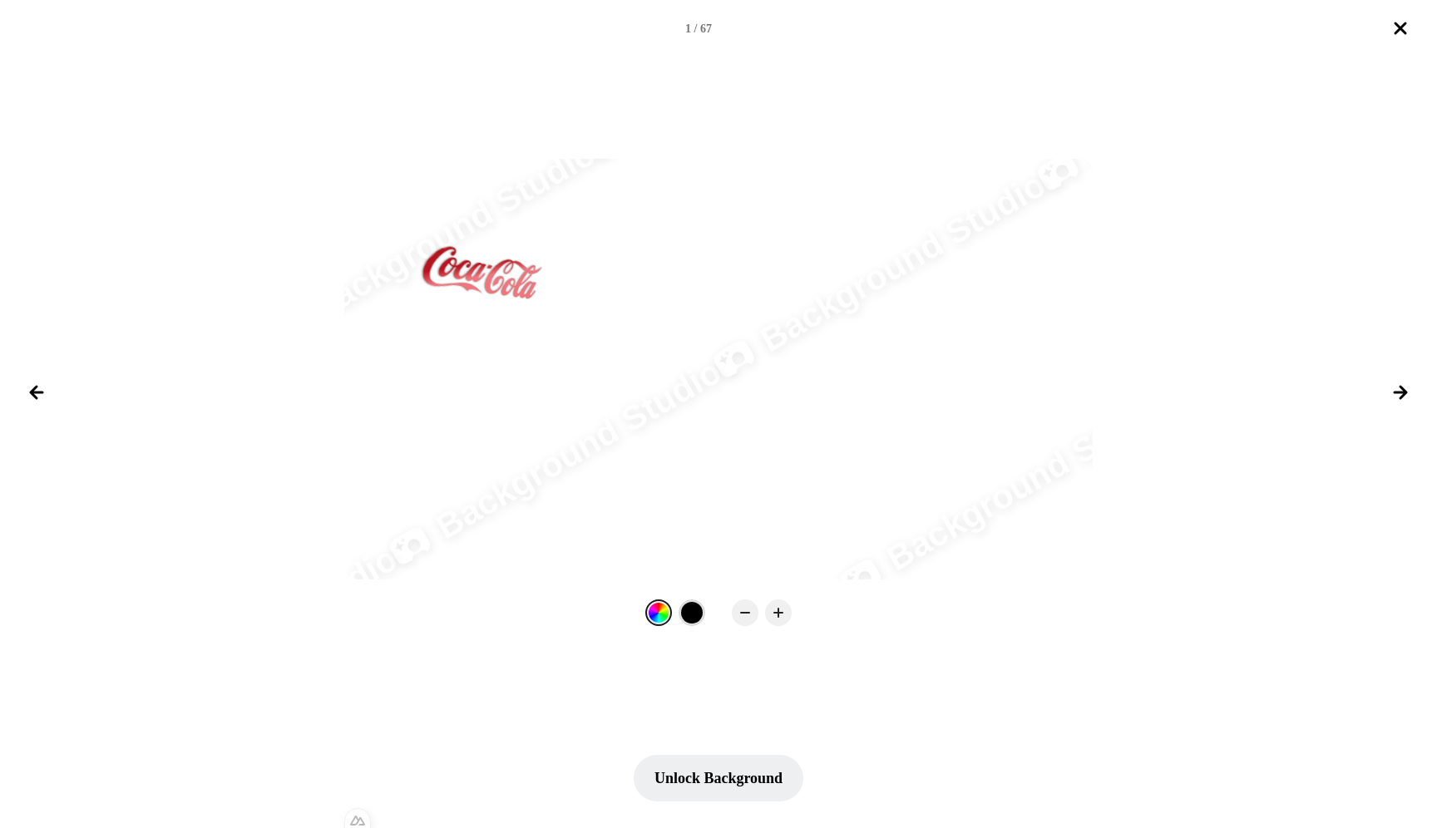
click at [334, 615] on div at bounding box center [692, 613] width 22 height 22
drag, startPoint x: 648, startPoint y: 610, endPoint x: 712, endPoint y: 616, distance: 64.3
click at [334, 610] on div at bounding box center [659, 613] width 22 height 22
drag, startPoint x: 781, startPoint y: 616, endPoint x: 760, endPoint y: 616, distance: 20.8
click at [334, 616] on icon at bounding box center [778, 613] width 17 height 17
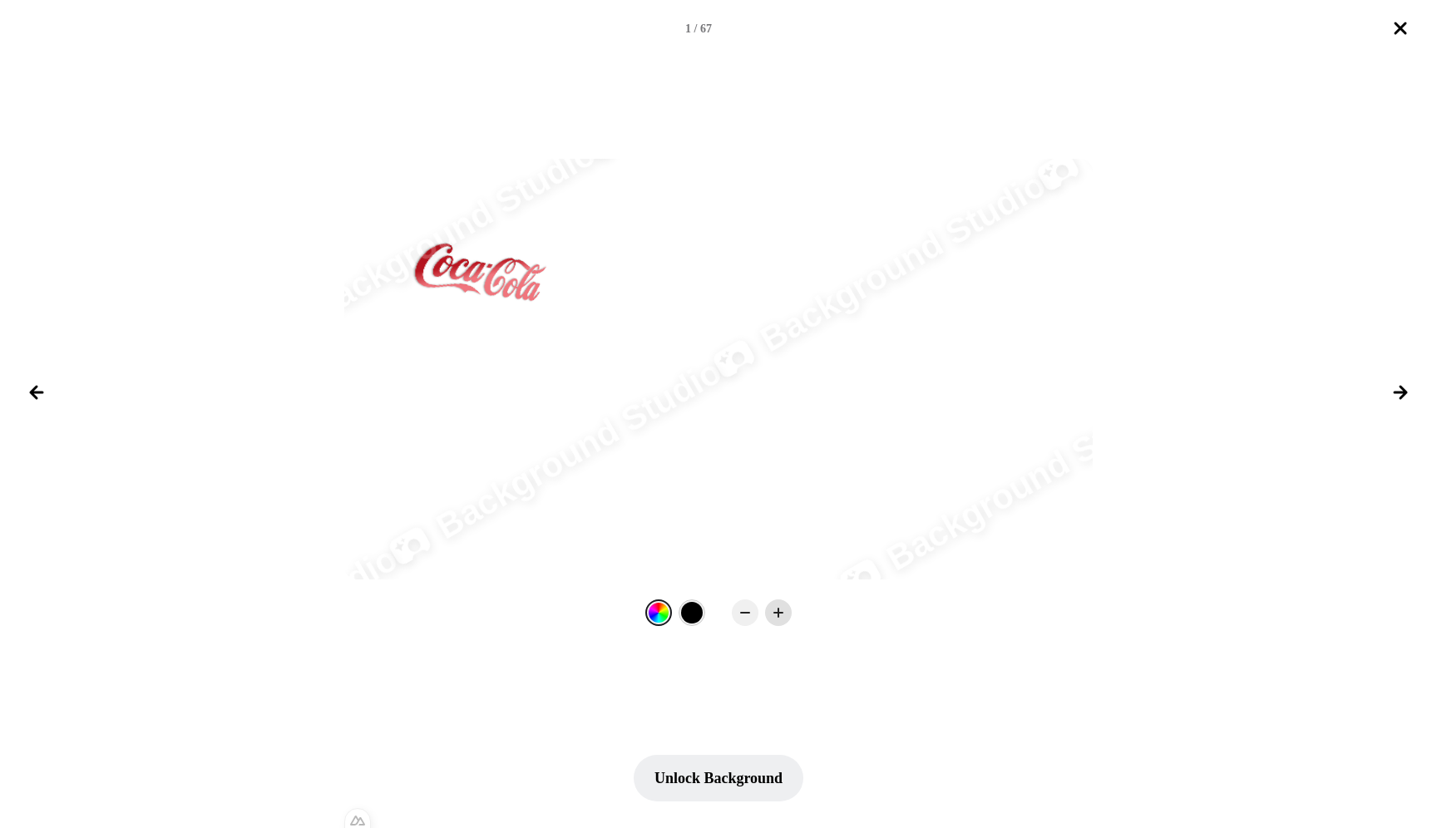
click at [334, 614] on rect at bounding box center [779, 613] width 10 height 2
click at [334, 613] on icon at bounding box center [778, 613] width 17 height 17
drag, startPoint x: 1350, startPoint y: 187, endPoint x: 1406, endPoint y: 44, distance: 153.5
click at [334, 163] on div "Background Studio Background Studio Background Studio Background Studio Backgro…" at bounding box center [718, 392] width 1437 height 467
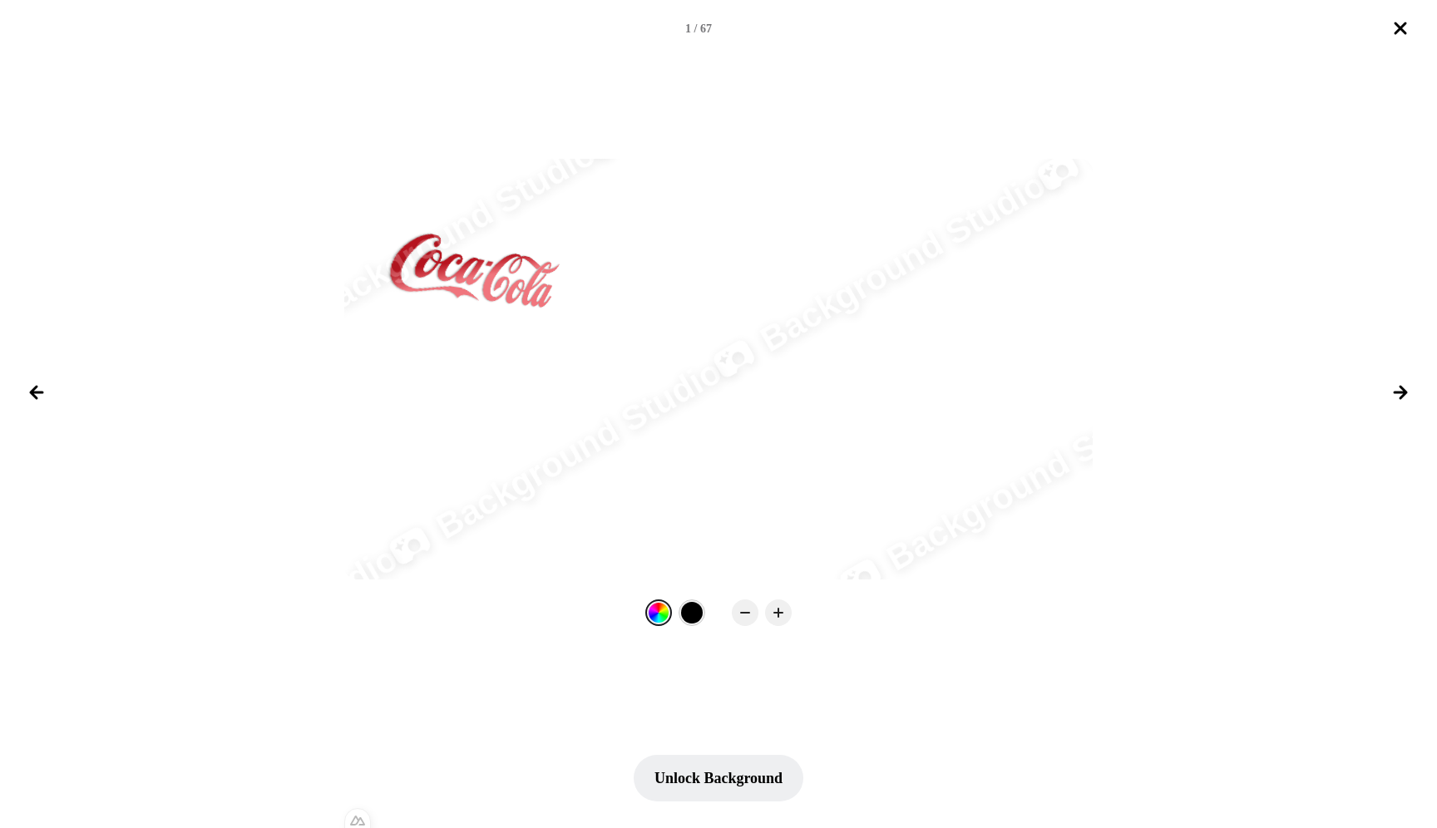
click at [334, 25] on icon "Close lightbox" at bounding box center [1401, 28] width 10 height 10
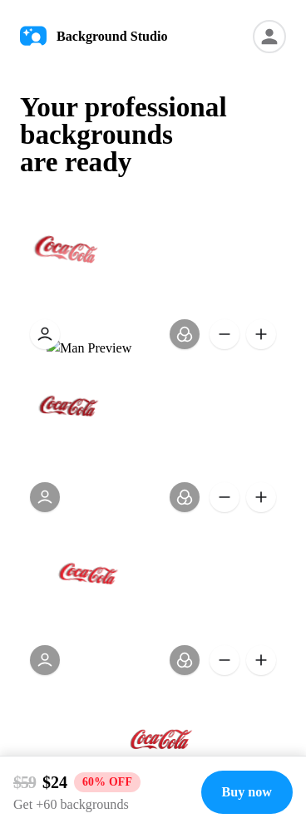
click at [41, 337] on button at bounding box center [45, 334] width 30 height 30
click at [42, 336] on button at bounding box center [45, 334] width 30 height 30
click at [40, 502] on button at bounding box center [45, 497] width 30 height 30
click at [42, 502] on button at bounding box center [45, 497] width 30 height 30
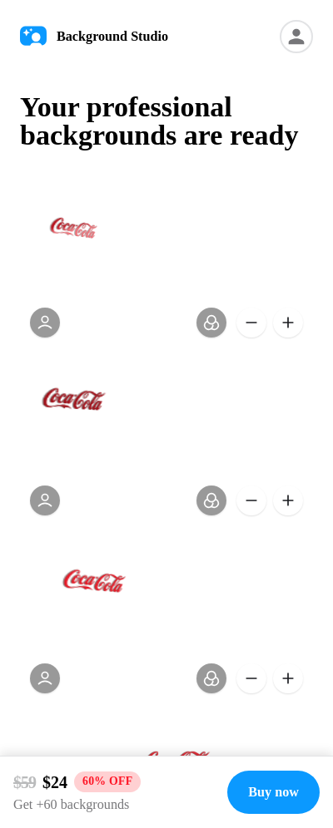
click at [295, 338] on button at bounding box center [288, 323] width 30 height 30
click at [293, 338] on button at bounding box center [288, 323] width 30 height 30
drag, startPoint x: 46, startPoint y: 345, endPoint x: 59, endPoint y: 339, distance: 14.5
click at [46, 338] on button at bounding box center [45, 323] width 30 height 30
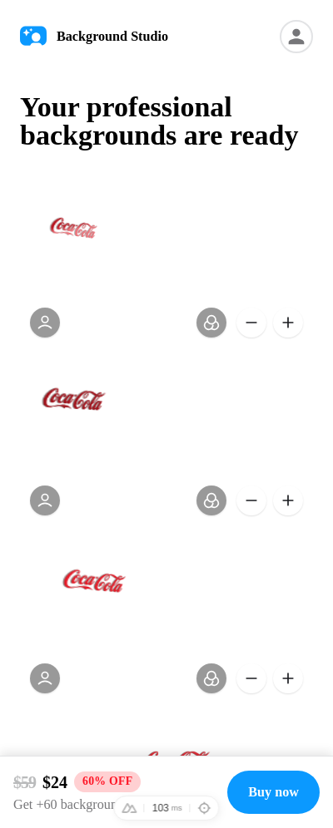
click at [297, 39] on icon at bounding box center [297, 37] width 16 height 16
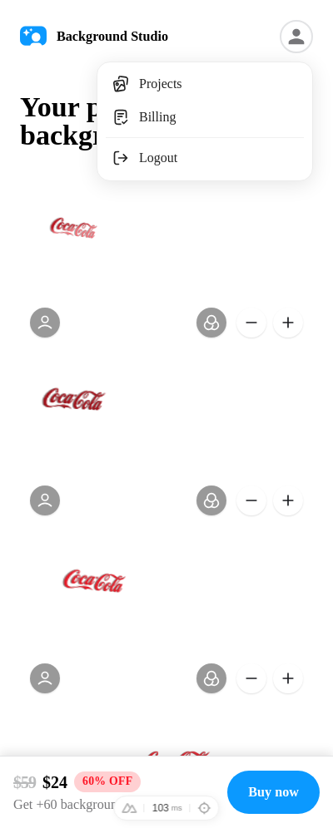
click at [45, 141] on h1 "Your professional backgrounds are ready" at bounding box center [166, 121] width 293 height 57
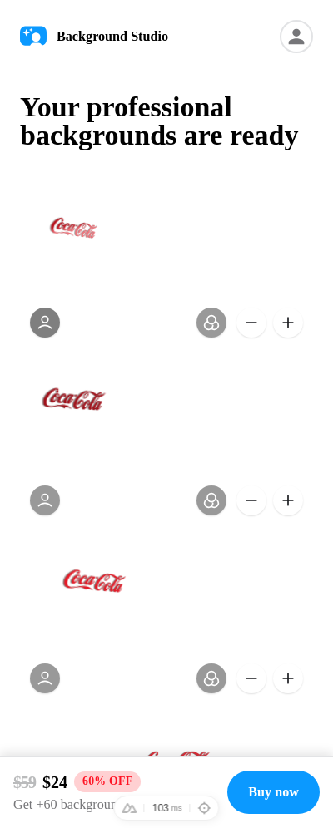
click at [48, 338] on button at bounding box center [45, 323] width 30 height 30
click at [214, 126] on h1 "Your professional backgrounds are ready" at bounding box center [166, 121] width 293 height 57
click at [47, 338] on button at bounding box center [45, 323] width 30 height 30
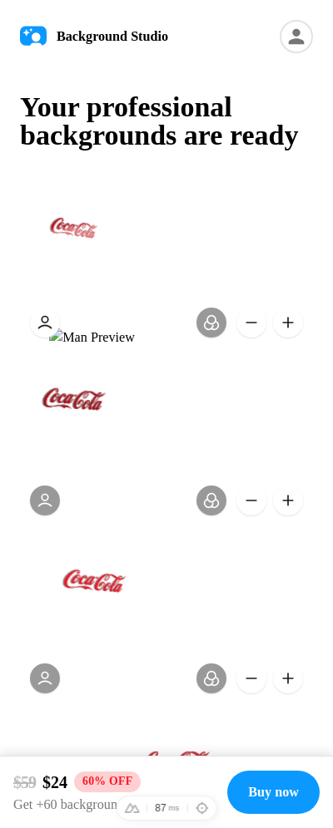
click at [210, 142] on h1 "Your professional backgrounds are ready" at bounding box center [166, 121] width 293 height 57
click at [296, 42] on icon at bounding box center [297, 37] width 16 height 16
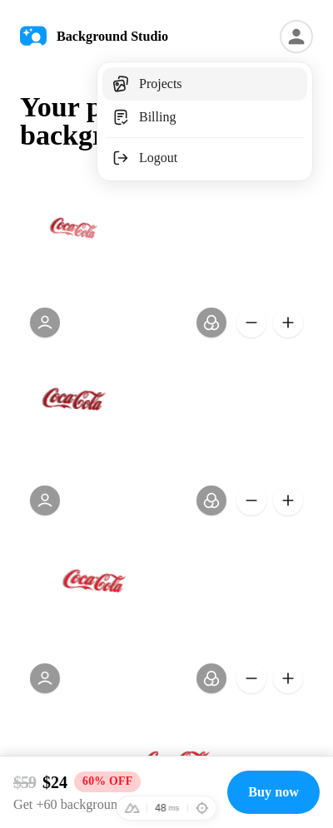
click at [213, 90] on link "Projects" at bounding box center [204, 83] width 205 height 33
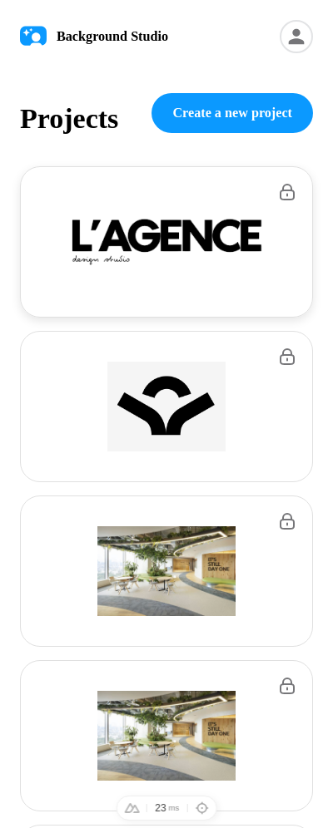
click at [162, 262] on img at bounding box center [167, 242] width 204 height 61
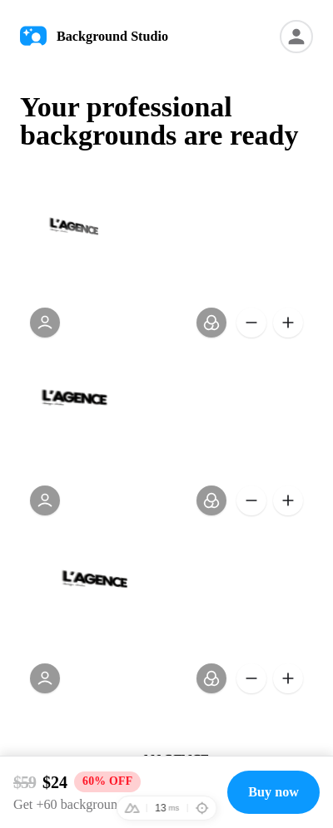
click at [299, 37] on icon at bounding box center [295, 36] width 33 height 33
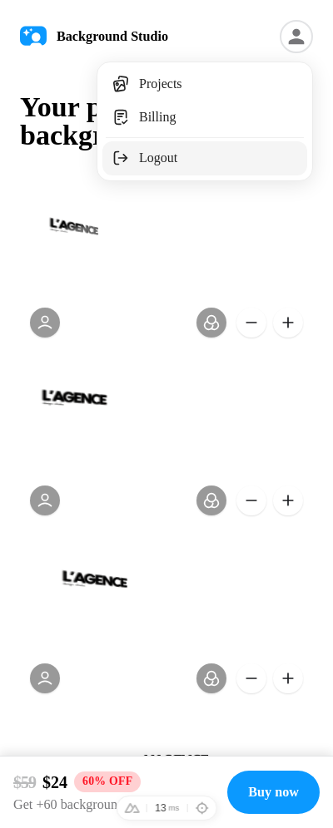
click at [225, 156] on button "Logout" at bounding box center [204, 157] width 205 height 33
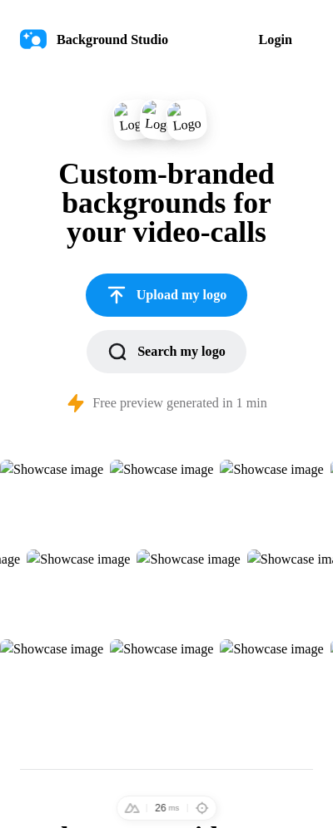
click at [182, 295] on span "Upload my logo" at bounding box center [166, 295] width 121 height 20
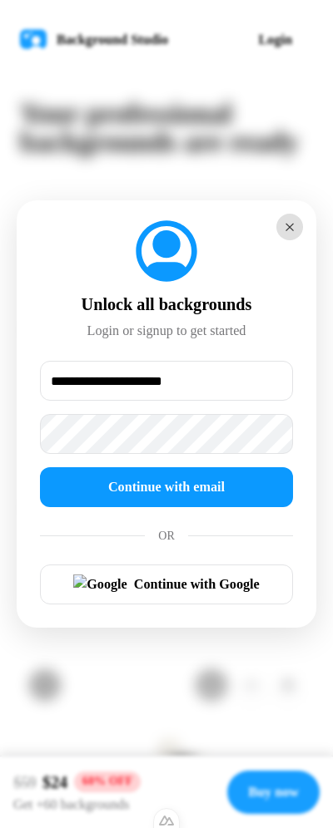
click at [290, 234] on button "×" at bounding box center [289, 227] width 27 height 27
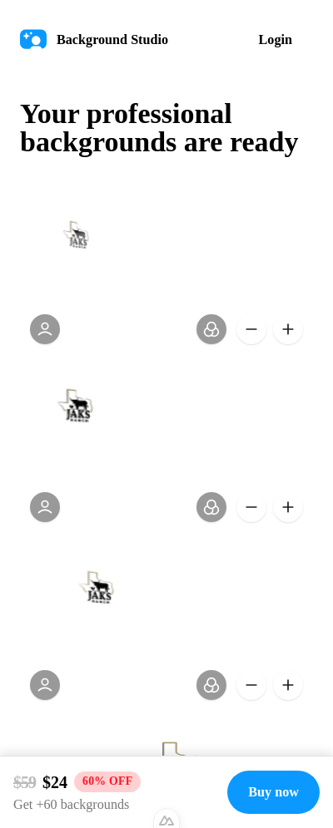
click at [287, 344] on button at bounding box center [288, 329] width 30 height 30
click at [288, 344] on button at bounding box center [288, 329] width 30 height 30
click at [215, 344] on button at bounding box center [211, 329] width 30 height 30
click at [211, 344] on button at bounding box center [211, 329] width 30 height 30
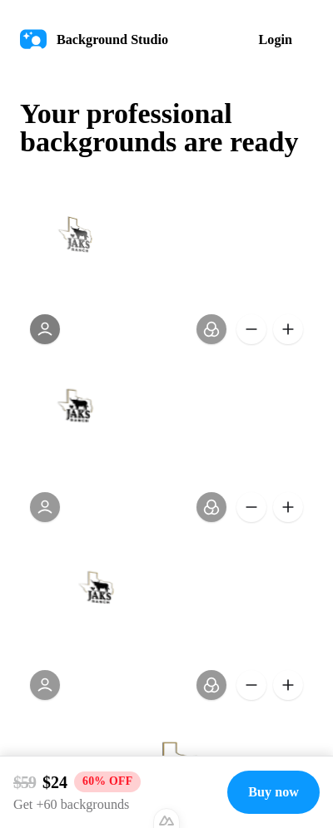
click at [42, 344] on button at bounding box center [45, 329] width 30 height 30
click at [273, 141] on h1 "Your professional backgrounds are ready" at bounding box center [166, 128] width 293 height 57
click at [287, 344] on button at bounding box center [288, 329] width 30 height 30
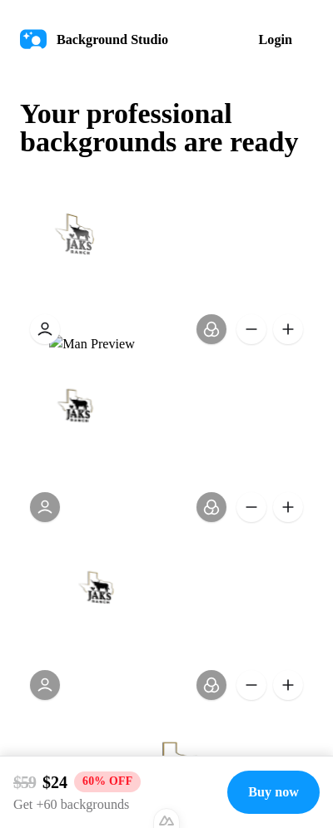
click at [287, 344] on button at bounding box center [288, 329] width 30 height 30
drag, startPoint x: 287, startPoint y: 359, endPoint x: 273, endPoint y: 361, distance: 14.2
click at [287, 344] on button at bounding box center [288, 329] width 30 height 30
click at [248, 344] on button at bounding box center [251, 329] width 30 height 30
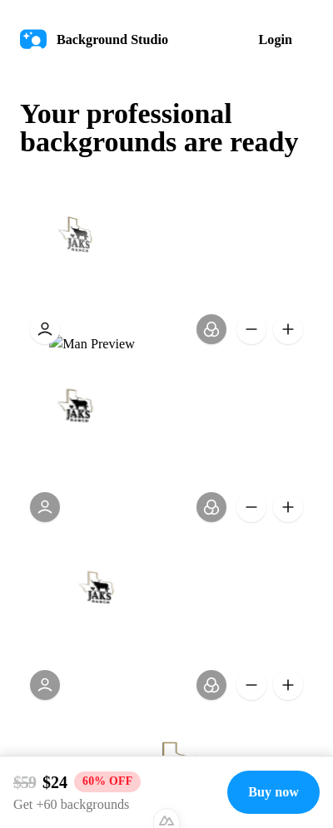
click at [294, 344] on button at bounding box center [288, 329] width 30 height 30
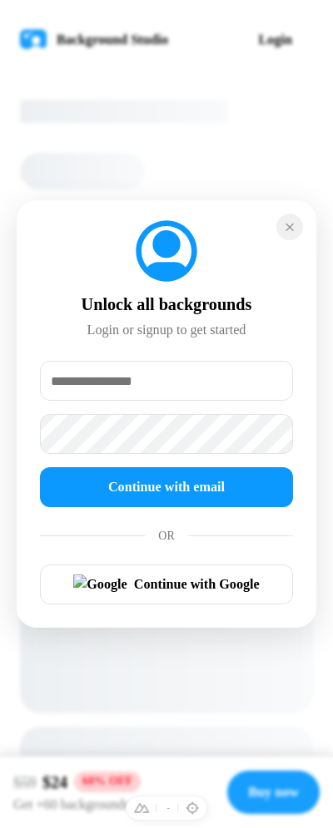
type input "**********"
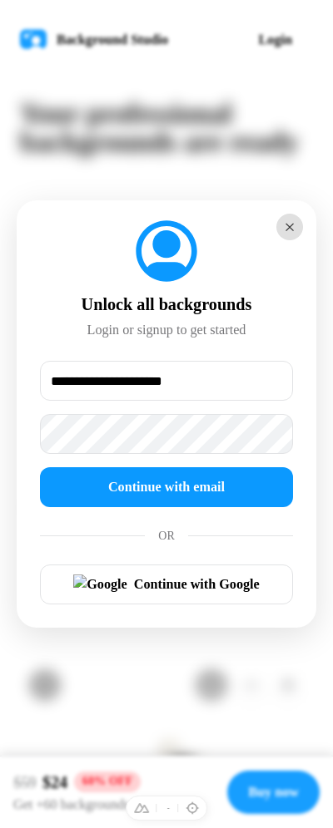
click at [280, 227] on button "×" at bounding box center [289, 227] width 27 height 27
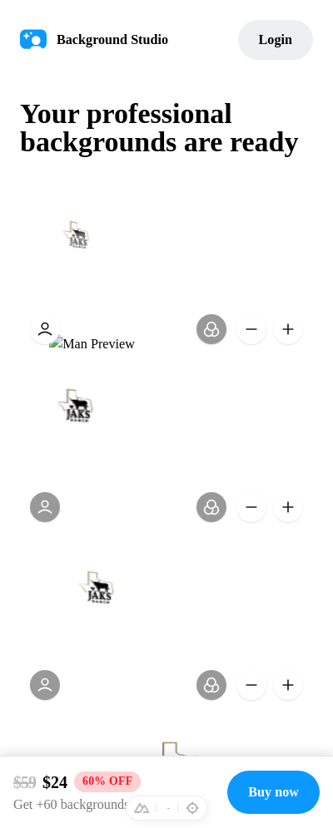
click at [278, 39] on span "Login" at bounding box center [275, 40] width 33 height 20
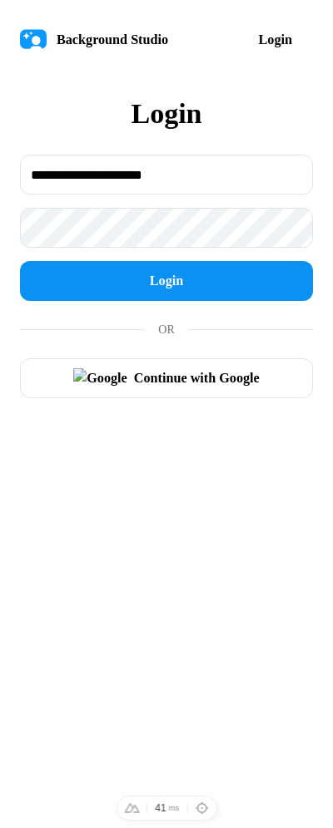
click at [159, 275] on span "Login" at bounding box center [166, 281] width 33 height 20
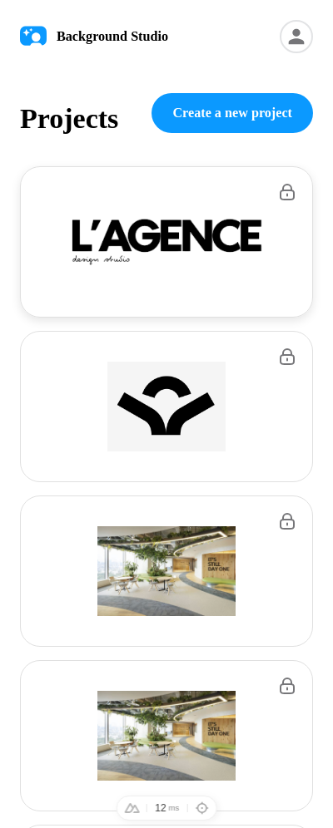
click at [229, 257] on img at bounding box center [167, 242] width 204 height 61
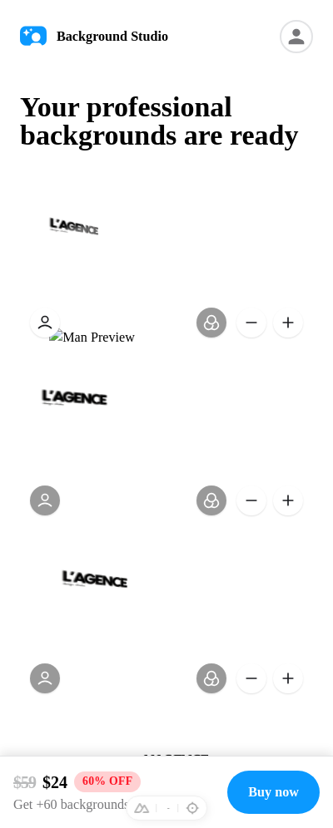
drag, startPoint x: 284, startPoint y: 32, endPoint x: 268, endPoint y: 61, distance: 32.4
click at [284, 32] on icon at bounding box center [295, 36] width 33 height 33
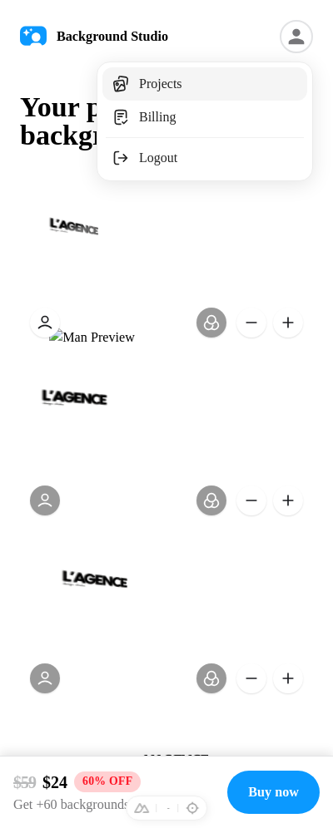
click at [235, 92] on link "Projects" at bounding box center [204, 83] width 205 height 33
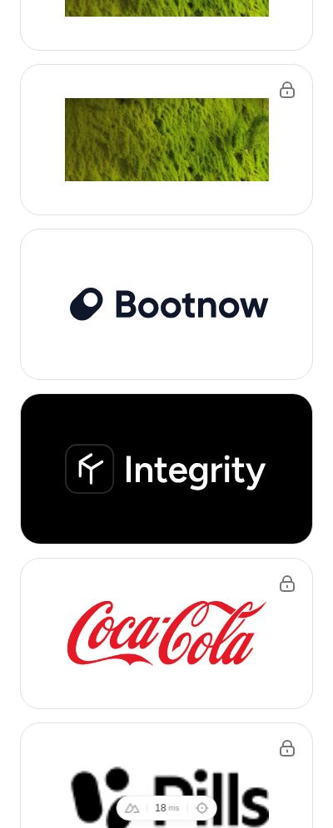
scroll to position [1308, 0]
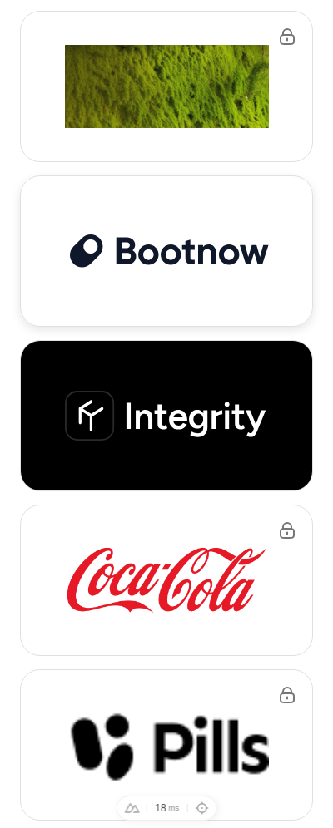
click at [234, 247] on img at bounding box center [167, 251] width 204 height 43
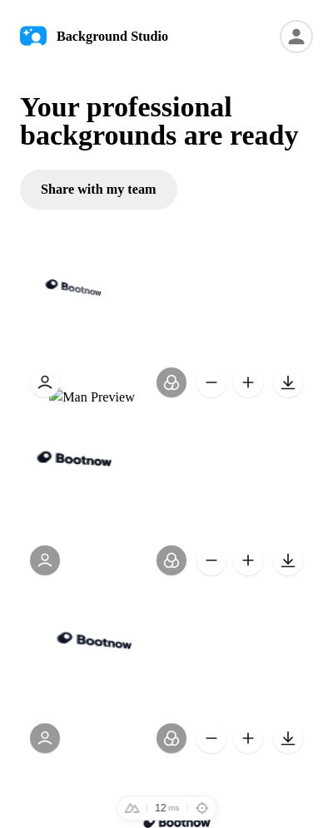
click at [294, 398] on button at bounding box center [288, 383] width 30 height 30
click at [293, 42] on icon at bounding box center [297, 37] width 16 height 16
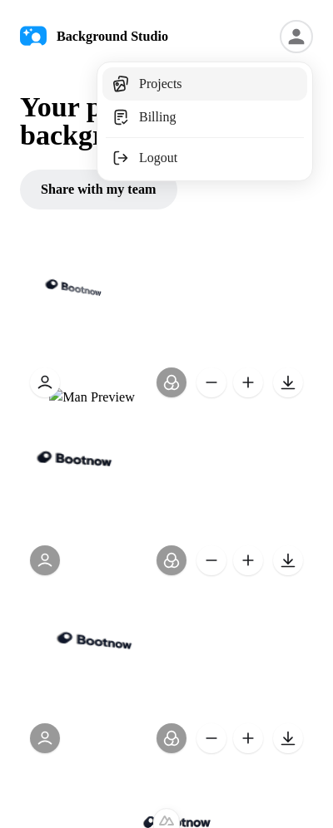
click at [225, 91] on link "Projects" at bounding box center [204, 83] width 205 height 33
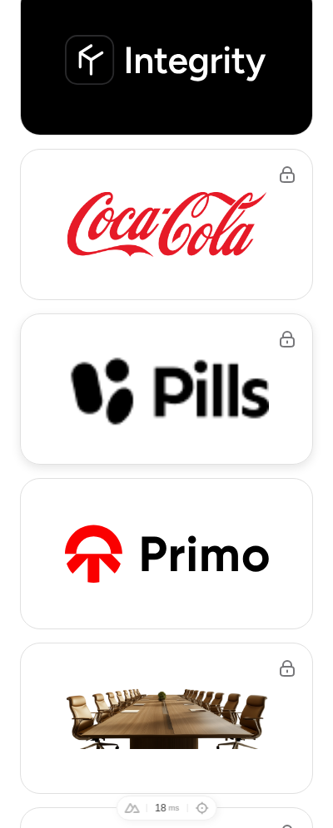
scroll to position [1375, 0]
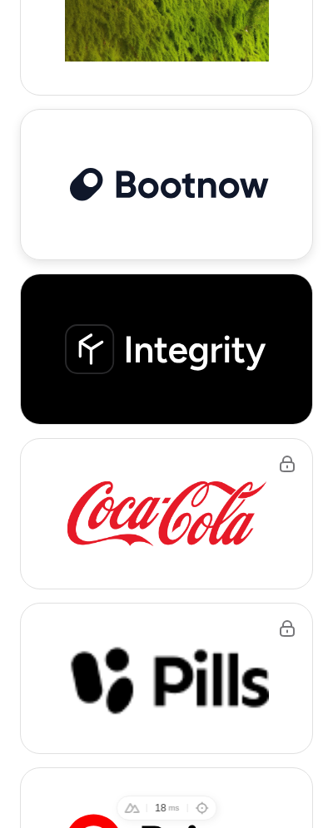
click at [213, 200] on img at bounding box center [167, 184] width 204 height 43
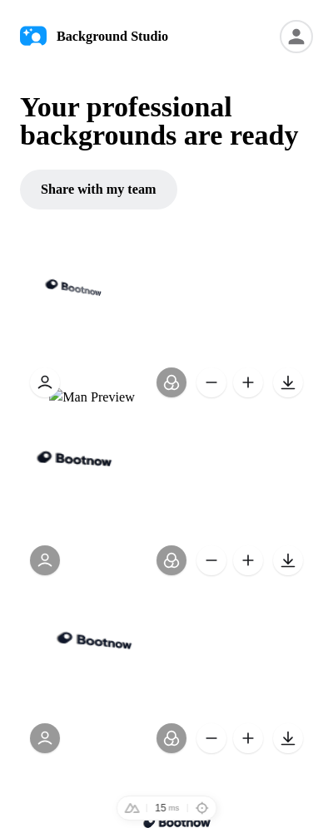
click at [293, 46] on icon at bounding box center [295, 36] width 33 height 33
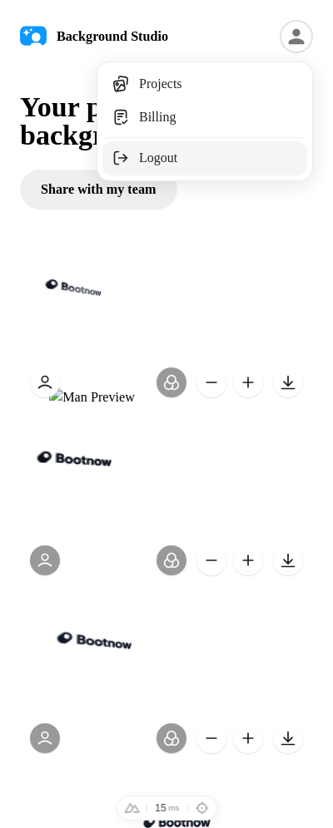
click at [224, 156] on button "Logout" at bounding box center [204, 157] width 205 height 33
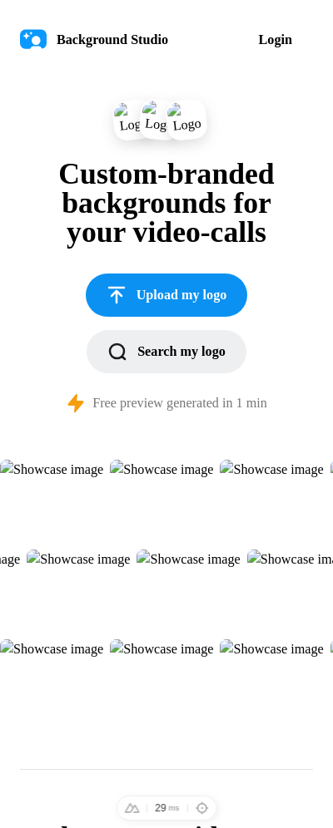
click at [151, 288] on span "Upload my logo" at bounding box center [166, 295] width 121 height 20
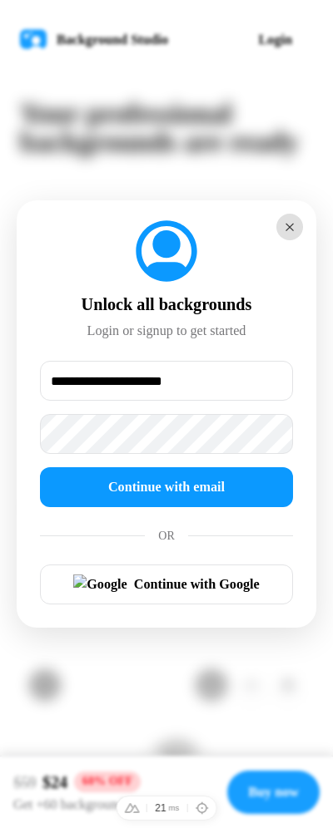
click at [293, 230] on button "×" at bounding box center [289, 227] width 27 height 27
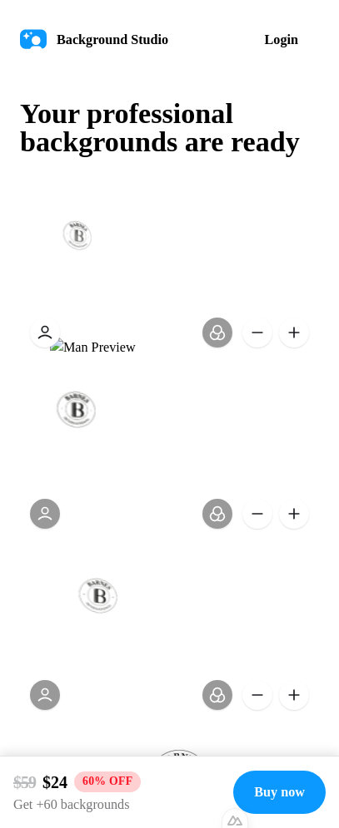
click at [304, 338] on button at bounding box center [294, 333] width 30 height 30
click at [299, 519] on button at bounding box center [294, 514] width 30 height 30
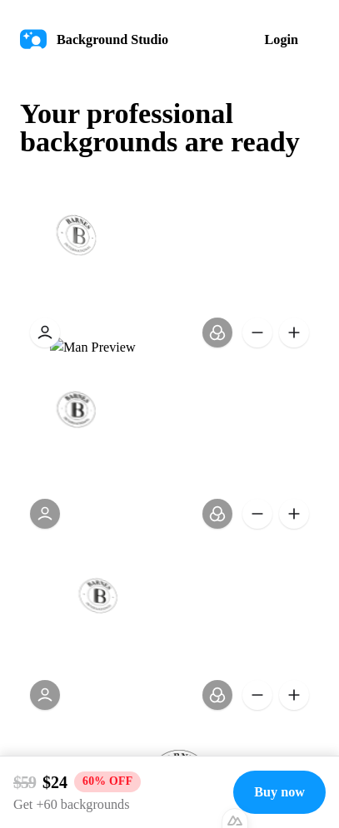
click at [299, 519] on button at bounding box center [294, 514] width 30 height 30
click at [297, 690] on button at bounding box center [294, 695] width 30 height 30
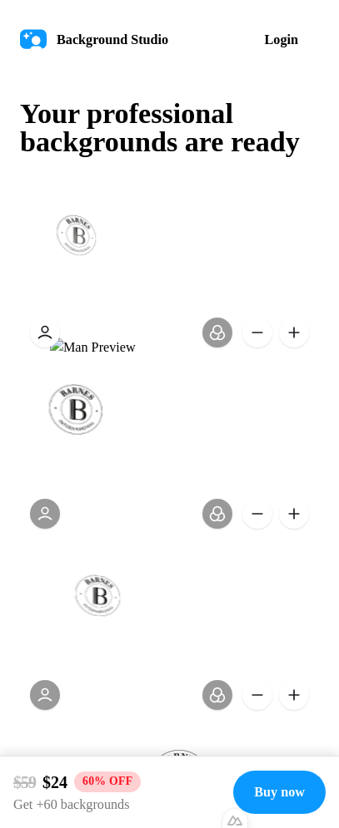
click at [297, 690] on button at bounding box center [294, 695] width 30 height 30
click at [296, 691] on button at bounding box center [294, 695] width 30 height 30
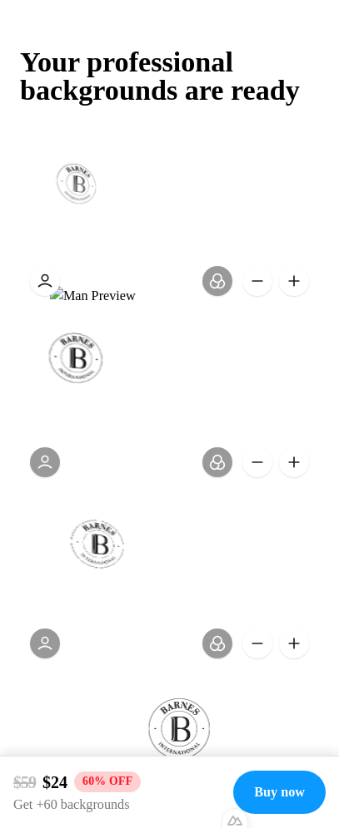
scroll to position [193, 0]
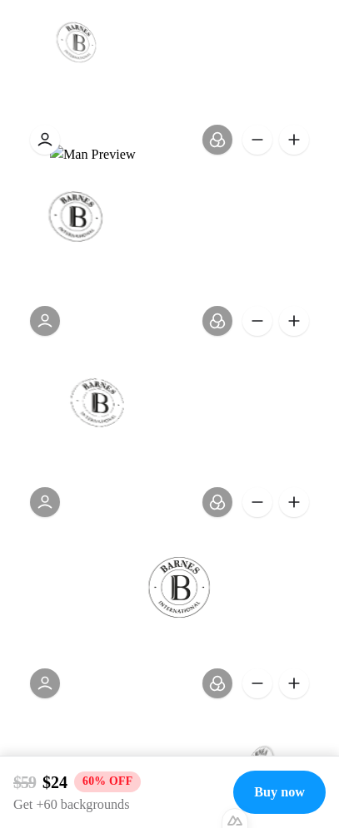
click at [260, 689] on button at bounding box center [257, 684] width 30 height 30
click at [290, 683] on button at bounding box center [294, 684] width 30 height 30
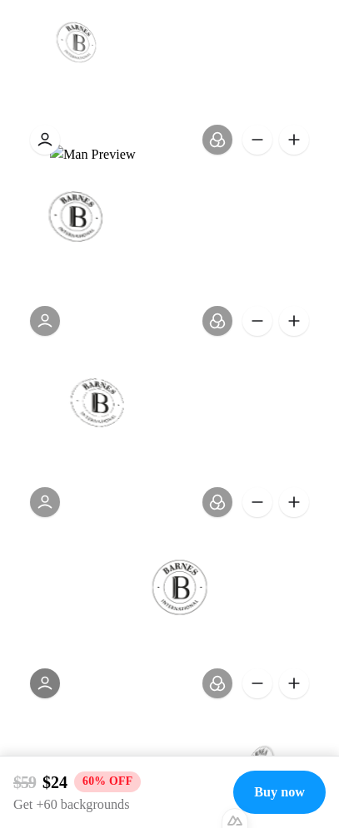
click at [46, 678] on button at bounding box center [45, 684] width 30 height 30
drag, startPoint x: 44, startPoint y: 684, endPoint x: 74, endPoint y: 681, distance: 30.0
click at [44, 684] on button at bounding box center [45, 684] width 30 height 30
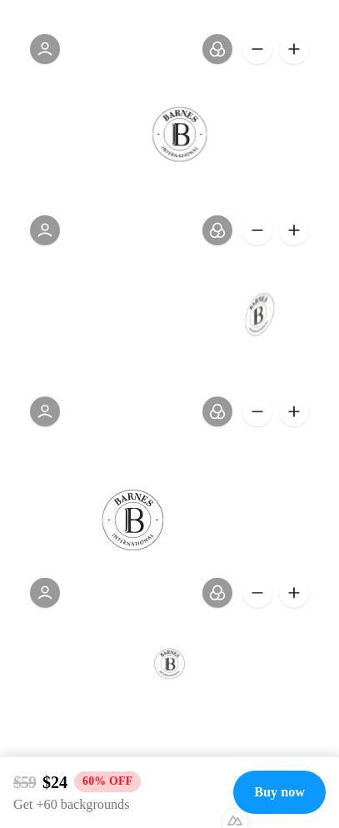
scroll to position [637, 0]
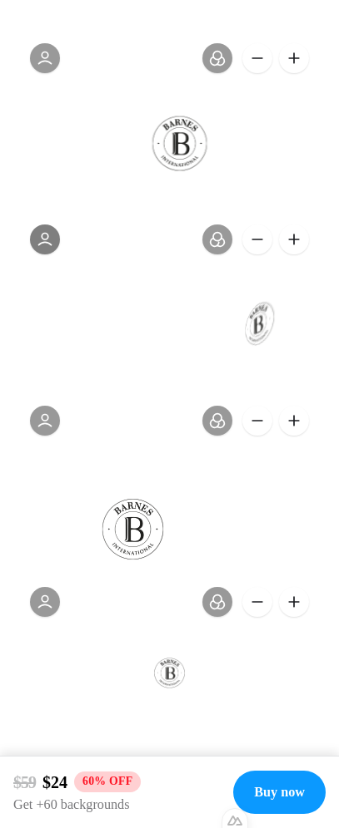
click at [35, 235] on button at bounding box center [45, 240] width 30 height 30
click at [51, 243] on button at bounding box center [45, 240] width 30 height 30
click at [44, 611] on button at bounding box center [45, 602] width 30 height 30
click at [46, 606] on button at bounding box center [45, 602] width 30 height 30
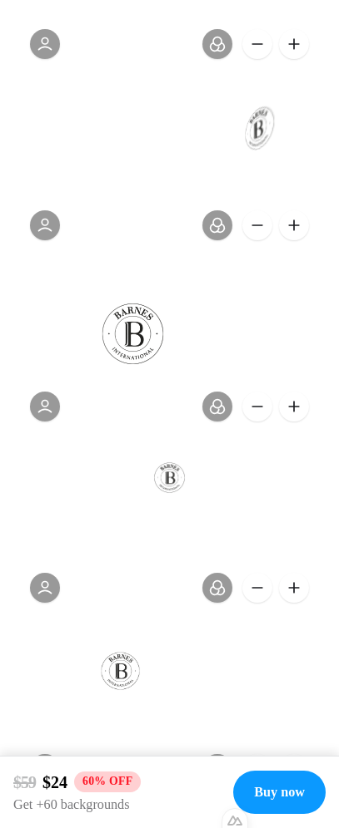
scroll to position [910, 0]
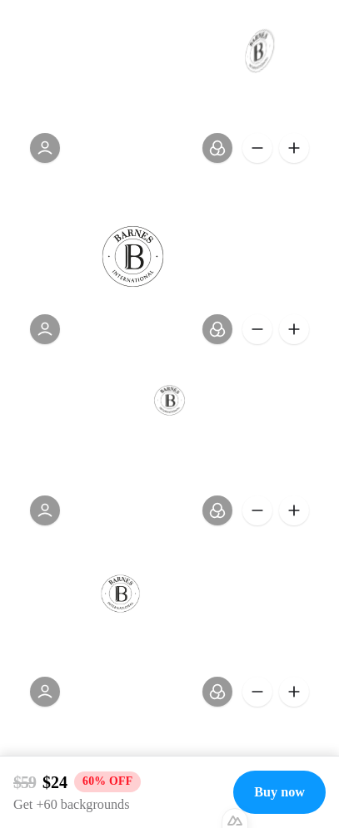
click at [258, 339] on button at bounding box center [257, 329] width 30 height 30
click at [40, 327] on button at bounding box center [45, 329] width 30 height 30
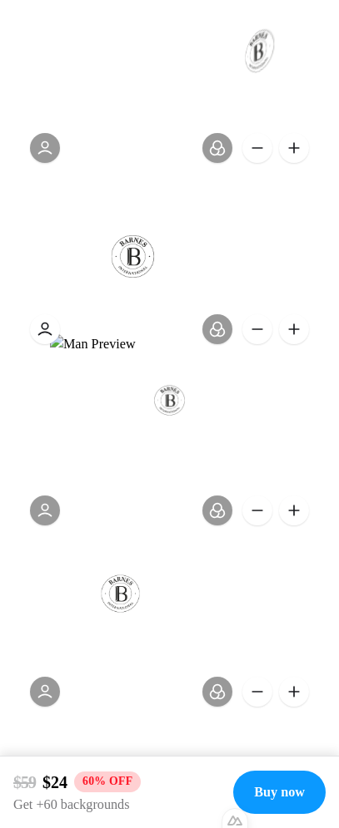
click at [41, 329] on button at bounding box center [45, 329] width 30 height 30
click at [294, 514] on button at bounding box center [294, 511] width 30 height 30
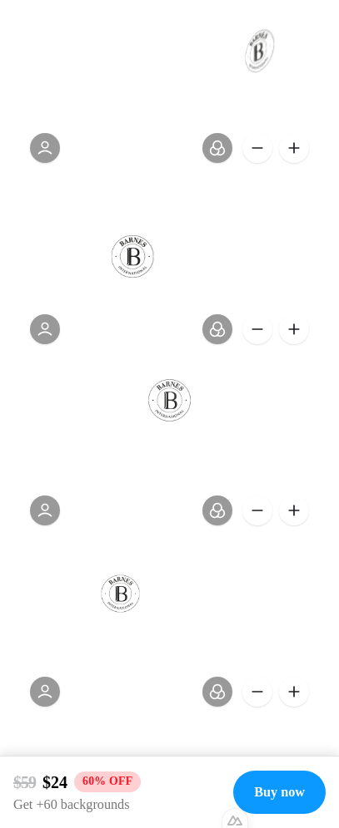
click at [290, 513] on button at bounding box center [294, 511] width 30 height 30
click at [245, 511] on button at bounding box center [257, 511] width 30 height 30
click at [251, 511] on button at bounding box center [257, 511] width 30 height 30
click at [45, 512] on button at bounding box center [45, 511] width 30 height 30
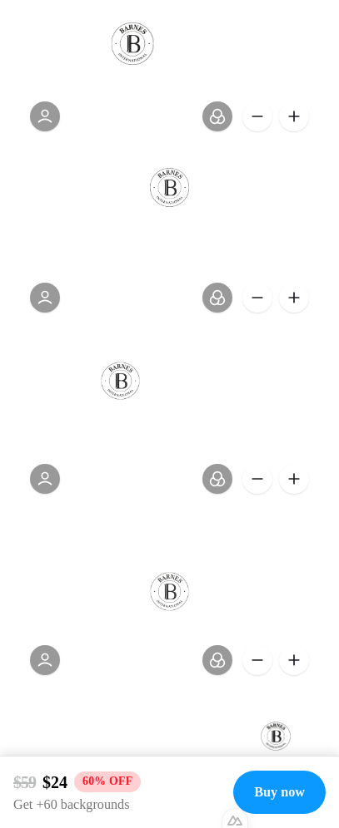
scroll to position [1155, 0]
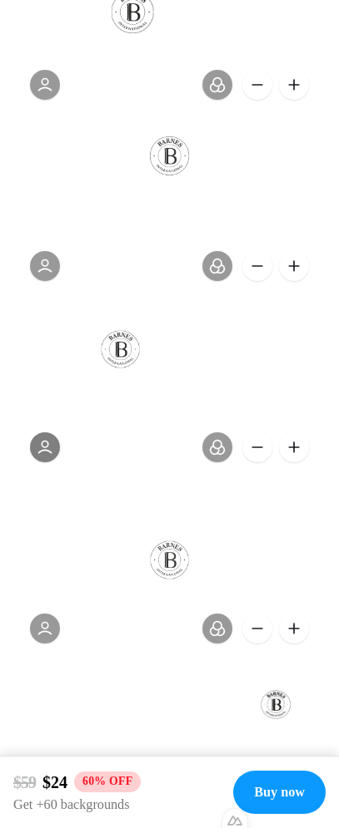
click at [49, 444] on button at bounding box center [45, 448] width 30 height 30
drag, startPoint x: 44, startPoint y: 449, endPoint x: 91, endPoint y: 451, distance: 47.4
click at [45, 448] on button at bounding box center [45, 448] width 30 height 30
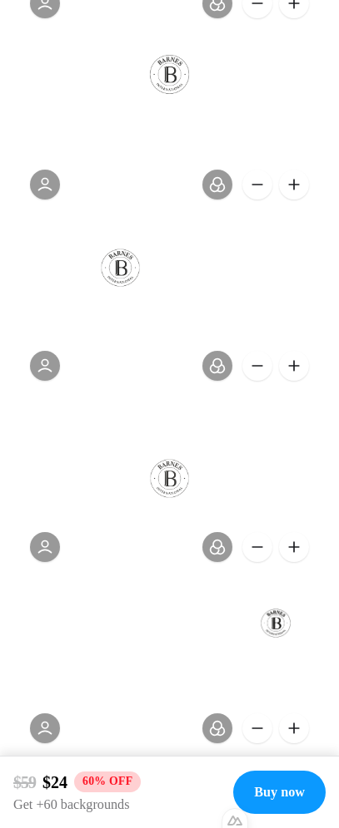
scroll to position [1355, 0]
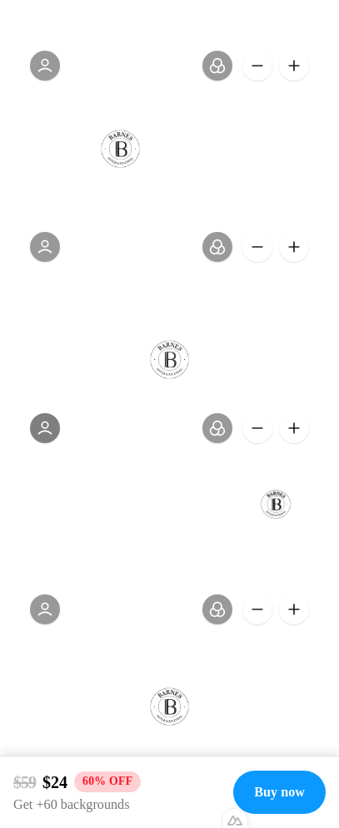
click at [42, 427] on button at bounding box center [45, 428] width 30 height 30
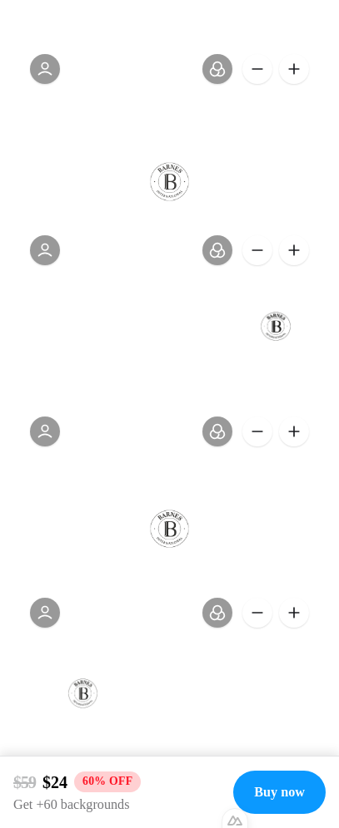
scroll to position [1552, 0]
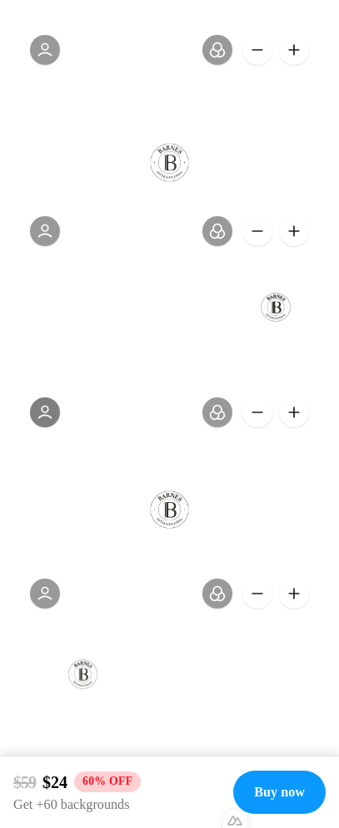
click at [46, 410] on button at bounding box center [45, 413] width 30 height 30
click at [287, 411] on button at bounding box center [294, 413] width 30 height 30
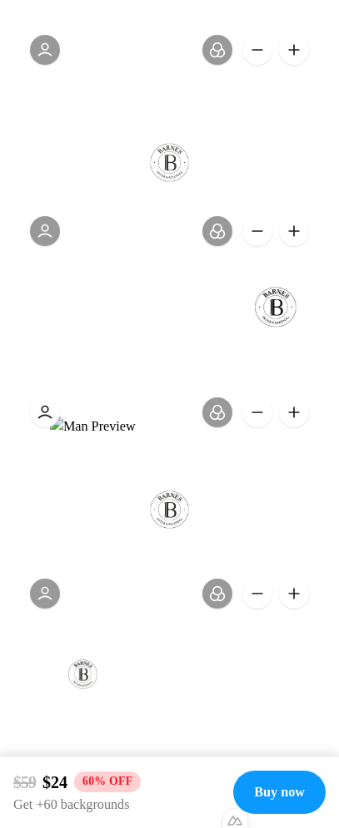
click at [252, 418] on button at bounding box center [257, 413] width 30 height 30
click at [35, 595] on button at bounding box center [45, 594] width 30 height 30
drag, startPoint x: 37, startPoint y: 595, endPoint x: 50, endPoint y: 593, distance: 13.4
click at [37, 595] on button at bounding box center [45, 594] width 30 height 30
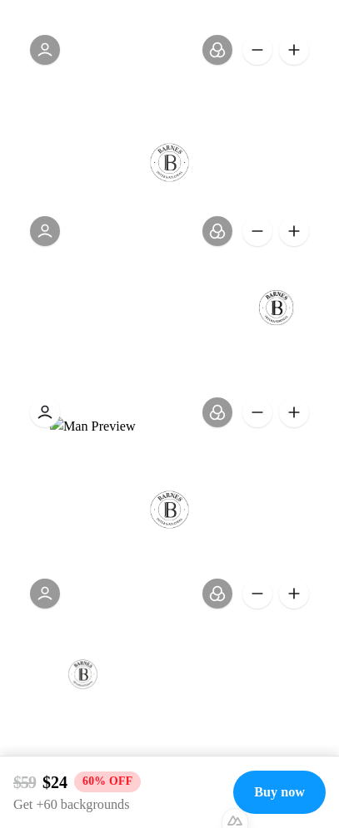
drag, startPoint x: 45, startPoint y: 406, endPoint x: 101, endPoint y: 428, distance: 60.1
click at [44, 406] on button at bounding box center [45, 413] width 30 height 30
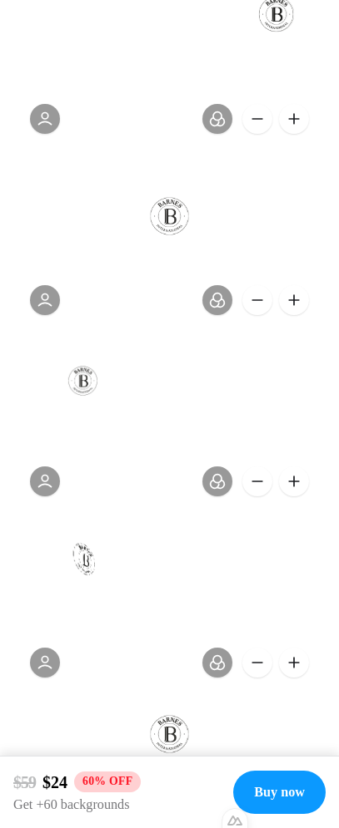
scroll to position [1855, 0]
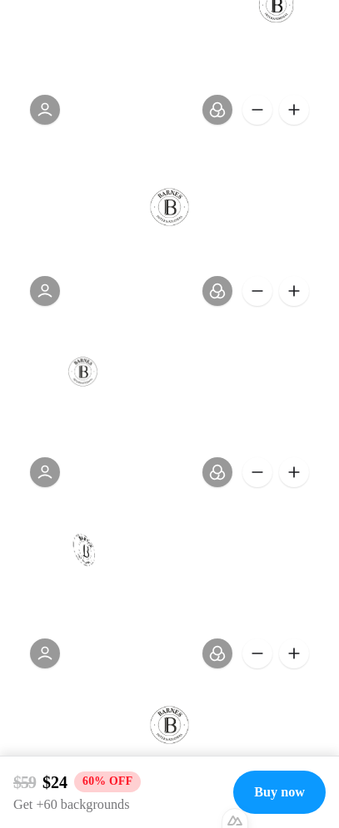
click at [289, 479] on button at bounding box center [294, 472] width 30 height 30
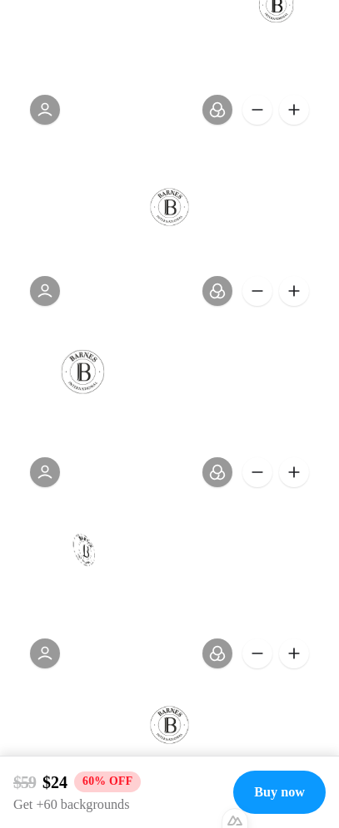
click at [268, 477] on button at bounding box center [257, 472] width 30 height 30
click at [52, 476] on button at bounding box center [45, 472] width 30 height 30
click at [52, 475] on button at bounding box center [45, 472] width 30 height 30
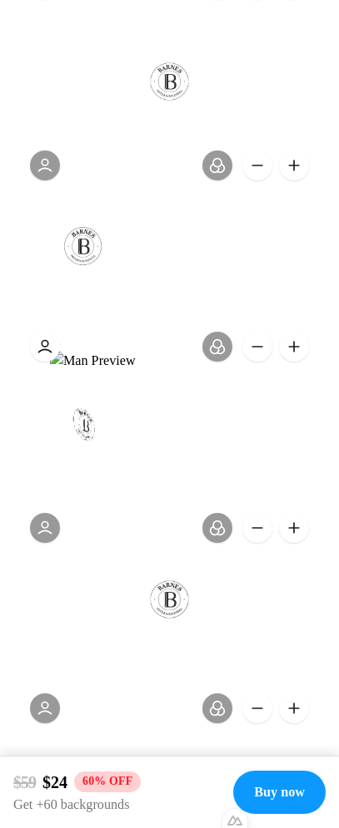
scroll to position [2042, 0]
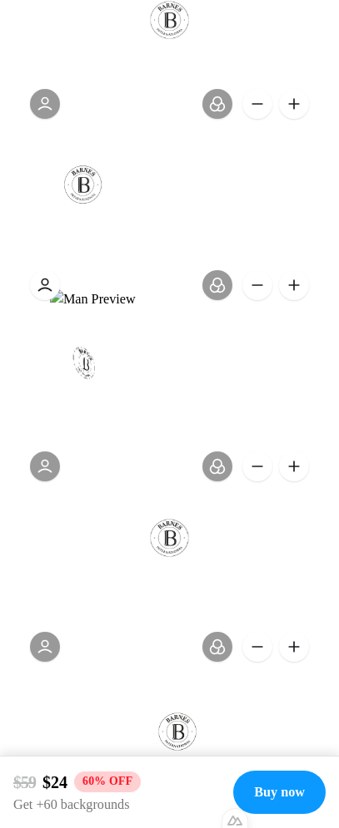
click at [294, 464] on button at bounding box center [294, 467] width 30 height 30
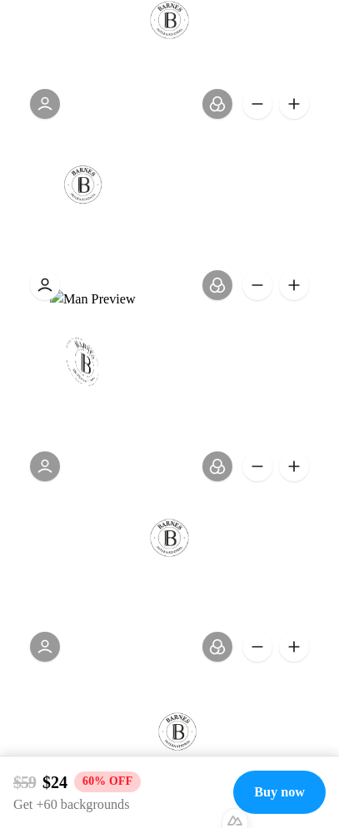
click at [294, 464] on button at bounding box center [294, 467] width 30 height 30
click at [53, 470] on button at bounding box center [45, 467] width 30 height 30
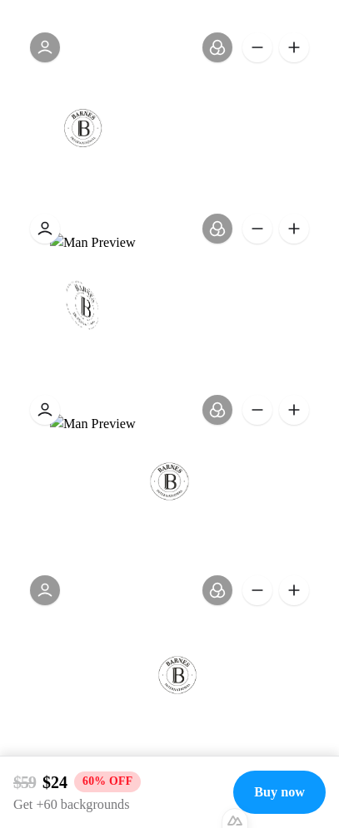
scroll to position [2174, 0]
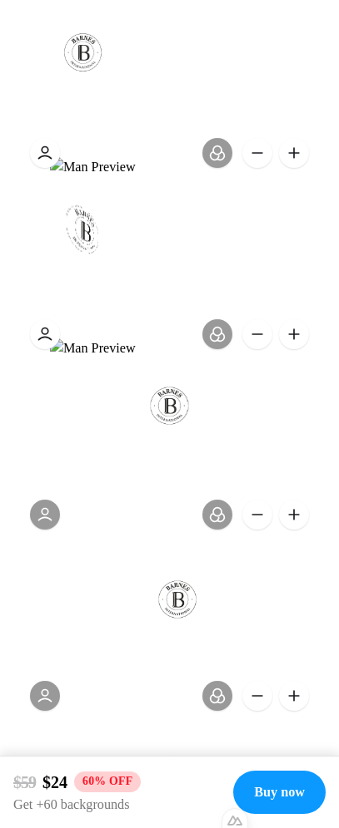
click at [296, 514] on button at bounding box center [294, 515] width 30 height 30
click at [46, 517] on button at bounding box center [45, 515] width 30 height 30
click at [48, 512] on button at bounding box center [45, 515] width 30 height 30
click at [48, 516] on button at bounding box center [45, 515] width 30 height 30
click at [48, 515] on button at bounding box center [45, 515] width 30 height 30
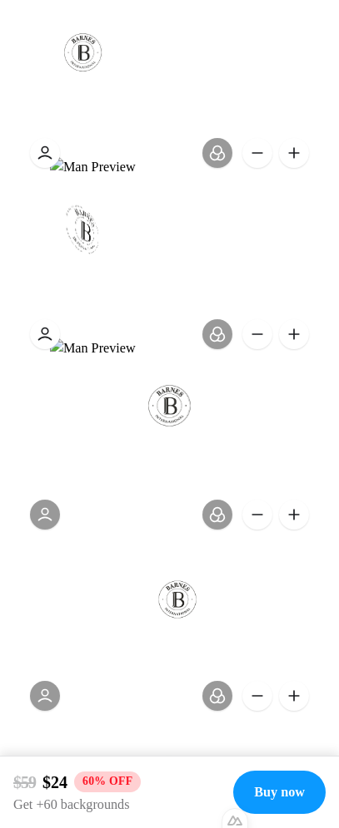
click at [47, 342] on button at bounding box center [45, 334] width 30 height 30
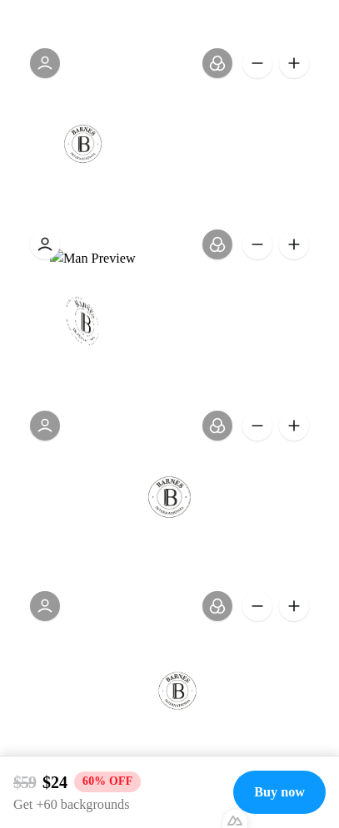
scroll to position [1930, 0]
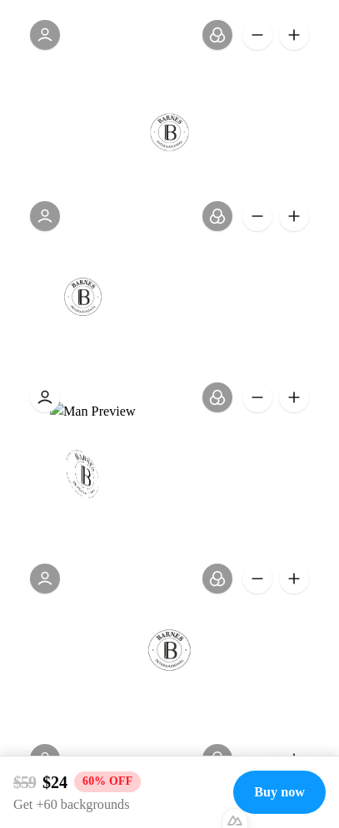
click at [53, 398] on button at bounding box center [45, 398] width 30 height 30
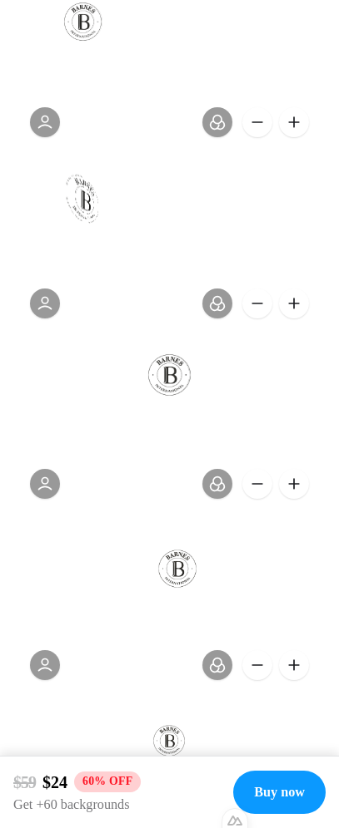
scroll to position [2418, 0]
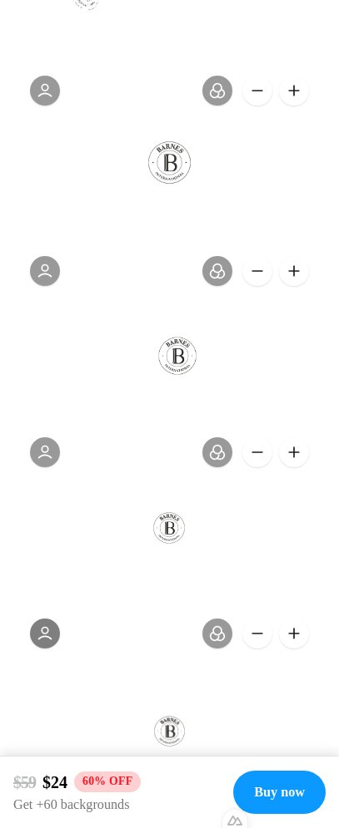
click at [44, 640] on button at bounding box center [45, 634] width 30 height 30
click at [46, 639] on button at bounding box center [45, 634] width 30 height 30
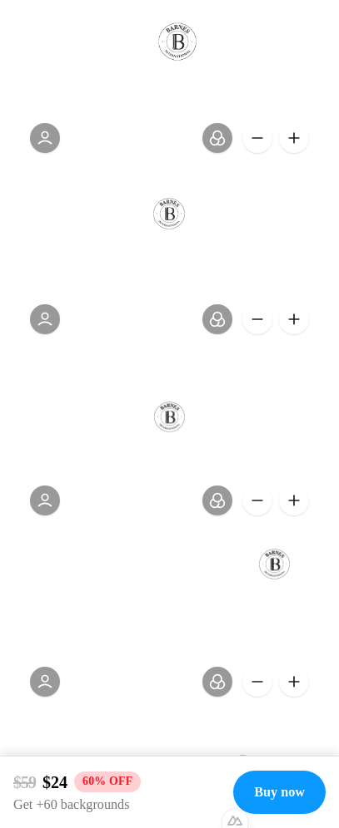
scroll to position [2853, 0]
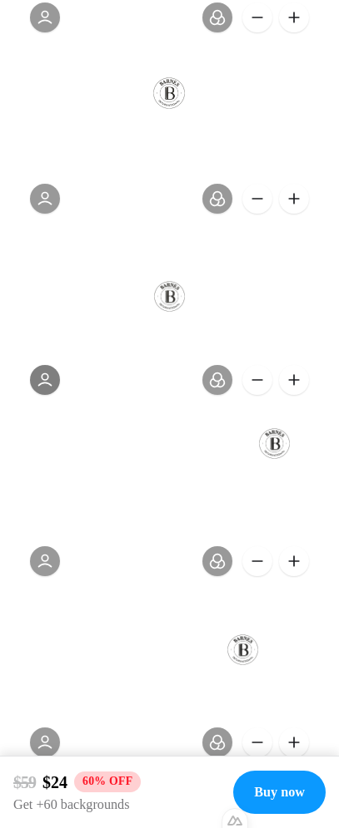
click at [56, 390] on button at bounding box center [45, 380] width 30 height 30
click at [52, 386] on button at bounding box center [45, 380] width 30 height 30
click at [296, 381] on button at bounding box center [294, 380] width 30 height 30
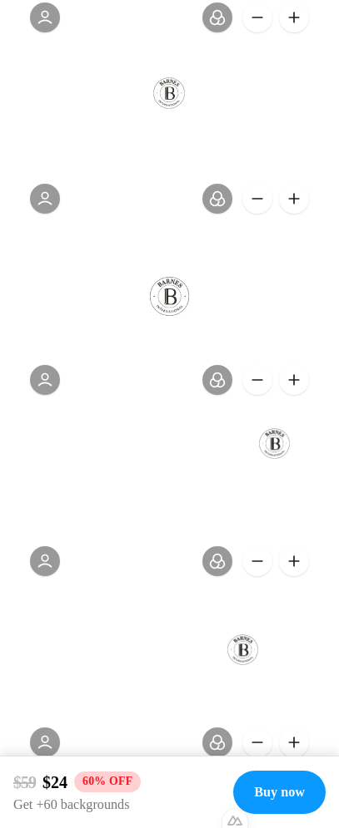
click at [296, 381] on button at bounding box center [294, 380] width 30 height 30
click at [250, 378] on button at bounding box center [257, 380] width 30 height 30
click at [250, 377] on button at bounding box center [257, 380] width 30 height 30
click at [45, 378] on button at bounding box center [45, 380] width 30 height 30
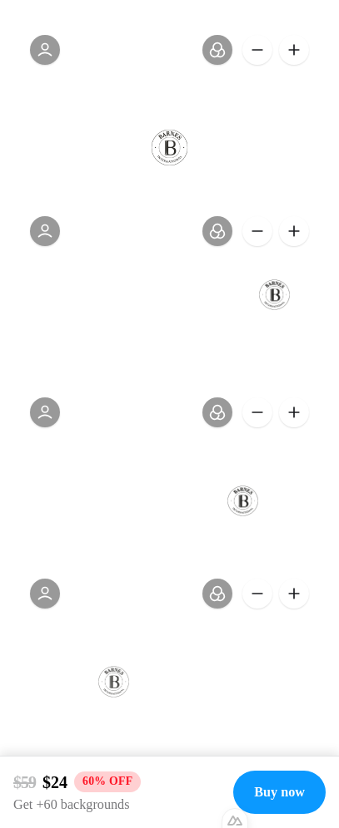
scroll to position [3027, 0]
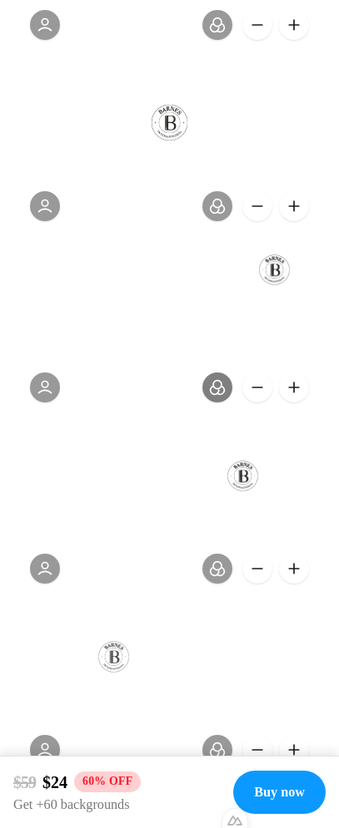
drag, startPoint x: 40, startPoint y: 387, endPoint x: 210, endPoint y: 388, distance: 170.5
click at [40, 386] on button at bounding box center [45, 388] width 30 height 30
click at [295, 389] on button at bounding box center [294, 388] width 30 height 30
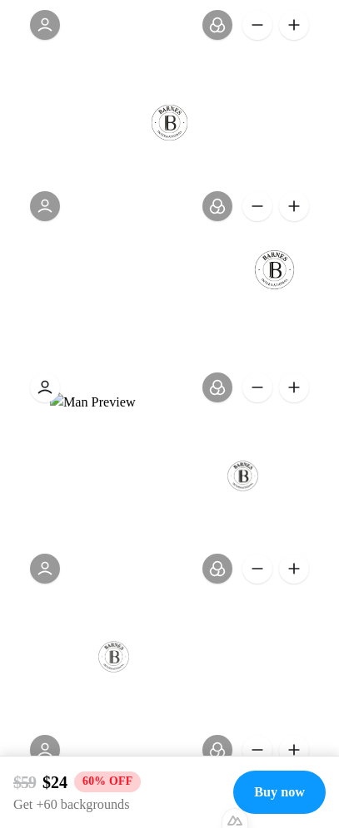
click at [263, 391] on button at bounding box center [257, 388] width 30 height 30
click at [55, 391] on button at bounding box center [45, 388] width 30 height 30
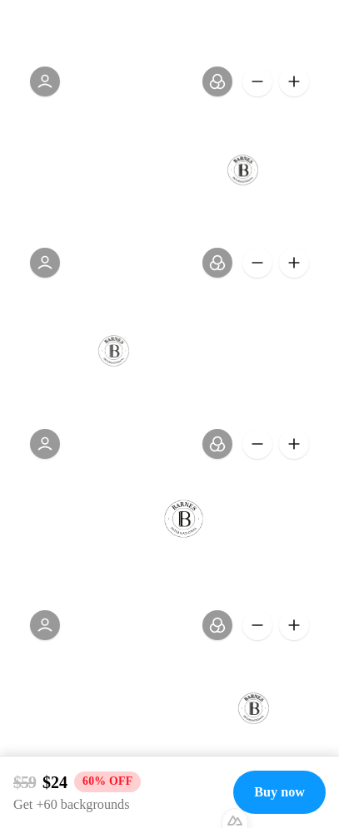
scroll to position [3504, 0]
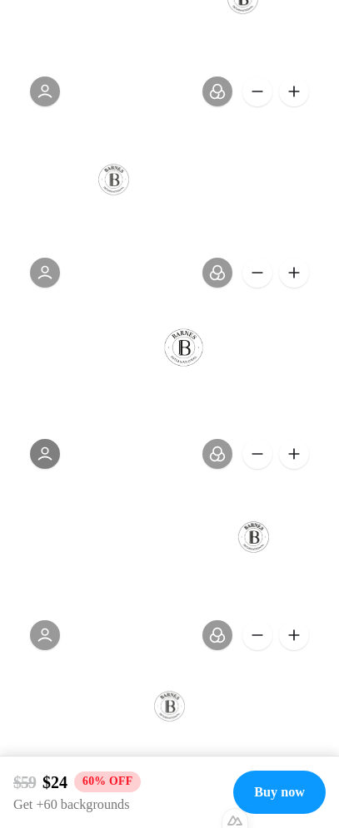
click at [35, 457] on button at bounding box center [45, 454] width 30 height 30
click at [41, 456] on button at bounding box center [45, 454] width 30 height 30
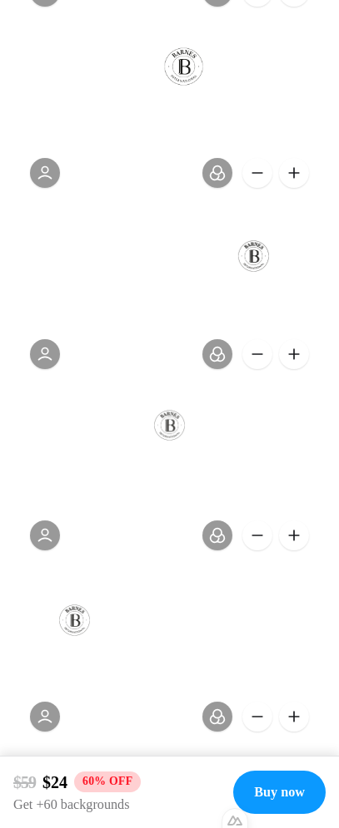
scroll to position [3884, 0]
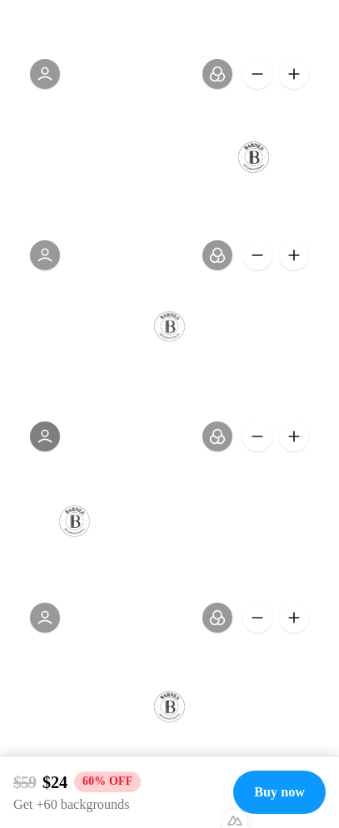
click at [45, 439] on button at bounding box center [45, 437] width 30 height 30
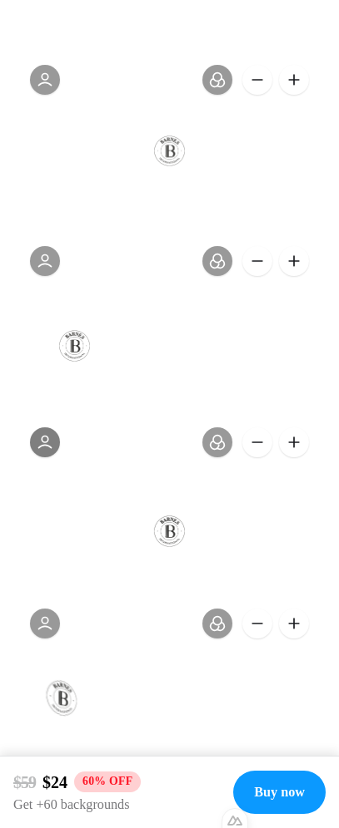
scroll to position [4068, 0]
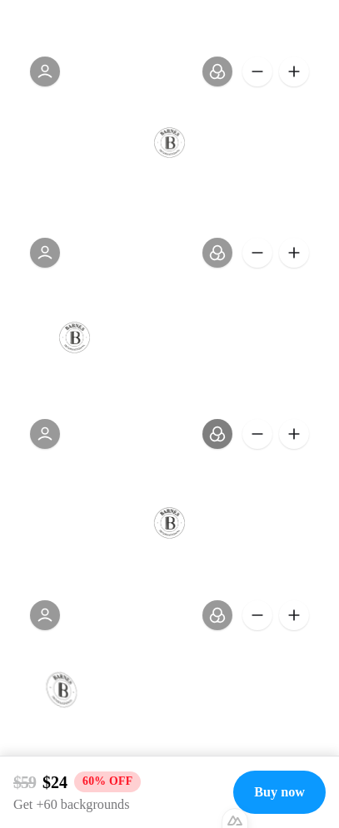
click at [224, 442] on button at bounding box center [217, 434] width 30 height 30
click at [224, 438] on button at bounding box center [217, 434] width 30 height 30
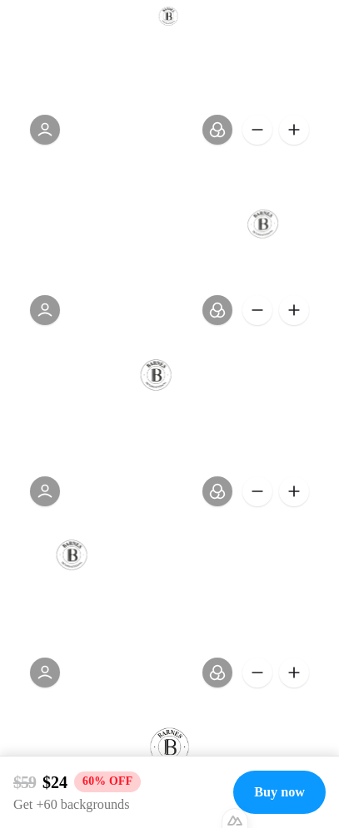
scroll to position [5101, 0]
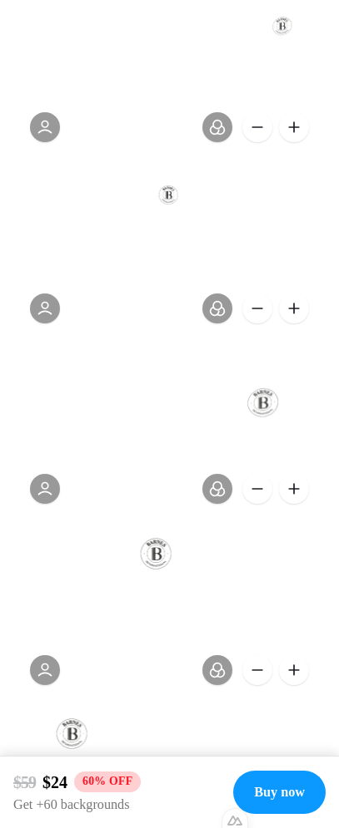
click at [299, 497] on button at bounding box center [294, 489] width 30 height 30
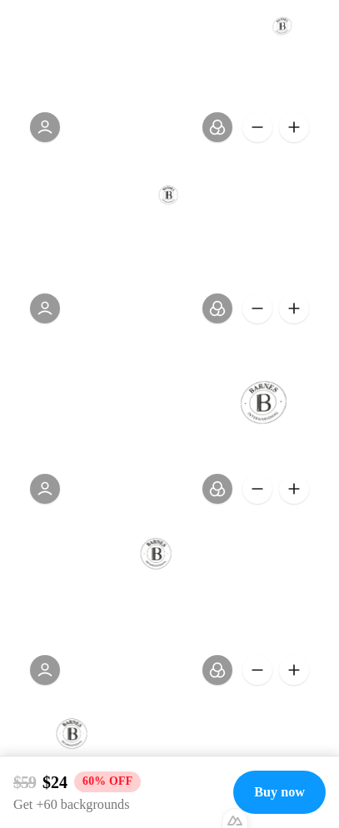
click at [299, 497] on button at bounding box center [294, 489] width 30 height 30
click at [49, 490] on button at bounding box center [45, 489] width 30 height 30
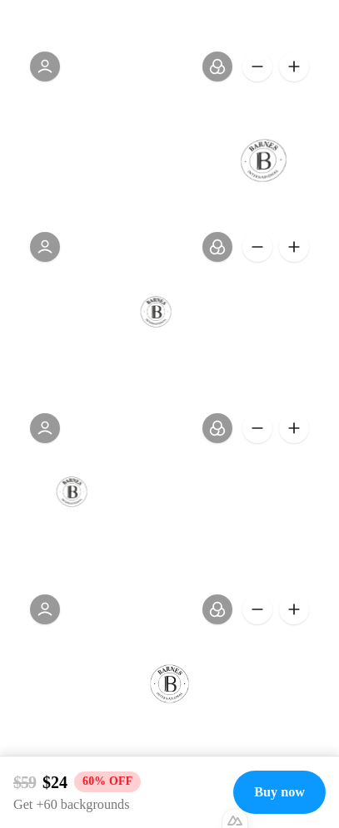
scroll to position [5484, 0]
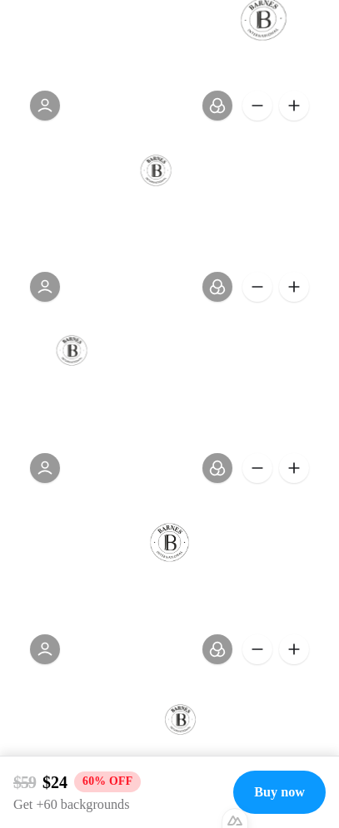
click at [289, 299] on button at bounding box center [294, 287] width 30 height 30
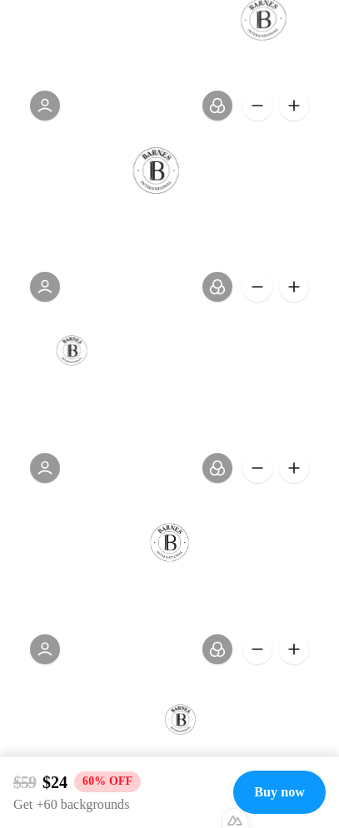
click at [289, 299] on button at bounding box center [294, 287] width 30 height 30
click at [42, 289] on button at bounding box center [45, 287] width 30 height 30
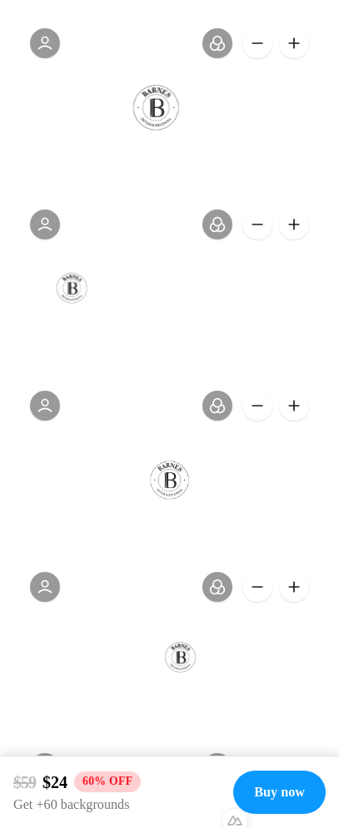
scroll to position [5557, 0]
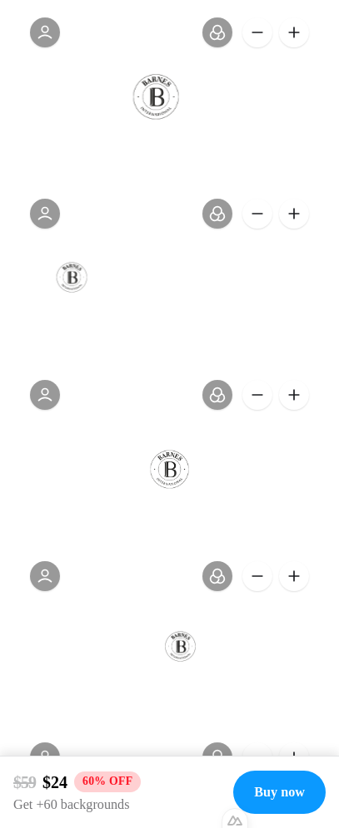
click at [292, 393] on button at bounding box center [294, 395] width 30 height 30
click at [49, 398] on button at bounding box center [45, 395] width 30 height 30
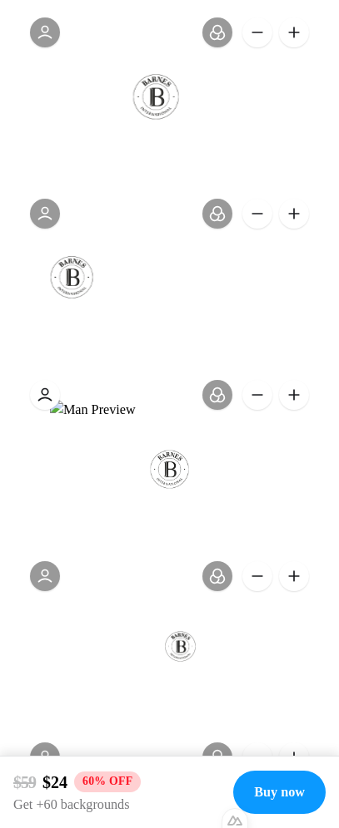
click at [49, 398] on button at bounding box center [45, 395] width 30 height 30
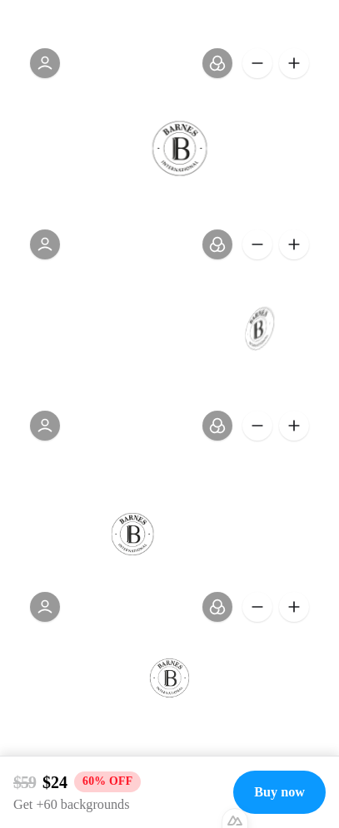
scroll to position [0, 0]
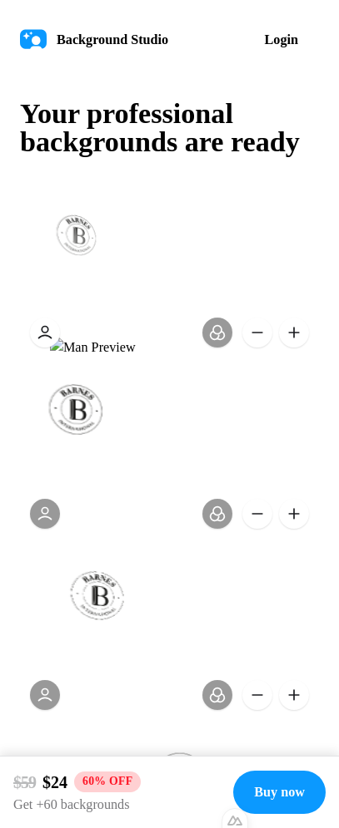
click at [46, 334] on button at bounding box center [45, 333] width 30 height 30
click at [47, 336] on button at bounding box center [45, 333] width 30 height 30
click at [42, 507] on button at bounding box center [45, 514] width 30 height 30
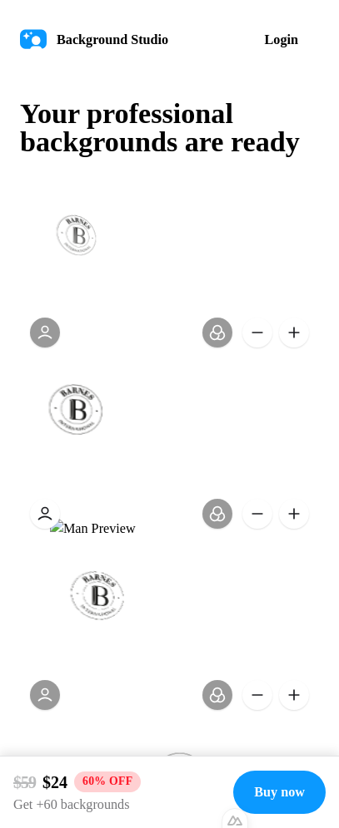
click at [47, 512] on button at bounding box center [45, 514] width 30 height 30
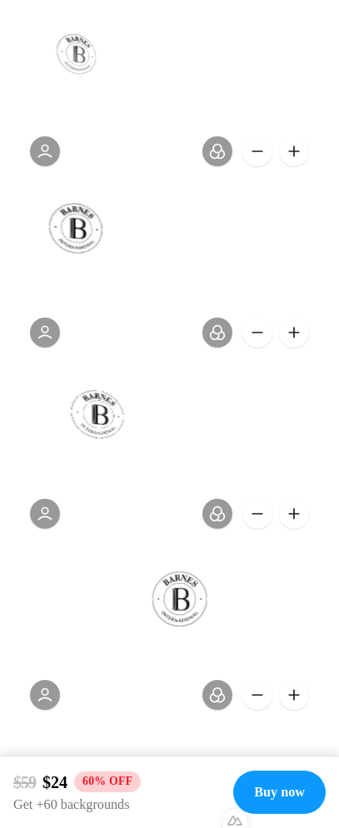
scroll to position [192, 0]
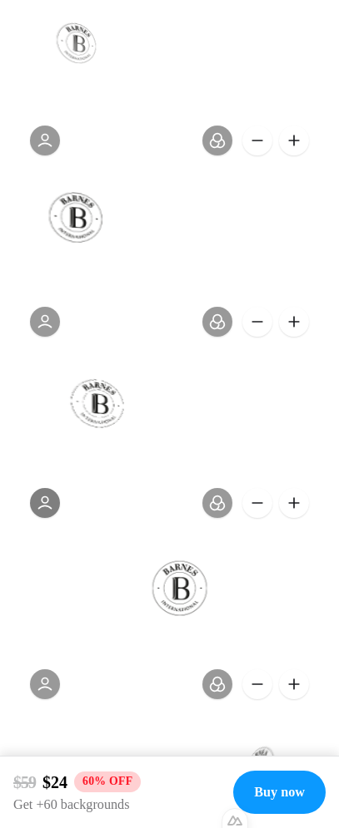
click at [55, 509] on button at bounding box center [45, 503] width 30 height 30
click at [52, 506] on button at bounding box center [45, 503] width 30 height 30
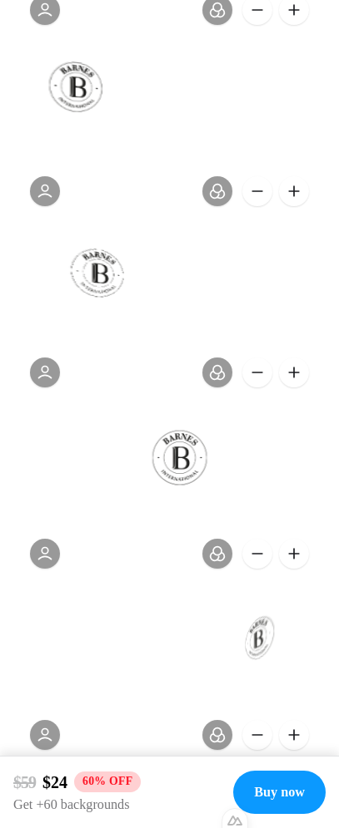
scroll to position [346, 0]
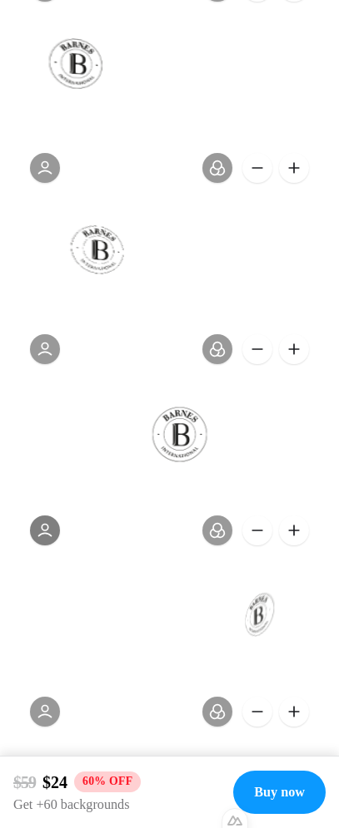
click at [56, 529] on button at bounding box center [45, 531] width 30 height 30
click at [50, 532] on button at bounding box center [45, 531] width 30 height 30
click at [263, 537] on button at bounding box center [257, 531] width 30 height 30
click at [298, 530] on button at bounding box center [294, 531] width 30 height 30
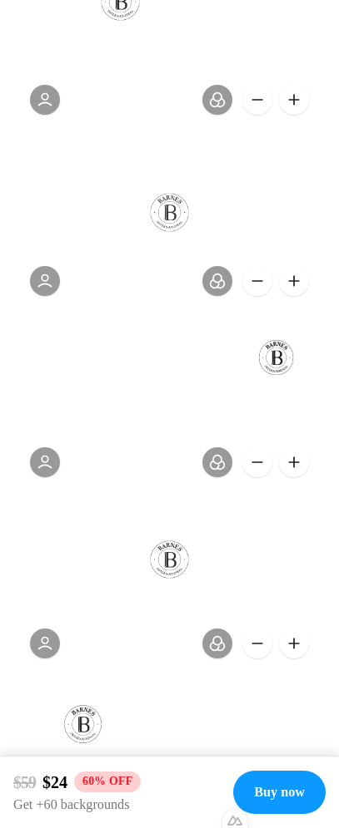
scroll to position [1819, 0]
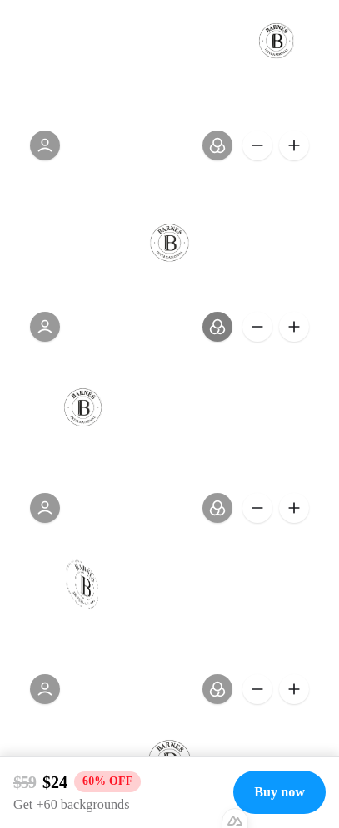
click at [223, 331] on button at bounding box center [217, 327] width 30 height 30
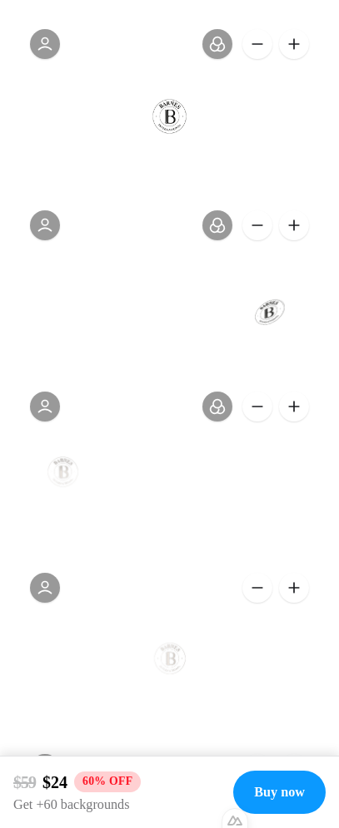
scroll to position [7972, 0]
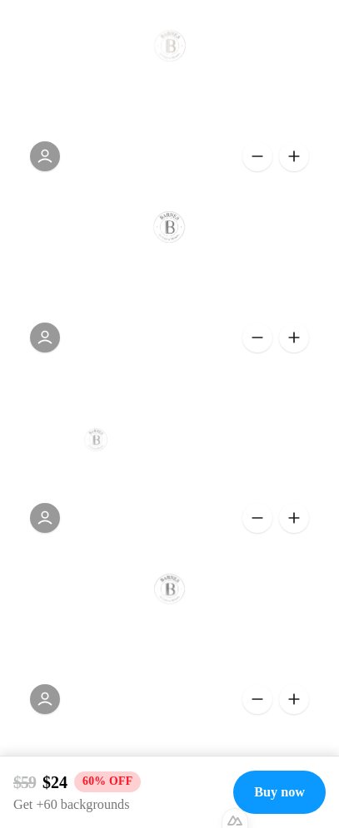
click at [297, 339] on button at bounding box center [294, 338] width 30 height 30
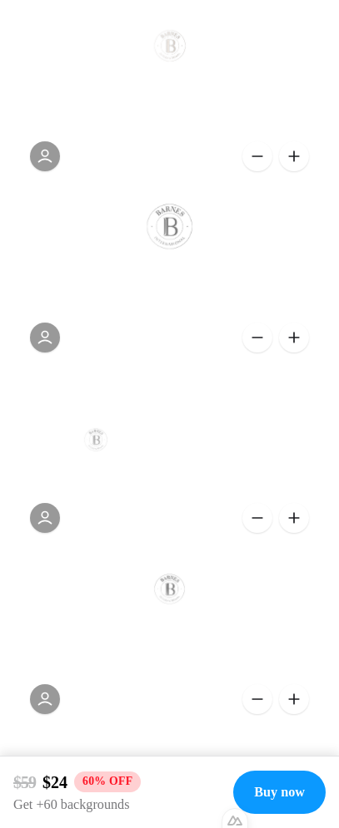
drag, startPoint x: 250, startPoint y: 340, endPoint x: 157, endPoint y: 339, distance: 93.2
click at [250, 340] on button at bounding box center [257, 338] width 30 height 30
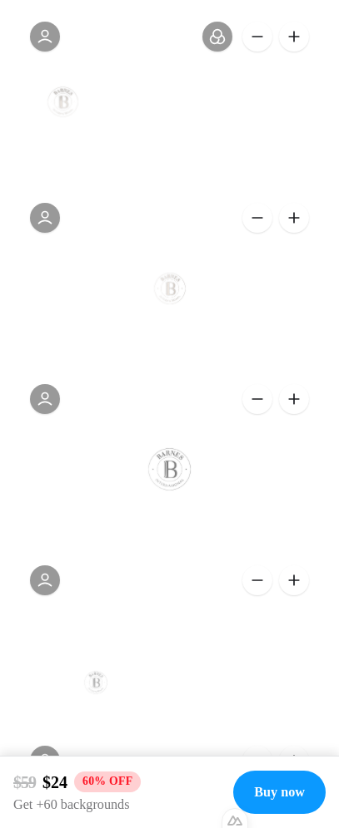
scroll to position [7717, 0]
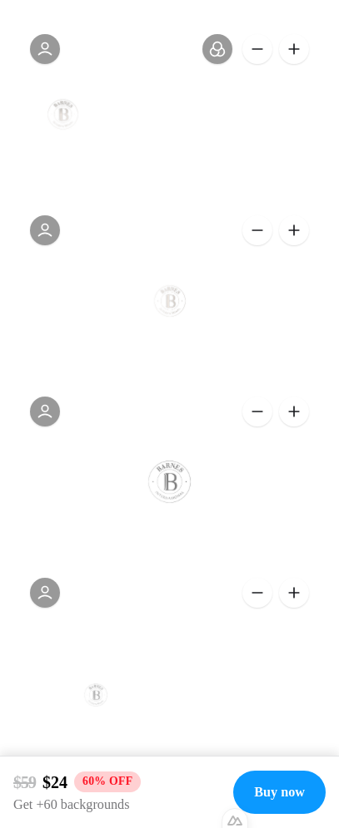
click at [294, 416] on button at bounding box center [294, 412] width 30 height 30
drag, startPoint x: 294, startPoint y: 416, endPoint x: 278, endPoint y: 413, distance: 17.0
click at [294, 416] on button at bounding box center [294, 412] width 30 height 30
click at [246, 413] on button at bounding box center [257, 412] width 30 height 30
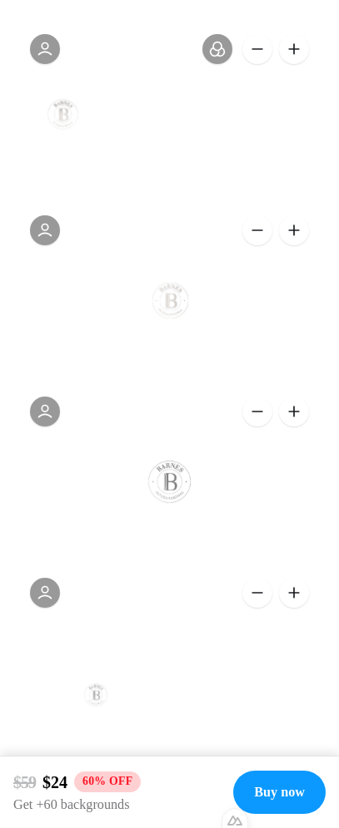
scroll to position [7563, 0]
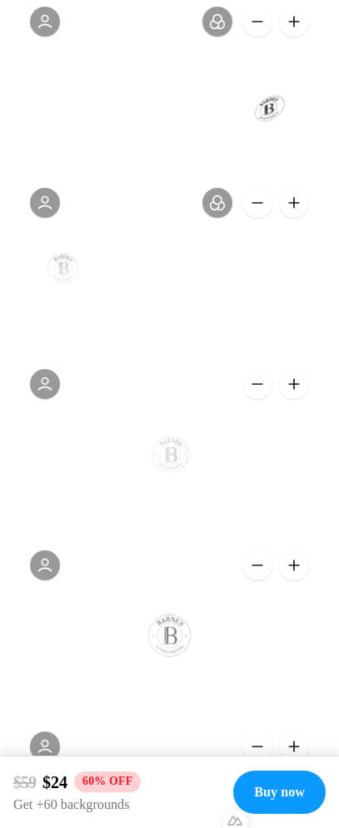
click at [293, 388] on button at bounding box center [294, 384] width 30 height 30
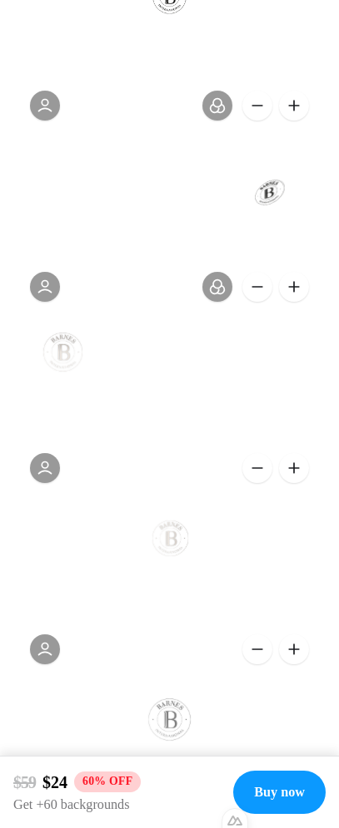
click at [294, 284] on button at bounding box center [294, 287] width 30 height 30
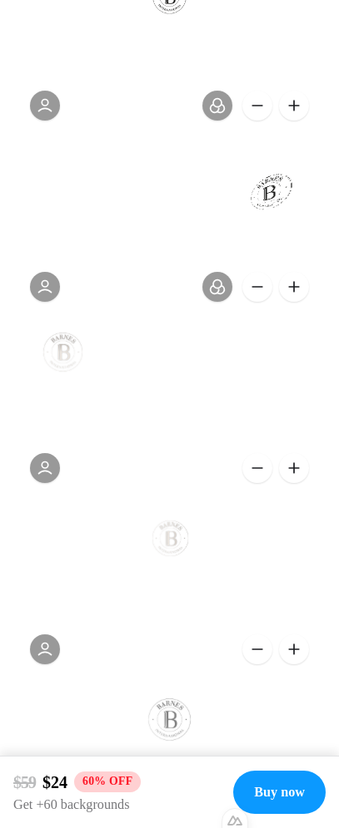
click at [294, 284] on button at bounding box center [294, 287] width 30 height 30
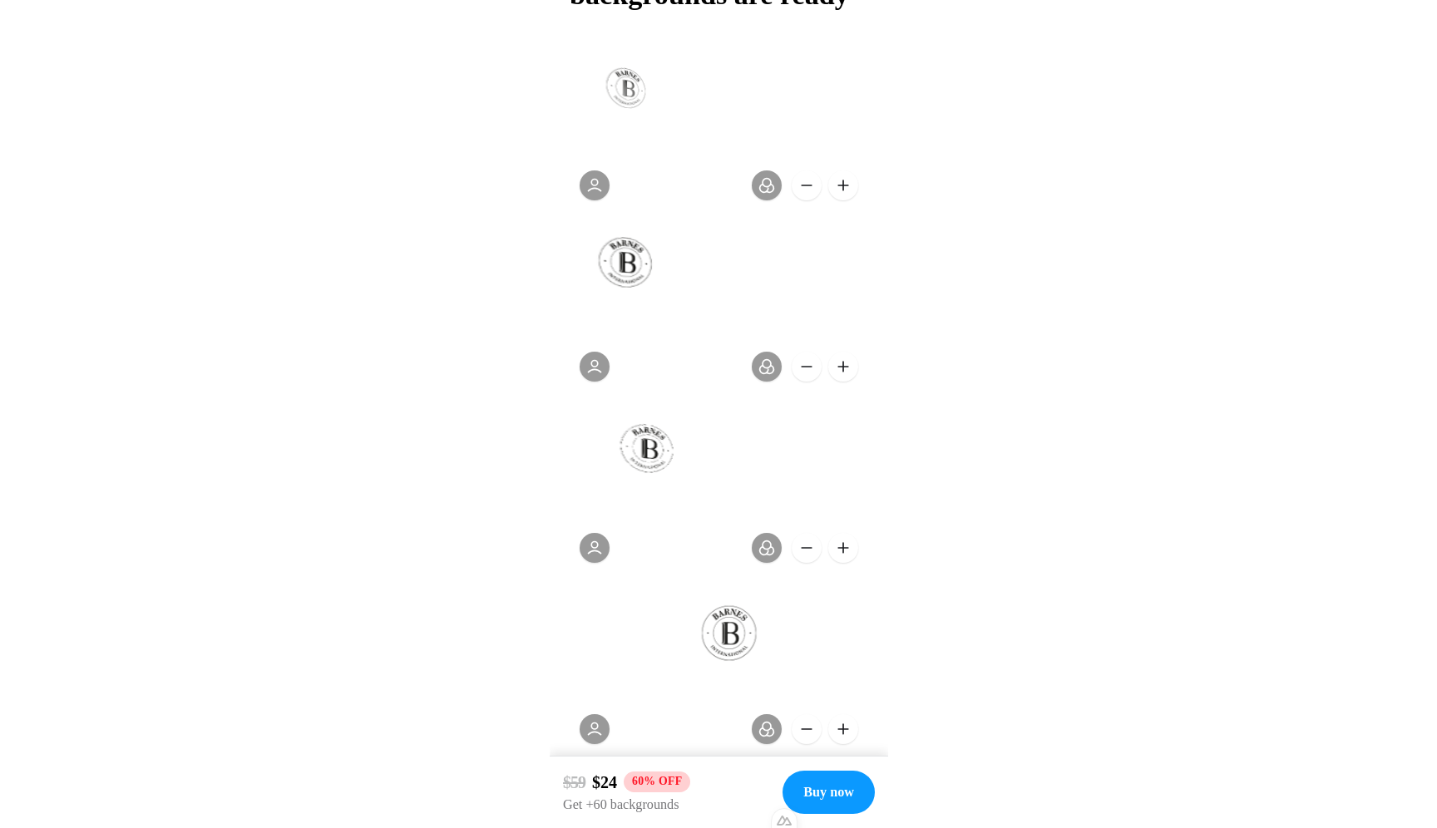
scroll to position [0, 0]
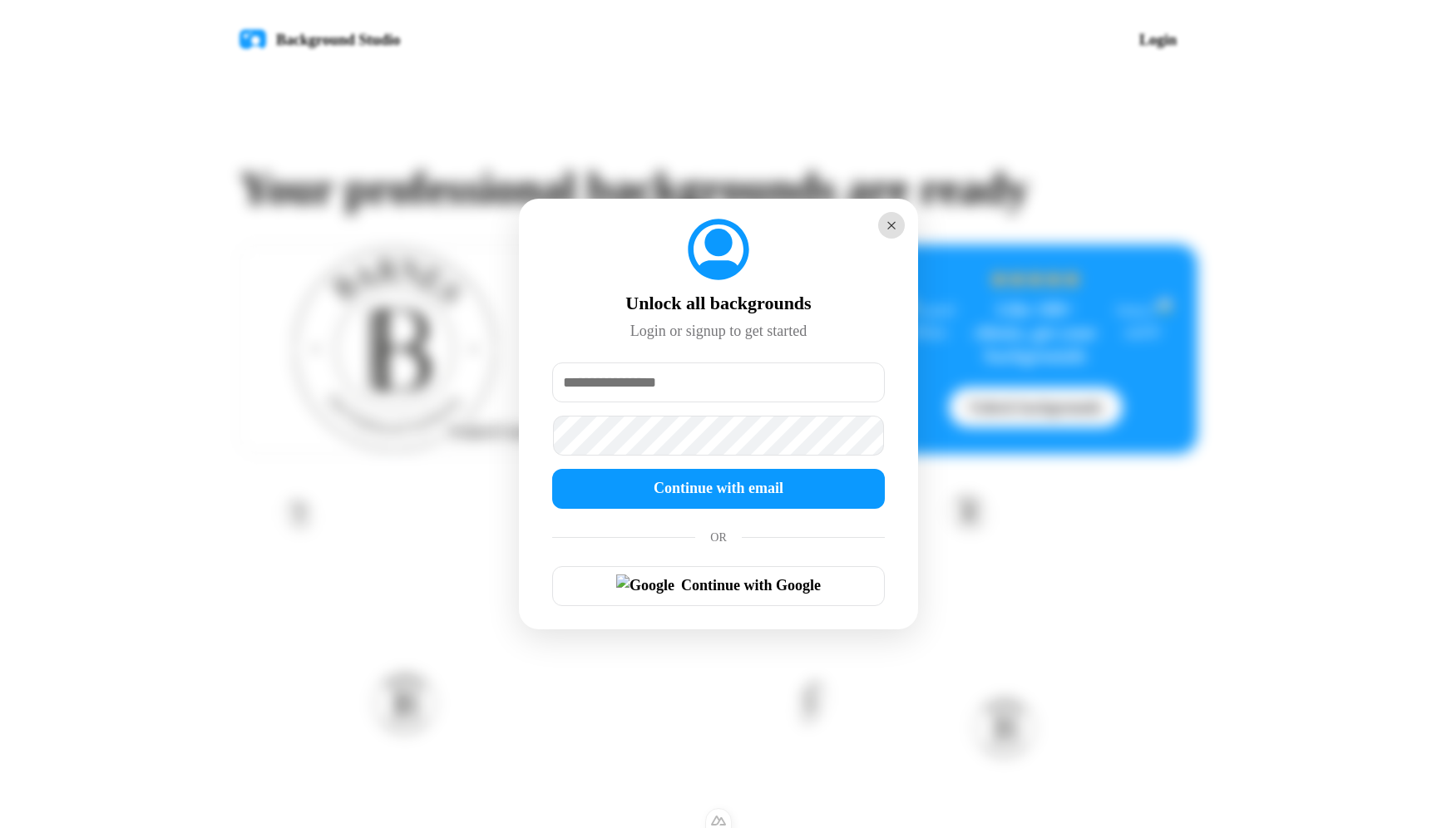
type input "**********"
click at [893, 225] on button "×" at bounding box center [891, 225] width 27 height 27
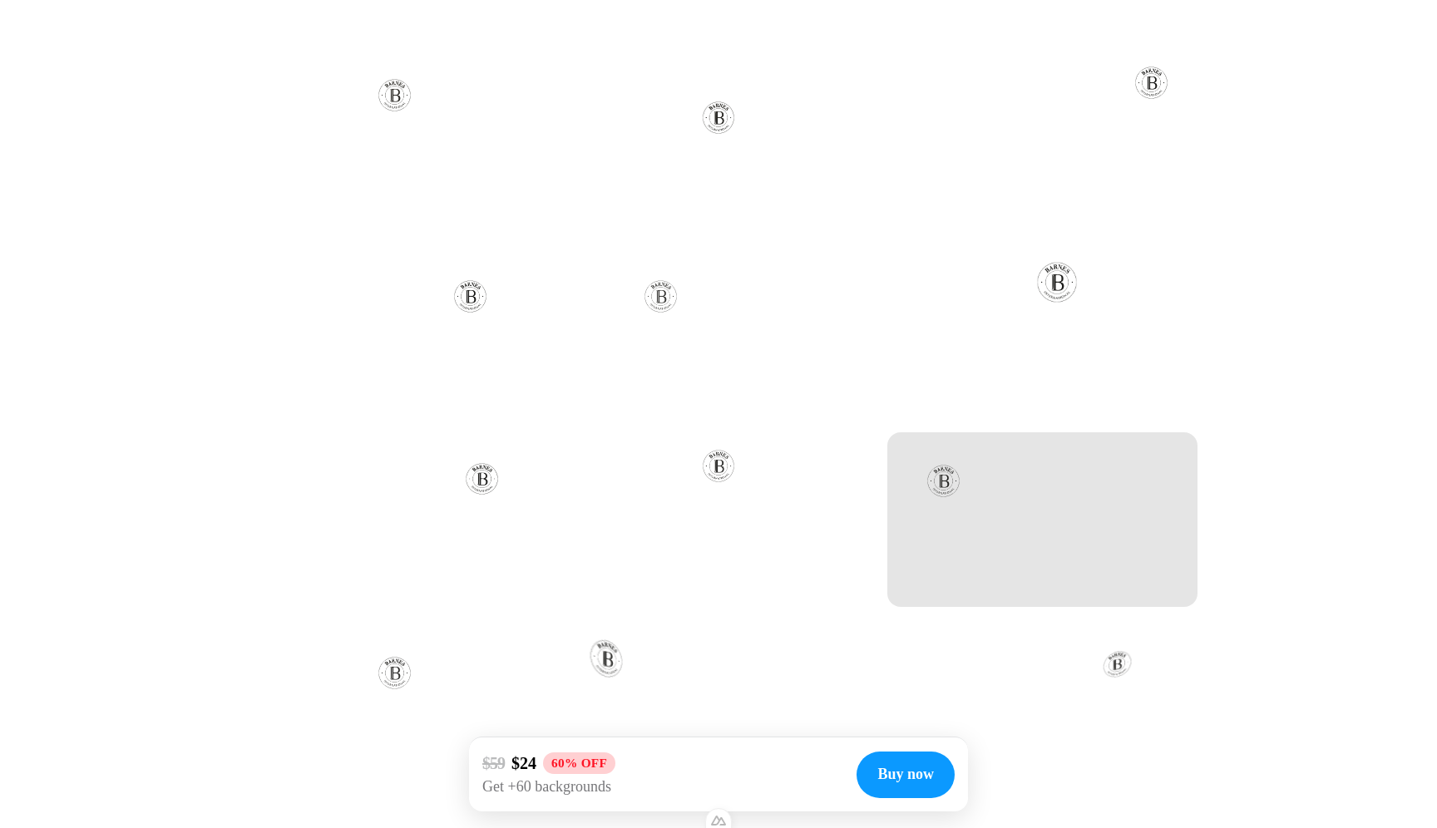
scroll to position [538, 0]
